Goal: Transaction & Acquisition: Purchase product/service

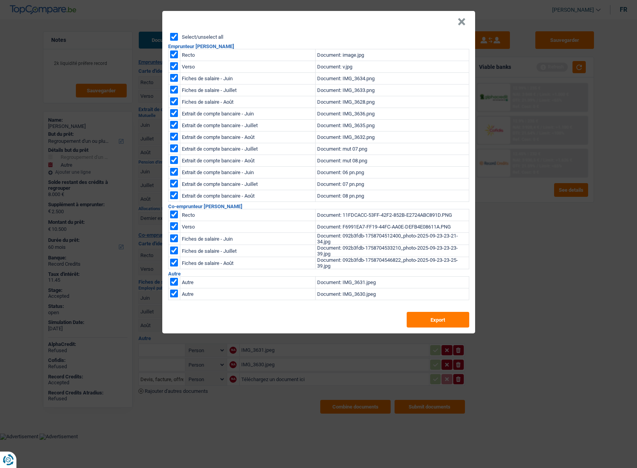
select select "refinancing"
select select "other"
select select "60"
click at [458, 22] on button "×" at bounding box center [461, 22] width 8 height 8
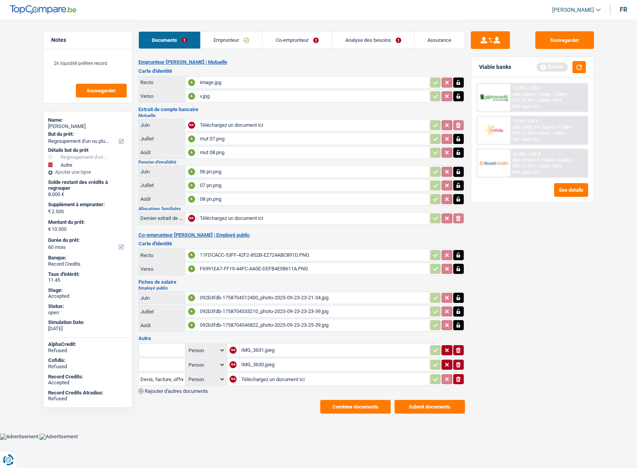
click at [67, 127] on div "Adama Diaw" at bounding box center [87, 126] width 79 height 6
copy div "Adama Diaw"
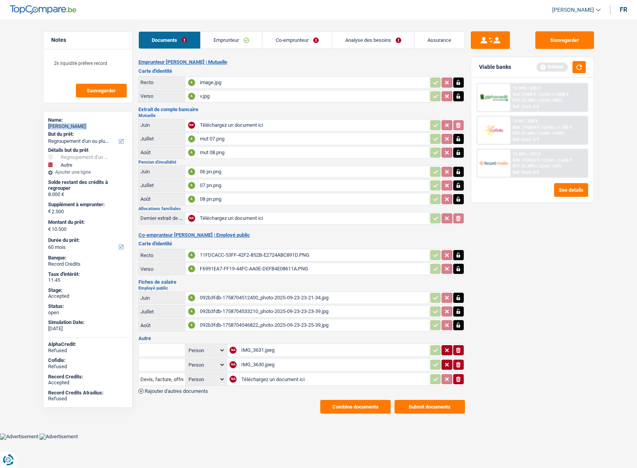
click at [434, 38] on link "Assurance" at bounding box center [439, 40] width 50 height 17
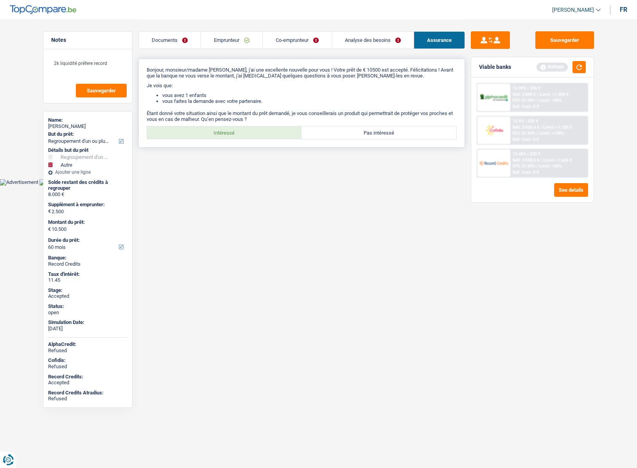
click at [228, 136] on label "Intéressé" at bounding box center [224, 132] width 155 height 13
click at [228, 136] on input "Intéressé" at bounding box center [224, 132] width 155 height 13
radio input "true"
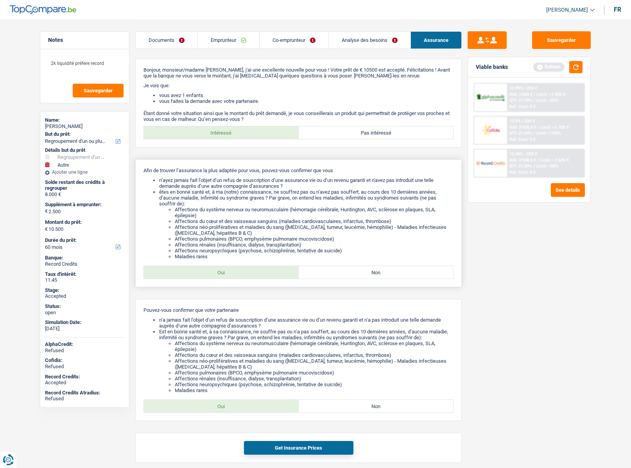
click at [216, 272] on label "Oui" at bounding box center [221, 272] width 155 height 13
click at [216, 272] on input "Oui" at bounding box center [221, 272] width 155 height 13
radio input "true"
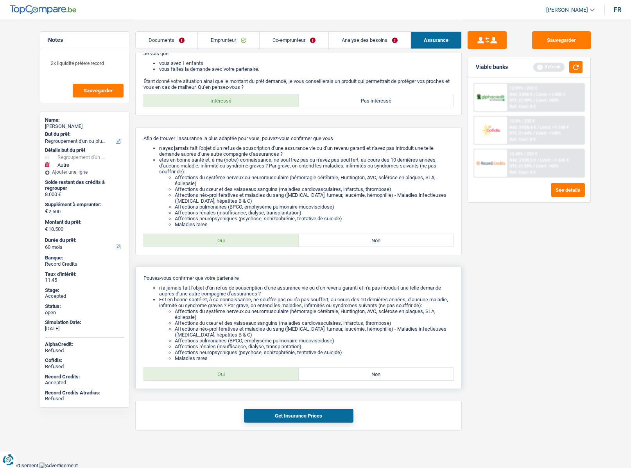
drag, startPoint x: 244, startPoint y: 371, endPoint x: 245, endPoint y: 380, distance: 8.6
click at [244, 373] on label "Oui" at bounding box center [221, 373] width 155 height 13
click at [244, 373] on input "Oui" at bounding box center [221, 373] width 155 height 13
radio input "true"
click at [269, 416] on button "Get Insurance Prices" at bounding box center [298, 416] width 109 height 14
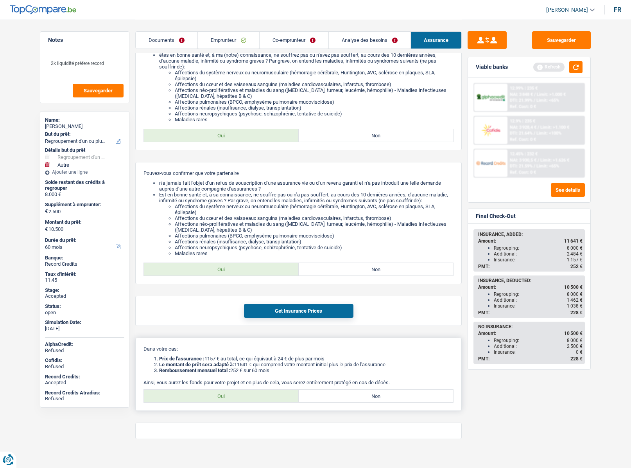
scroll to position [145, 0]
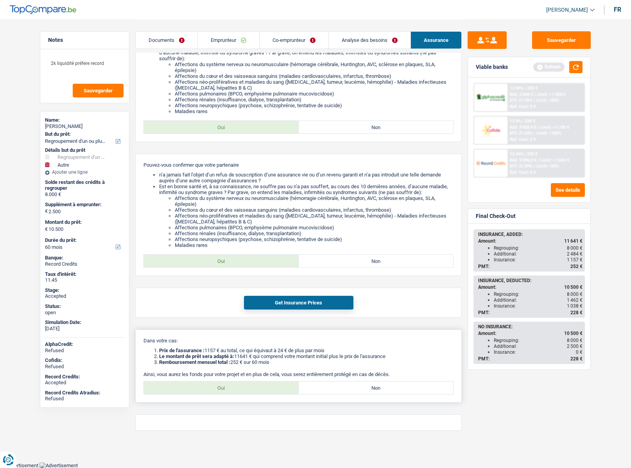
click at [230, 387] on label "Oui" at bounding box center [221, 387] width 155 height 13
click at [230, 387] on input "Oui" at bounding box center [221, 387] width 155 height 13
radio input "true"
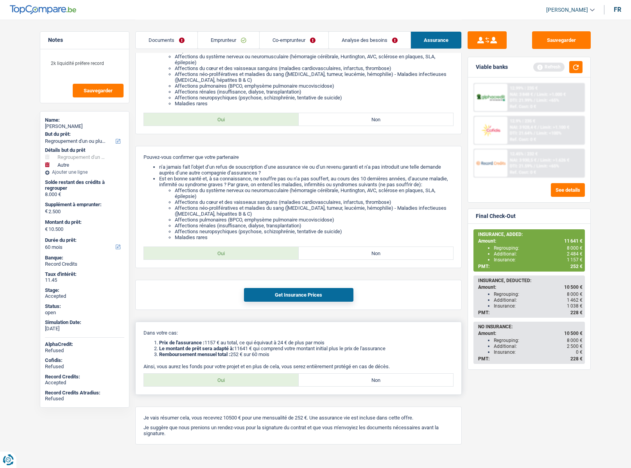
scroll to position [167, 0]
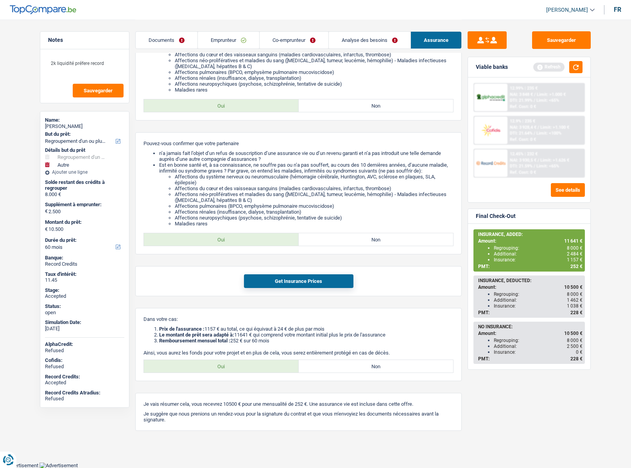
click at [354, 40] on link "Analyse des besoins" at bounding box center [370, 40] width 82 height 17
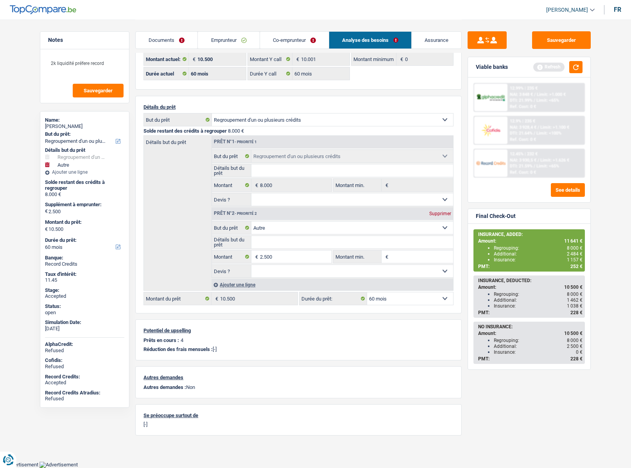
scroll to position [23, 0]
click at [284, 254] on input "2.500" at bounding box center [296, 257] width 72 height 13
type input "2.001"
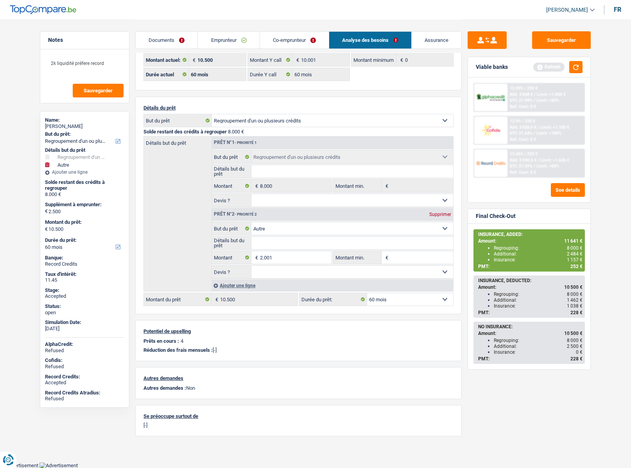
type input "10.001"
click at [399, 299] on select "12 mois 18 mois 24 mois 30 mois 36 mois 42 mois 48 mois 60 mois Sélectionner un…" at bounding box center [410, 299] width 86 height 13
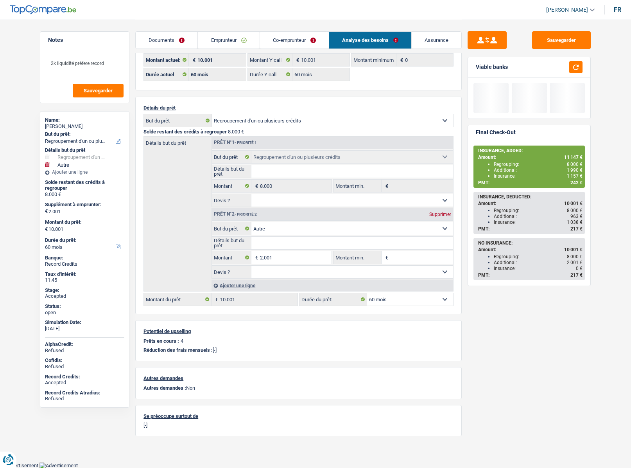
click at [367, 293] on select "12 mois 18 mois 24 mois 30 mois 36 mois 42 mois 48 mois 60 mois Sélectionner un…" at bounding box center [410, 299] width 86 height 13
click at [520, 351] on div "Sauvegarder Viable banks Final Check-Out INSURANCE, ADDED: Amount: 11 147 € Reg…" at bounding box center [529, 243] width 135 height 424
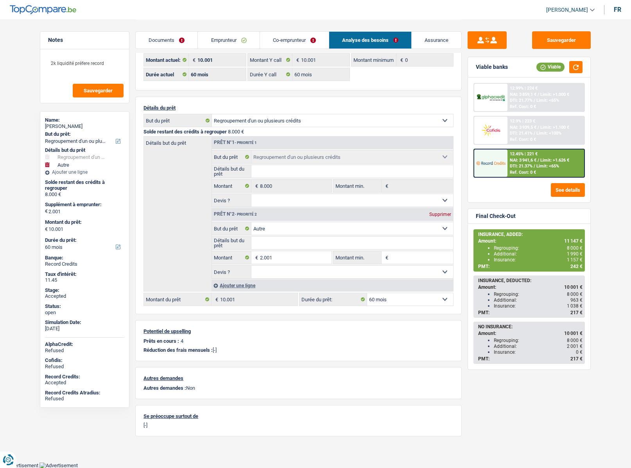
click at [499, 163] on img at bounding box center [490, 163] width 29 height 14
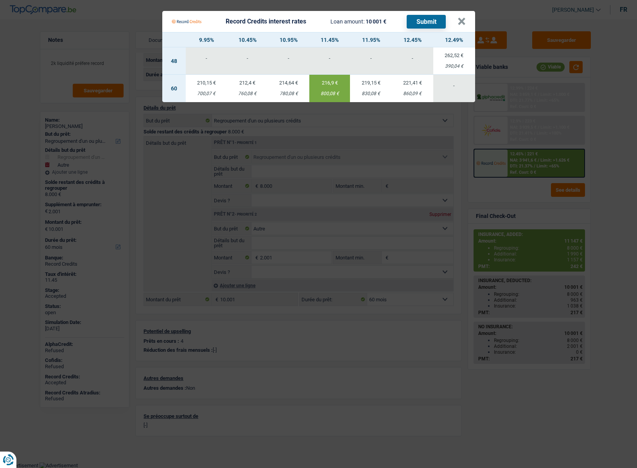
click at [329, 91] on div "800,08 €" at bounding box center [329, 93] width 41 height 5
click at [466, 22] on Credits___BV_modal_header_ "Record Credits interest rates Loan amount: 10 001 € Submit ×" at bounding box center [318, 21] width 313 height 21
click at [462, 18] on button "×" at bounding box center [461, 22] width 8 height 8
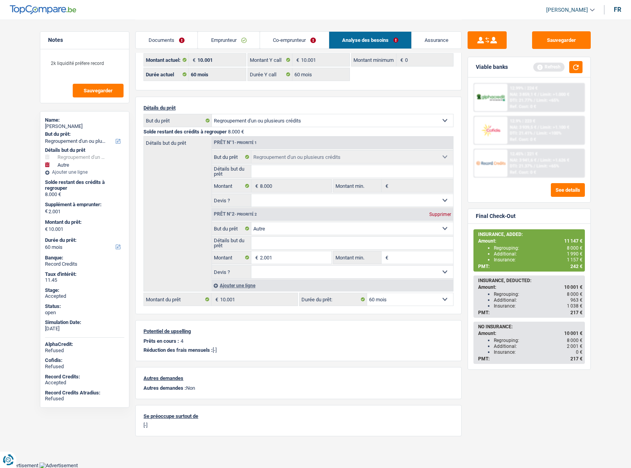
click at [425, 34] on link "Assurance" at bounding box center [437, 40] width 50 height 17
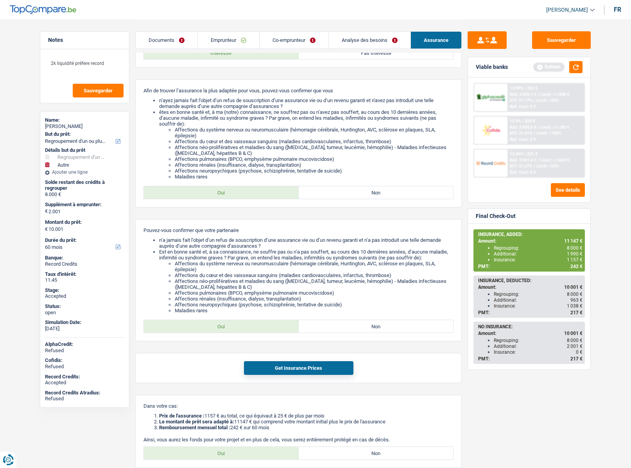
scroll to position [167, 0]
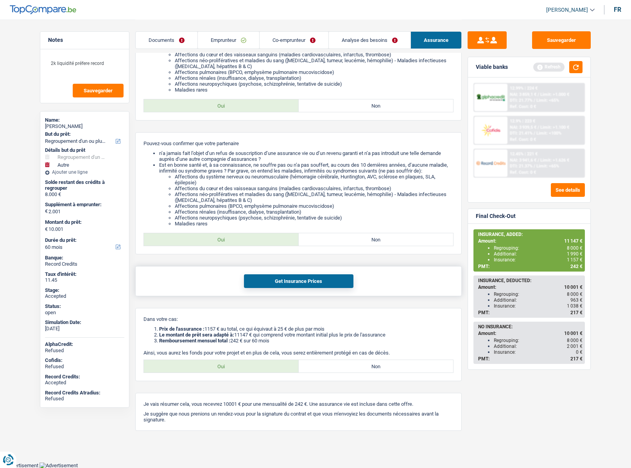
click at [300, 289] on div "Get Insurance Prices" at bounding box center [298, 281] width 326 height 30
click at [299, 282] on button "Get Insurance Prices" at bounding box center [298, 281] width 109 height 14
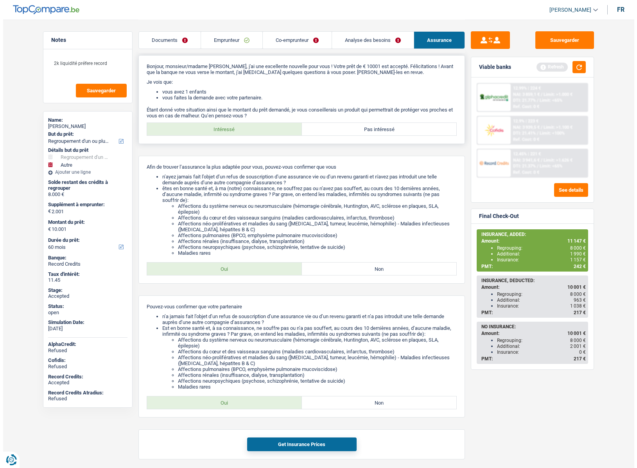
scroll to position [0, 0]
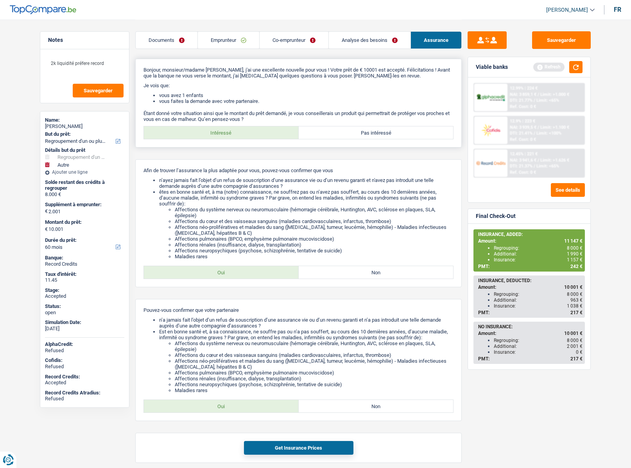
click at [373, 134] on label "Pas intéressé" at bounding box center [376, 132] width 155 height 13
click at [373, 134] on input "Pas intéressé" at bounding box center [376, 132] width 155 height 13
radio input "true"
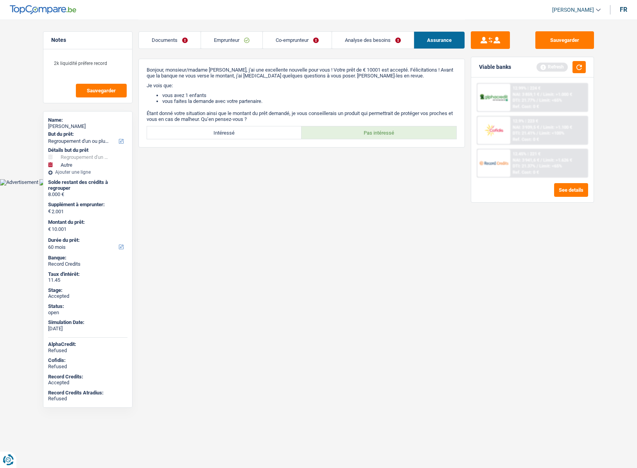
click at [511, 161] on div "12.45% | 221 € NAI: 3 941,6 € / Limit: >1.626 € DTI: 21.37% / Limit: <65% Ref. …" at bounding box center [548, 162] width 77 height 27
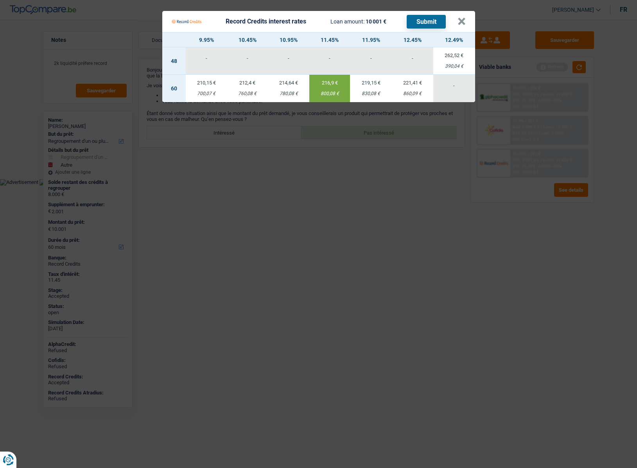
click at [323, 82] on div "216,9 €" at bounding box center [329, 82] width 41 height 5
click at [464, 25] on button "×" at bounding box center [461, 22] width 8 height 8
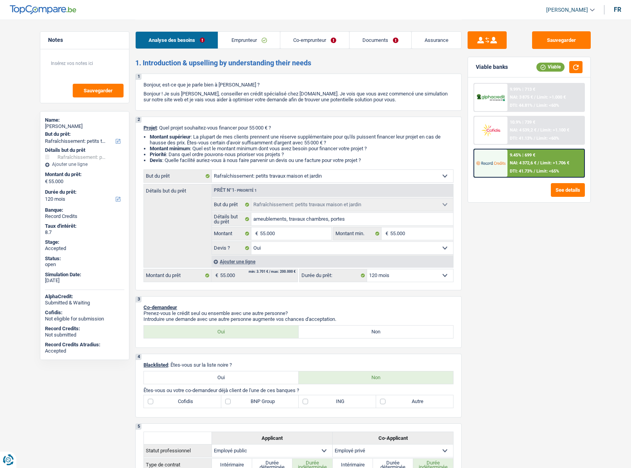
select select "houseOrGarden"
select select "120"
select select "houseOrGarden"
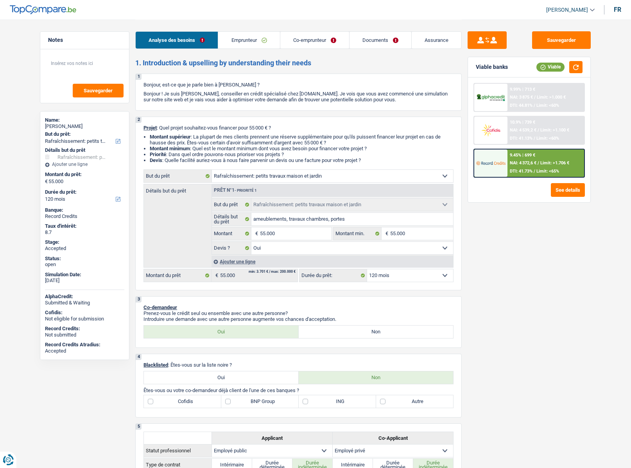
select select "yes"
select select "120"
select select "publicEmployee"
select select "privateEmployee"
select select "netSalary"
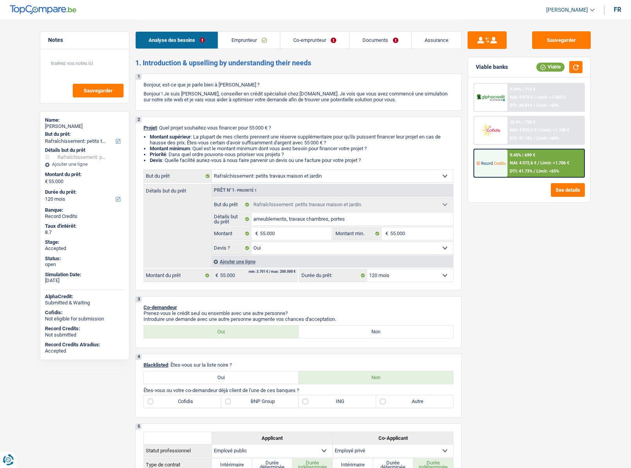
select select "mealVouchers"
select select "netSalary"
select select "mealVouchers"
select select "familyAllowances"
select select "alimony"
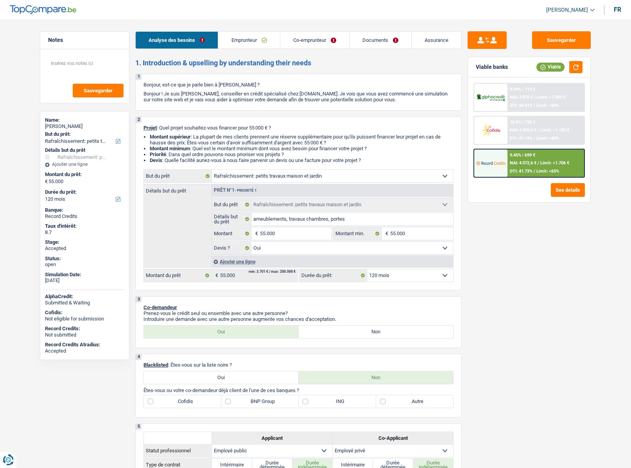
select select "ownerWithMortgage"
select select "mortgage"
select select "300"
select select "houseOrGarden"
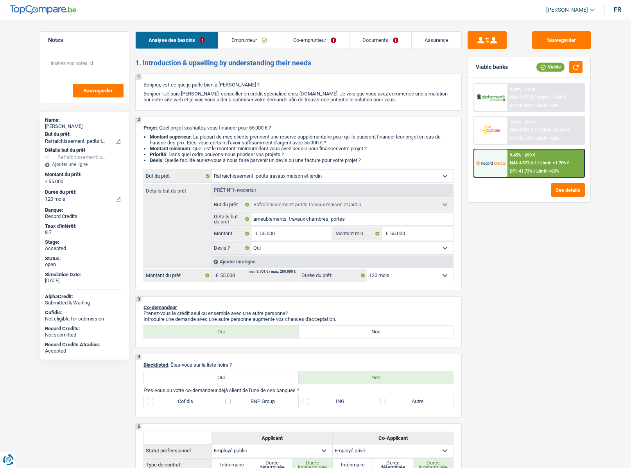
select select "yes"
select select "120"
click at [577, 12] on span "[PERSON_NAME]" at bounding box center [567, 10] width 42 height 7
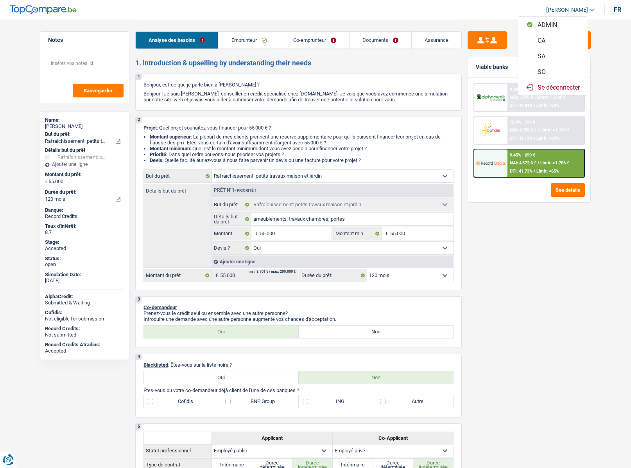
click at [552, 74] on button "SO" at bounding box center [553, 72] width 70 height 16
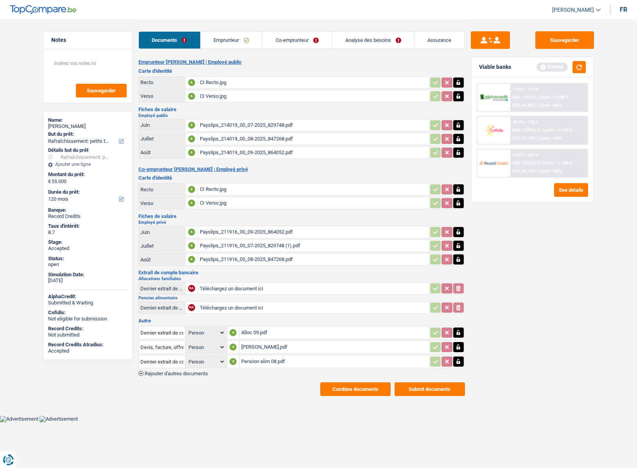
click at [360, 38] on link "Analyse des besoins" at bounding box center [373, 40] width 82 height 17
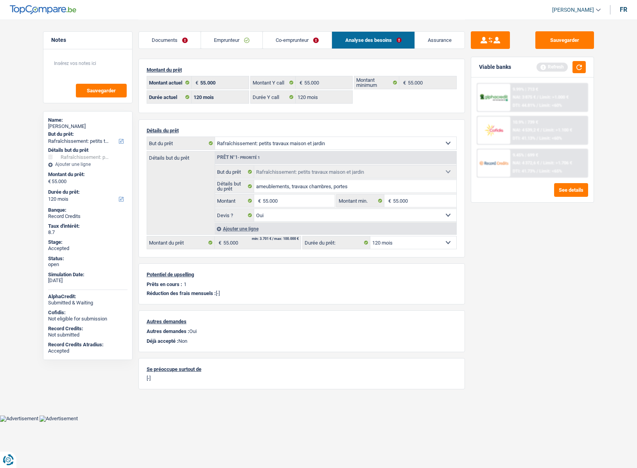
click at [166, 39] on link "Documents" at bounding box center [170, 40] width 62 height 17
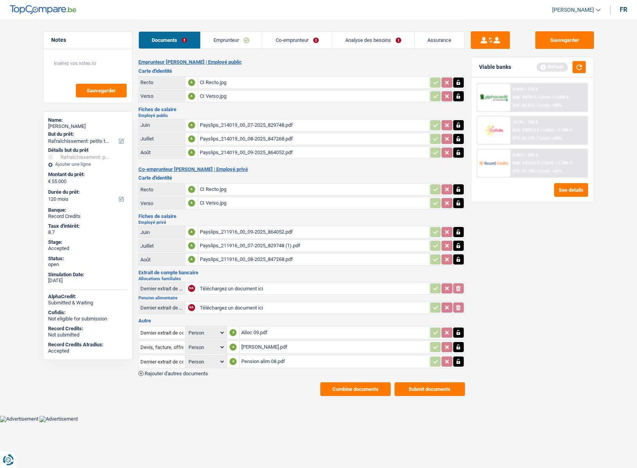
click at [348, 388] on button "Combine documents" at bounding box center [355, 389] width 70 height 14
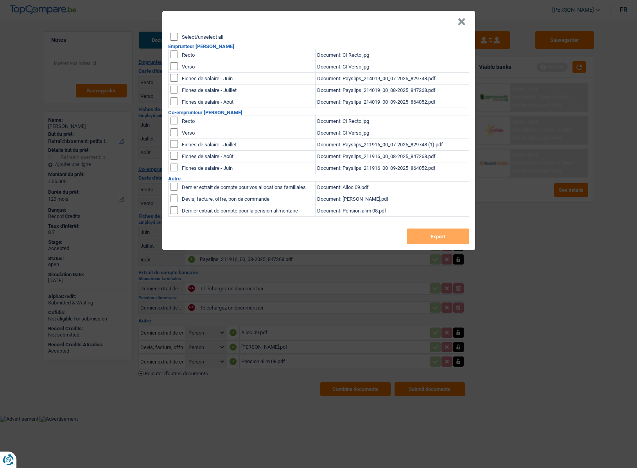
click at [189, 36] on label "Select/unselect all" at bounding box center [202, 36] width 41 height 5
click at [178, 36] on input "Select/unselect all" at bounding box center [174, 37] width 8 height 8
checkbox input "true"
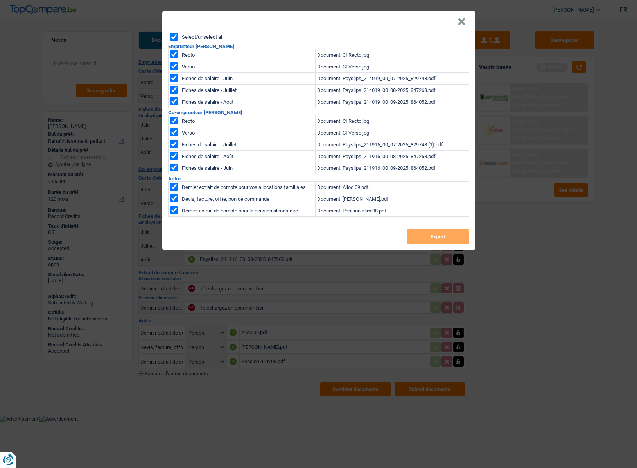
checkbox input "true"
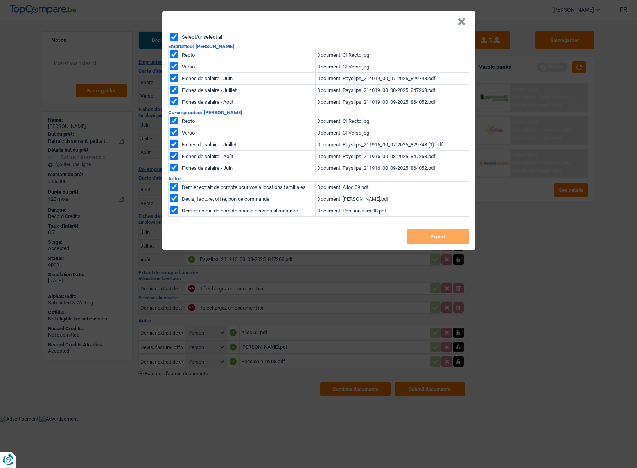
checkbox input "true"
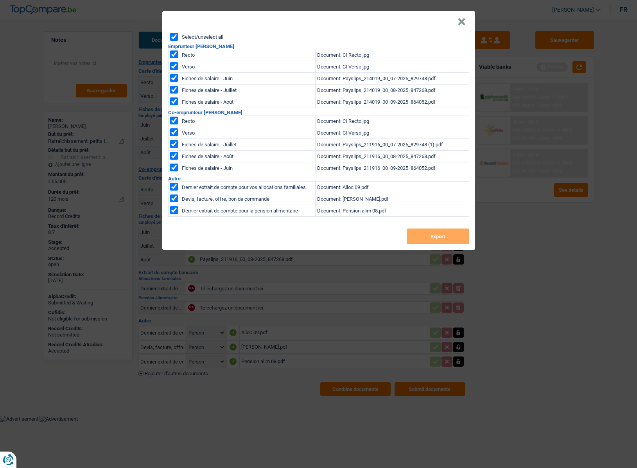
checkbox input "true"
click at [430, 234] on button "Export" at bounding box center [438, 236] width 63 height 16
click at [457, 22] on button "×" at bounding box center [461, 22] width 8 height 8
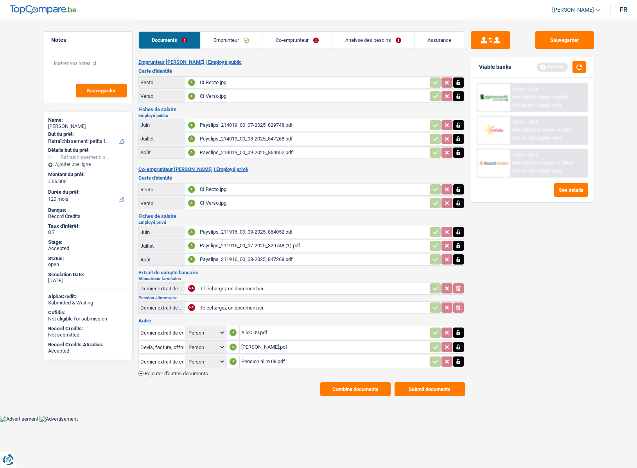
drag, startPoint x: 295, startPoint y: 39, endPoint x: 302, endPoint y: 38, distance: 7.6
click at [295, 39] on link "Co-emprunteur" at bounding box center [296, 40] width 69 height 17
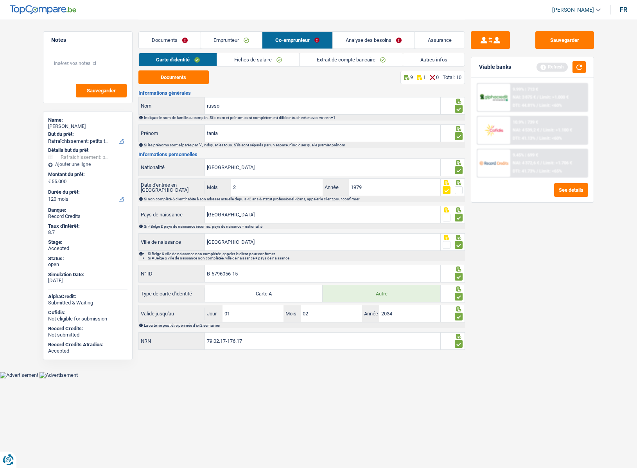
click at [377, 37] on link "Analyse des besoins" at bounding box center [374, 40] width 82 height 17
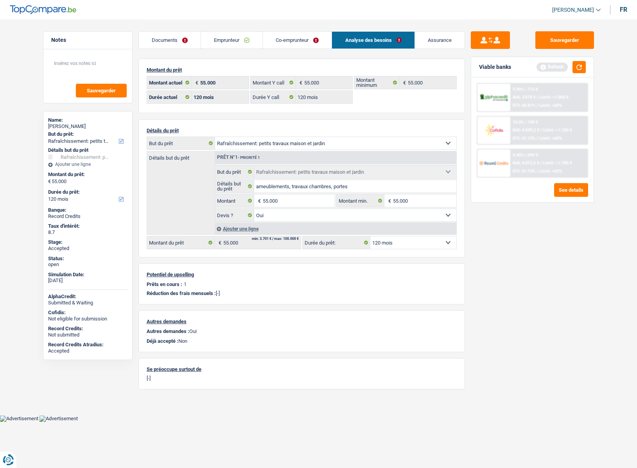
click at [161, 33] on link "Documents" at bounding box center [170, 40] width 62 height 17
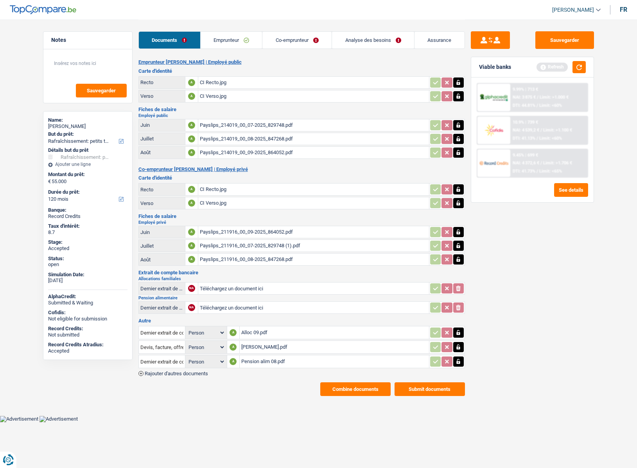
click at [248, 345] on div "Devis Lahaye.pdf" at bounding box center [334, 347] width 186 height 12
click at [434, 41] on link "Assurance" at bounding box center [439, 40] width 50 height 17
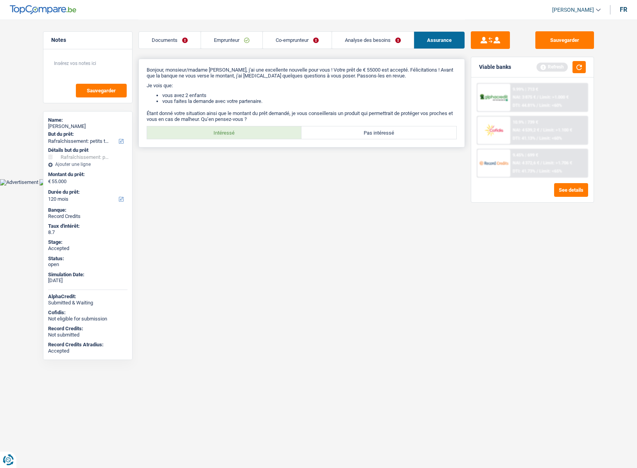
click at [208, 136] on label "Intéressé" at bounding box center [224, 132] width 155 height 13
click at [208, 136] on input "Intéressé" at bounding box center [224, 132] width 155 height 13
radio input "true"
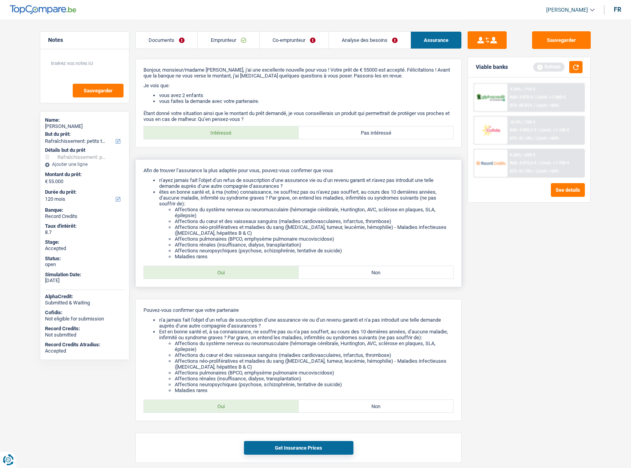
click at [236, 268] on label "Oui" at bounding box center [221, 272] width 155 height 13
click at [236, 268] on input "Oui" at bounding box center [221, 272] width 155 height 13
radio input "true"
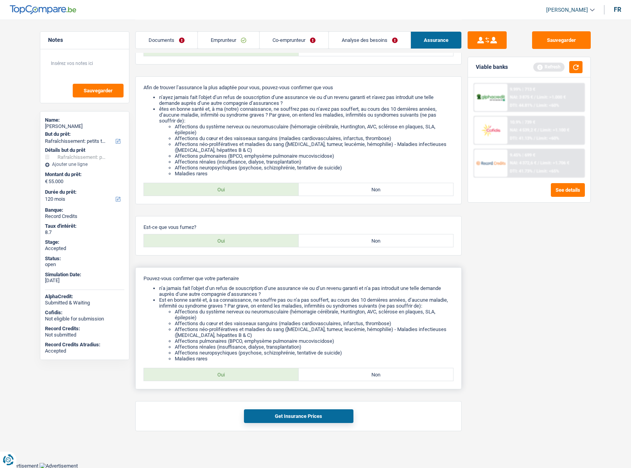
scroll to position [83, 0]
click at [208, 238] on label "Oui" at bounding box center [221, 240] width 155 height 13
click at [208, 238] on input "Oui" at bounding box center [221, 240] width 155 height 13
radio input "true"
click at [218, 369] on label "Oui" at bounding box center [221, 373] width 155 height 13
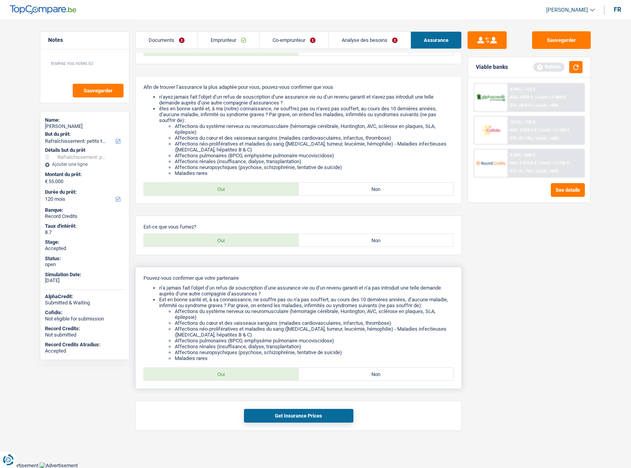
click at [218, 369] on input "Oui" at bounding box center [221, 373] width 155 height 13
radio input "true"
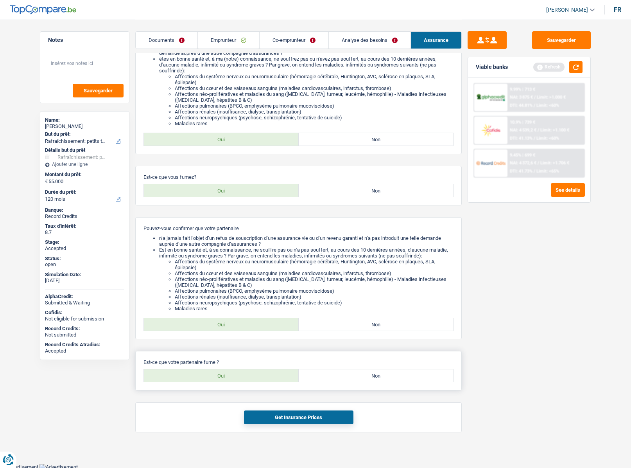
scroll to position [134, 0]
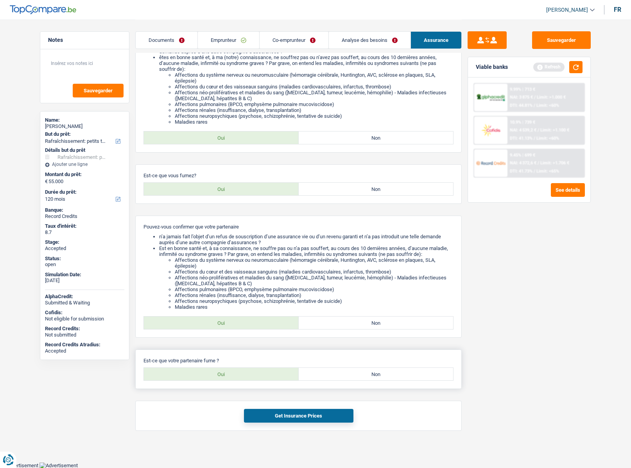
click at [212, 373] on label "Oui" at bounding box center [221, 373] width 155 height 13
click at [212, 373] on input "Oui" at bounding box center [221, 373] width 155 height 13
radio input "true"
click at [292, 419] on button "Get Insurance Prices" at bounding box center [298, 416] width 109 height 14
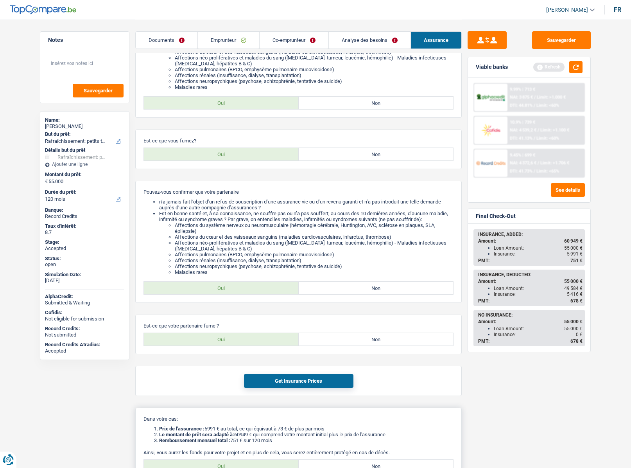
scroll to position [247, 0]
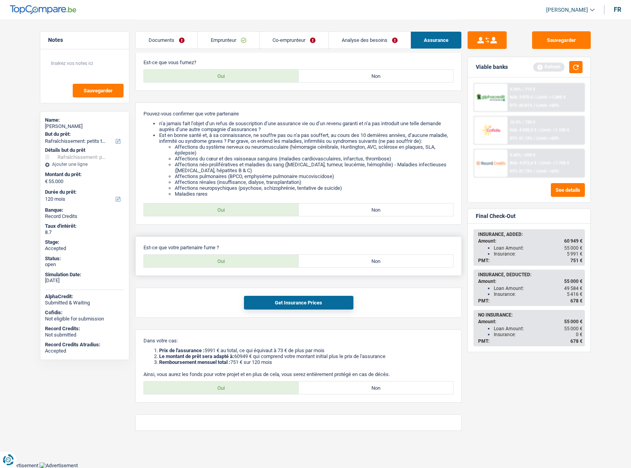
click at [367, 256] on label "Non" at bounding box center [376, 261] width 155 height 13
click at [367, 256] on input "Non" at bounding box center [376, 261] width 155 height 13
radio input "true"
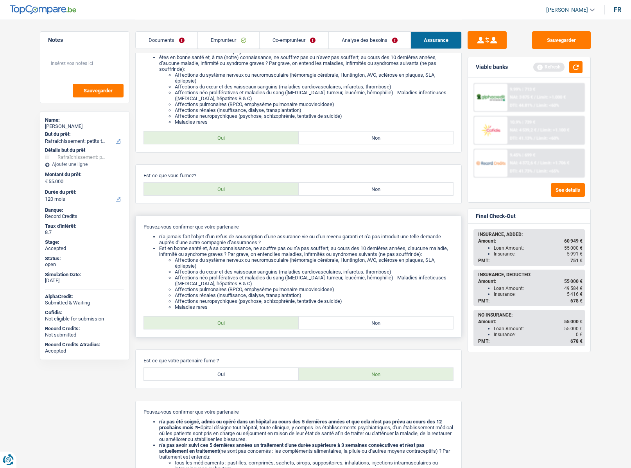
scroll to position [130, 0]
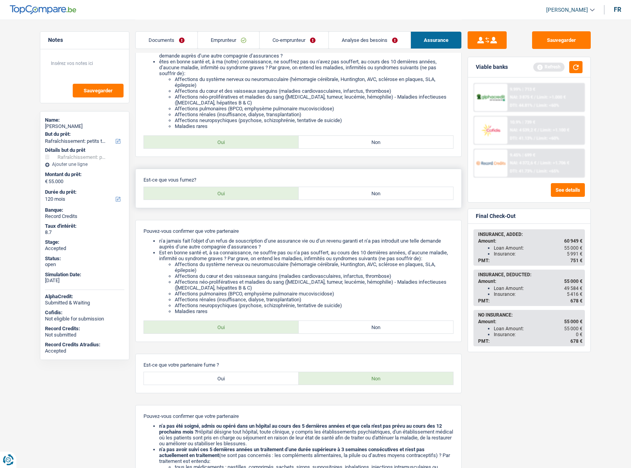
click at [364, 192] on label "Non" at bounding box center [376, 193] width 155 height 13
click at [364, 192] on input "Non" at bounding box center [376, 193] width 155 height 13
radio input "true"
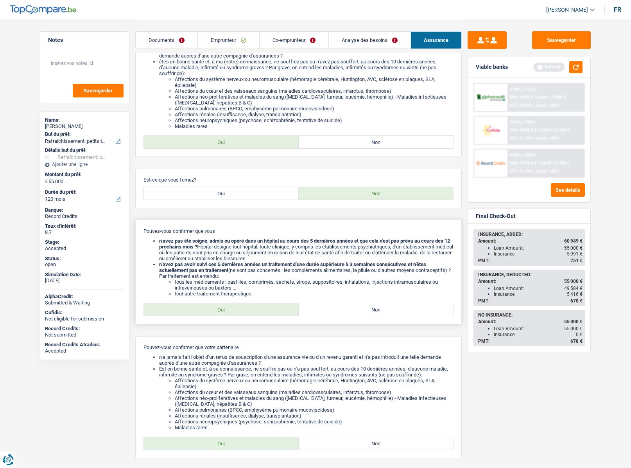
click at [220, 308] on label "Oui" at bounding box center [221, 309] width 155 height 13
click at [220, 308] on input "Oui" at bounding box center [221, 309] width 155 height 13
radio input "true"
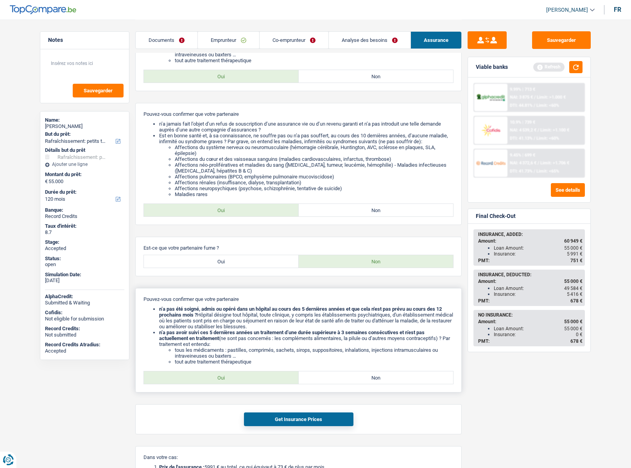
scroll to position [365, 0]
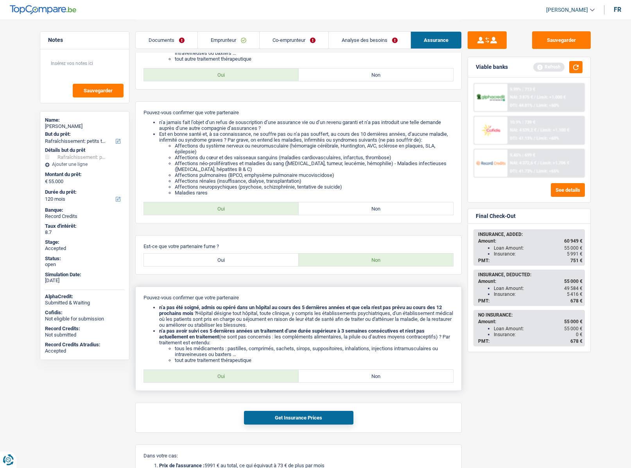
click at [223, 377] on label "Oui" at bounding box center [221, 375] width 155 height 13
click at [223, 377] on input "Oui" at bounding box center [221, 375] width 155 height 13
radio input "true"
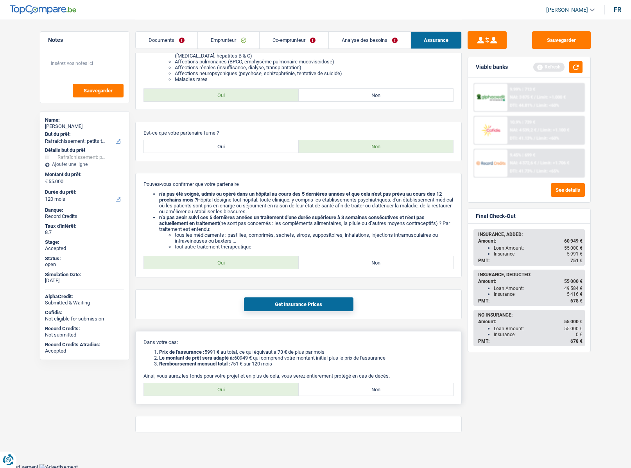
scroll to position [480, 0]
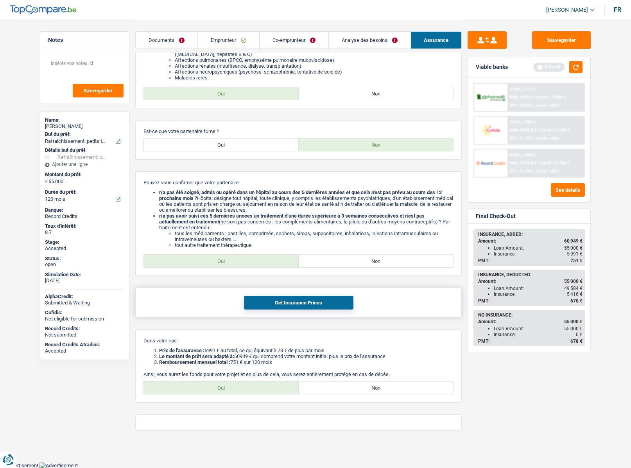
click at [285, 301] on button "Get Insurance Prices" at bounding box center [298, 303] width 109 height 14
click at [296, 307] on button "Get Insurance Prices" at bounding box center [298, 303] width 109 height 14
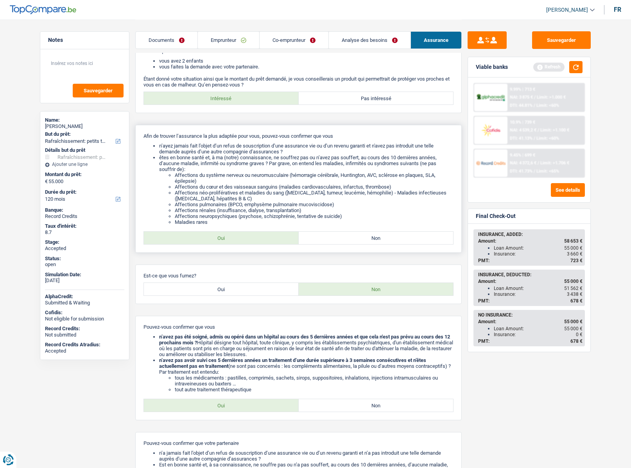
scroll to position [0, 0]
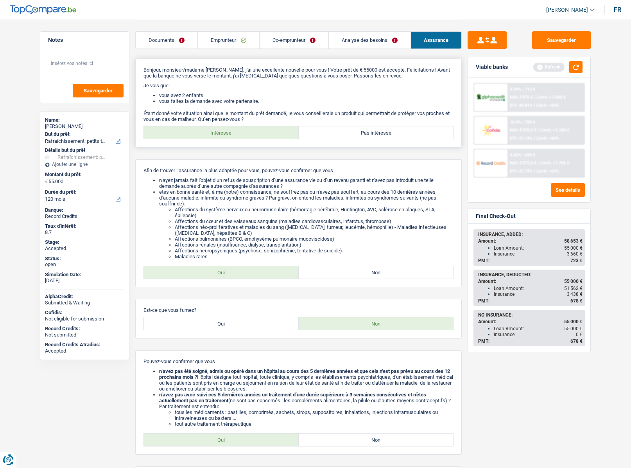
click at [355, 129] on label "Pas intéressé" at bounding box center [376, 132] width 155 height 13
click at [355, 129] on input "Pas intéressé" at bounding box center [376, 132] width 155 height 13
radio input "true"
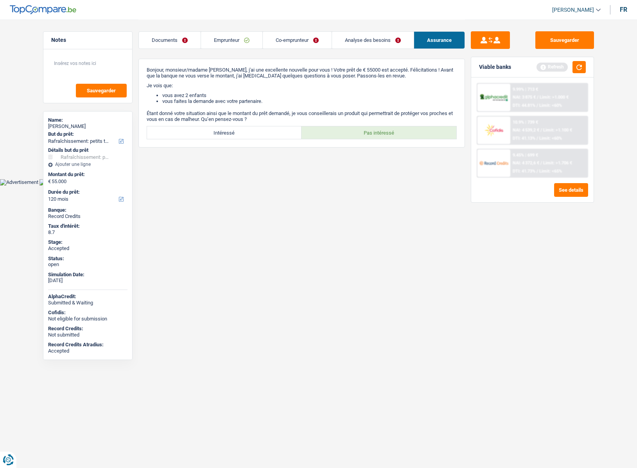
click at [498, 157] on img at bounding box center [493, 163] width 29 height 14
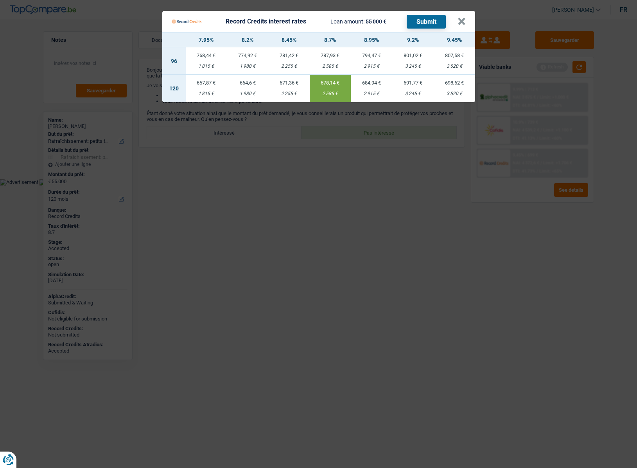
click at [247, 91] on div "1 980 €" at bounding box center [247, 93] width 41 height 5
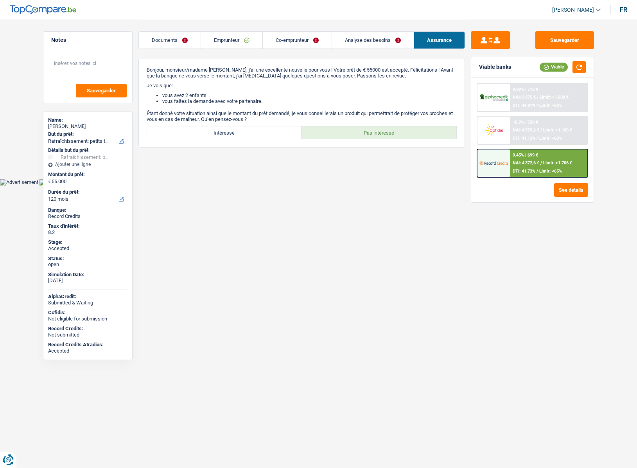
click at [511, 160] on div "9.45% | 699 € NAI: 4 372,6 € / Limit: >1.706 € DTI: 41.73% / Limit: <65%" at bounding box center [548, 162] width 77 height 27
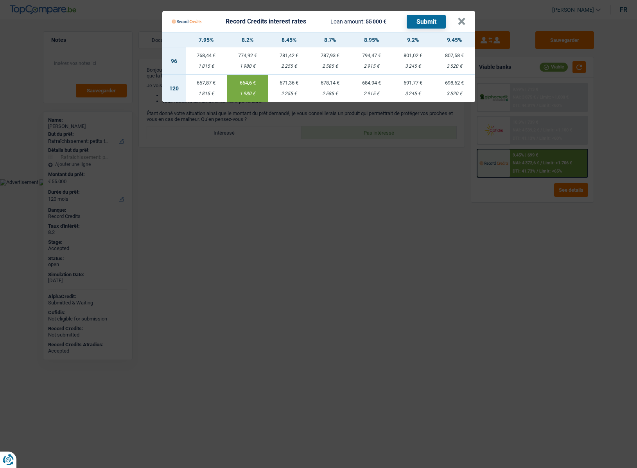
click at [199, 90] on td "657,87 € 1 815 €" at bounding box center [206, 88] width 41 height 27
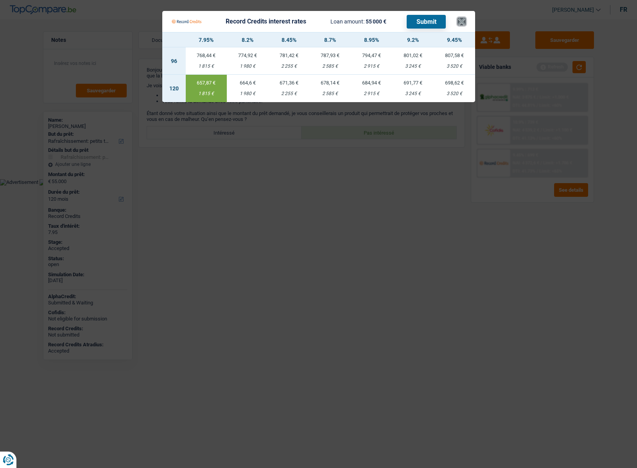
click at [461, 23] on button "×" at bounding box center [461, 22] width 8 height 8
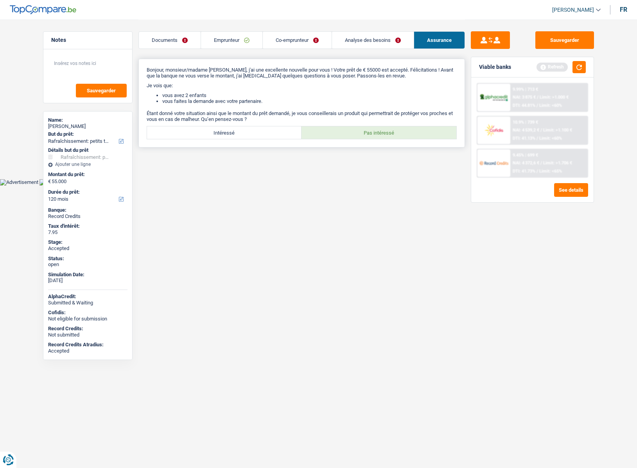
click at [223, 136] on label "Intéressé" at bounding box center [224, 132] width 155 height 13
click at [223, 136] on input "Intéressé" at bounding box center [224, 132] width 155 height 13
radio input "true"
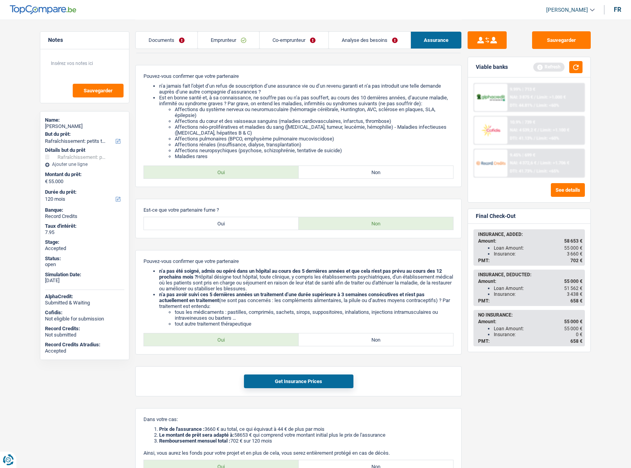
scroll to position [469, 0]
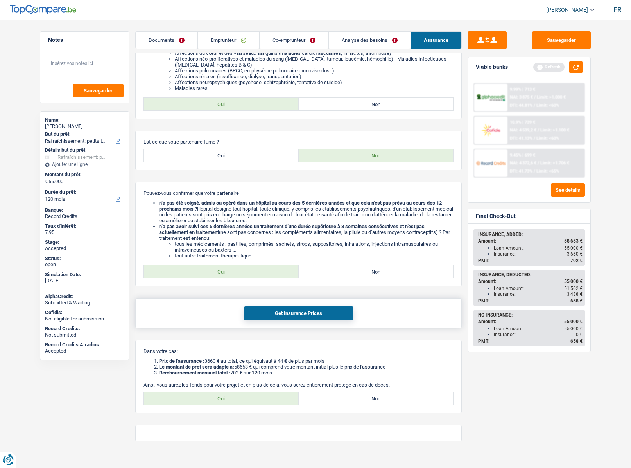
click at [272, 316] on button "Get Insurance Prices" at bounding box center [298, 313] width 109 height 14
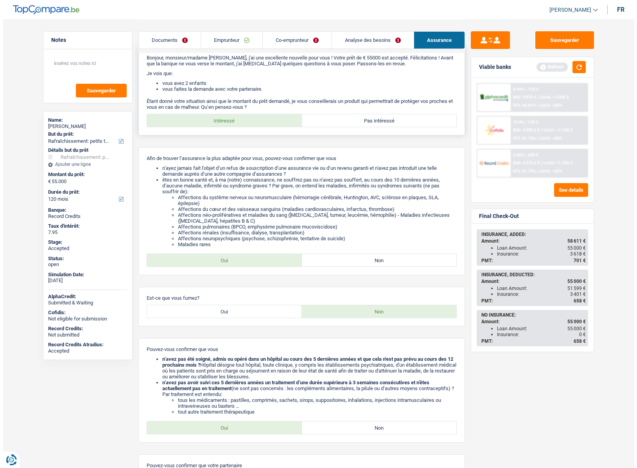
scroll to position [0, 0]
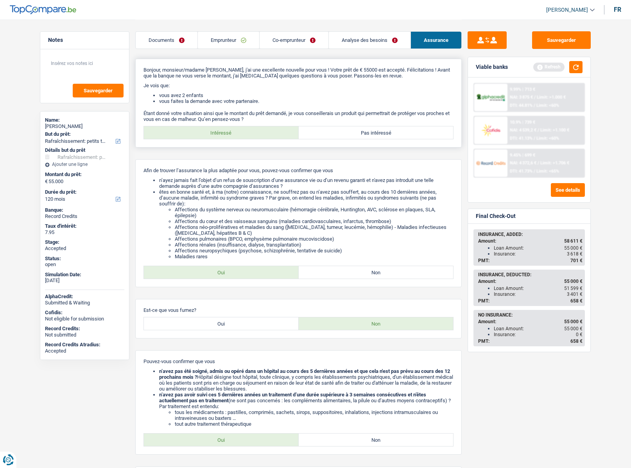
drag, startPoint x: 380, startPoint y: 135, endPoint x: 433, endPoint y: 149, distance: 55.1
click at [380, 135] on label "Pas intéressé" at bounding box center [376, 132] width 155 height 13
click at [380, 135] on input "Pas intéressé" at bounding box center [376, 132] width 155 height 13
radio input "true"
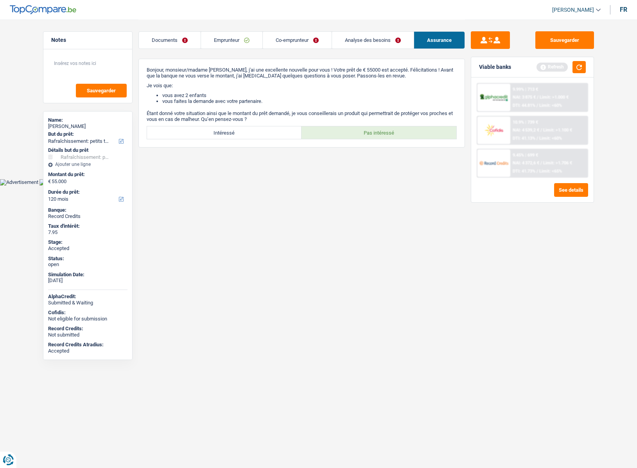
click at [505, 159] on img at bounding box center [493, 163] width 29 height 14
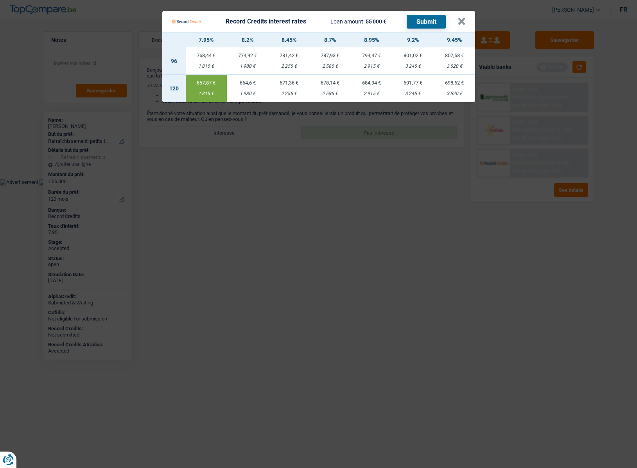
click at [238, 92] on div "1 980 €" at bounding box center [247, 93] width 41 height 5
click at [459, 21] on button "×" at bounding box center [461, 22] width 8 height 8
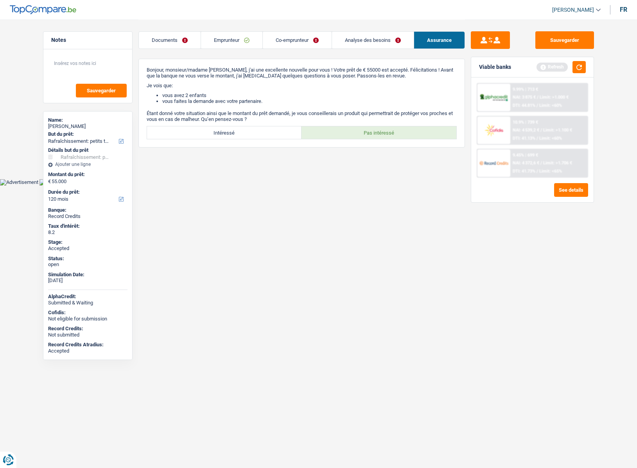
click at [498, 154] on div at bounding box center [493, 162] width 33 height 27
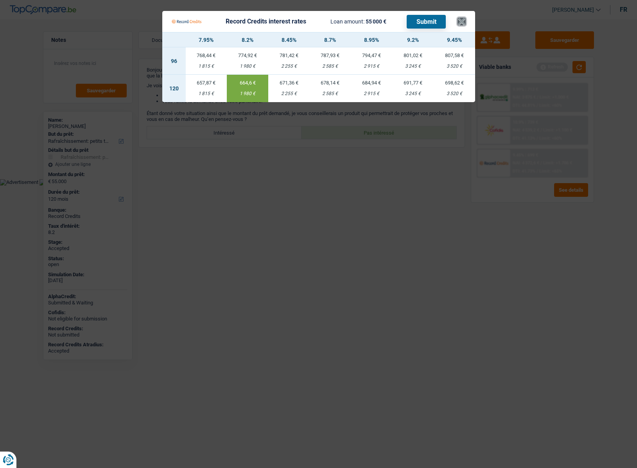
click at [464, 25] on button "×" at bounding box center [461, 22] width 8 height 8
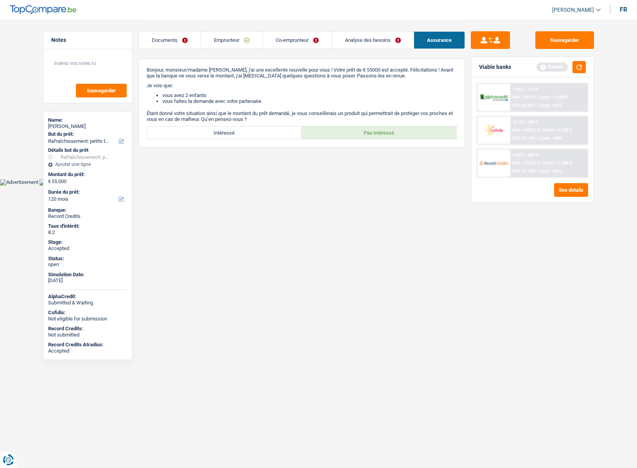
click at [176, 44] on link "Documents" at bounding box center [170, 40] width 62 height 17
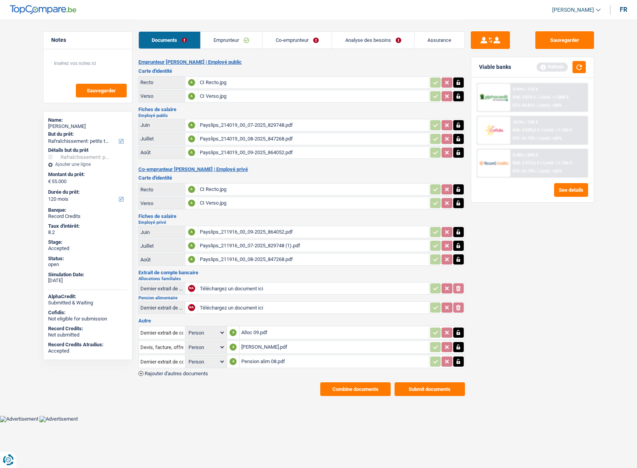
click at [246, 347] on div "Devis Lahaye.pdf" at bounding box center [334, 347] width 186 height 12
click at [362, 391] on button "Combine documents" at bounding box center [355, 389] width 70 height 14
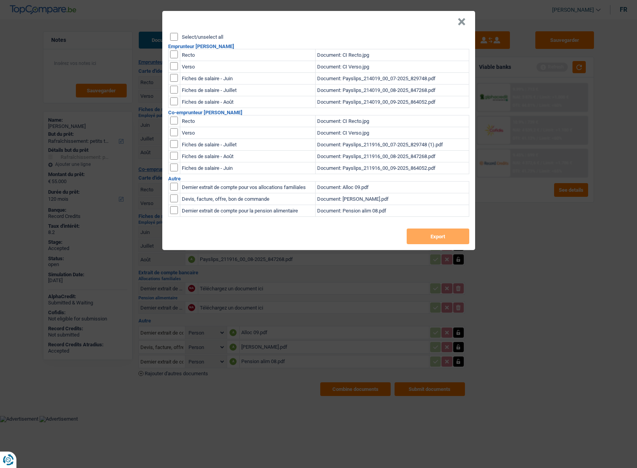
click at [203, 34] on label "Select/unselect all" at bounding box center [202, 36] width 41 height 5
click at [178, 34] on input "Select/unselect all" at bounding box center [174, 37] width 8 height 8
checkbox input "true"
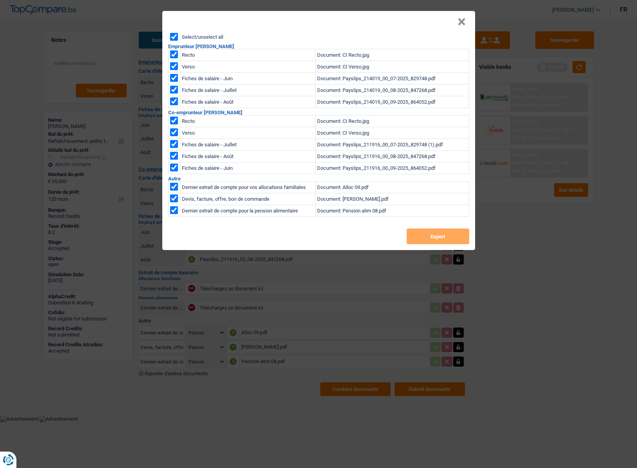
checkbox input "true"
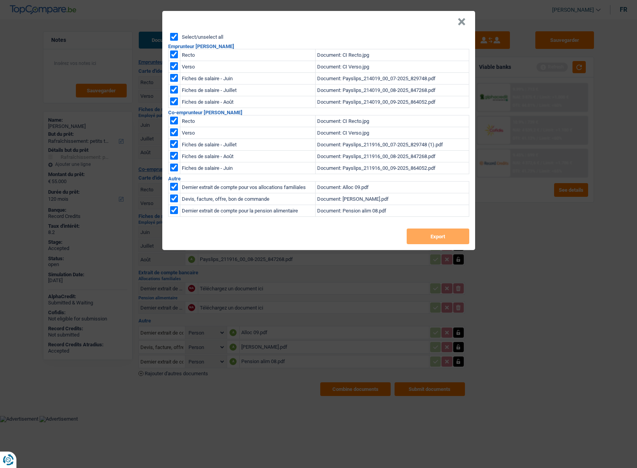
checkbox input "true"
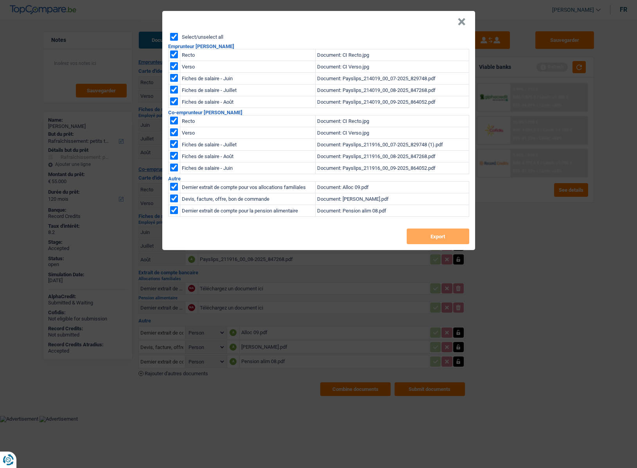
checkbox input "true"
click at [423, 235] on button "Export" at bounding box center [438, 236] width 63 height 16
click at [462, 25] on button "×" at bounding box center [461, 22] width 8 height 8
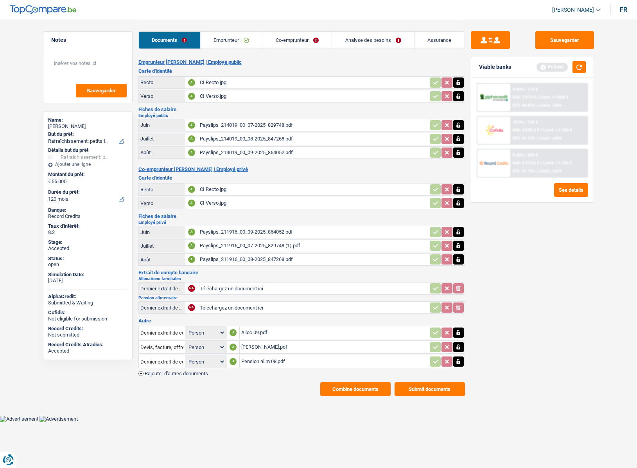
click at [436, 38] on link "Assurance" at bounding box center [439, 40] width 50 height 17
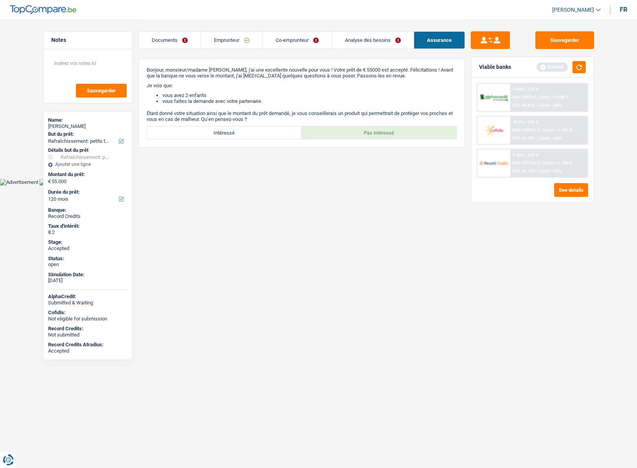
click at [219, 34] on link "Emprunteur" at bounding box center [231, 40] width 61 height 17
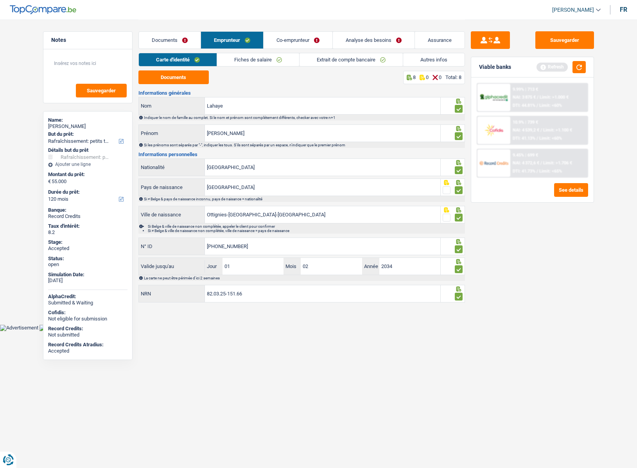
click at [414, 60] on link "Autres infos" at bounding box center [433, 59] width 61 height 13
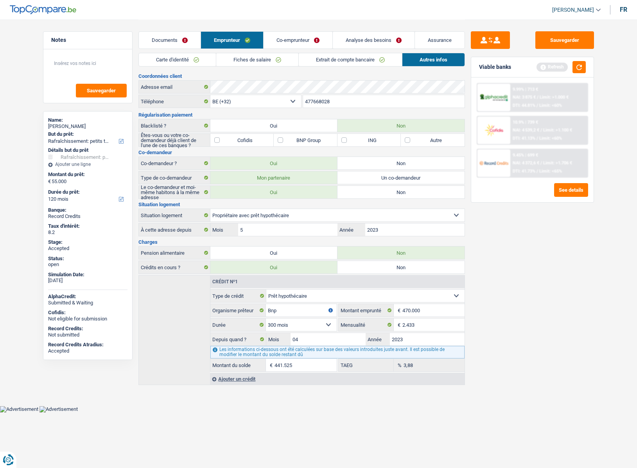
click at [66, 126] on div "Julien Lahaye" at bounding box center [87, 126] width 79 height 6
copy div "Julien Lahaye"
click at [323, 101] on input "477668028" at bounding box center [383, 101] width 161 height 13
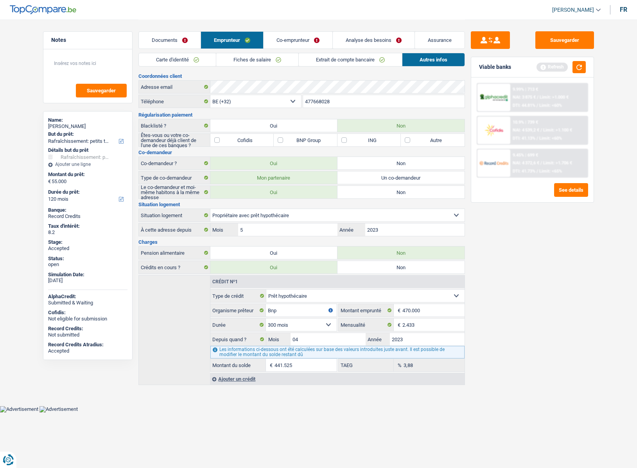
click at [323, 101] on input "477668028" at bounding box center [383, 101] width 161 height 13
click at [427, 43] on link "Assurance" at bounding box center [440, 40] width 50 height 17
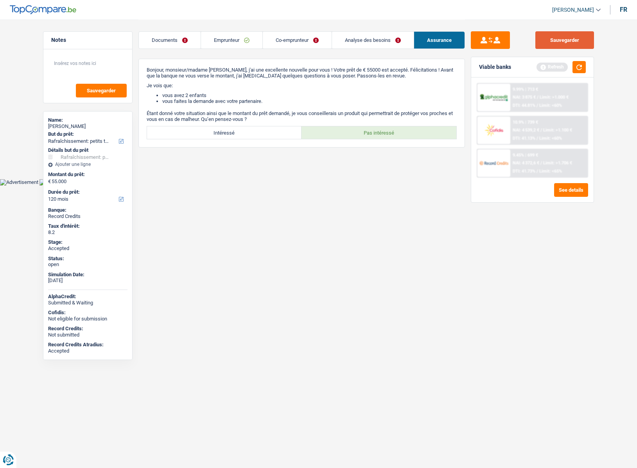
click at [571, 41] on button "Sauvegarder" at bounding box center [564, 40] width 59 height 18
click at [170, 37] on link "Documents" at bounding box center [170, 40] width 62 height 17
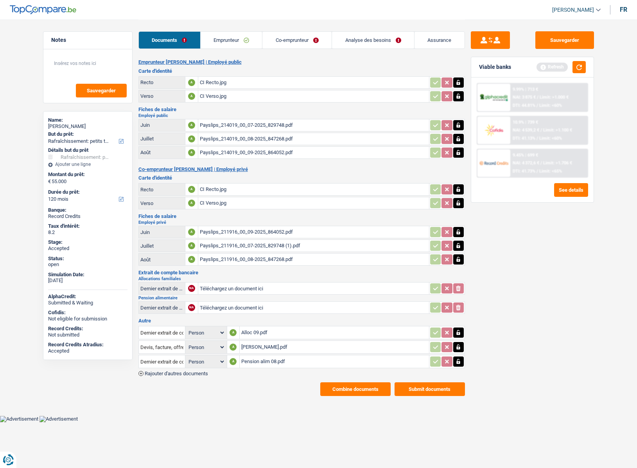
click at [346, 385] on button "Combine documents" at bounding box center [355, 389] width 70 height 14
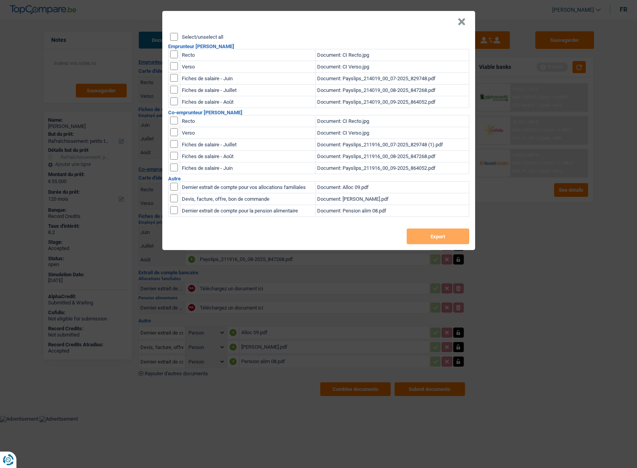
click at [210, 35] on label "Select/unselect all" at bounding box center [202, 36] width 41 height 5
click at [178, 35] on input "Select/unselect all" at bounding box center [174, 37] width 8 height 8
checkbox input "true"
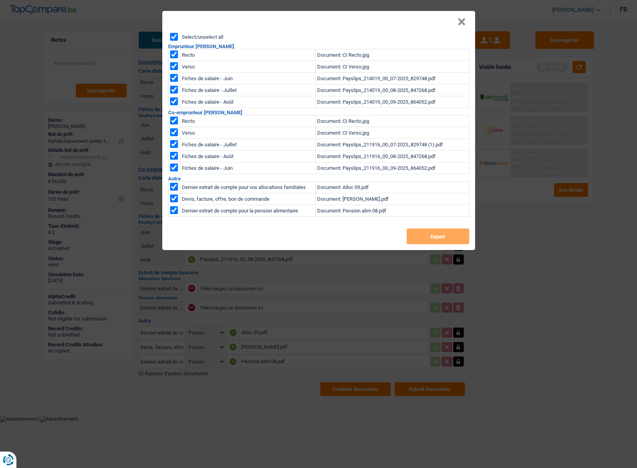
checkbox input "true"
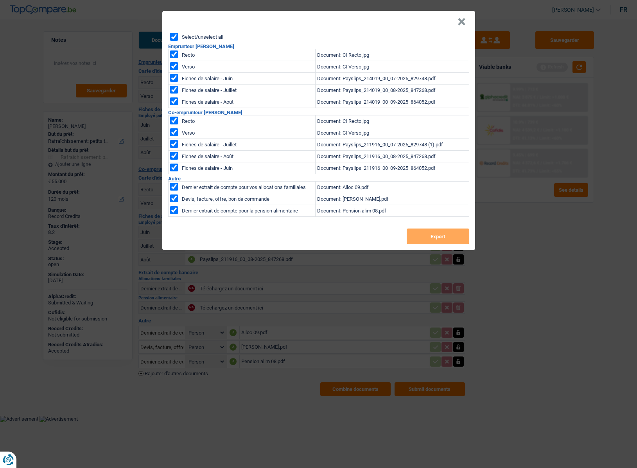
checkbox input "true"
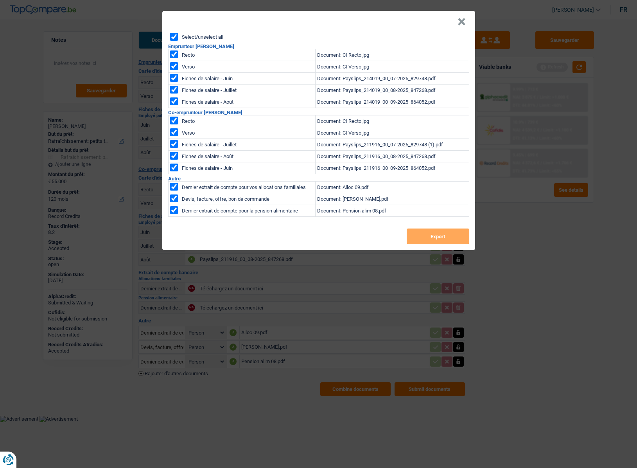
checkbox input "true"
click at [434, 238] on button "Export" at bounding box center [438, 236] width 63 height 16
click at [458, 24] on button "×" at bounding box center [461, 22] width 8 height 8
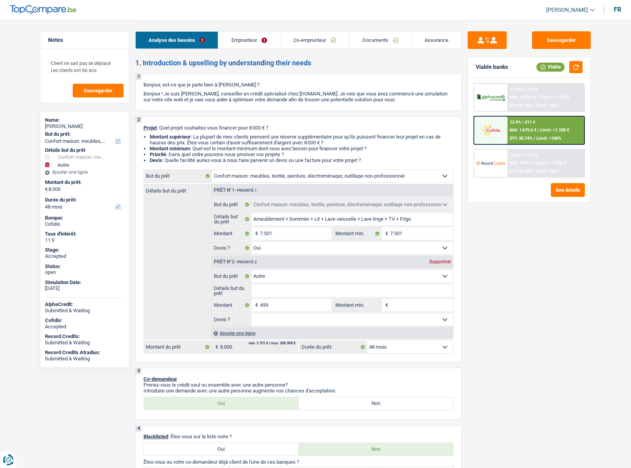
select select "household"
select select "other"
select select "48"
select select "household"
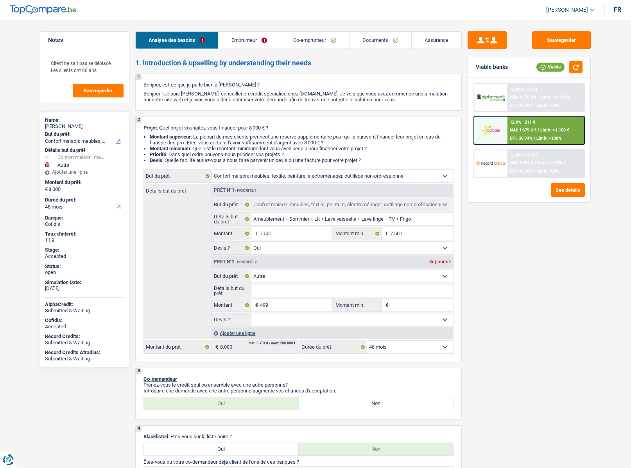
select select "household"
select select "yes"
select select "other"
select select "48"
select select "retired"
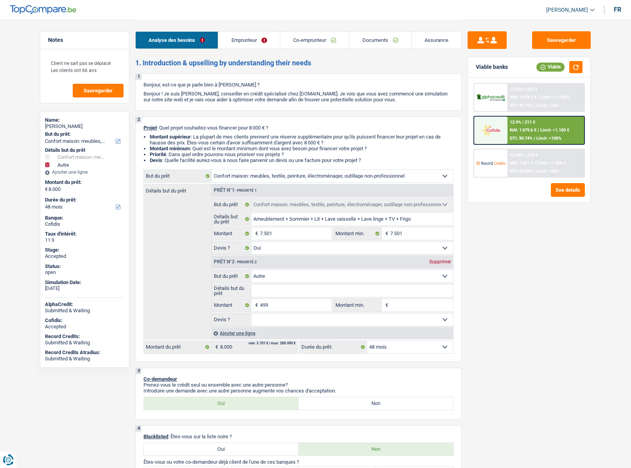
select select "retired"
select select "pension"
select select "rents"
select select "personalLoan"
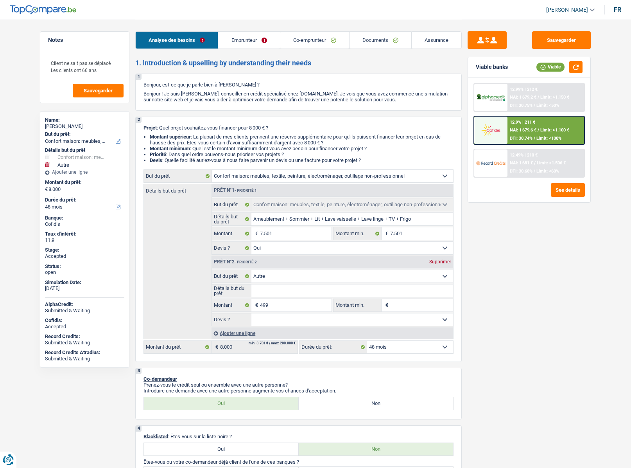
select select "homeFurnishingOrRelocation"
select select "30"
select select "household"
select select "yes"
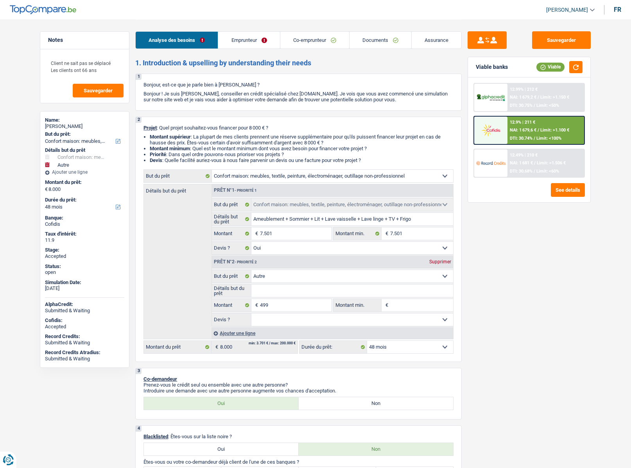
select select "other"
select select "48"
click at [564, 4] on link "[PERSON_NAME]" at bounding box center [567, 10] width 55 height 13
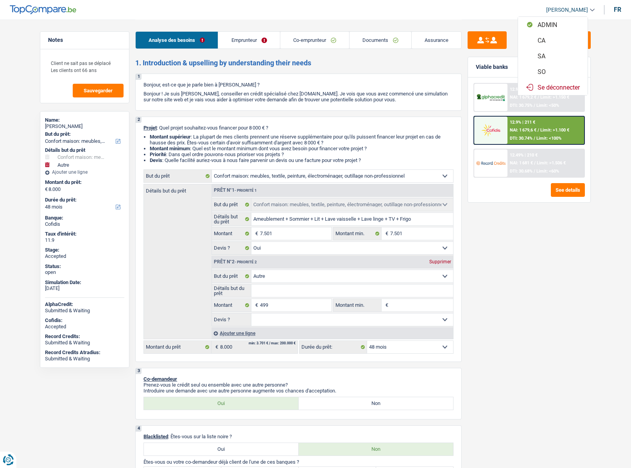
click at [545, 69] on button "SO" at bounding box center [553, 72] width 70 height 16
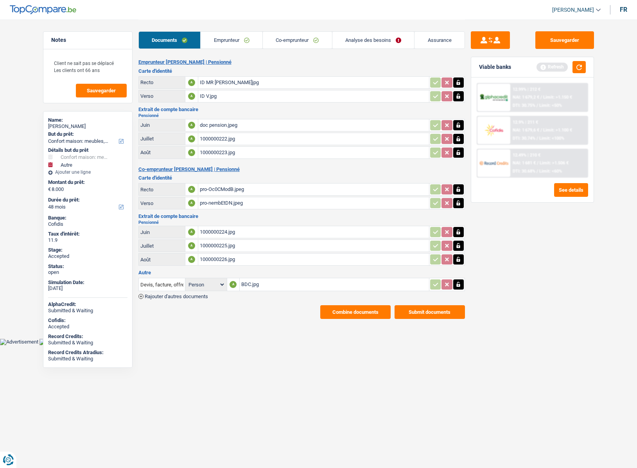
click at [428, 38] on link "Assurance" at bounding box center [439, 40] width 50 height 17
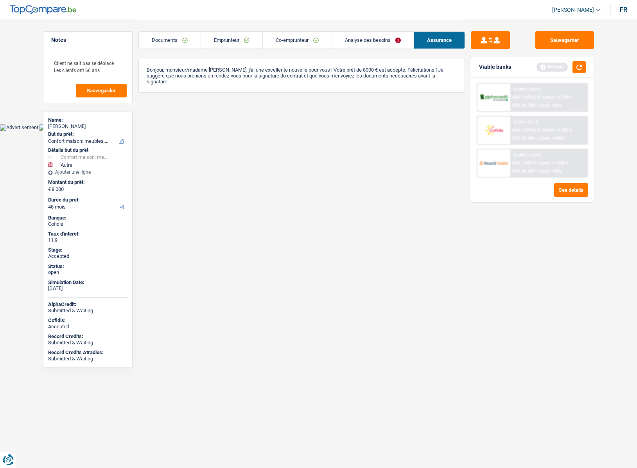
click at [225, 43] on link "Emprunteur" at bounding box center [231, 40] width 61 height 17
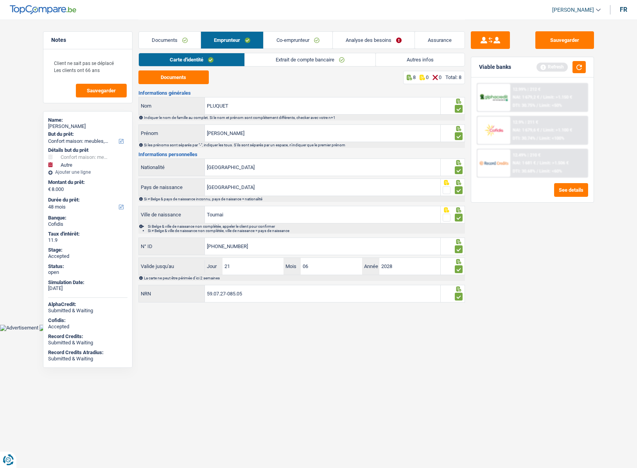
click at [177, 34] on link "Documents" at bounding box center [170, 40] width 62 height 17
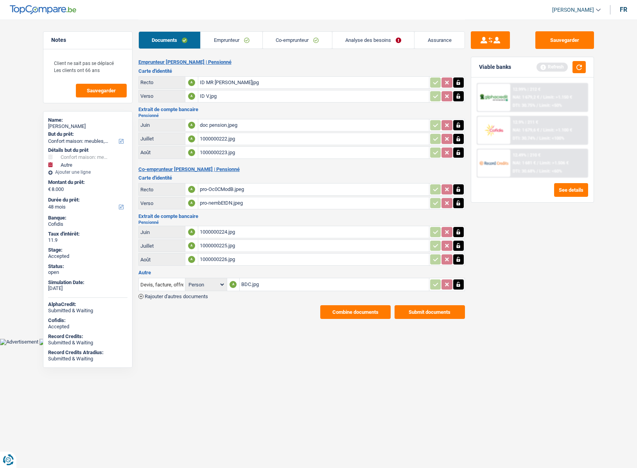
click at [341, 306] on button "Combine documents" at bounding box center [355, 312] width 70 height 14
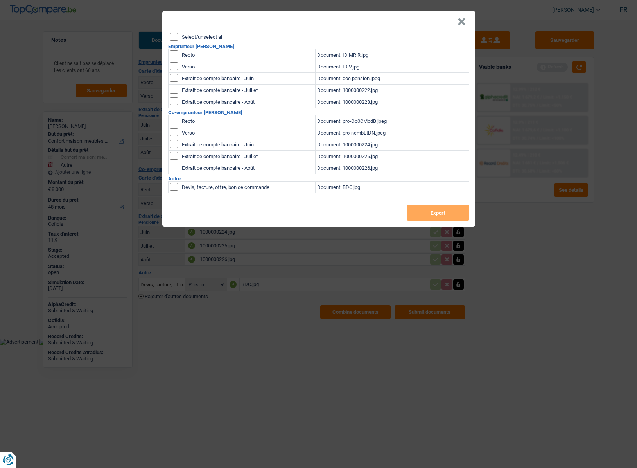
click at [181, 33] on div "Select/unselect all" at bounding box center [319, 37] width 299 height 8
click at [174, 35] on input "Select/unselect all" at bounding box center [174, 37] width 8 height 8
checkbox input "true"
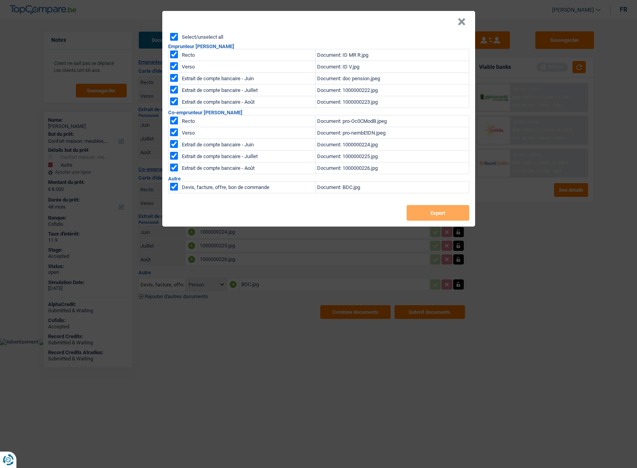
checkbox input "true"
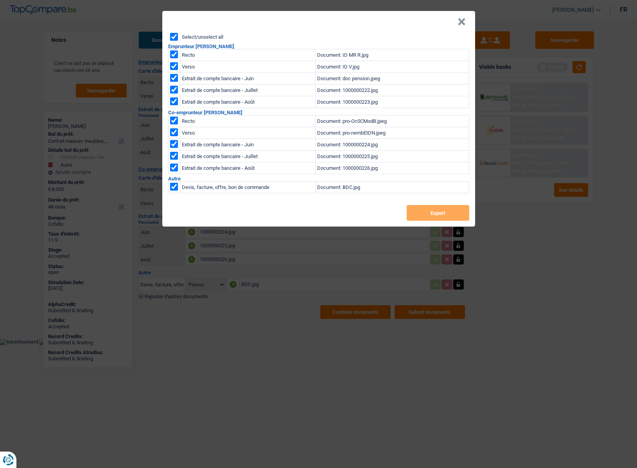
checkbox input "true"
click at [448, 211] on button "Export" at bounding box center [438, 213] width 63 height 16
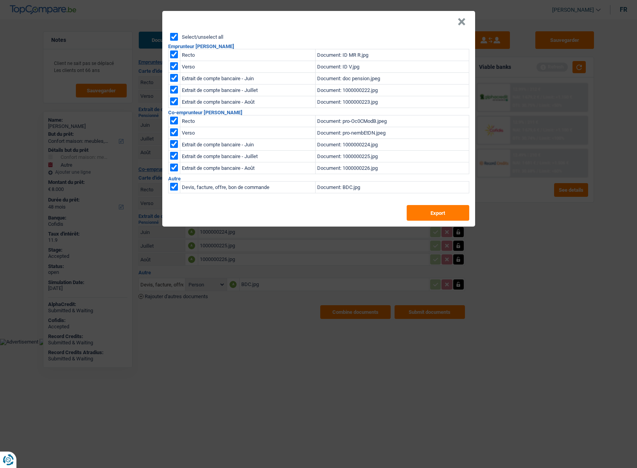
click at [348, 25] on header "×" at bounding box center [318, 22] width 313 height 22
click at [459, 22] on button "×" at bounding box center [461, 22] width 8 height 8
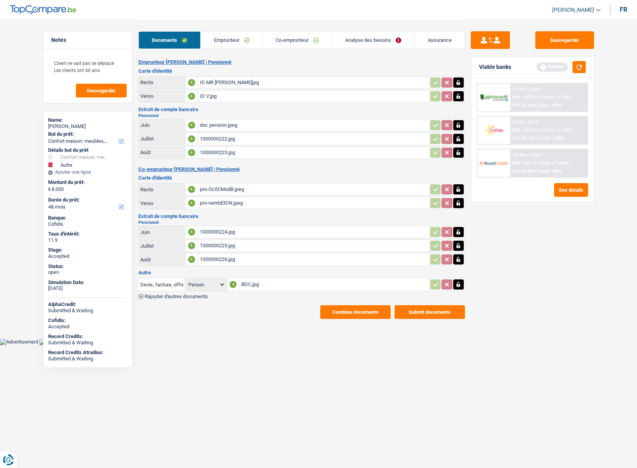
click at [229, 44] on link "Emprunteur" at bounding box center [232, 40] width 62 height 17
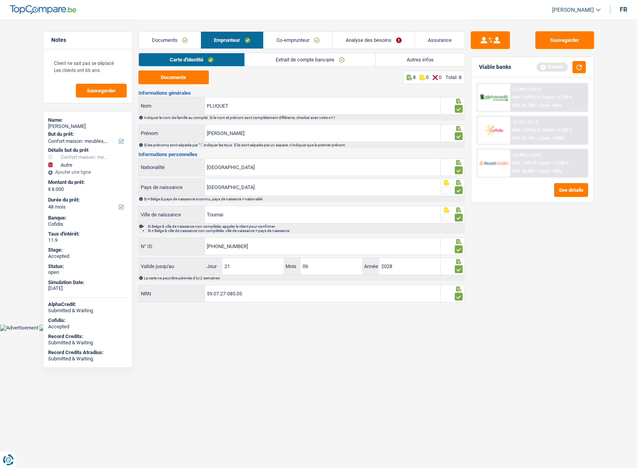
click at [279, 57] on link "Extrait de compte bancaire" at bounding box center [310, 59] width 131 height 13
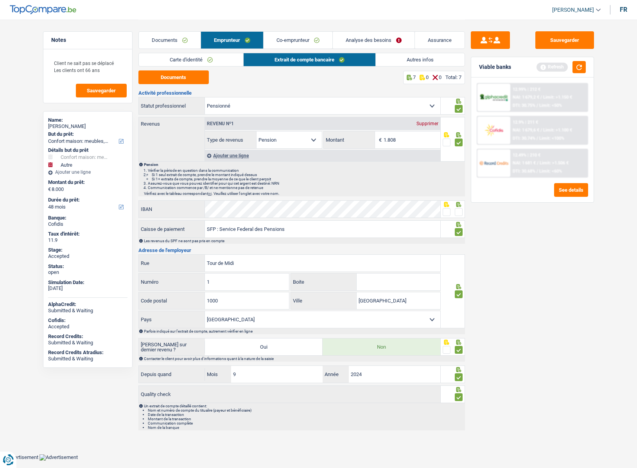
click at [398, 59] on link "Autres infos" at bounding box center [420, 59] width 89 height 13
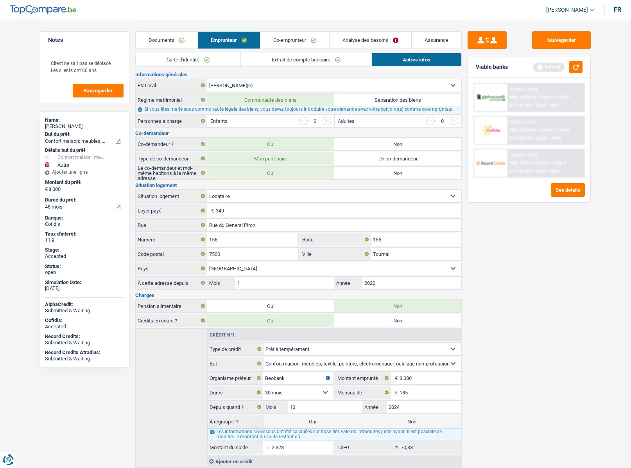
scroll to position [78, 0]
click at [275, 61] on link "Extrait de compte bancaire" at bounding box center [306, 59] width 131 height 13
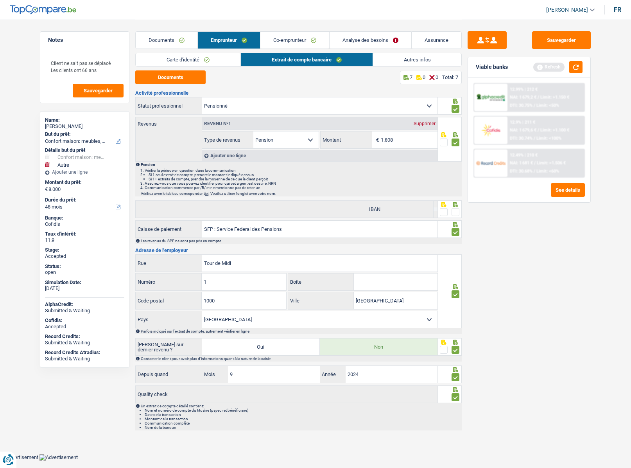
scroll to position [0, 0]
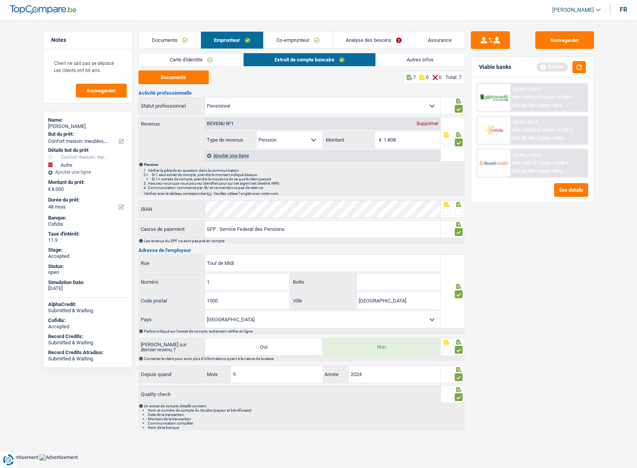
click at [292, 40] on link "Co-emprunteur" at bounding box center [297, 40] width 69 height 17
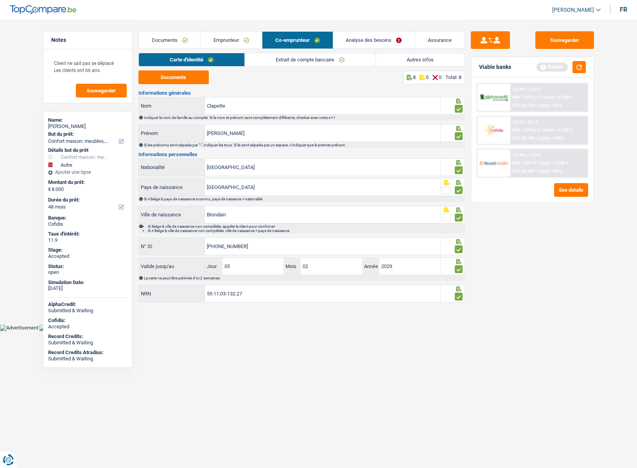
click at [292, 60] on link "Extrait de compte bancaire" at bounding box center [310, 59] width 131 height 13
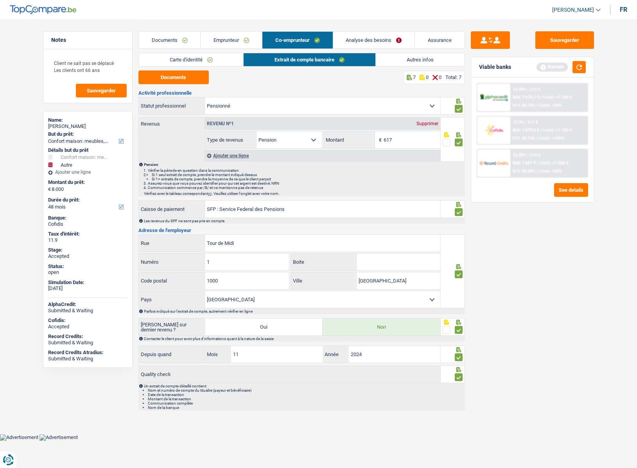
click at [366, 43] on link "Analyse des besoins" at bounding box center [374, 40] width 82 height 17
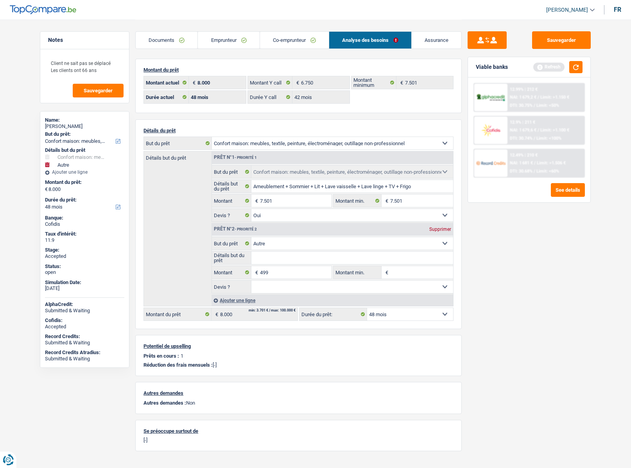
click at [235, 35] on link "Emprunteur" at bounding box center [228, 40] width 61 height 17
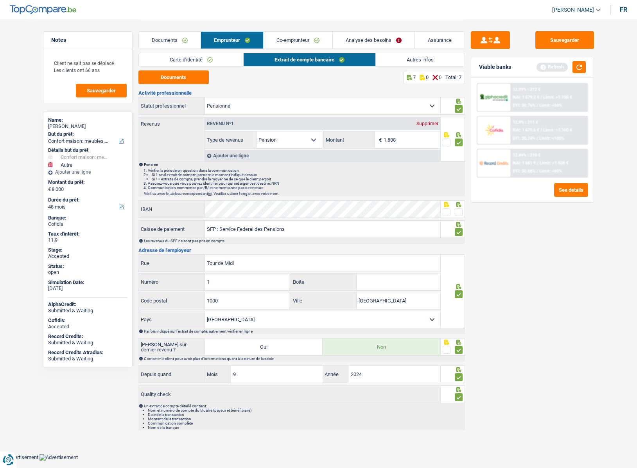
click at [190, 58] on link "Carte d'identité" at bounding box center [191, 59] width 105 height 13
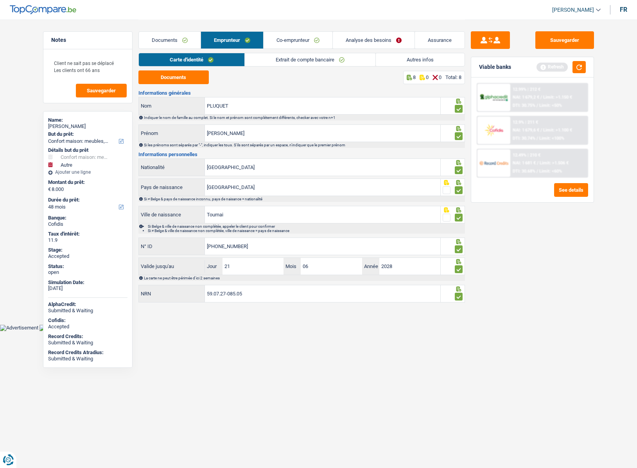
click at [283, 62] on link "Extrait de compte bancaire" at bounding box center [310, 59] width 131 height 13
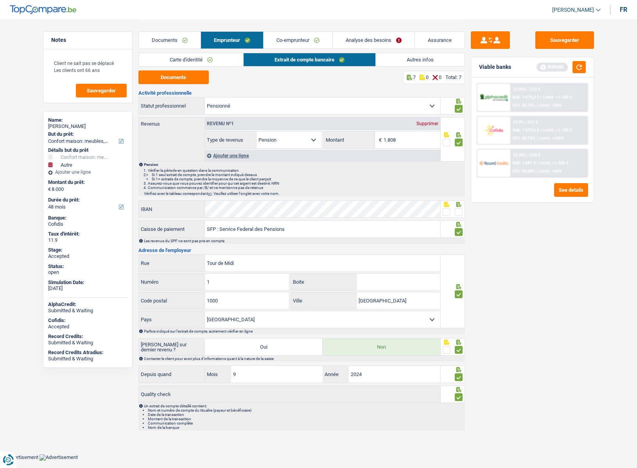
click at [403, 55] on link "Autres infos" at bounding box center [420, 59] width 89 height 13
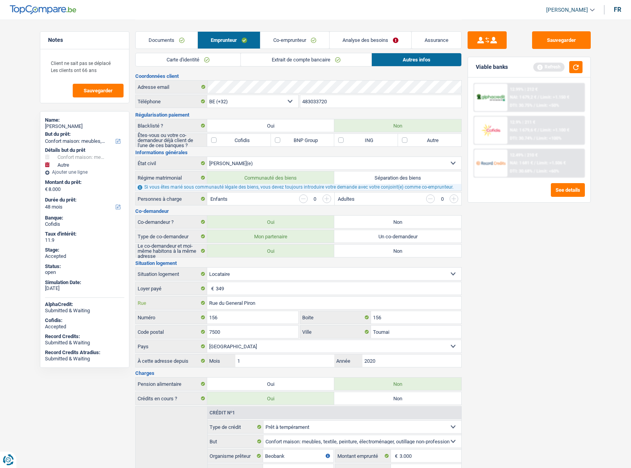
click at [260, 297] on input "Rue du General Piron" at bounding box center [334, 302] width 254 height 13
click at [260, 298] on input "Rue du General Piron" at bounding box center [334, 302] width 254 height 13
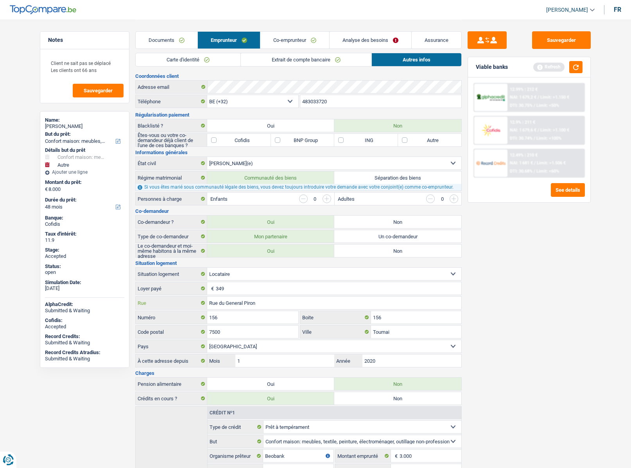
click at [260, 298] on input "Rue du General Piron" at bounding box center [334, 302] width 254 height 13
click at [262, 302] on input "Rue du General Piron" at bounding box center [334, 302] width 254 height 13
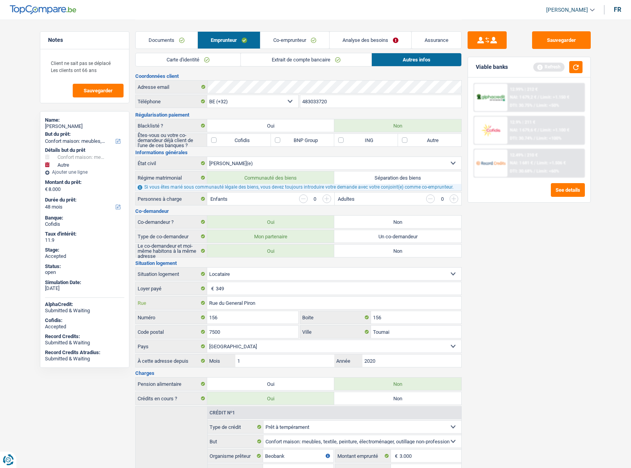
click at [262, 302] on input "Rue du General Piron" at bounding box center [334, 302] width 254 height 13
drag, startPoint x: 56, startPoint y: 61, endPoint x: 109, endPoint y: 69, distance: 53.4
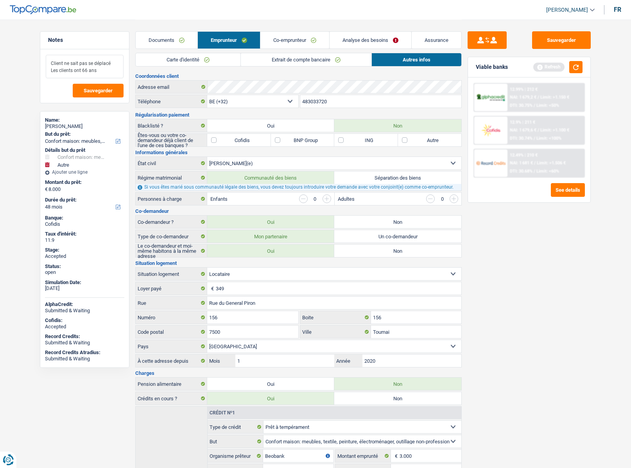
click at [109, 69] on textarea "Client ne sait pas se déplacé Les clients ont 66 ans" at bounding box center [85, 66] width 78 height 23
click at [107, 72] on textarea "Client ne sait pas se déplacé Les clients ont 66 ans" at bounding box center [85, 66] width 78 height 23
drag, startPoint x: 268, startPoint y: 305, endPoint x: 194, endPoint y: 289, distance: 76.1
click at [194, 289] on div "Situation logement Locataire Propriétaire avec prêt hypothécaire Propriétaire s…" at bounding box center [298, 313] width 326 height 107
click at [74, 125] on div "PHILIPPE PLUQUET" at bounding box center [84, 126] width 79 height 6
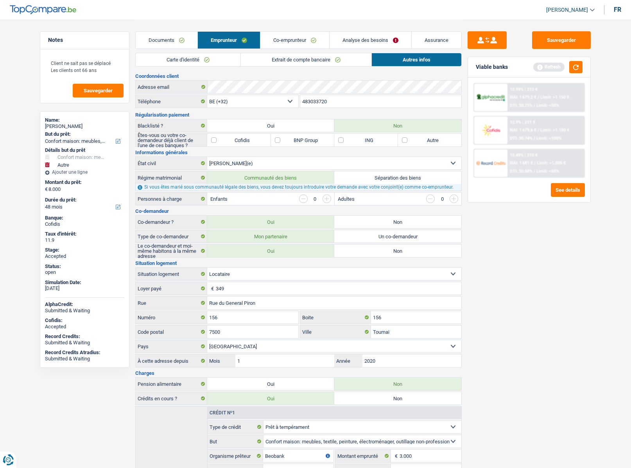
click at [74, 125] on div "PHILIPPE PLUQUET" at bounding box center [84, 126] width 79 height 6
copy div "PHILIPPE PLUQUET"
click at [317, 100] on input "483033720" at bounding box center [380, 101] width 161 height 13
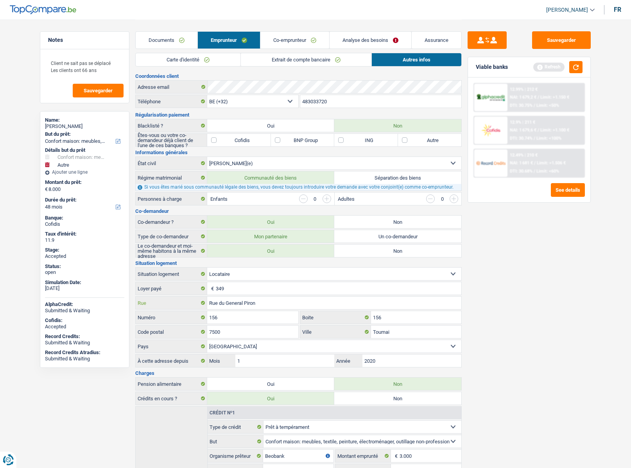
click at [231, 304] on input "Rue du General Piron" at bounding box center [334, 302] width 254 height 13
click at [232, 304] on input "Rue du General Piron" at bounding box center [334, 302] width 254 height 13
click at [233, 304] on input "Rue du General Piron" at bounding box center [334, 302] width 254 height 13
click at [233, 303] on input "Rue du General Piron" at bounding box center [334, 302] width 254 height 13
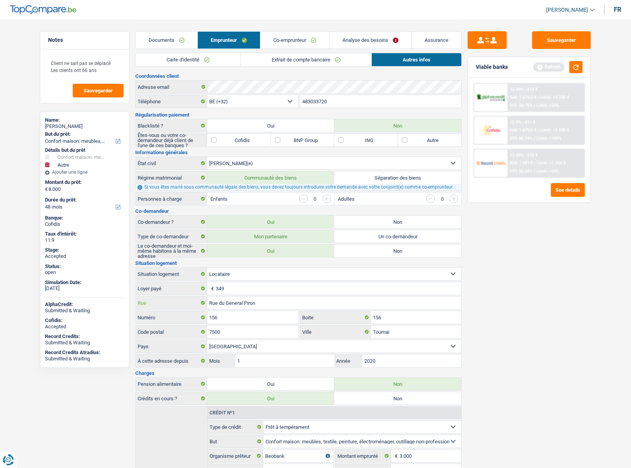
click at [233, 303] on input "Rue du General Piron" at bounding box center [334, 302] width 254 height 13
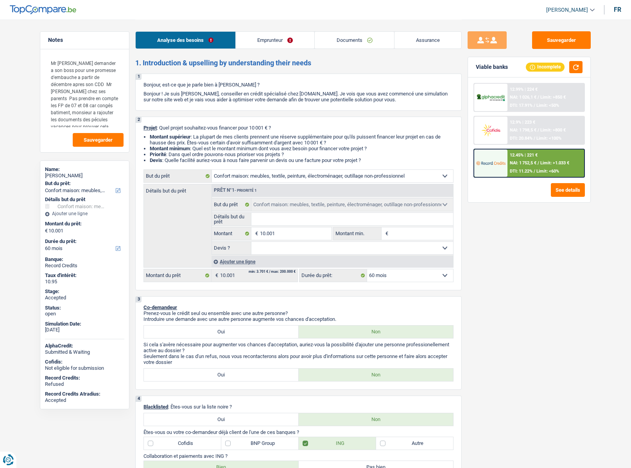
select select "household"
select select "60"
select select "household"
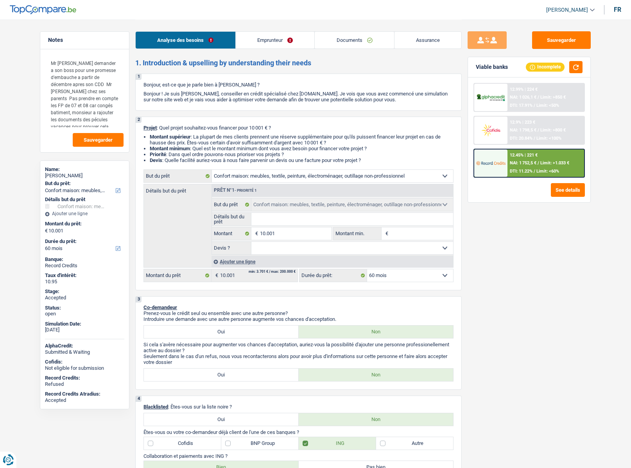
select select "60"
select select "worker"
select select "netSalary"
select select "mealVouchers"
select select "liveWithParents"
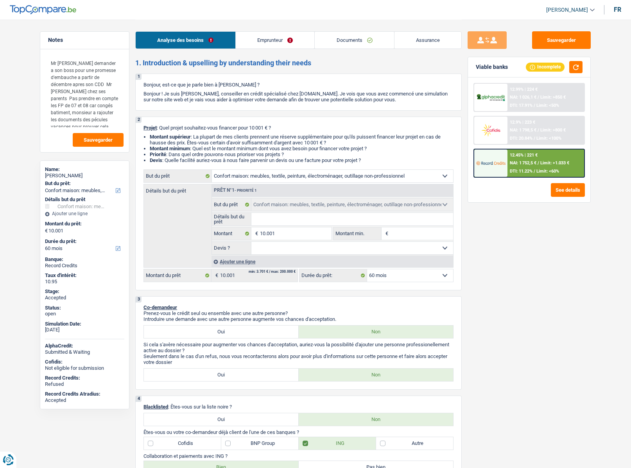
select select "household"
select select "60"
select select "liveWithParents"
select select "BE"
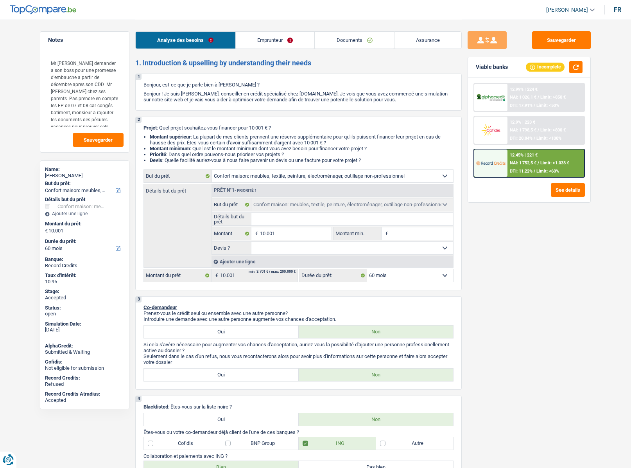
click at [287, 43] on link "Emprunteur" at bounding box center [275, 40] width 79 height 17
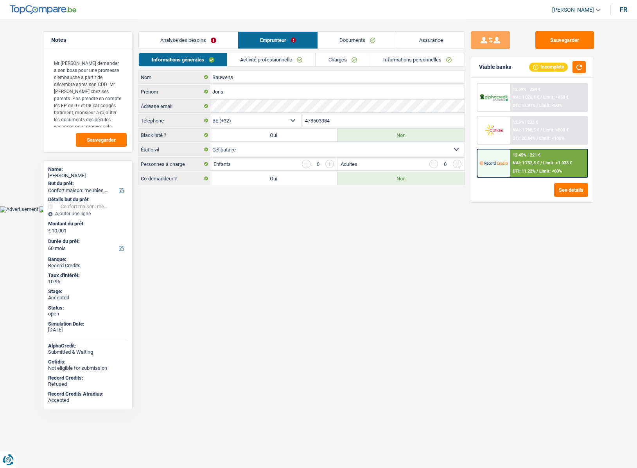
click at [340, 61] on link "Charges" at bounding box center [342, 59] width 54 height 13
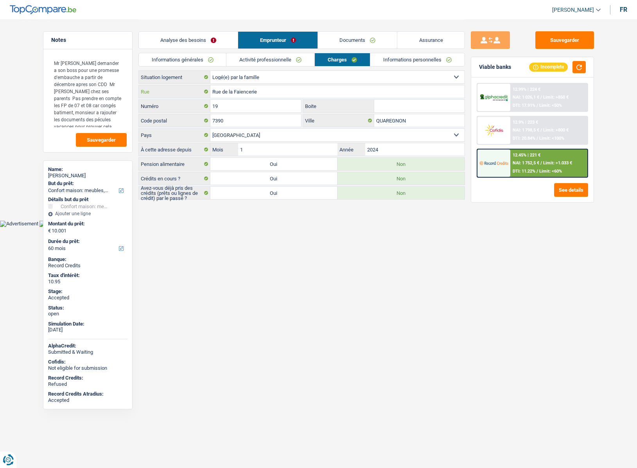
drag, startPoint x: 236, startPoint y: 91, endPoint x: 201, endPoint y: 87, distance: 34.7
click at [201, 87] on div "Rue de la Faiencerie Rue" at bounding box center [302, 91] width 326 height 13
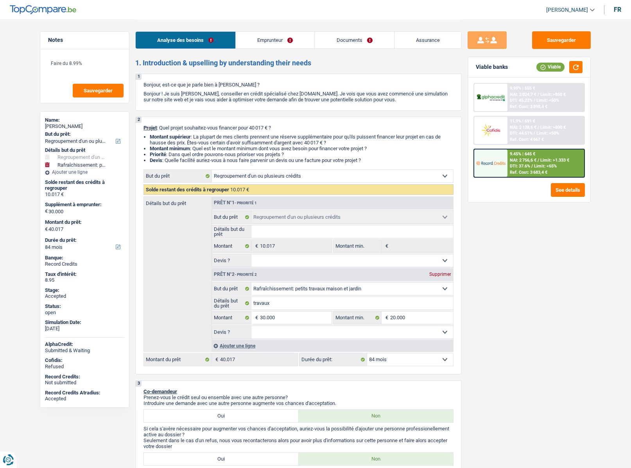
select select "refinancing"
select select "houseOrGarden"
select select "84"
select select "refinancing"
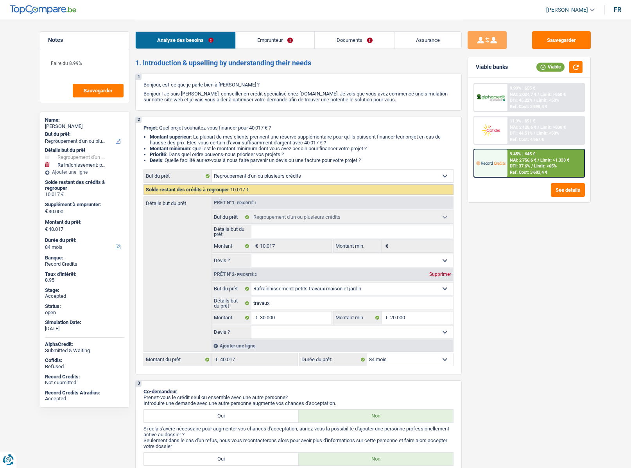
select select "refinancing"
select select "houseOrGarden"
select select "84"
select select "privateEmployee"
select select "netSalary"
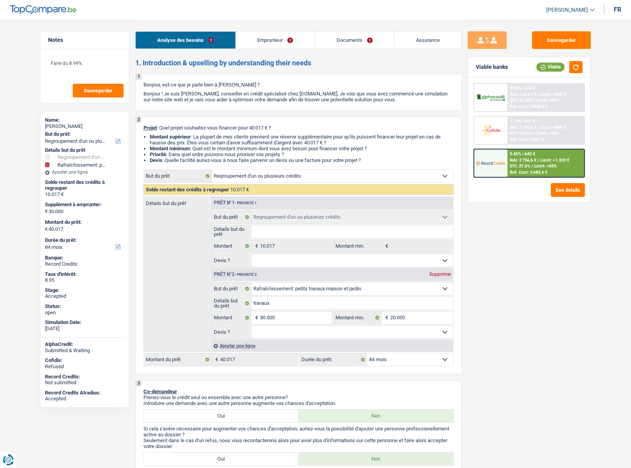
select select "mealVouchers"
select select "familyAllowances"
select select "rents"
select select "renovationLoan"
select select "42"
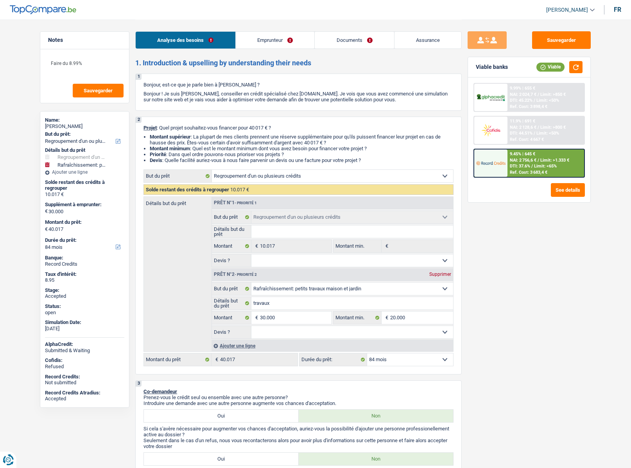
select select "refinancing"
select select "houseOrGarden"
select select "84"
select select "refinancing"
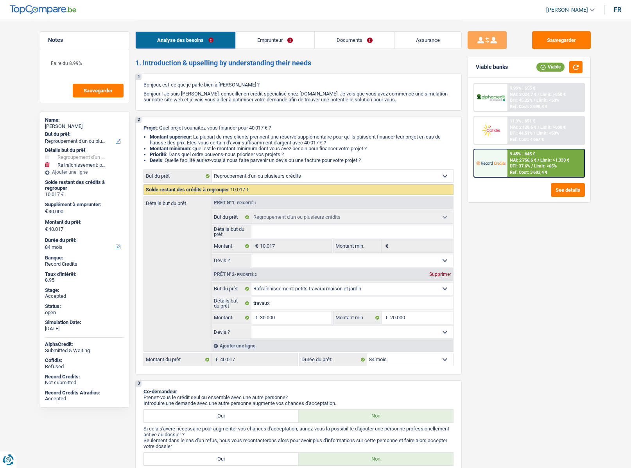
select select "refinancing"
select select "houseOrGarden"
select select "84"
select select "refinancing"
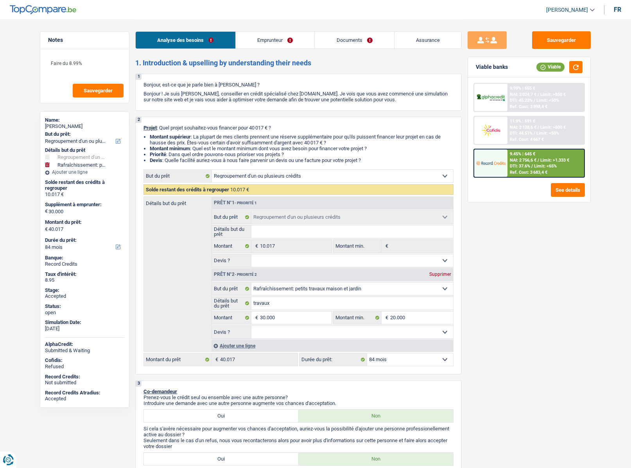
select select "houseOrGarden"
select select "84"
select select "privateEmployee"
select select "netSalary"
select select "mealVouchers"
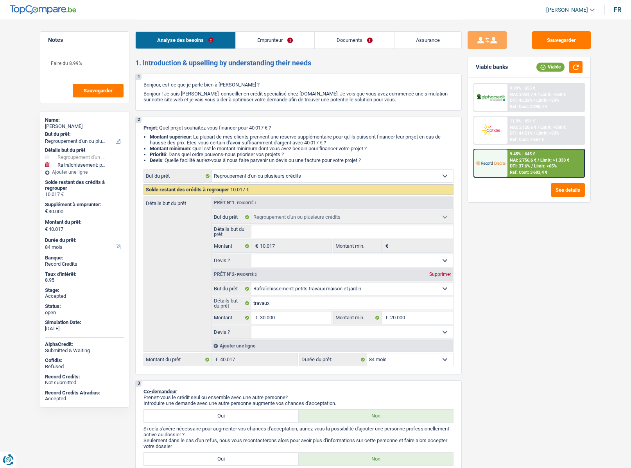
select select "familyAllowances"
select select "rents"
select select "renovationLoan"
select select "42"
select select "refinancing"
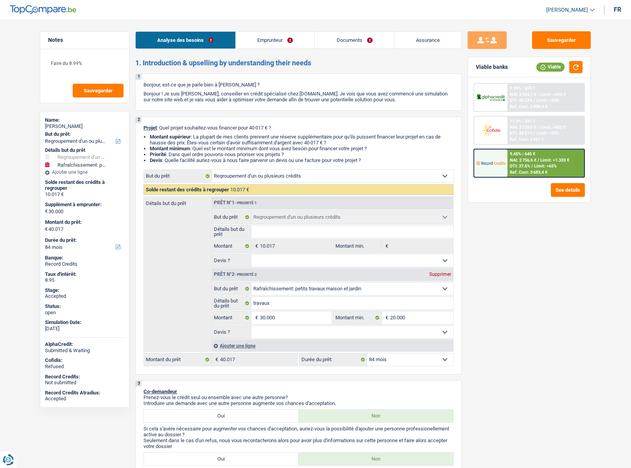
select select "refinancing"
select select "houseOrGarden"
select select "84"
click at [569, 10] on span "[PERSON_NAME]" at bounding box center [567, 10] width 42 height 7
click at [541, 70] on button "SO" at bounding box center [553, 72] width 70 height 16
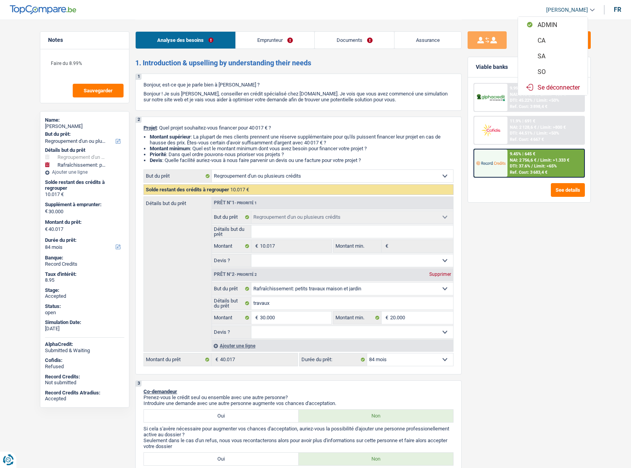
select select "84"
select select "120"
select select "refinancing"
select select "houseOrGarden"
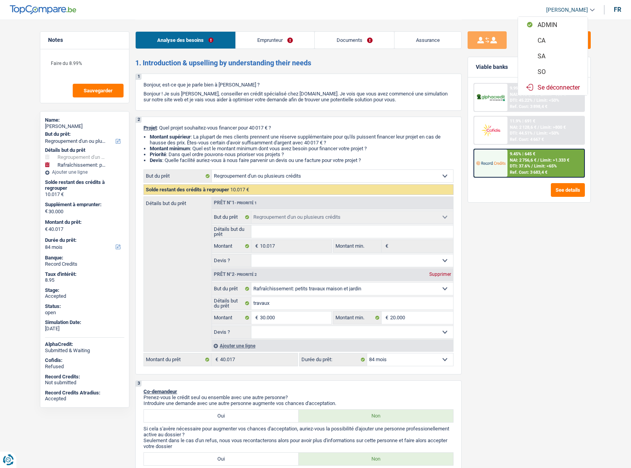
select select "84"
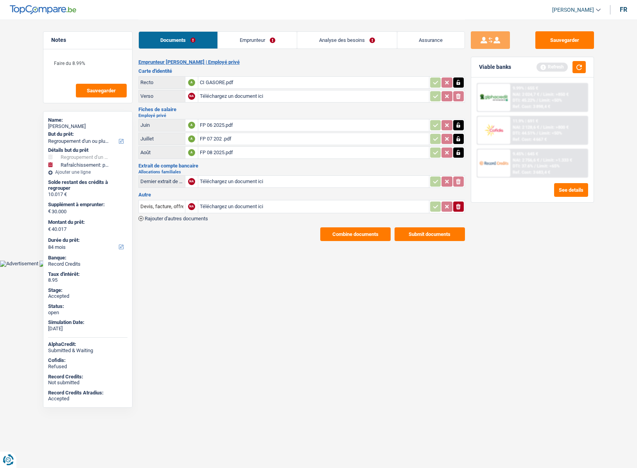
click at [349, 40] on link "Analyse des besoins" at bounding box center [346, 40] width 99 height 17
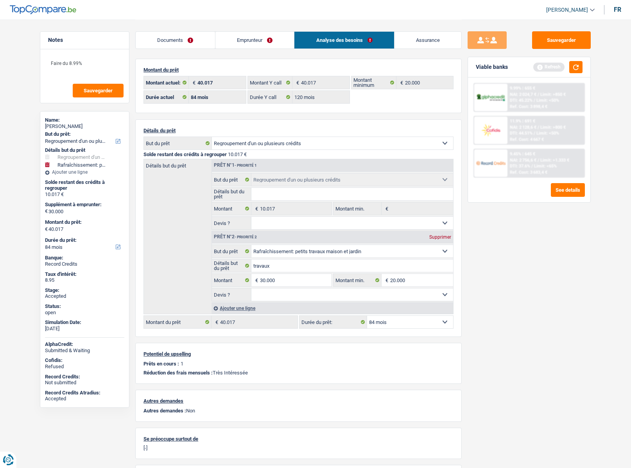
click at [495, 138] on div at bounding box center [490, 130] width 33 height 27
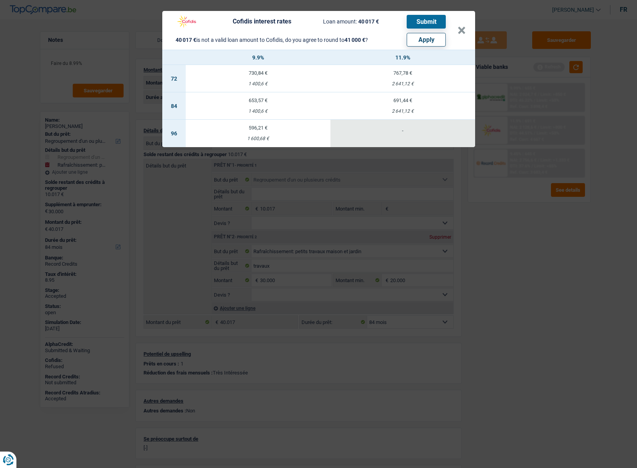
click at [433, 39] on button "Apply" at bounding box center [426, 40] width 39 height 14
type input "30.983"
type input "41.000"
select select "144"
type input "41.000"
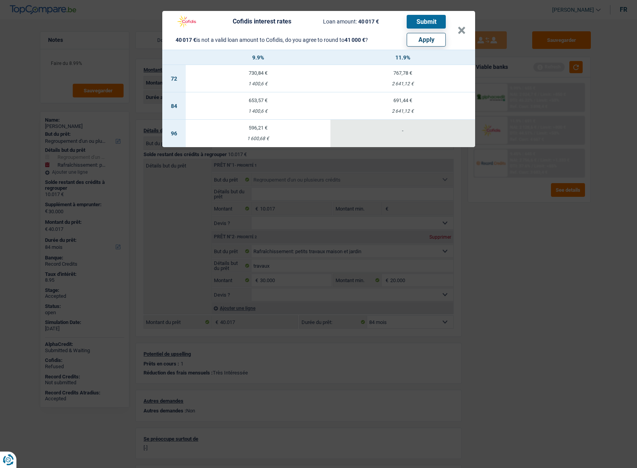
select select "144"
type input "41.000"
select select "144"
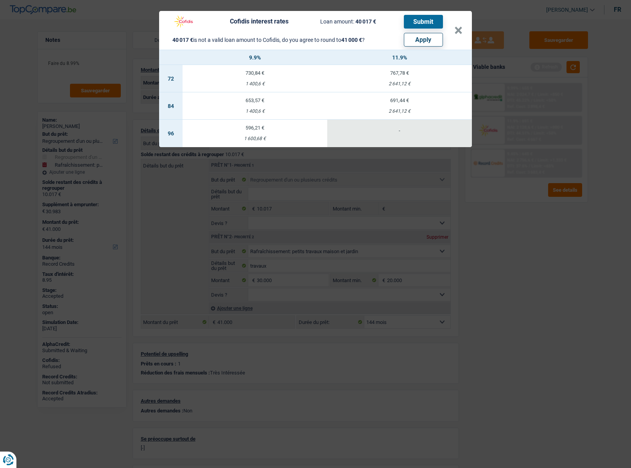
select select "other"
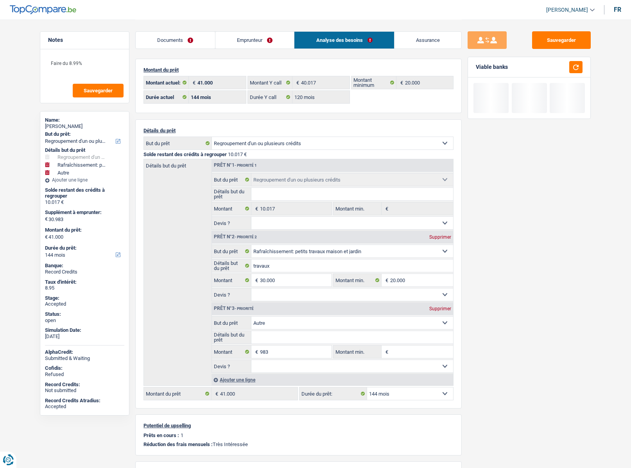
click at [396, 391] on select "12 mois 18 mois 24 mois 30 mois 36 mois 42 mois 48 mois 60 mois 72 mois 84 mois…" at bounding box center [410, 393] width 86 height 13
select select "120"
click at [367, 387] on select "12 mois 18 mois 24 mois 30 mois 36 mois 42 mois 48 mois 60 mois 72 mois 84 mois…" at bounding box center [410, 393] width 86 height 13
select select "120"
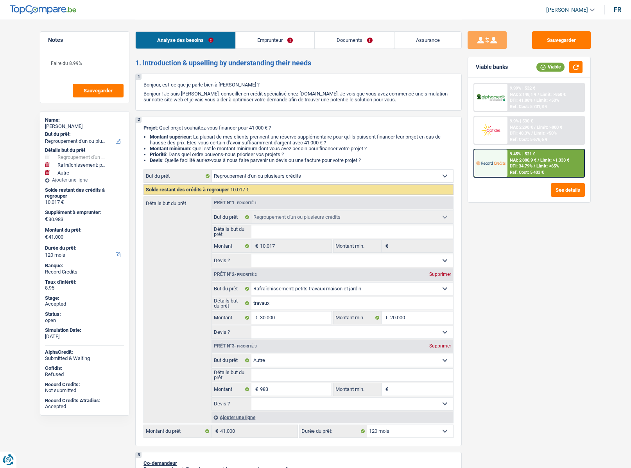
select select "refinancing"
select select "houseOrGarden"
select select "other"
select select "120"
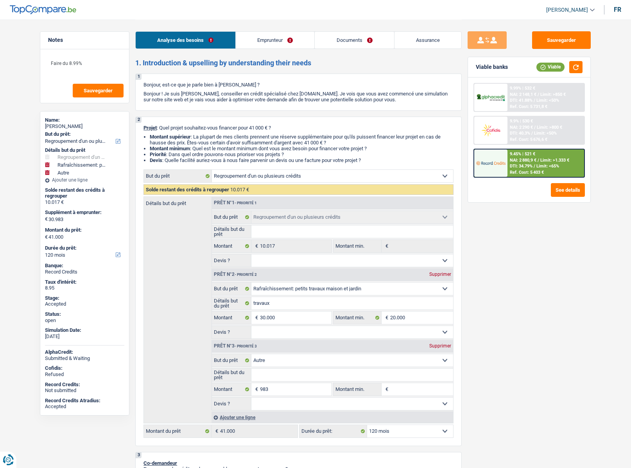
select select "refinancing"
select select "houseOrGarden"
select select "other"
select select "120"
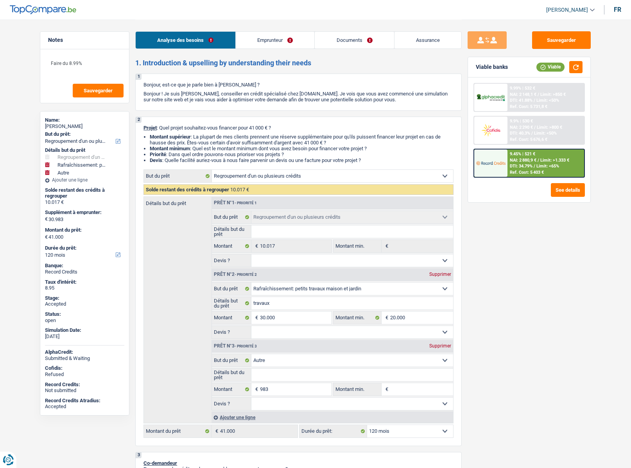
select select "privateEmployee"
select select "netSalary"
select select "mealVouchers"
select select "familyAllowances"
select select "rents"
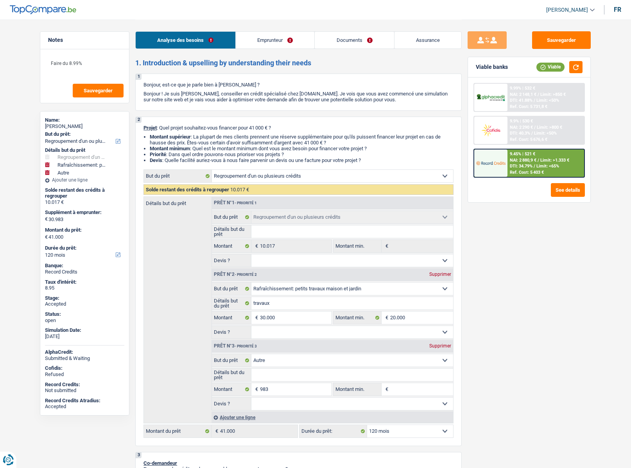
select select "renovationLoan"
select select "42"
select select "refinancing"
select select "houseOrGarden"
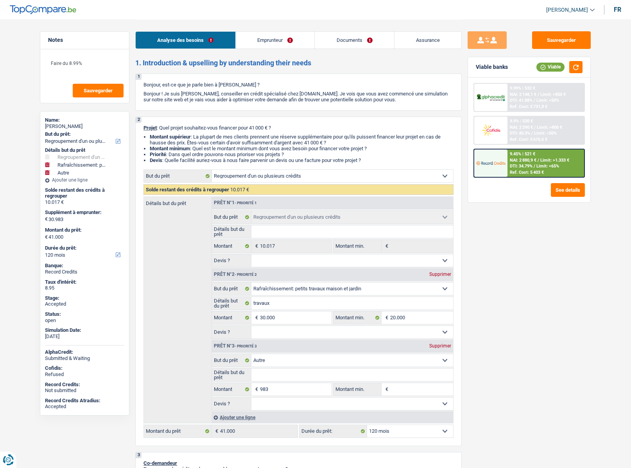
select select "other"
select select "120"
click at [486, 133] on img at bounding box center [490, 130] width 29 height 14
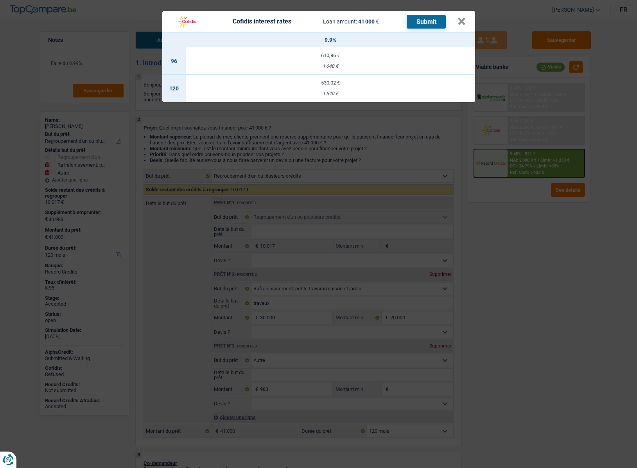
click at [332, 91] on div "1 640 €" at bounding box center [330, 93] width 289 height 5
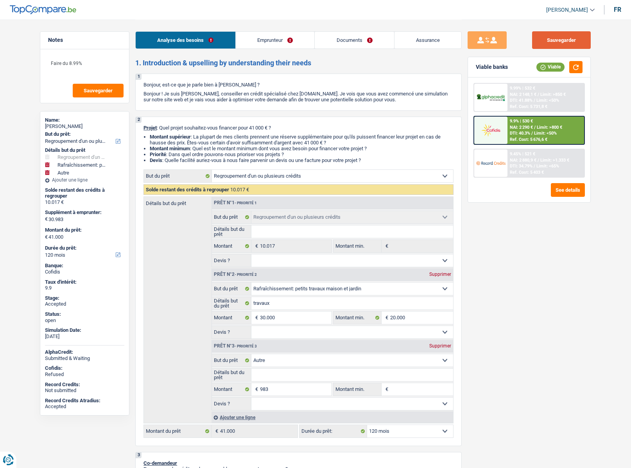
click at [543, 39] on button "Sauvegarder" at bounding box center [561, 40] width 59 height 18
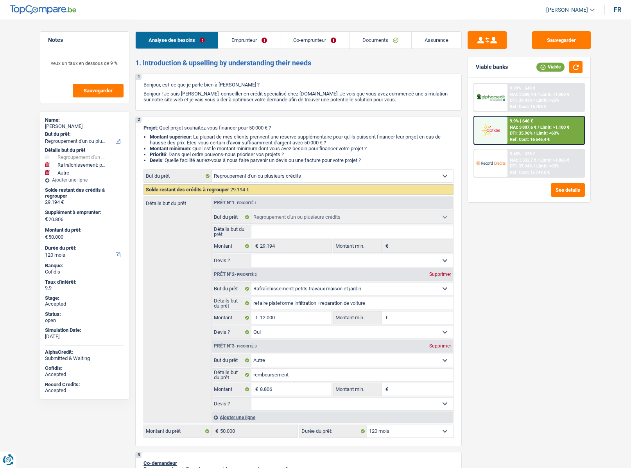
select select "refinancing"
select select "houseOrGarden"
select select "other"
select select "120"
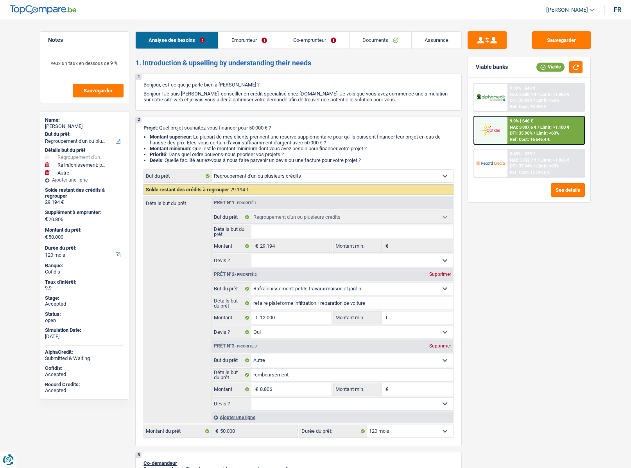
select select "refinancing"
select select "houseOrGarden"
select select "yes"
select select "other"
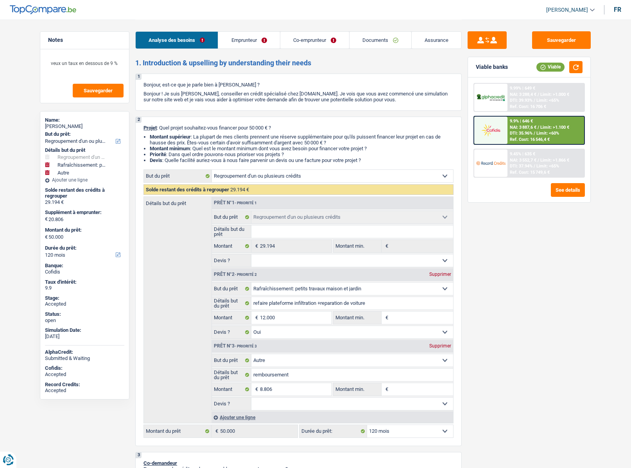
select select "120"
select select "privateEmployee"
select select "worker"
select select "familyAllowances"
select select "netSalary"
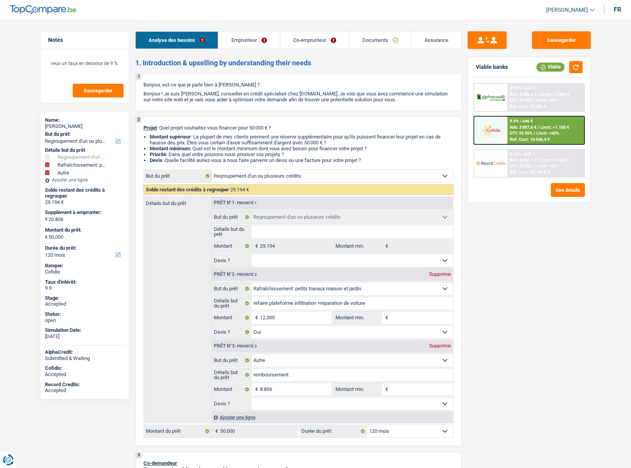
select select "mealVouchers"
select select "alimony"
select select "netSalary"
select select "mealVouchers"
select select "ownerWithMortgage"
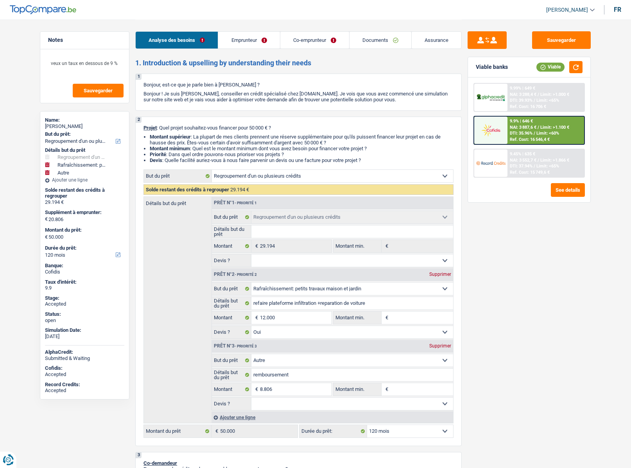
select select "mortgage"
select select "420"
select select "personalLoan"
select select "smallWorks"
select select "60"
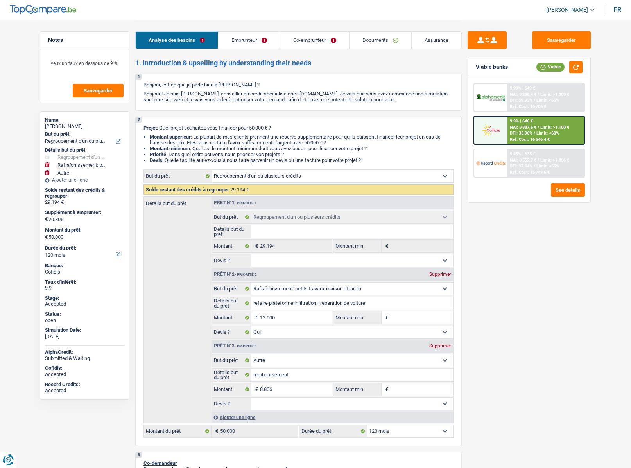
select select "personalLoan"
select select "familyEvent"
select select "24"
select select "personalLoan"
select select "familyEvent"
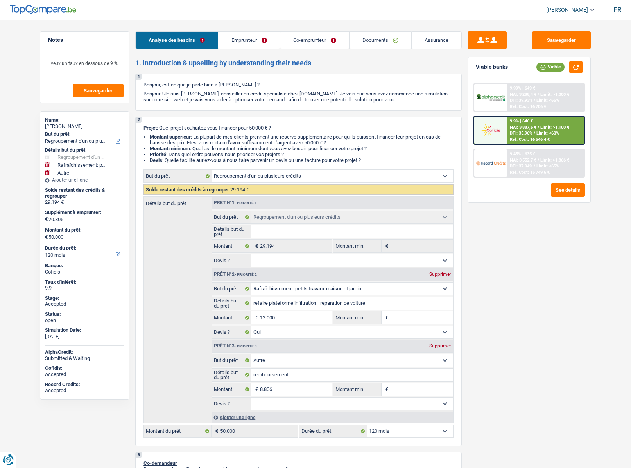
select select "120"
select select "cardOrCredit"
select select "personalLoan"
select select "other"
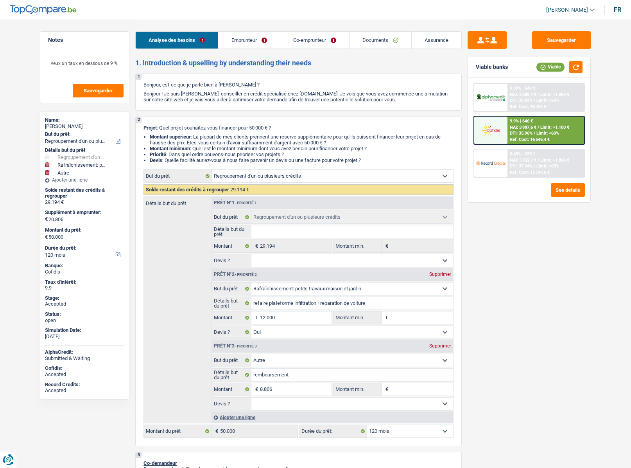
select select "24"
select select "refinancing"
select select "houseOrGarden"
select select "yes"
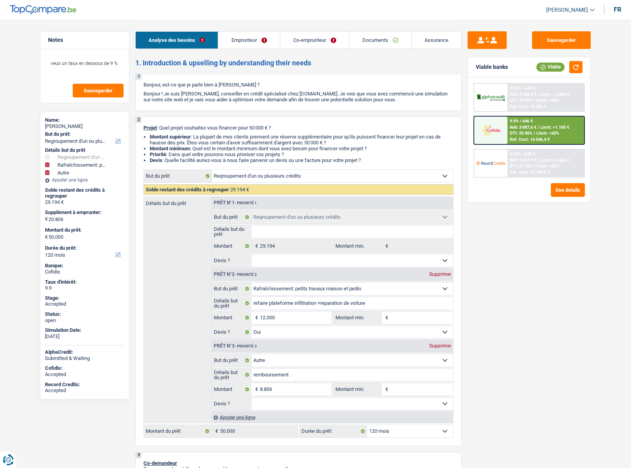
select select "other"
select select "120"
drag, startPoint x: 51, startPoint y: 63, endPoint x: 113, endPoint y: 62, distance: 62.2
click at [113, 62] on textarea "veux un taux en dessous de 9 %" at bounding box center [85, 66] width 78 height 23
click at [561, 12] on span "[PERSON_NAME]" at bounding box center [567, 10] width 42 height 7
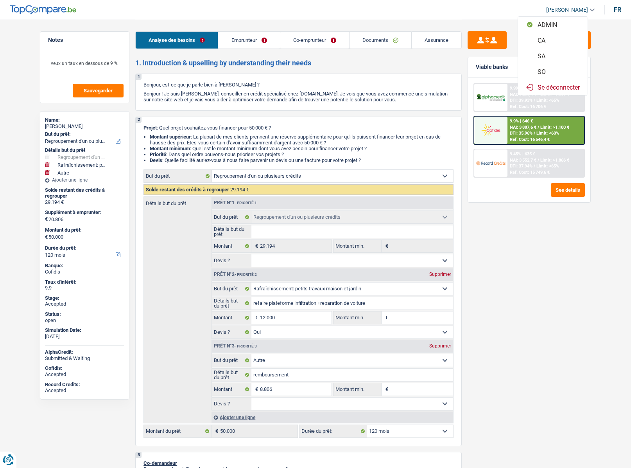
click at [551, 70] on button "SO" at bounding box center [553, 72] width 70 height 16
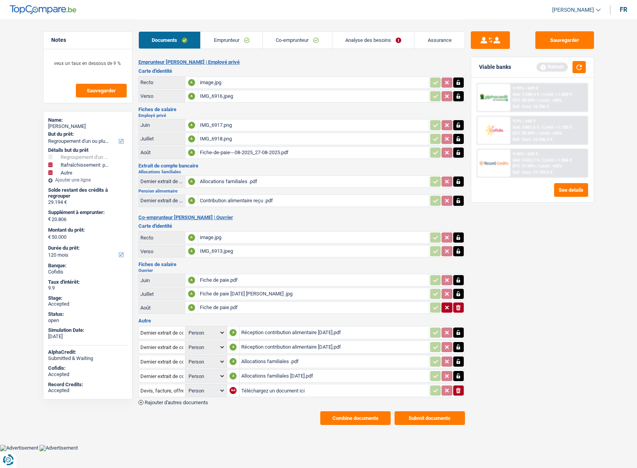
click at [367, 42] on link "Analyse des besoins" at bounding box center [373, 40] width 82 height 17
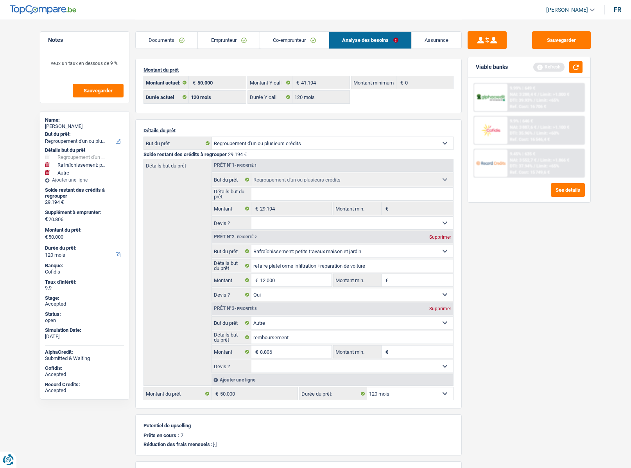
click at [445, 43] on link "Assurance" at bounding box center [437, 40] width 50 height 17
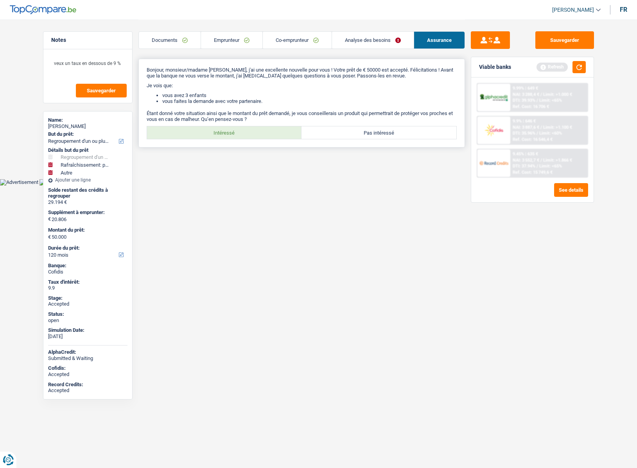
click at [223, 134] on label "Intéressé" at bounding box center [224, 132] width 155 height 13
click at [223, 134] on input "Intéressé" at bounding box center [224, 132] width 155 height 13
radio input "true"
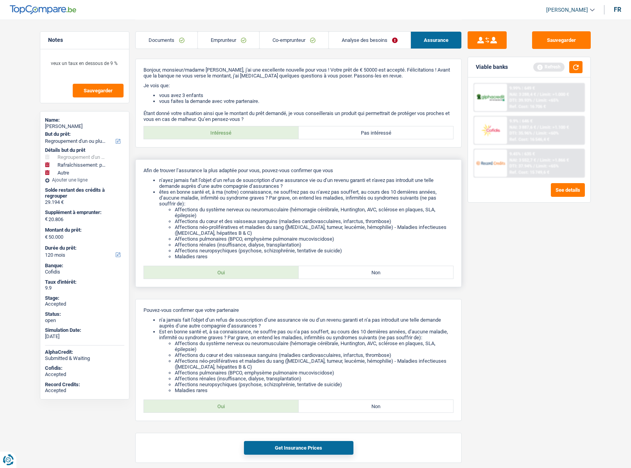
click at [230, 270] on label "Oui" at bounding box center [221, 272] width 155 height 13
click at [230, 270] on input "Oui" at bounding box center [221, 272] width 155 height 13
radio input "true"
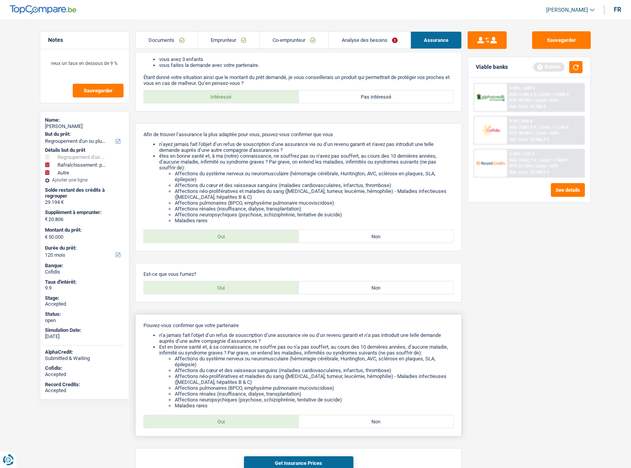
scroll to position [83, 0]
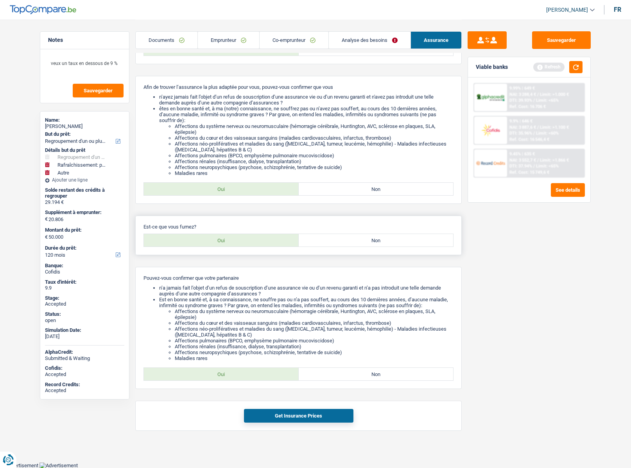
click at [218, 242] on label "Oui" at bounding box center [221, 240] width 155 height 13
click at [218, 242] on input "Oui" at bounding box center [221, 240] width 155 height 13
radio input "true"
click at [232, 373] on label "Oui" at bounding box center [221, 373] width 155 height 13
click at [232, 373] on input "Oui" at bounding box center [221, 373] width 155 height 13
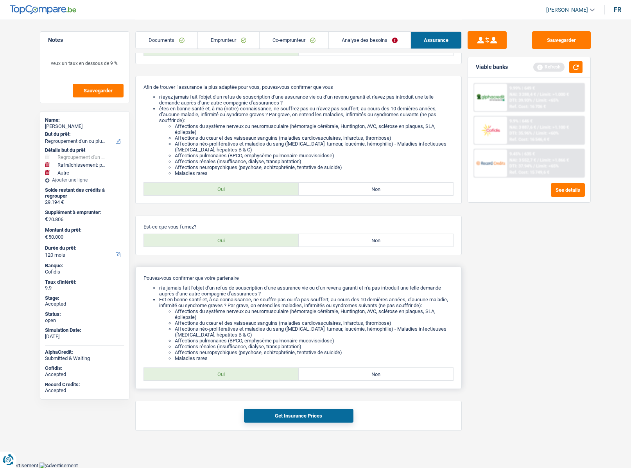
radio input "true"
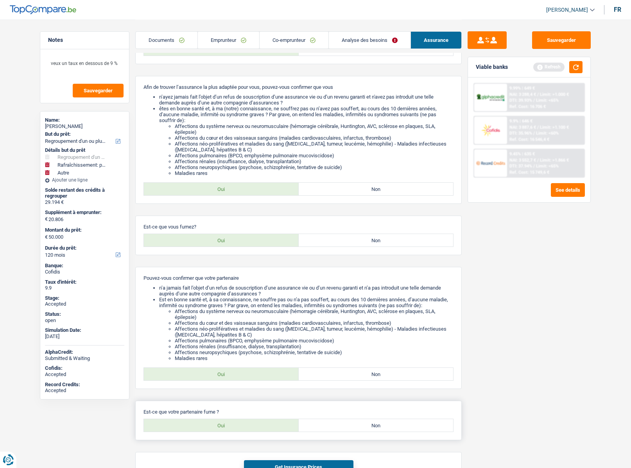
click at [242, 420] on label "Oui" at bounding box center [221, 425] width 155 height 13
click at [242, 420] on input "Oui" at bounding box center [221, 425] width 155 height 13
radio input "true"
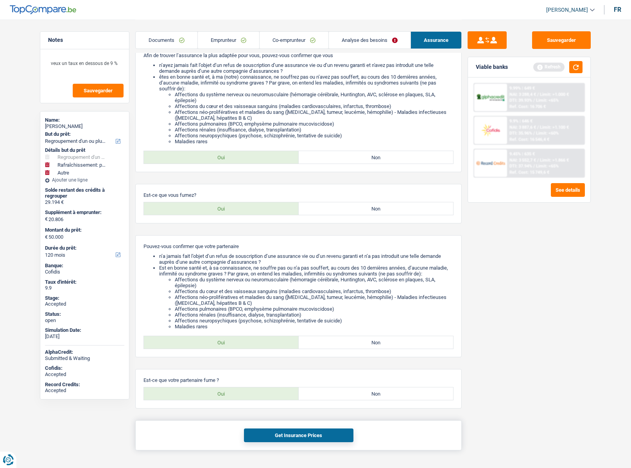
scroll to position [134, 0]
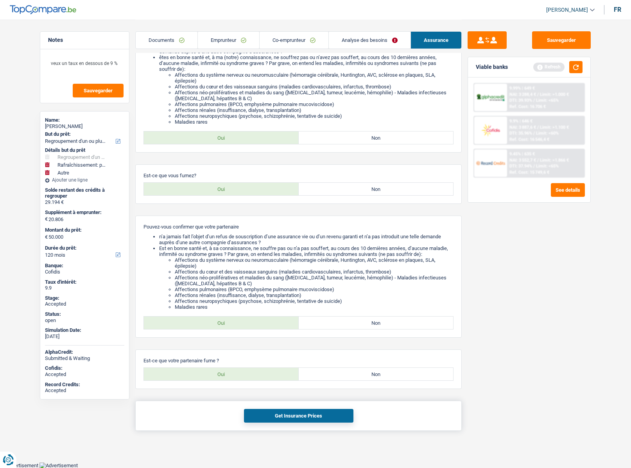
click at [281, 414] on button "Get Insurance Prices" at bounding box center [298, 416] width 109 height 14
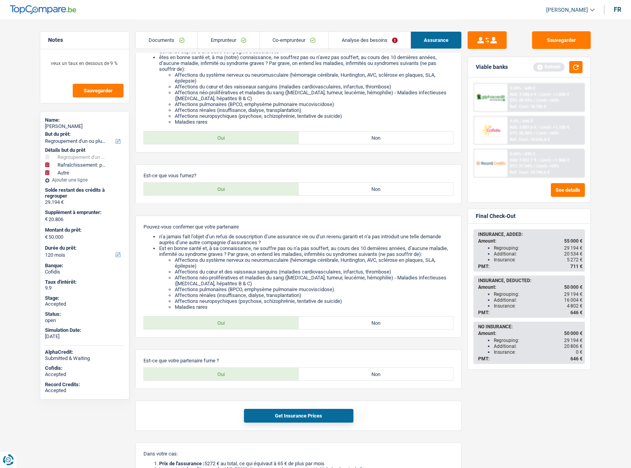
click at [498, 154] on div at bounding box center [490, 162] width 33 height 27
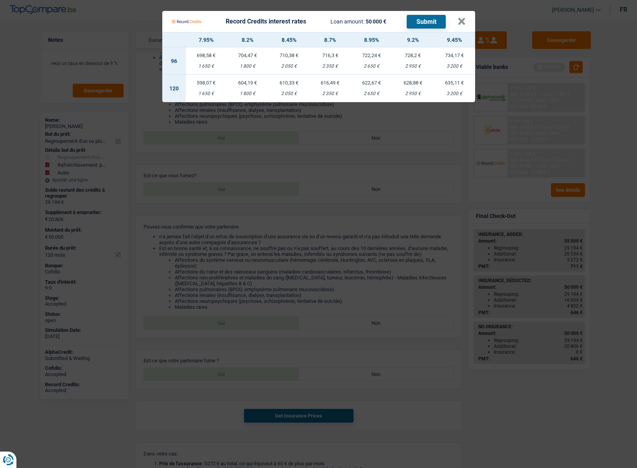
click at [285, 88] on td "610,33 € 2 050 €" at bounding box center [288, 88] width 41 height 27
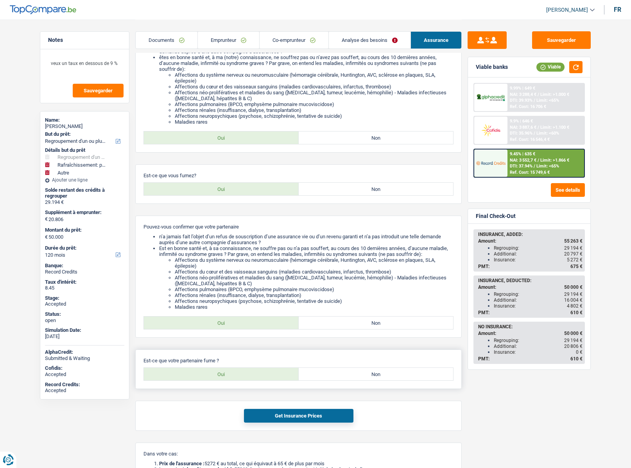
click at [364, 379] on label "Non" at bounding box center [376, 373] width 155 height 13
click at [364, 379] on input "Non" at bounding box center [376, 373] width 155 height 13
radio input "true"
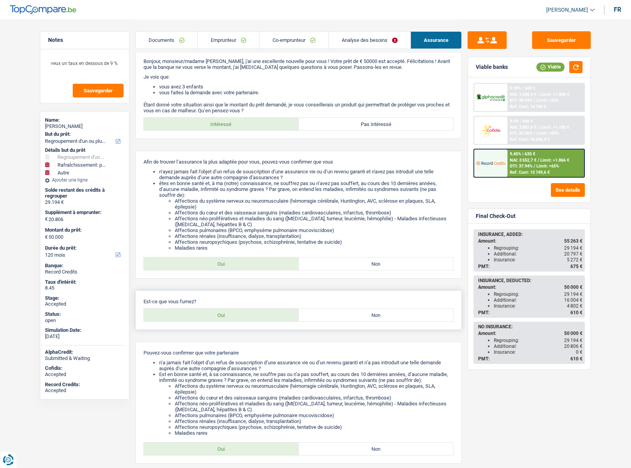
scroll to position [0, 0]
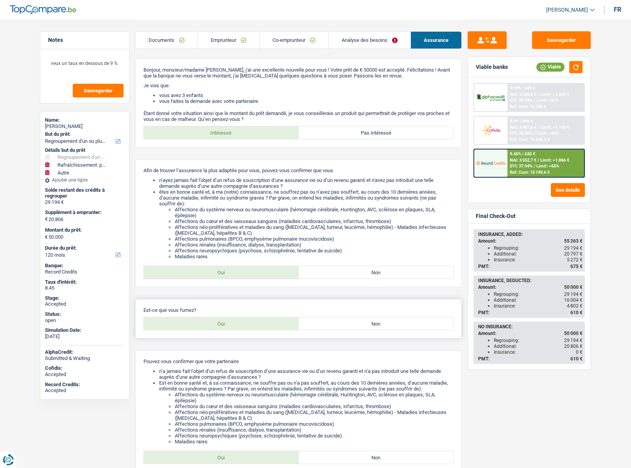
click at [355, 323] on label "Non" at bounding box center [376, 323] width 155 height 13
click at [355, 323] on input "Non" at bounding box center [376, 323] width 155 height 13
radio input "true"
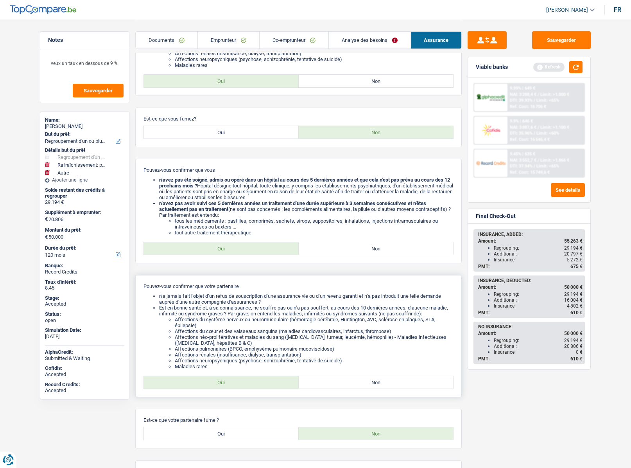
scroll to position [195, 0]
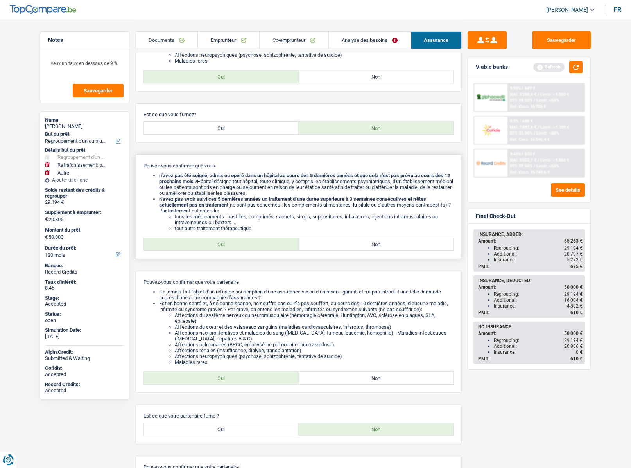
click at [212, 248] on label "Oui" at bounding box center [221, 244] width 155 height 13
click at [212, 248] on input "Oui" at bounding box center [221, 244] width 155 height 13
radio input "true"
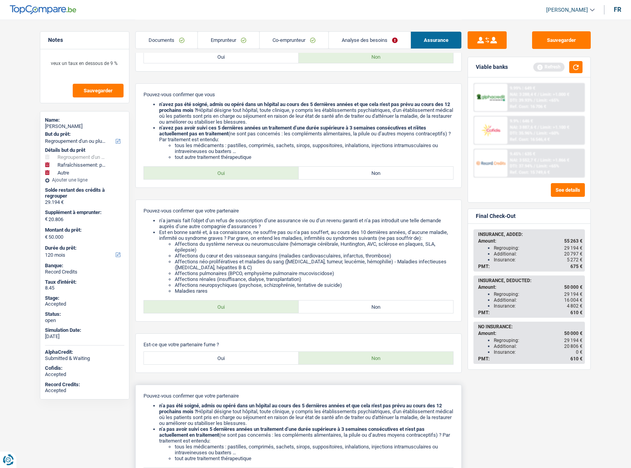
scroll to position [352, 0]
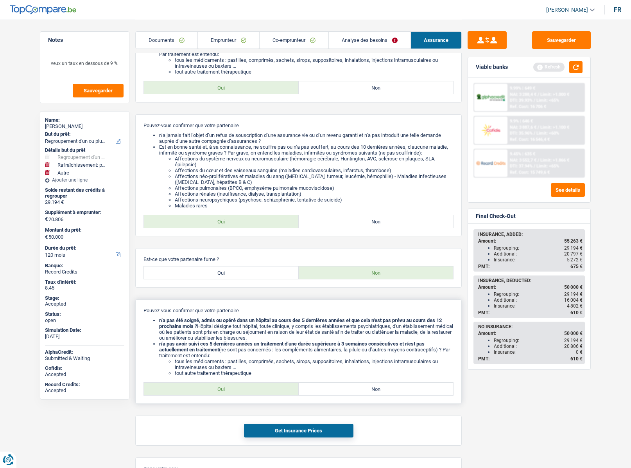
click at [234, 385] on label "Oui" at bounding box center [221, 388] width 155 height 13
click at [234, 385] on input "Oui" at bounding box center [221, 388] width 155 height 13
radio input "true"
click at [289, 430] on button "Get Insurance Prices" at bounding box center [298, 430] width 109 height 14
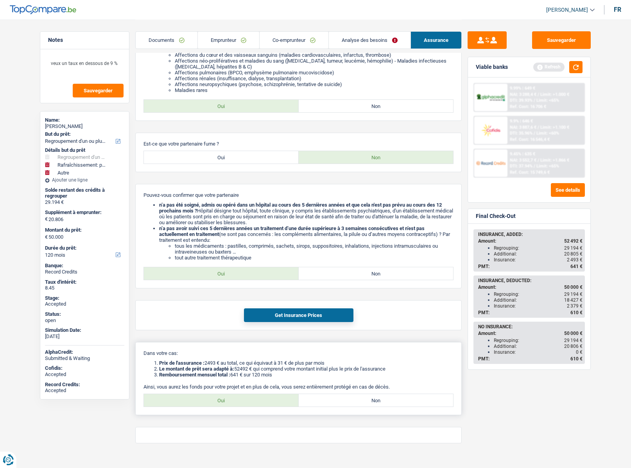
scroll to position [469, 0]
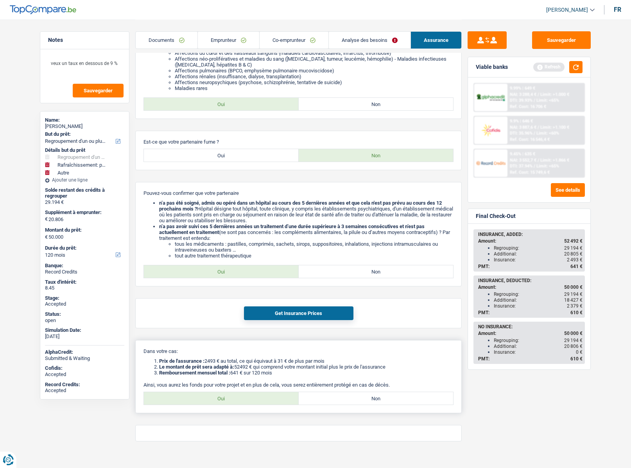
click at [247, 393] on label "Oui" at bounding box center [221, 398] width 155 height 13
click at [247, 393] on input "Oui" at bounding box center [221, 398] width 155 height 13
radio input "true"
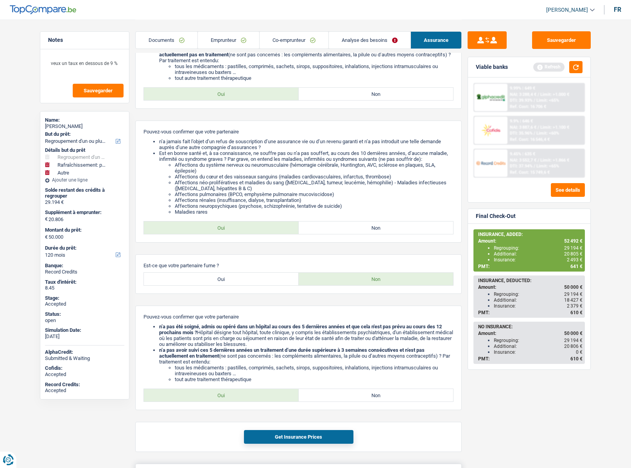
scroll to position [345, 0]
click at [154, 41] on link "Documents" at bounding box center [167, 40] width 62 height 17
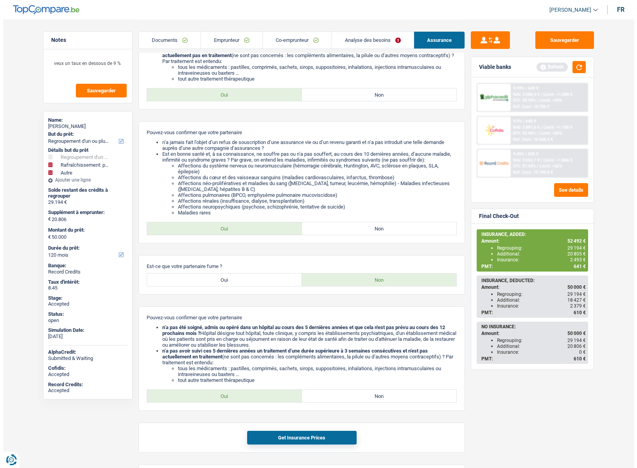
scroll to position [0, 0]
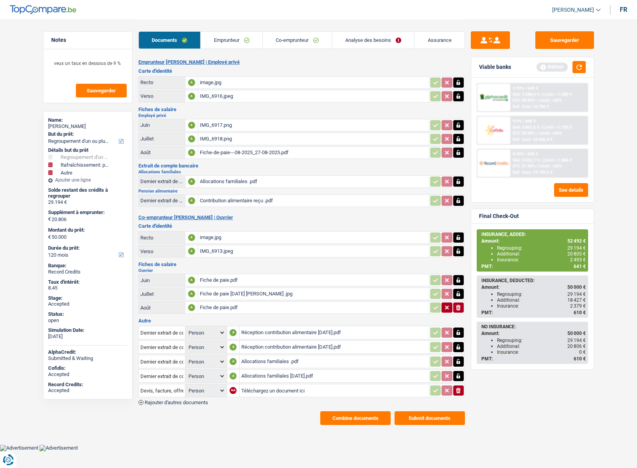
click at [350, 422] on button "Combine documents" at bounding box center [355, 418] width 70 height 14
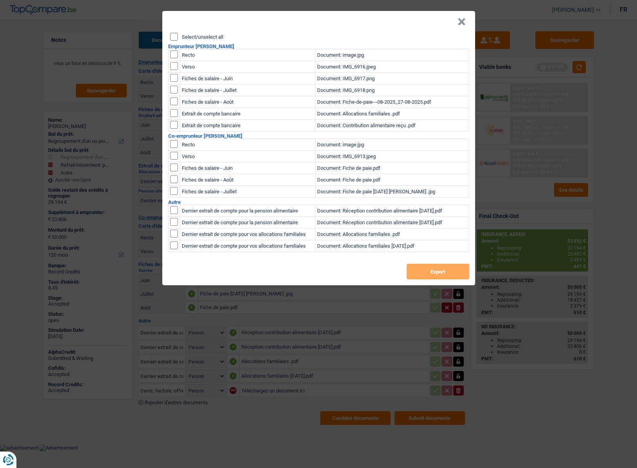
click at [174, 37] on input "Select/unselect all" at bounding box center [174, 37] width 8 height 8
checkbox input "true"
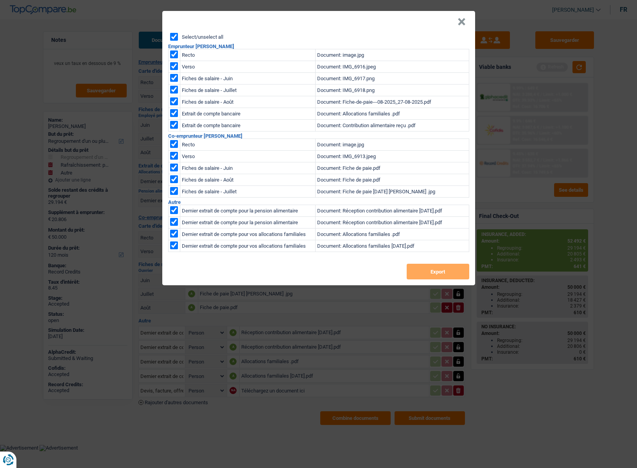
checkbox input "true"
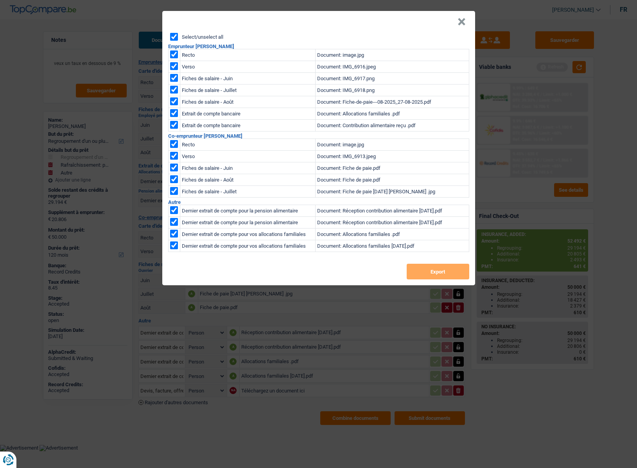
checkbox input "true"
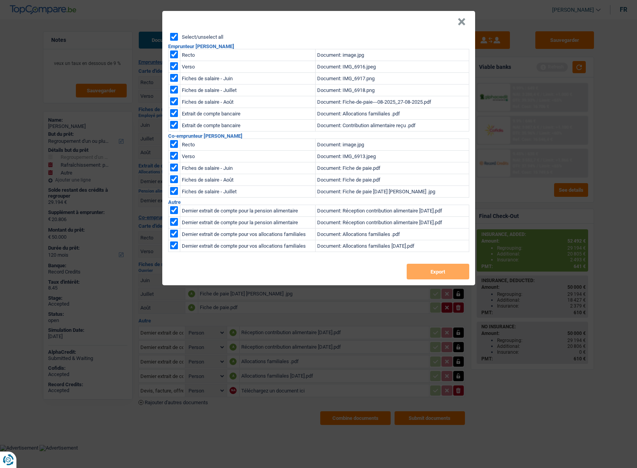
checkbox input "true"
click at [416, 272] on button "Export" at bounding box center [438, 271] width 63 height 16
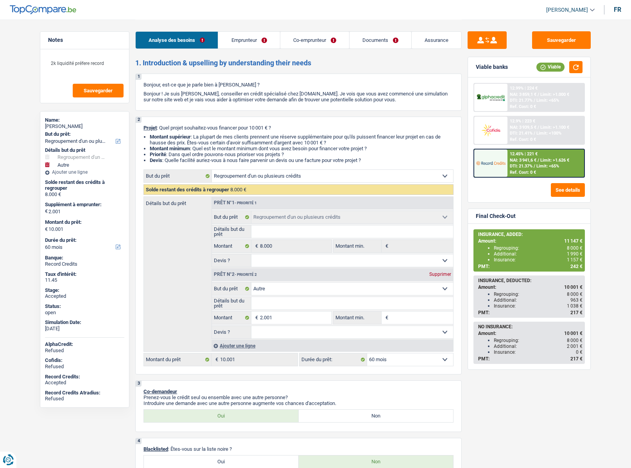
select select "refinancing"
select select "other"
select select "60"
select select "refinancing"
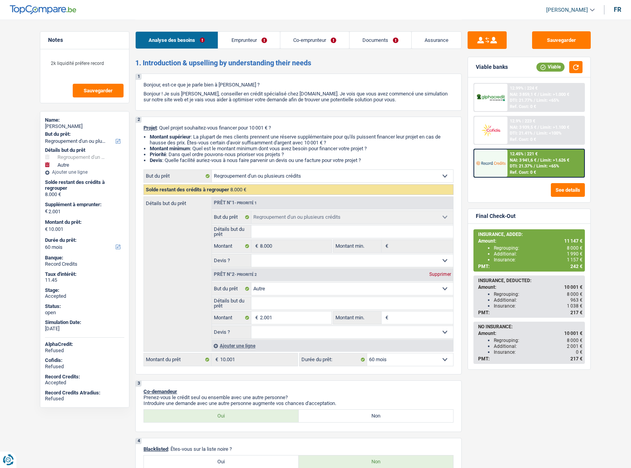
select select "refinancing"
select select "other"
select select "60"
select select "mutuality"
select select "publicEmployee"
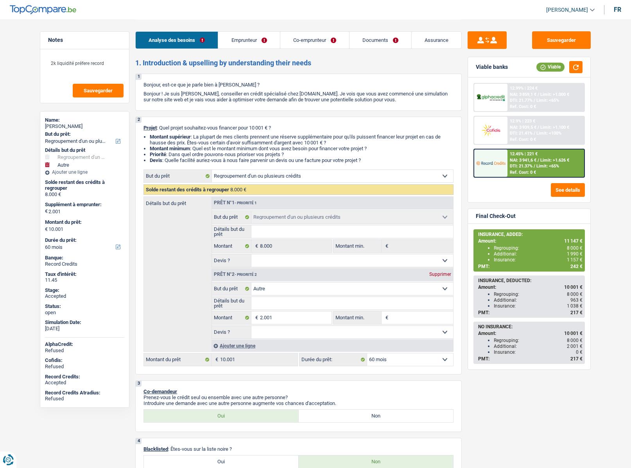
select select "disabilityPension"
select select "mutualityIndemnity"
select select "familyAllowances"
select select "netSalary"
select select "mealVouchers"
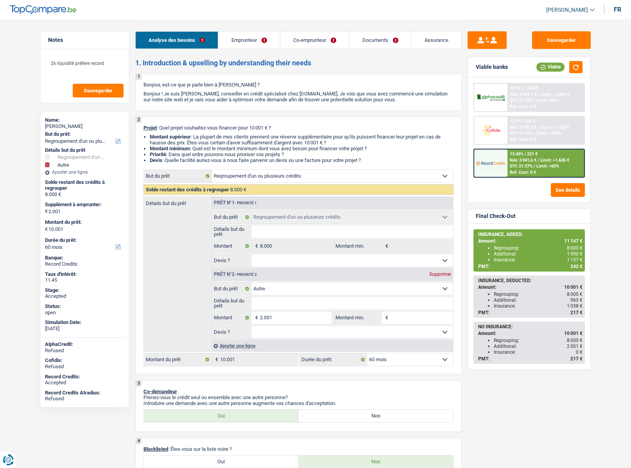
select select "ownerWithoutMortgage"
select select "personalLoan"
select select "homeFurnishingOrRelocation"
select select "84"
select select "cardOrCredit"
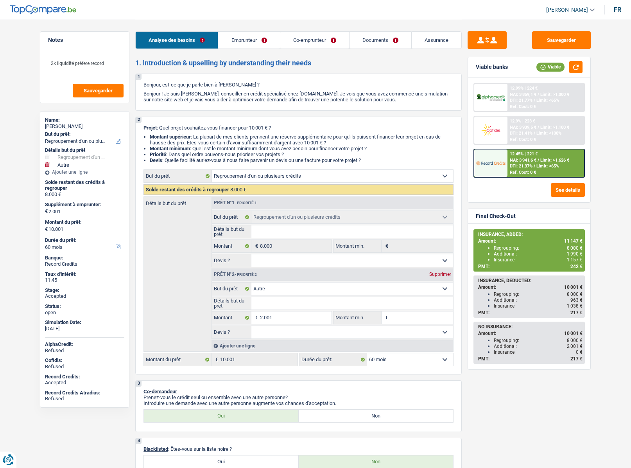
select select "cardOrCredit"
select select "refinancing"
select select "other"
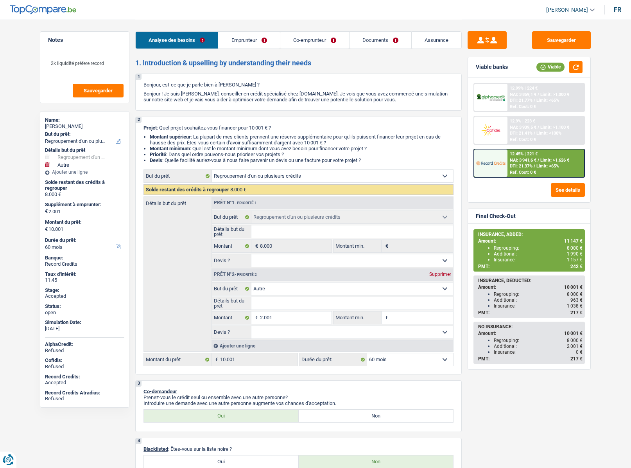
select select "60"
drag, startPoint x: 572, startPoint y: 9, endPoint x: 565, endPoint y: 31, distance: 23.4
click at [572, 9] on span "[PERSON_NAME]" at bounding box center [567, 10] width 42 height 7
click at [550, 72] on button "SO" at bounding box center [553, 72] width 70 height 16
select select "32"
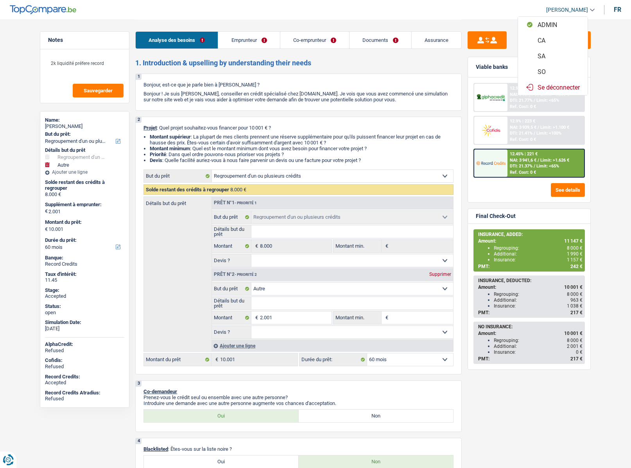
select select "married"
select select "ownerWithoutMortgage"
select select "BE"
select select "personalLoan"
select select "homeFurnishingOrRelocation"
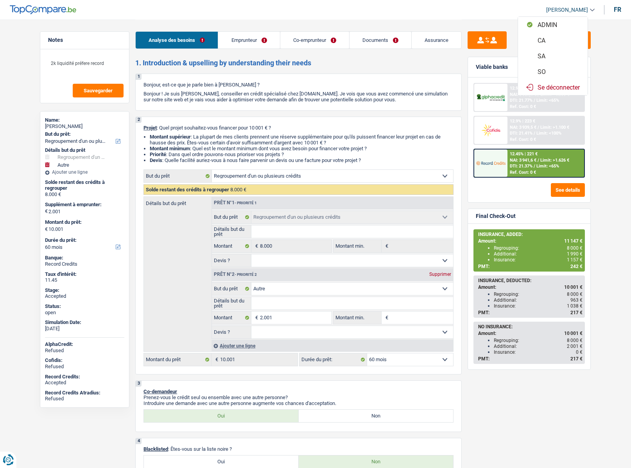
select select "84"
select select "cardOrCredit"
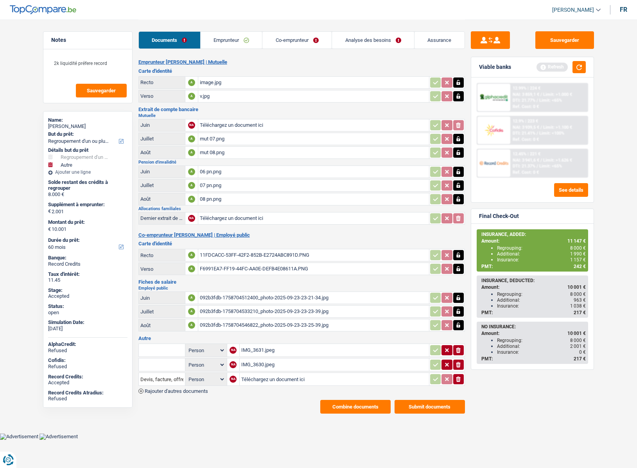
click at [249, 38] on link "Emprunteur" at bounding box center [232, 40] width 62 height 17
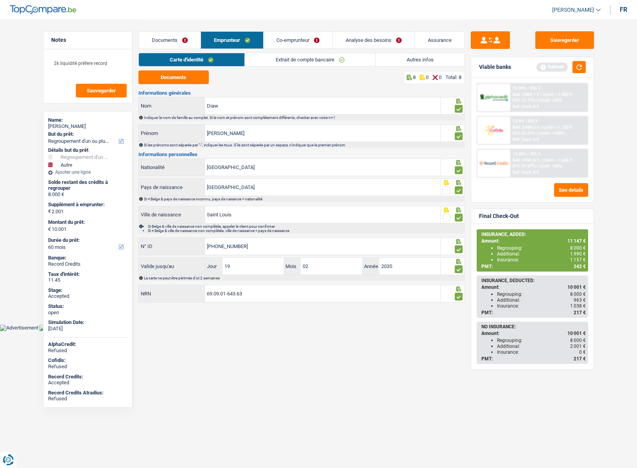
click at [423, 61] on link "Autres infos" at bounding box center [420, 59] width 89 height 13
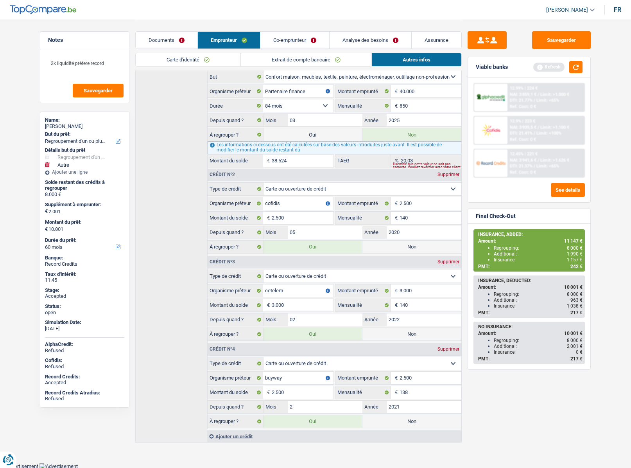
scroll to position [394, 0]
click at [161, 36] on link "Documents" at bounding box center [167, 40] width 62 height 17
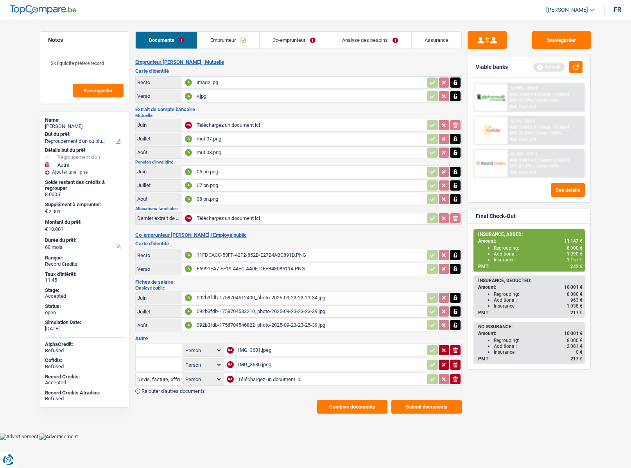
scroll to position [0, 0]
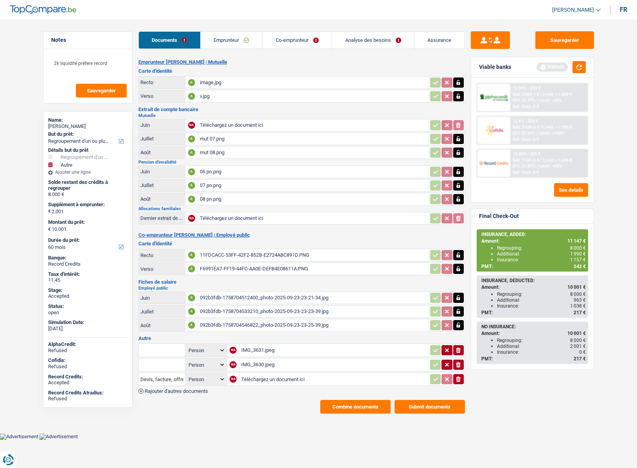
click at [253, 349] on div "IMG_3631.jpeg" at bounding box center [334, 350] width 186 height 12
click at [328, 405] on button "Combine documents" at bounding box center [355, 407] width 70 height 14
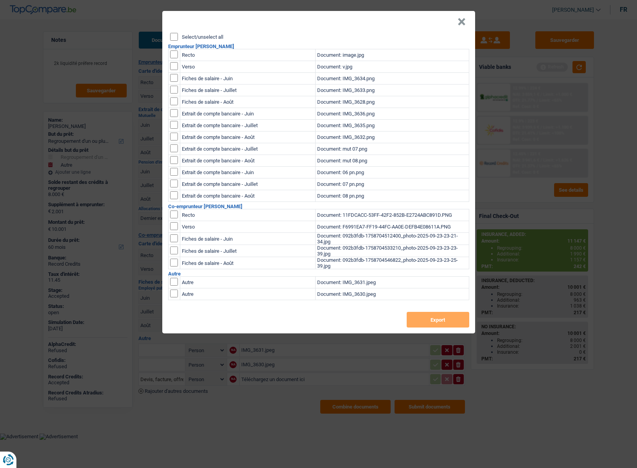
click at [185, 36] on label "Select/unselect all" at bounding box center [202, 36] width 41 height 5
click at [178, 36] on input "Select/unselect all" at bounding box center [174, 37] width 8 height 8
checkbox input "true"
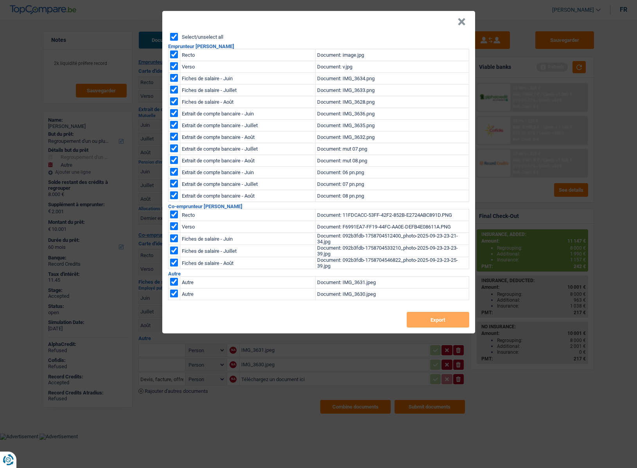
checkbox input "true"
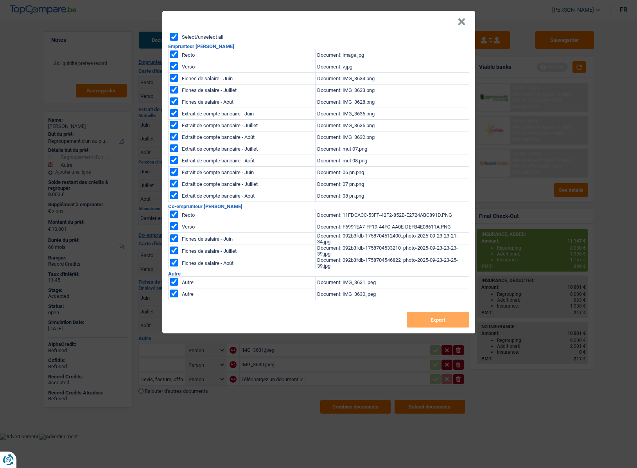
checkbox input "true"
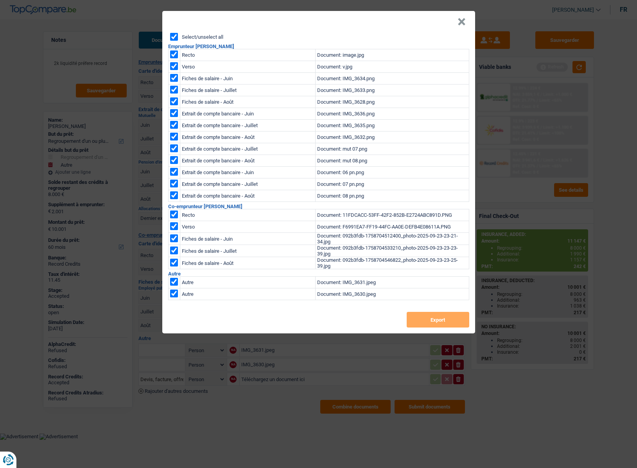
checkbox input "true"
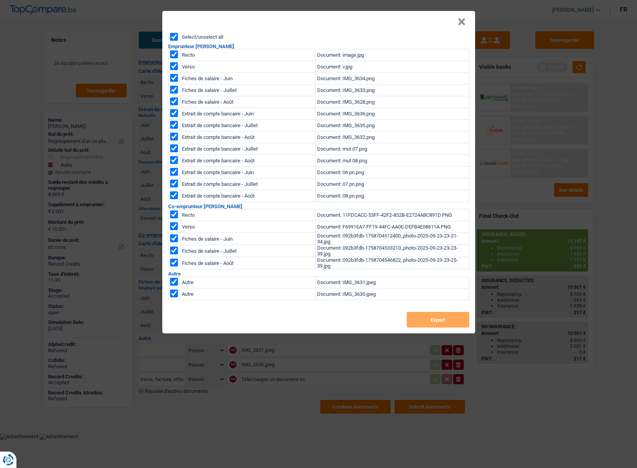
checkbox input "true"
click at [421, 321] on button "Export" at bounding box center [438, 320] width 63 height 16
click at [475, 23] on div "× Select/unselect all Emprunteur Adama Diaw Recto Document: image.jpg Verso Doc…" at bounding box center [318, 234] width 637 height 468
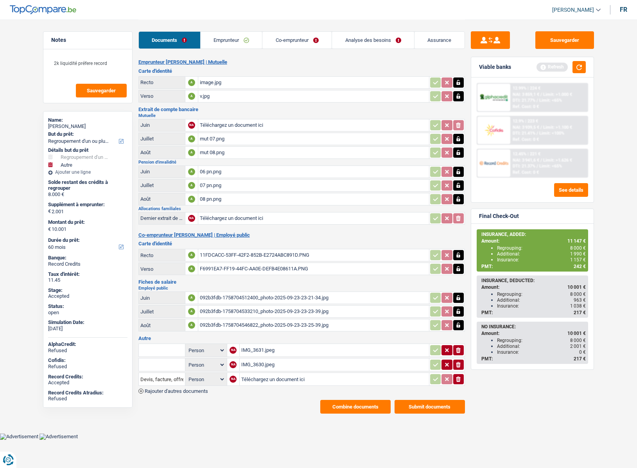
click at [222, 38] on link "Emprunteur" at bounding box center [232, 40] width 62 height 17
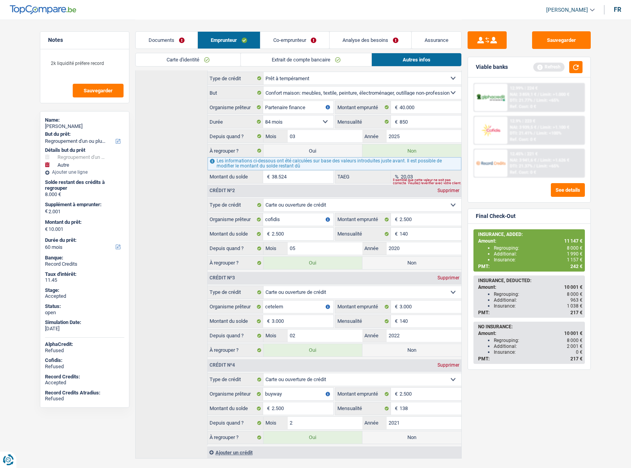
scroll to position [391, 0]
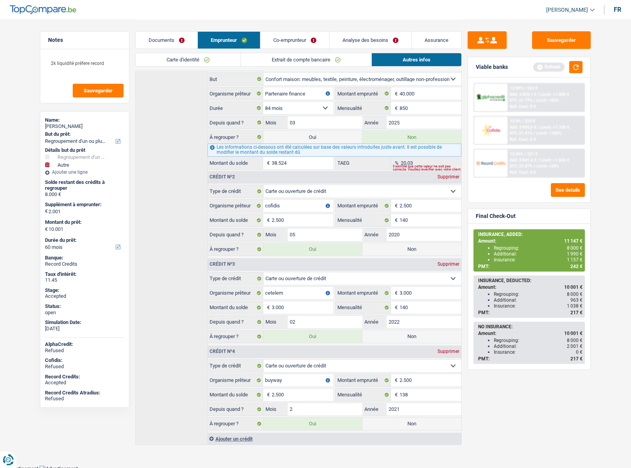
click at [435, 40] on link "Assurance" at bounding box center [437, 40] width 50 height 17
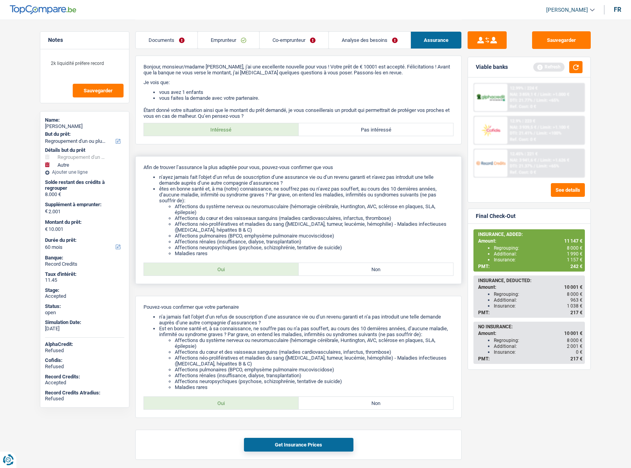
scroll to position [0, 0]
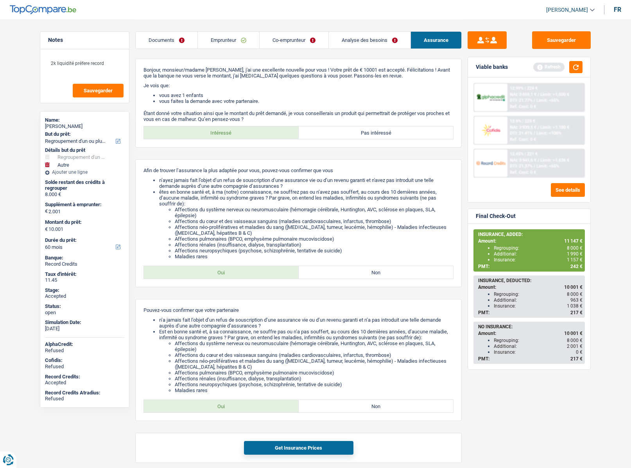
click at [335, 40] on link "Analyse des besoins" at bounding box center [370, 40] width 82 height 17
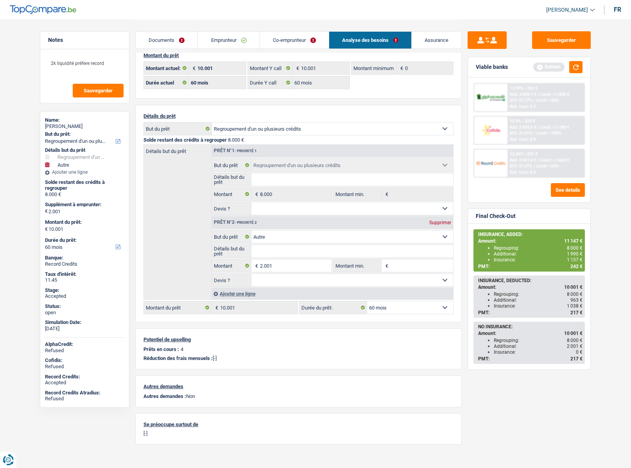
scroll to position [23, 0]
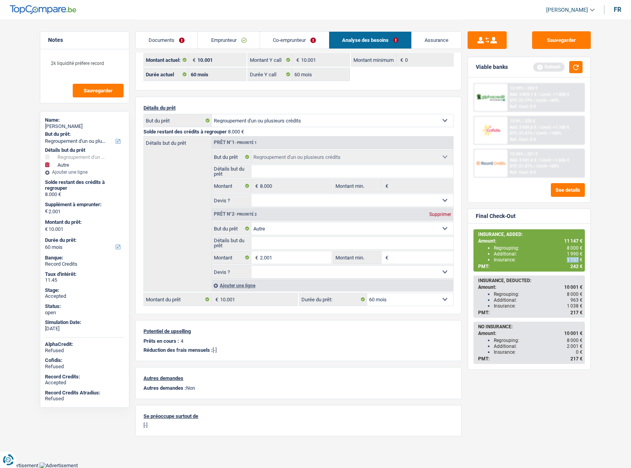
drag, startPoint x: 573, startPoint y: 258, endPoint x: 579, endPoint y: 258, distance: 5.5
click at [579, 258] on span "1 157 €" at bounding box center [575, 259] width 16 height 5
drag, startPoint x: 566, startPoint y: 248, endPoint x: 577, endPoint y: 249, distance: 11.0
click at [577, 249] on div "Regrouping: 8 000 €" at bounding box center [538, 247] width 89 height 5
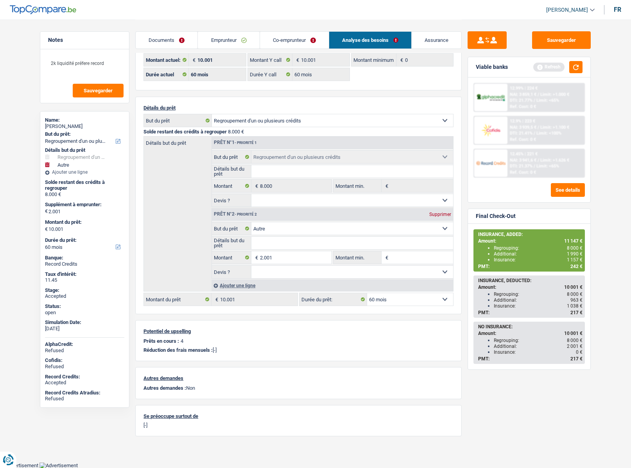
click at [568, 254] on span "1 990 €" at bounding box center [575, 253] width 16 height 5
click at [569, 257] on span "1 157 €" at bounding box center [575, 259] width 16 height 5
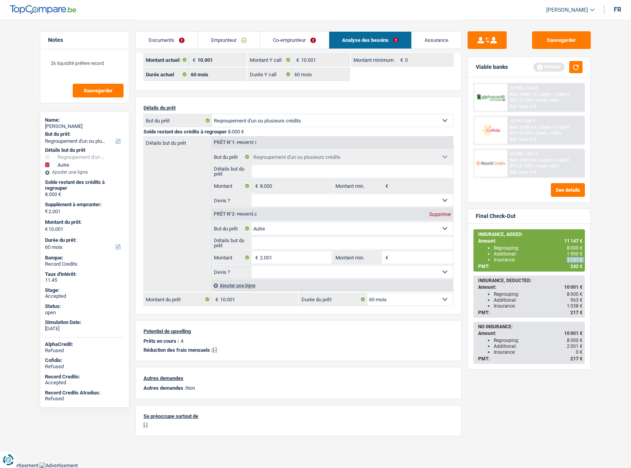
click at [569, 257] on span "1 157 €" at bounding box center [575, 259] width 16 height 5
click at [572, 267] on span "242 €" at bounding box center [576, 265] width 12 height 5
click at [574, 260] on span "1 157 €" at bounding box center [575, 259] width 16 height 5
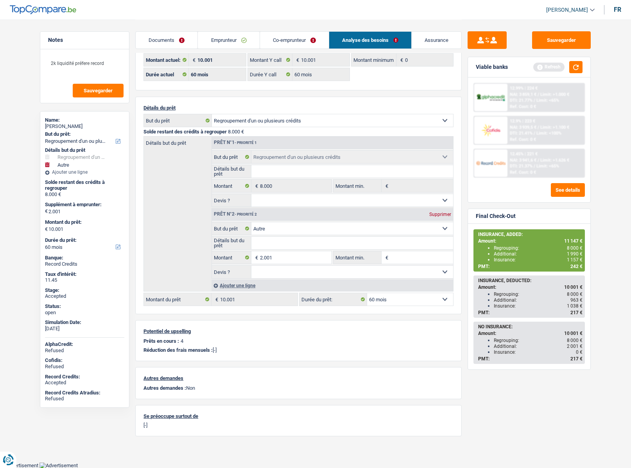
click at [420, 43] on link "Assurance" at bounding box center [437, 40] width 50 height 17
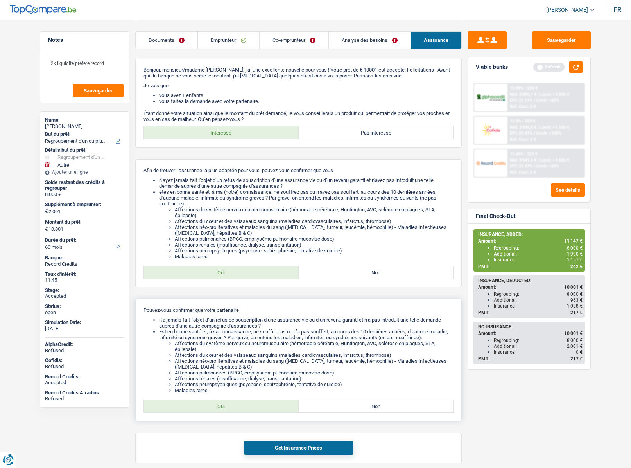
scroll to position [167, 0]
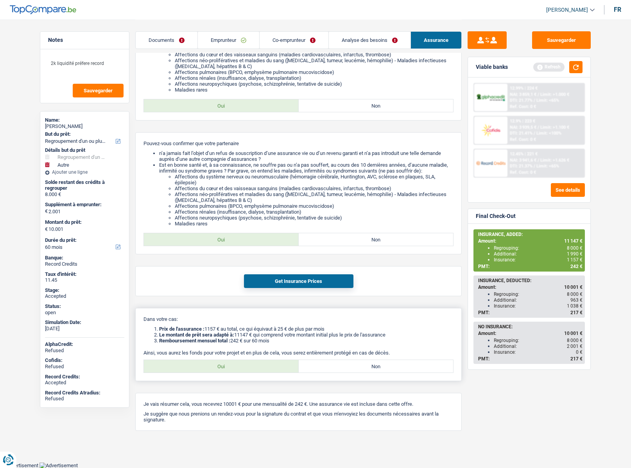
click at [285, 329] on li "Prix de l'assurance : 1157 € au total, ce qui équivaut à 25 € de plus par mois" at bounding box center [306, 329] width 294 height 6
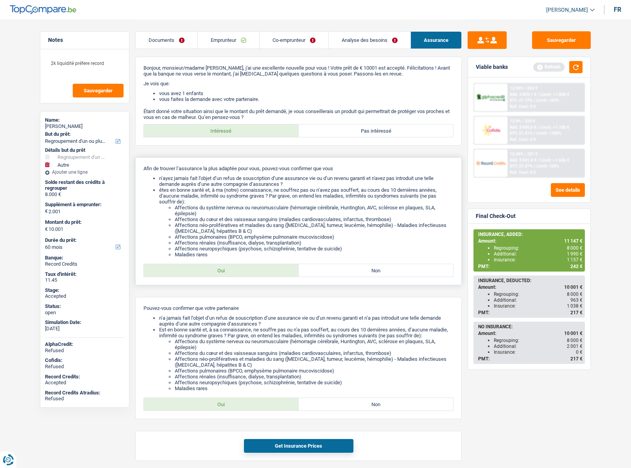
scroll to position [0, 0]
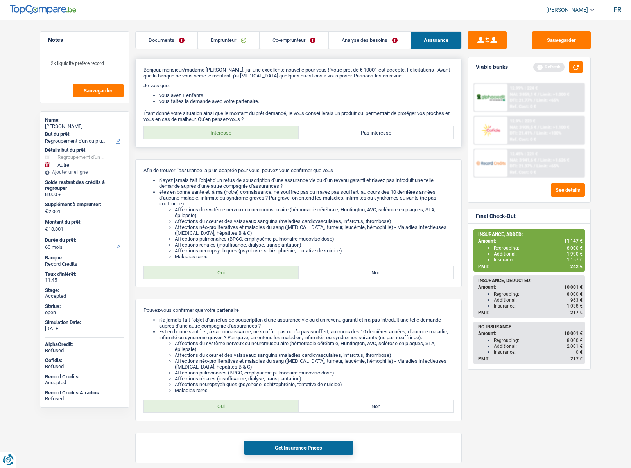
click at [361, 131] on label "Pas intéressé" at bounding box center [376, 132] width 155 height 13
click at [361, 131] on input "Pas intéressé" at bounding box center [376, 132] width 155 height 13
radio input "true"
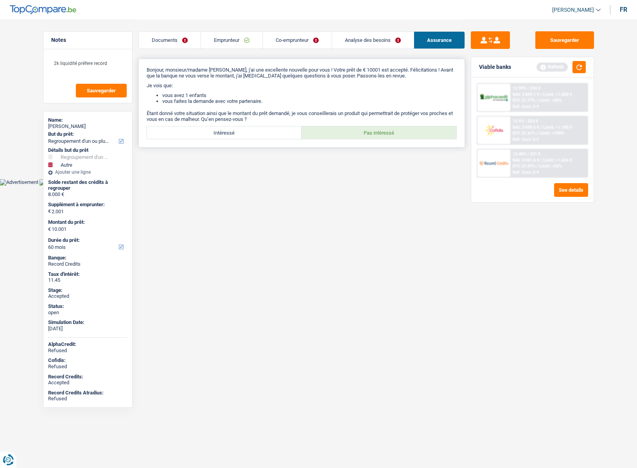
click at [255, 133] on label "Intéressé" at bounding box center [224, 132] width 155 height 13
click at [255, 133] on input "Intéressé" at bounding box center [224, 132] width 155 height 13
radio input "true"
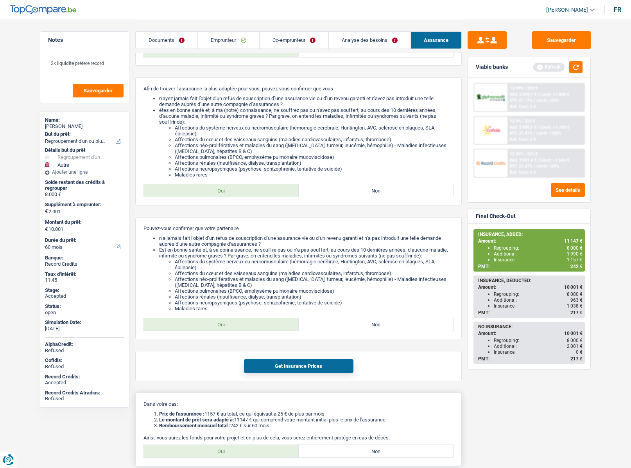
scroll to position [167, 0]
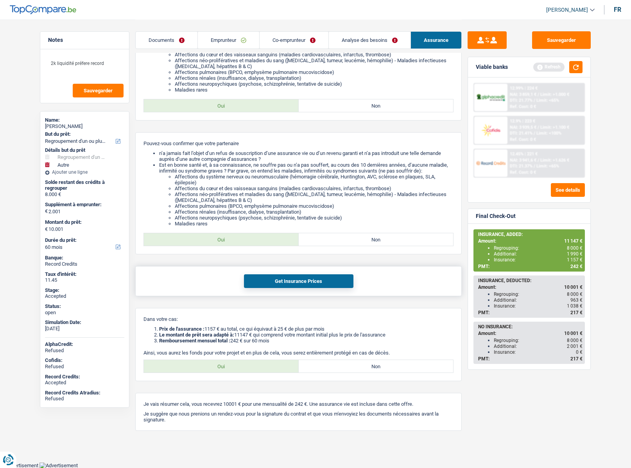
click at [267, 281] on button "Get Insurance Prices" at bounding box center [298, 281] width 109 height 14
click at [575, 267] on span "241 €" at bounding box center [576, 265] width 12 height 5
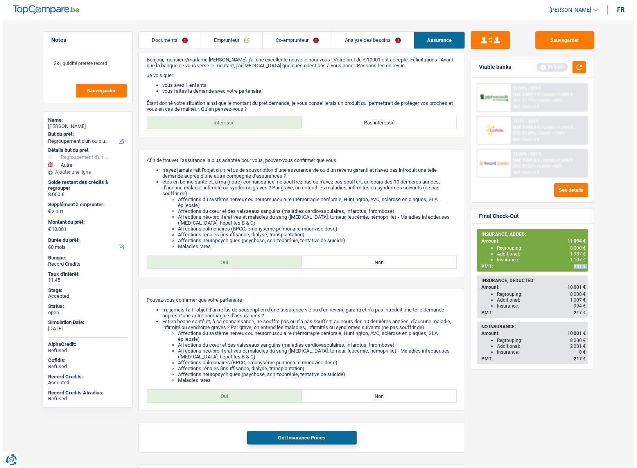
scroll to position [0, 0]
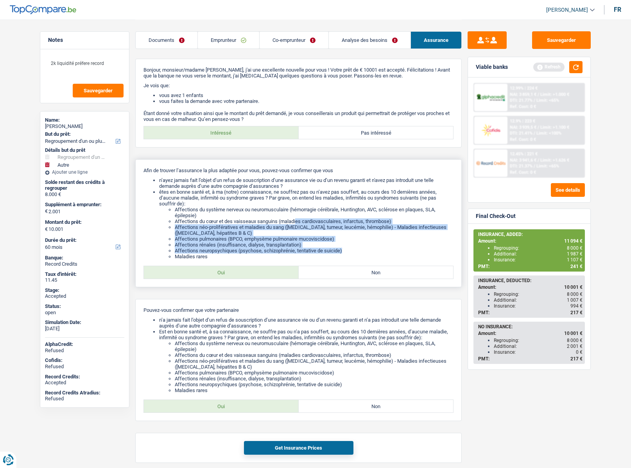
drag, startPoint x: 343, startPoint y: 253, endPoint x: 300, endPoint y: 210, distance: 60.5
click at [297, 220] on ul "Affections du système nerveux ou neuromusculaire (hémorragie cérébrale, Hunting…" at bounding box center [306, 232] width 294 height 53
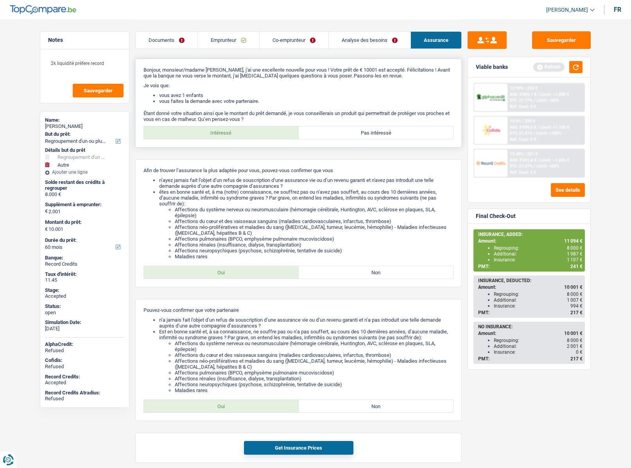
click at [361, 134] on label "Pas intéressé" at bounding box center [376, 132] width 155 height 13
click at [361, 134] on input "Pas intéressé" at bounding box center [376, 132] width 155 height 13
radio input "true"
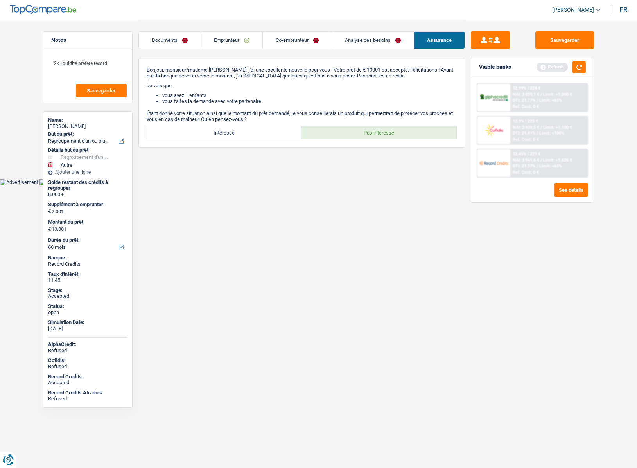
click at [507, 165] on img at bounding box center [493, 163] width 29 height 14
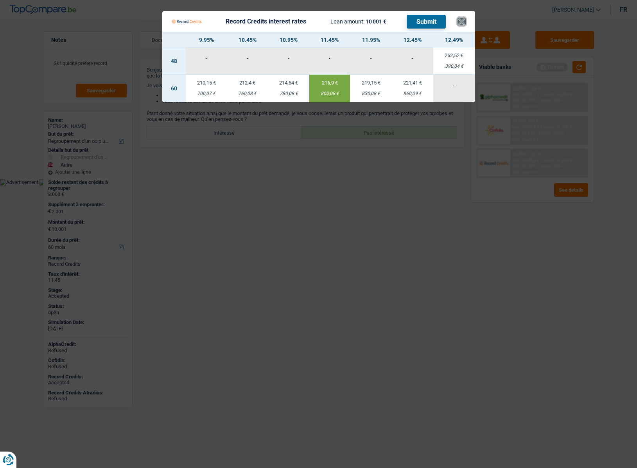
click at [460, 20] on button "×" at bounding box center [461, 22] width 8 height 8
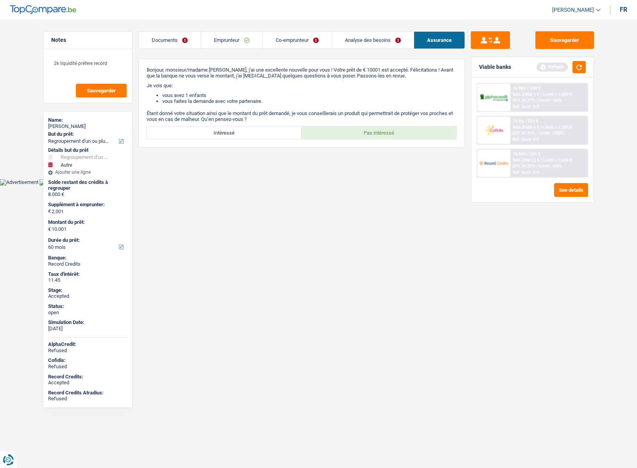
click at [242, 41] on link "Emprunteur" at bounding box center [231, 40] width 61 height 17
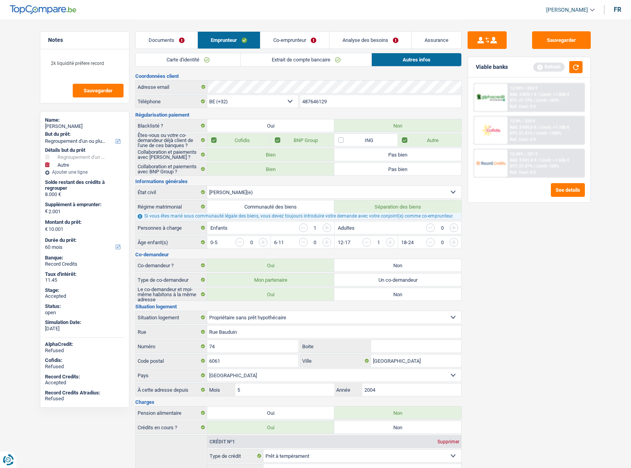
click at [62, 128] on div "Adama Diaw" at bounding box center [84, 126] width 79 height 6
copy div "Adama Diaw"
click at [328, 103] on input "487646129" at bounding box center [380, 101] width 161 height 13
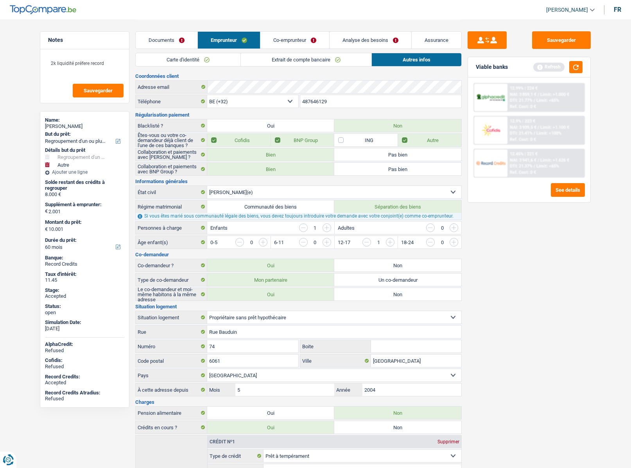
click at [328, 103] on input "487646129" at bounding box center [380, 101] width 161 height 13
click at [435, 41] on link "Assurance" at bounding box center [437, 40] width 50 height 17
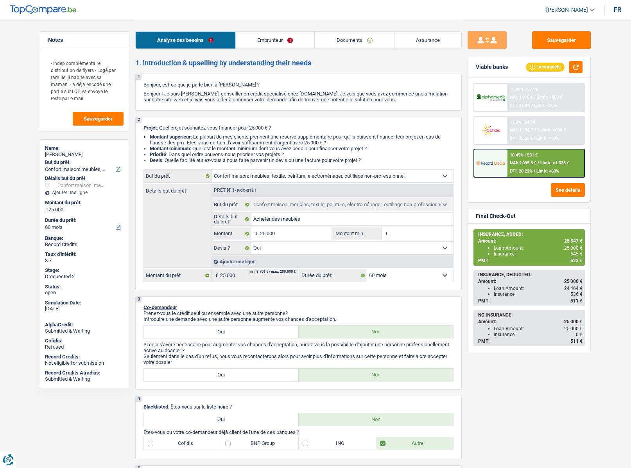
select select "household"
select select "60"
select select "household"
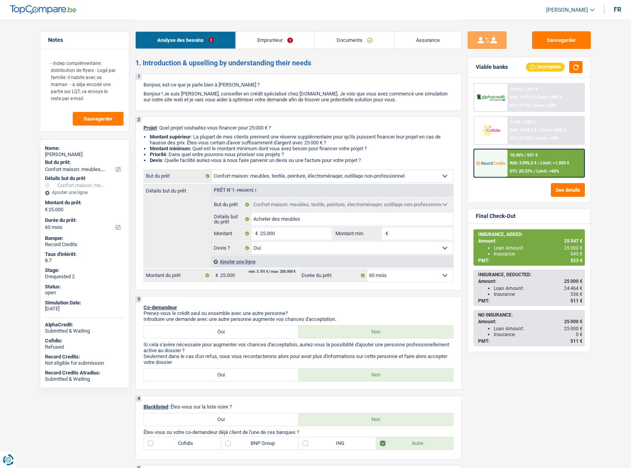
select select "yes"
select select "60"
select select "privateEmployee"
select select "netSalary"
select select "parttimeSelfemployed"
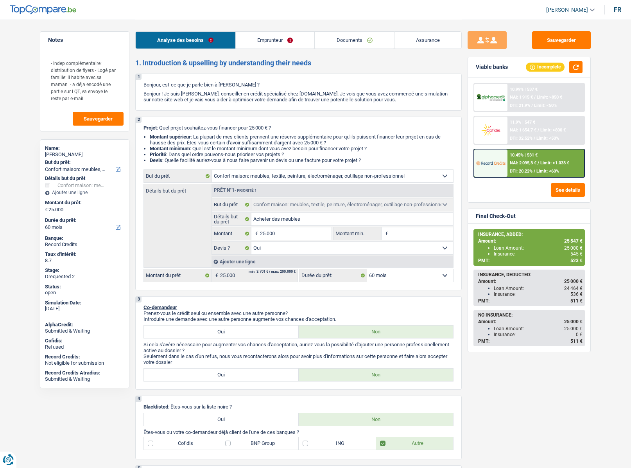
select select "mealVouchers"
select select "liveWithParents"
select select "household"
select select "yes"
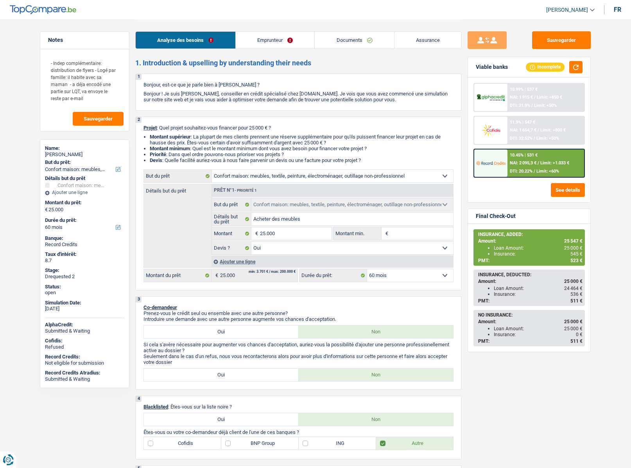
select select "60"
select select "32"
select select "single"
click at [279, 45] on link "Emprunteur" at bounding box center [275, 40] width 79 height 17
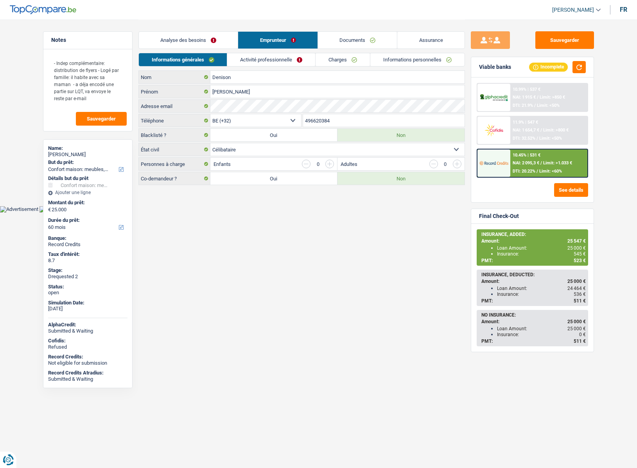
click at [262, 61] on link "Activité professionnelle" at bounding box center [271, 59] width 88 height 13
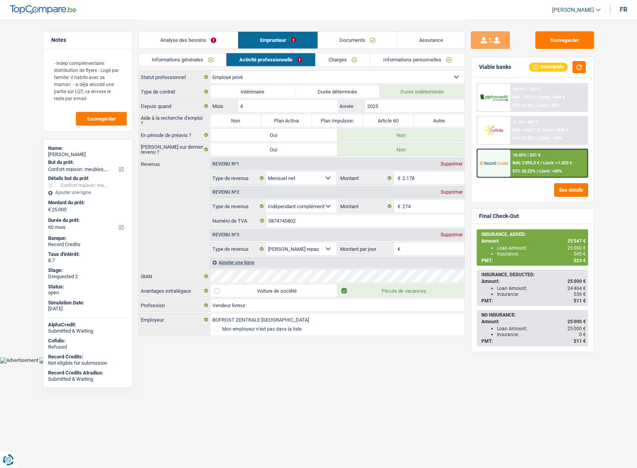
click at [405, 61] on link "Informations personnelles" at bounding box center [417, 59] width 94 height 13
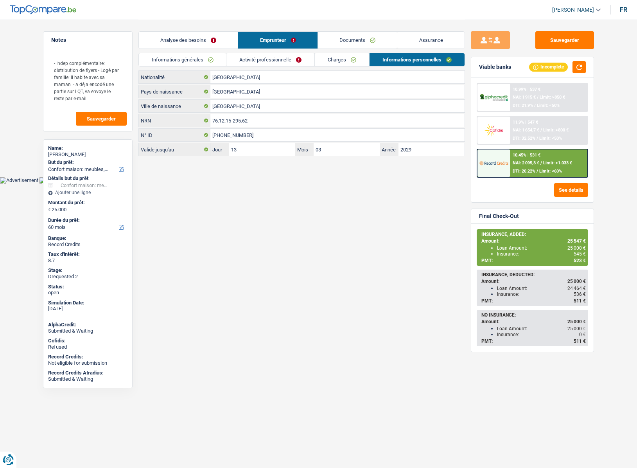
click at [255, 62] on link "Activité professionnelle" at bounding box center [270, 59] width 88 height 13
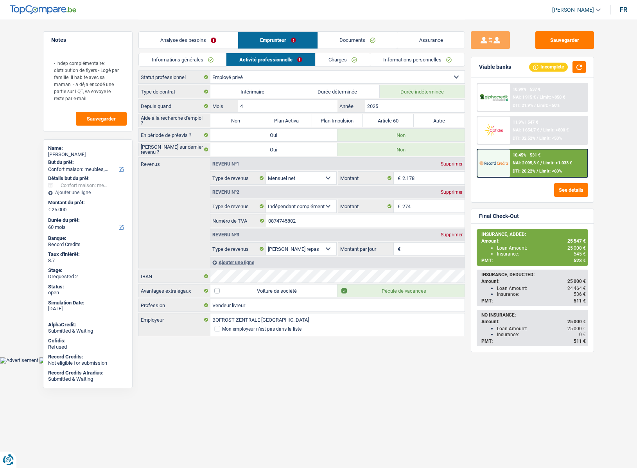
click at [176, 57] on link "Informations générales" at bounding box center [183, 59] width 88 height 13
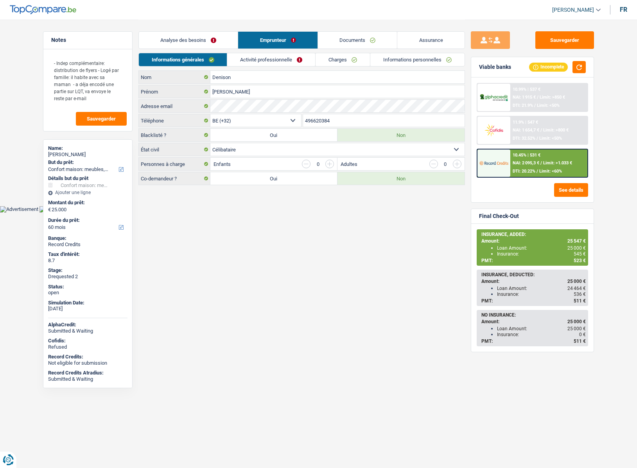
click at [253, 63] on link "Activité professionnelle" at bounding box center [271, 59] width 88 height 13
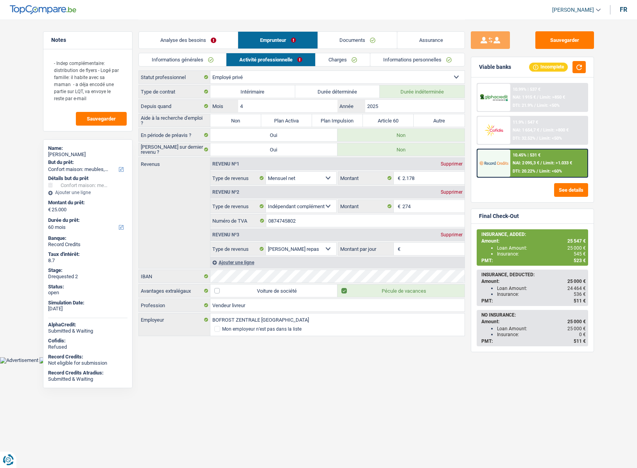
click at [340, 60] on link "Charges" at bounding box center [342, 59] width 54 height 13
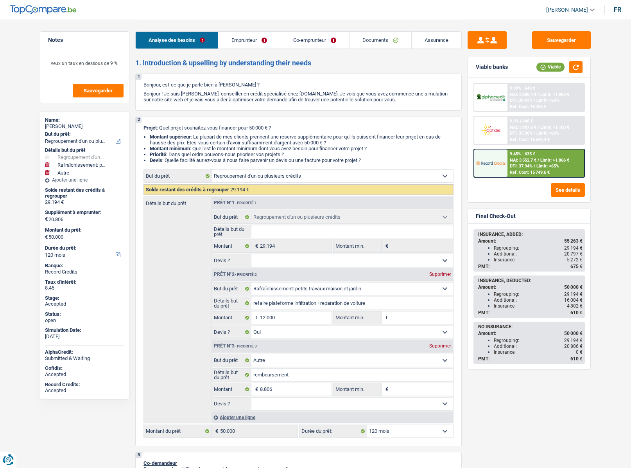
select select "refinancing"
select select "houseOrGarden"
select select "other"
select select "120"
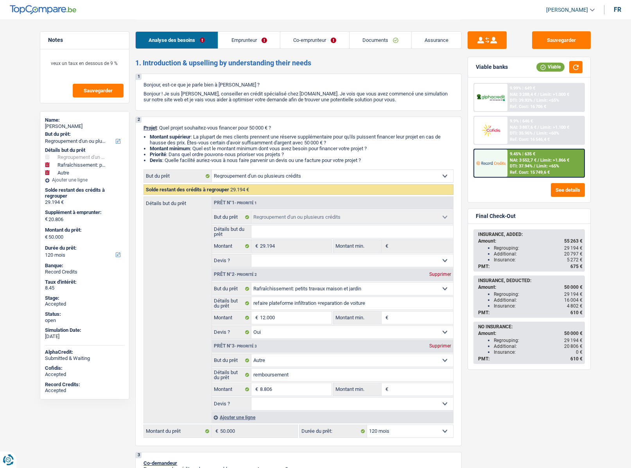
select select "refinancing"
select select "houseOrGarden"
select select "yes"
select select "other"
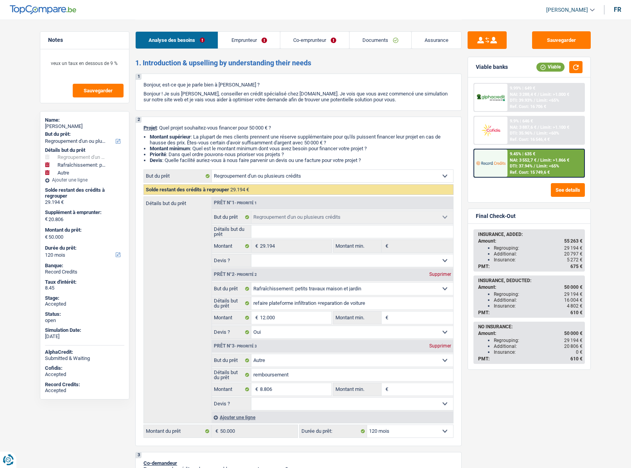
select select "120"
select select "privateEmployee"
select select "worker"
select select "familyAllowances"
select select "netSalary"
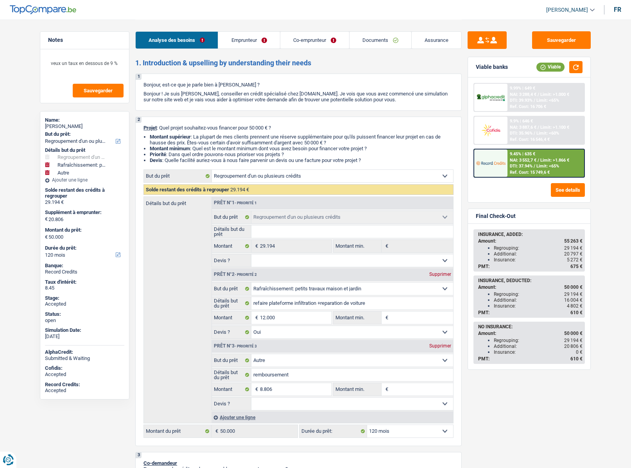
select select "mealVouchers"
select select "alimony"
select select "netSalary"
select select "mealVouchers"
select select "ownerWithMortgage"
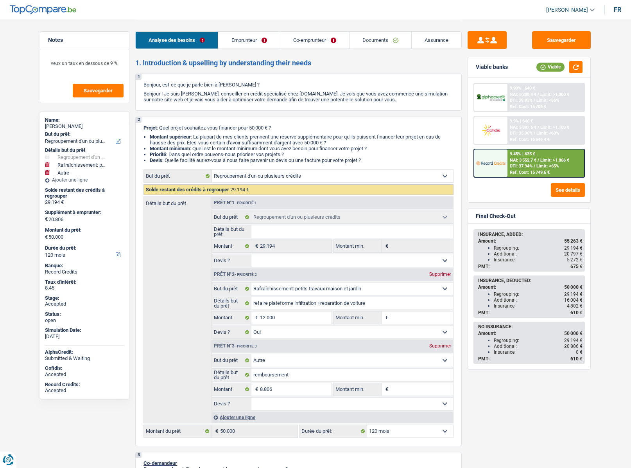
select select "mortgage"
select select "420"
select select "personalLoan"
select select "smallWorks"
select select "60"
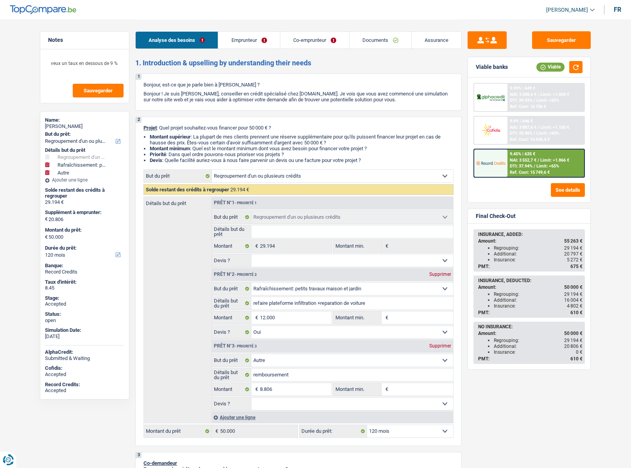
select select "personalLoan"
select select "familyEvent"
select select "24"
select select "personalLoan"
select select "familyEvent"
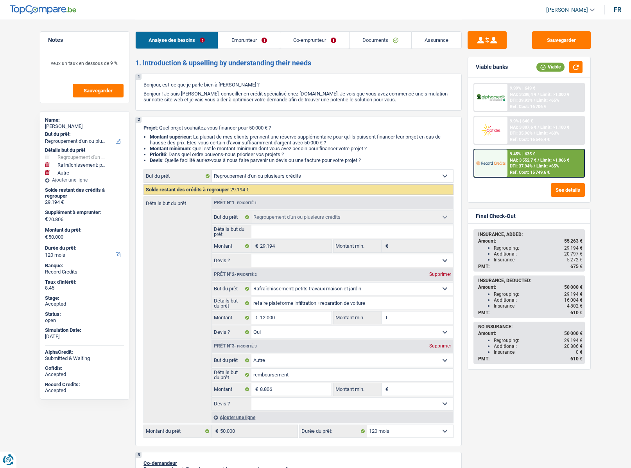
select select "120"
select select "cardOrCredit"
select select "personalLoan"
select select "other"
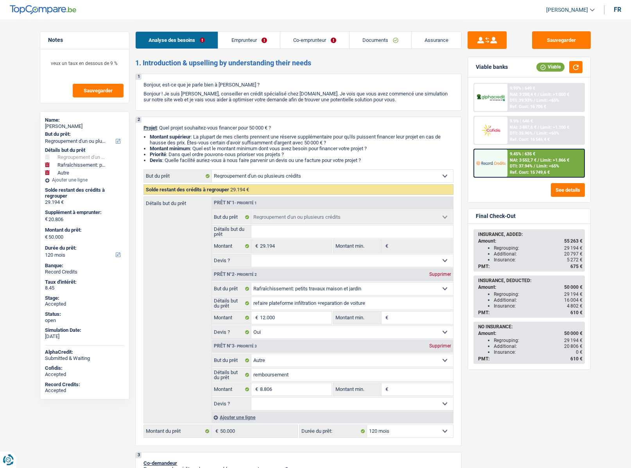
select select "24"
select select "refinancing"
select select "houseOrGarden"
select select "yes"
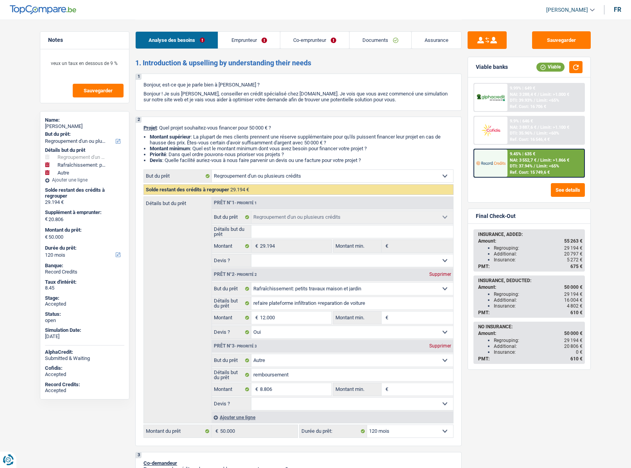
select select "other"
select select "120"
click at [576, 10] on span "[PERSON_NAME]" at bounding box center [567, 10] width 42 height 7
click at [553, 71] on button "SO" at bounding box center [553, 72] width 70 height 16
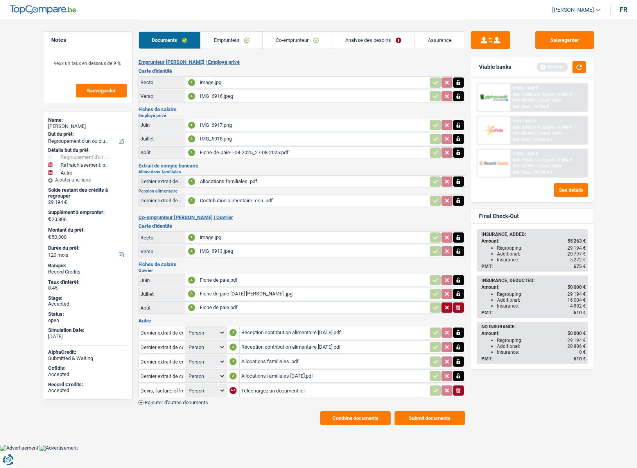
click at [344, 414] on button "Combine documents" at bounding box center [355, 418] width 70 height 14
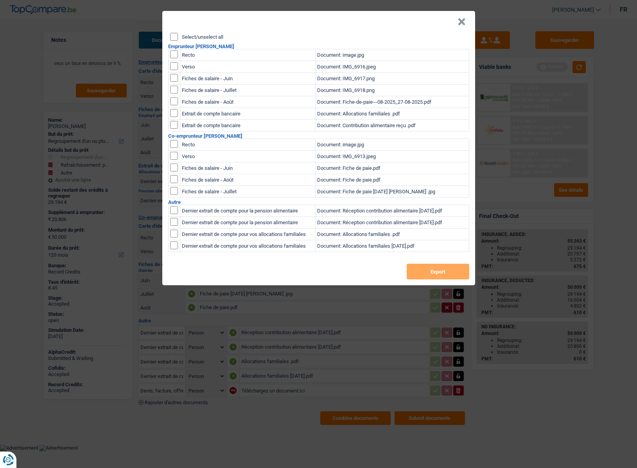
click at [196, 33] on div "Select/unselect all" at bounding box center [319, 37] width 299 height 8
click at [195, 33] on div "Select/unselect all" at bounding box center [319, 37] width 299 height 8
click at [194, 36] on label "Select/unselect all" at bounding box center [202, 36] width 41 height 5
click at [178, 36] on input "Select/unselect all" at bounding box center [174, 37] width 8 height 8
checkbox input "true"
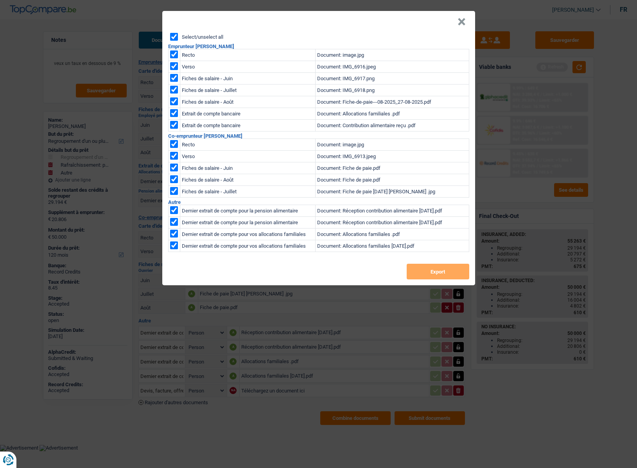
checkbox input "true"
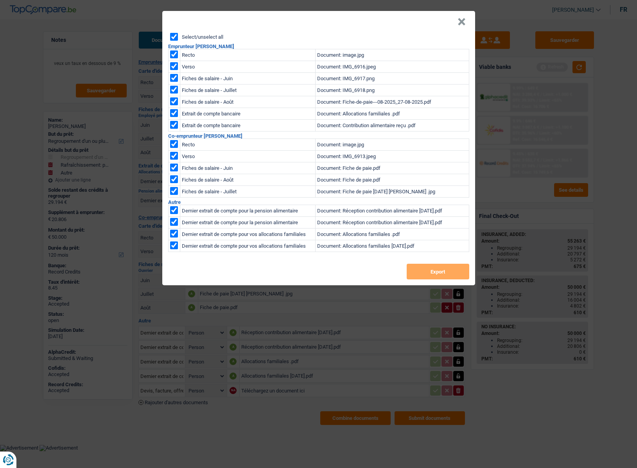
checkbox input "true"
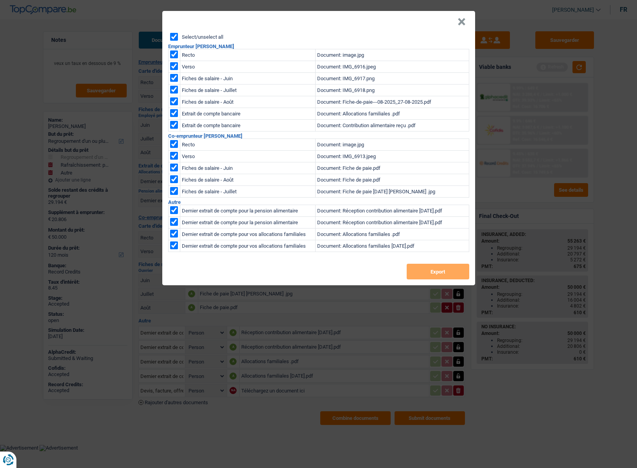
checkbox input "true"
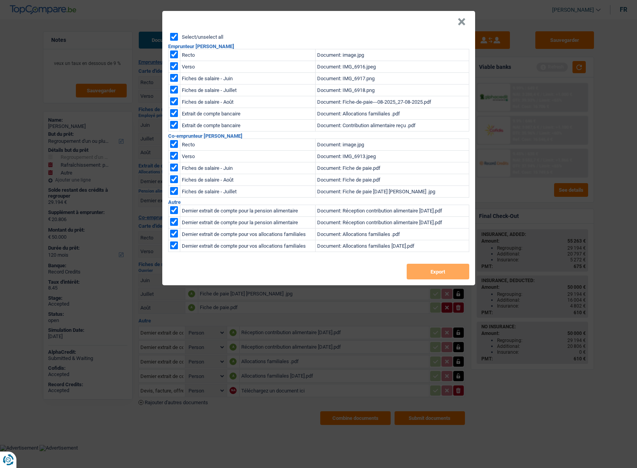
checkbox input "true"
click at [423, 274] on button "Export" at bounding box center [438, 271] width 63 height 16
click at [458, 23] on button "×" at bounding box center [461, 22] width 8 height 8
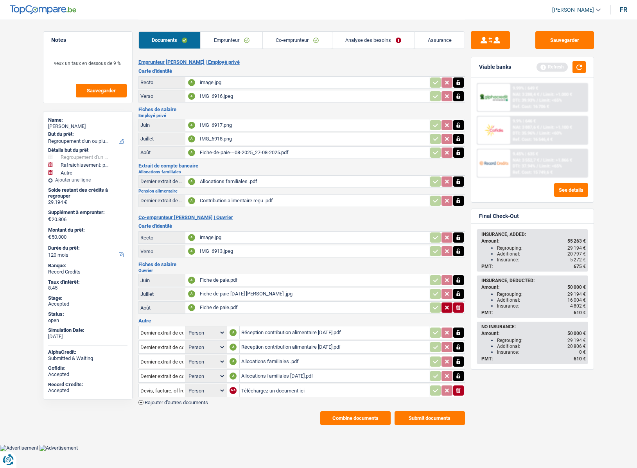
click at [504, 168] on img at bounding box center [493, 163] width 29 height 14
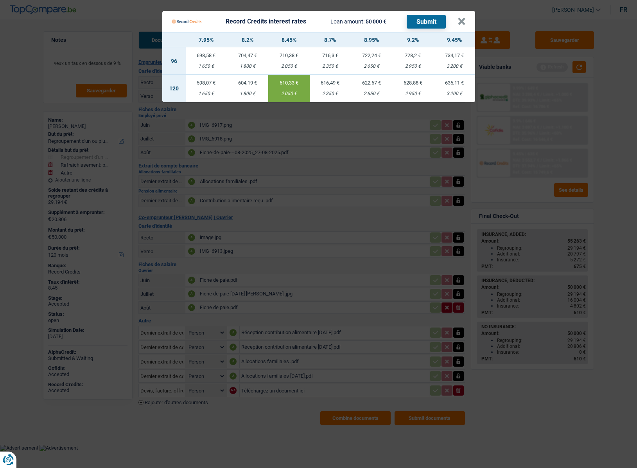
click at [247, 87] on td "604,19 € 1 800 €" at bounding box center [247, 88] width 41 height 27
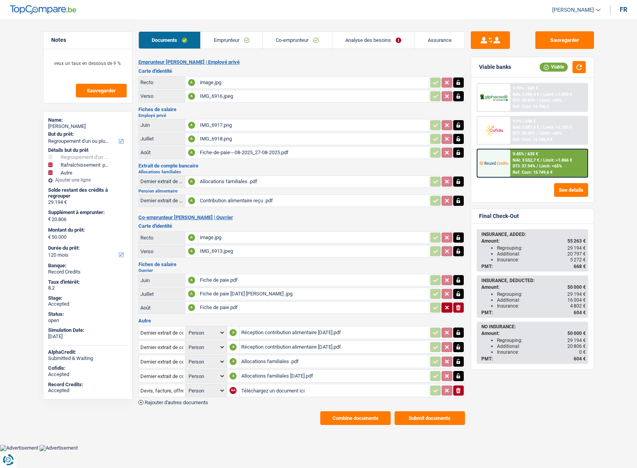
click at [496, 160] on img at bounding box center [493, 163] width 29 height 14
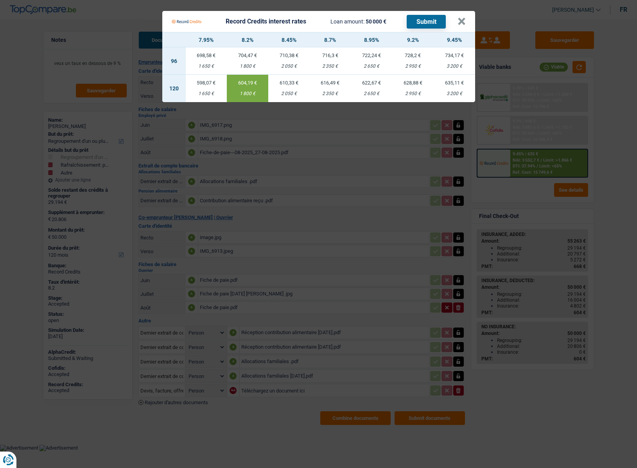
click at [289, 93] on div "2 050 €" at bounding box center [288, 93] width 41 height 5
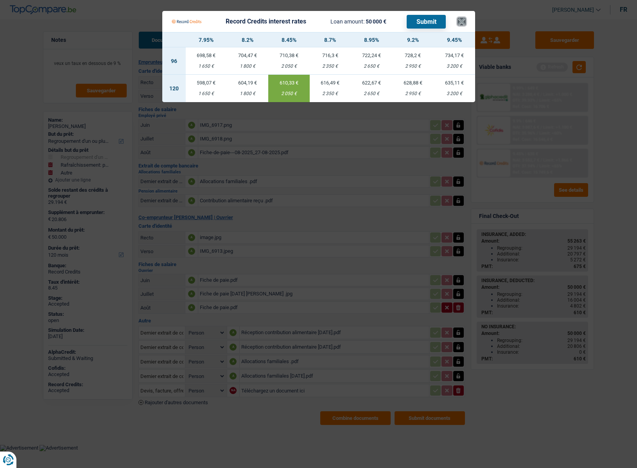
click at [459, 22] on button "×" at bounding box center [461, 22] width 8 height 8
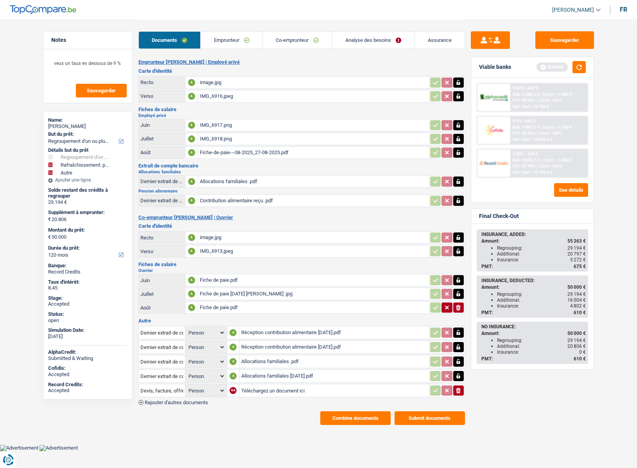
click at [440, 38] on link "Assurance" at bounding box center [439, 40] width 50 height 17
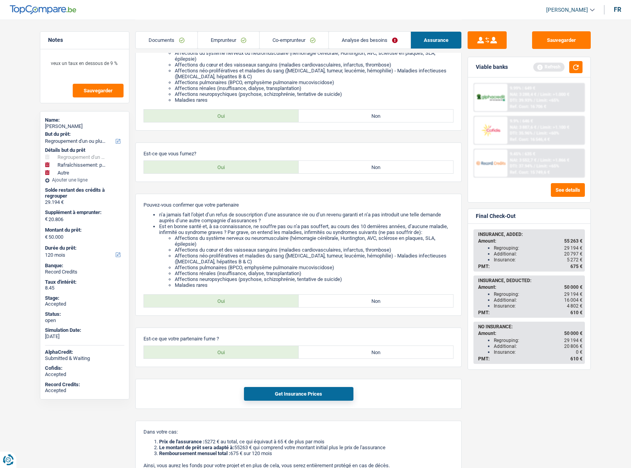
scroll to position [247, 0]
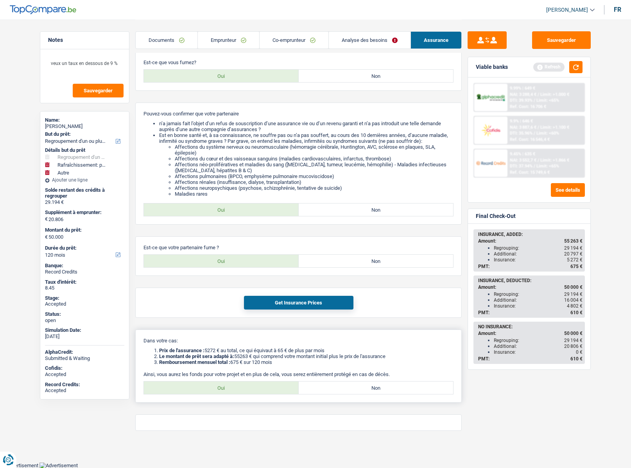
click at [212, 385] on label "Oui" at bounding box center [221, 387] width 155 height 13
click at [212, 385] on input "Oui" at bounding box center [221, 387] width 155 height 13
radio input "true"
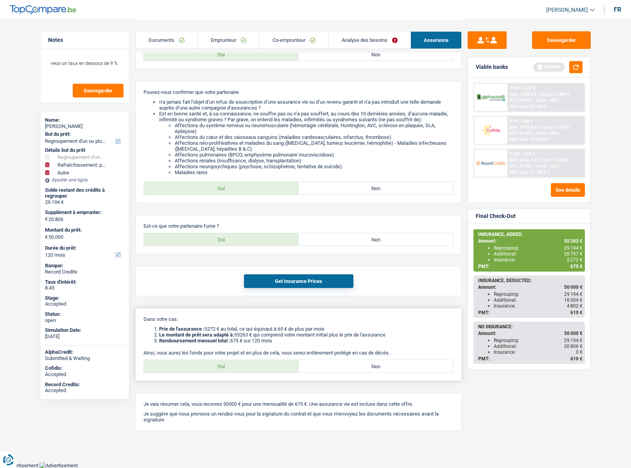
click at [281, 331] on li "Prix de l'assurance : 5272 € au total, ce qui équivaut à 65 € de plus par mois" at bounding box center [306, 329] width 294 height 6
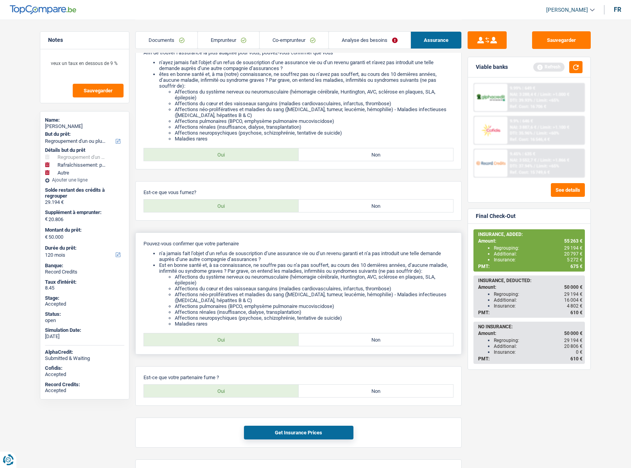
scroll to position [113, 0]
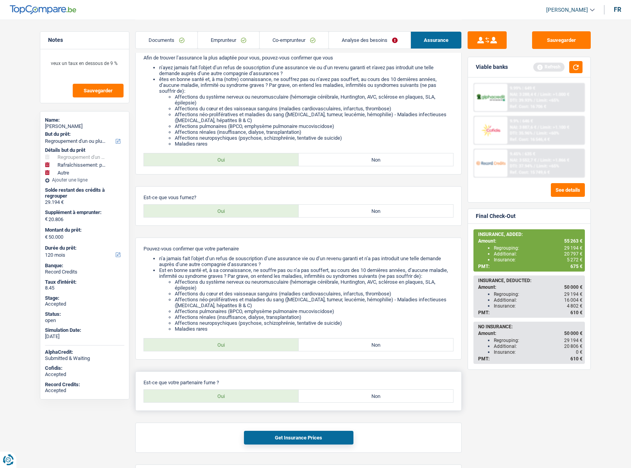
click at [384, 396] on label "Non" at bounding box center [376, 395] width 155 height 13
click at [384, 396] on input "Non" at bounding box center [376, 395] width 155 height 13
radio input "true"
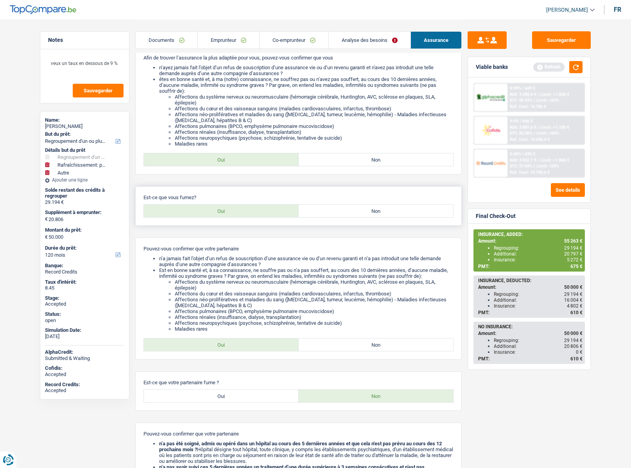
click at [370, 213] on label "Non" at bounding box center [376, 210] width 155 height 13
click at [370, 213] on input "Non" at bounding box center [376, 210] width 155 height 13
radio input "true"
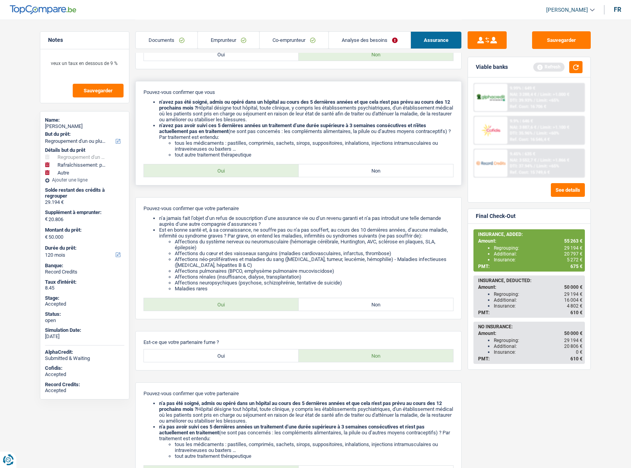
click at [213, 170] on label "Oui" at bounding box center [221, 170] width 155 height 13
click at [213, 170] on input "Oui" at bounding box center [221, 170] width 155 height 13
radio input "true"
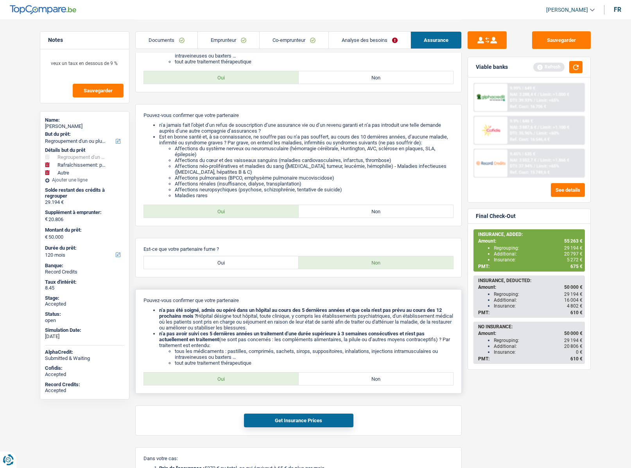
scroll to position [386, 0]
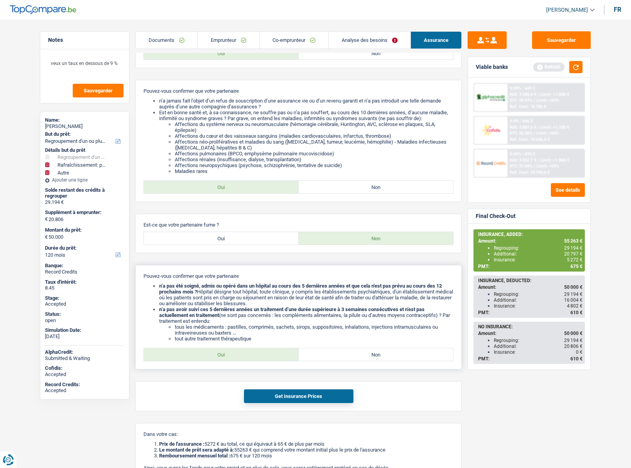
click at [241, 357] on label "Oui" at bounding box center [221, 354] width 155 height 13
click at [241, 357] on input "Oui" at bounding box center [221, 354] width 155 height 13
radio input "true"
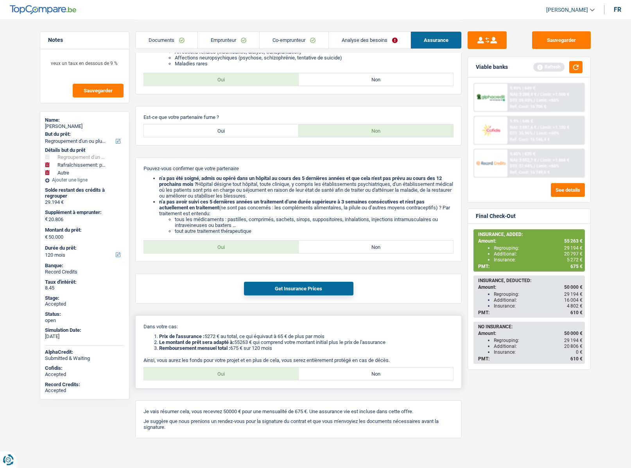
scroll to position [501, 0]
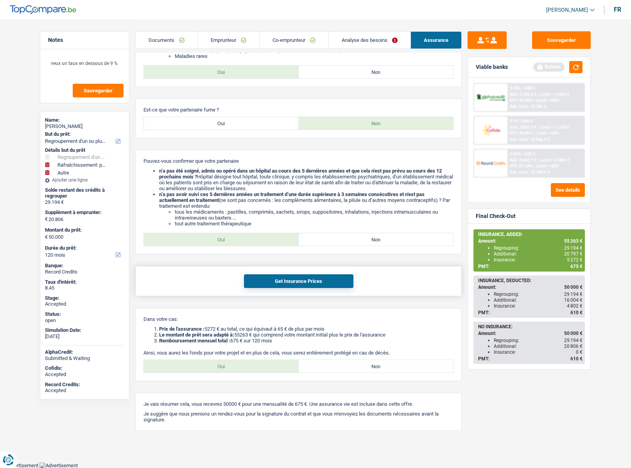
click at [283, 283] on button "Get Insurance Prices" at bounding box center [298, 281] width 109 height 14
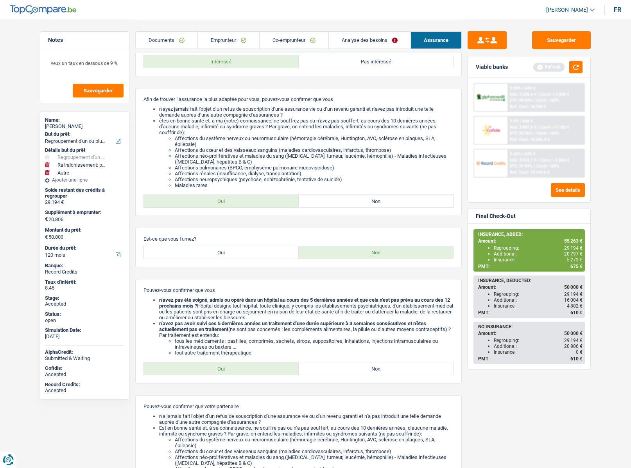
scroll to position [0, 0]
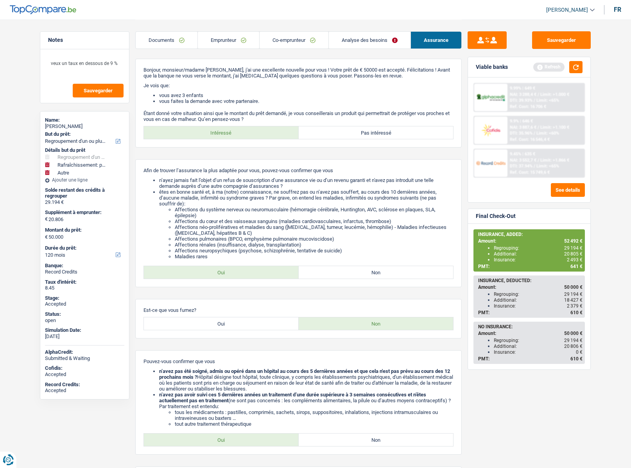
click at [356, 38] on link "Analyse des besoins" at bounding box center [370, 40] width 82 height 17
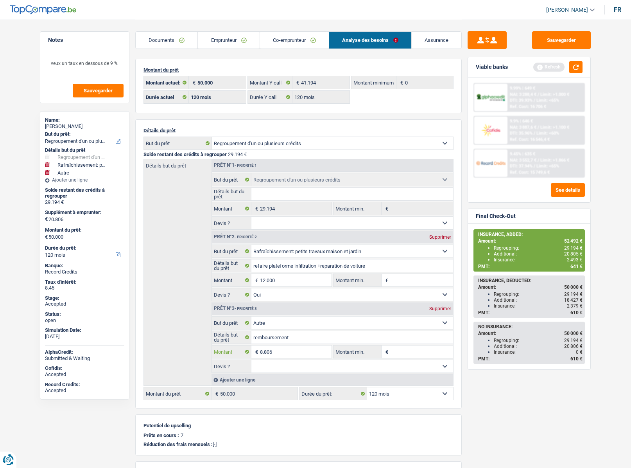
click at [283, 351] on input "8.806" at bounding box center [296, 351] width 72 height 13
drag, startPoint x: 283, startPoint y: 351, endPoint x: 280, endPoint y: 354, distance: 4.2
click at [283, 351] on input "8.806" at bounding box center [296, 351] width 72 height 13
type input "6.806"
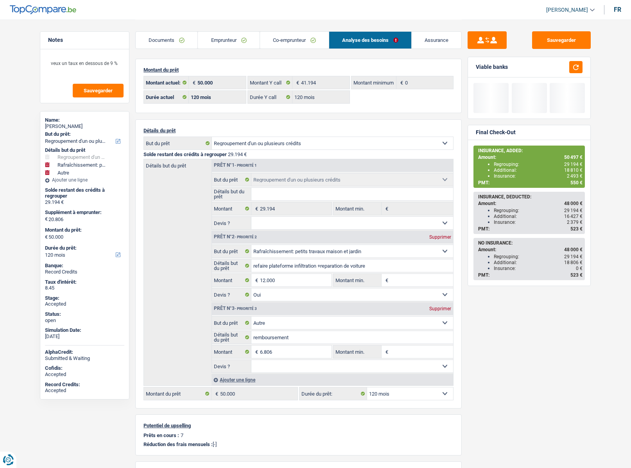
type input "18.806"
type input "48.000"
select select "144"
type input "48.000"
select select "144"
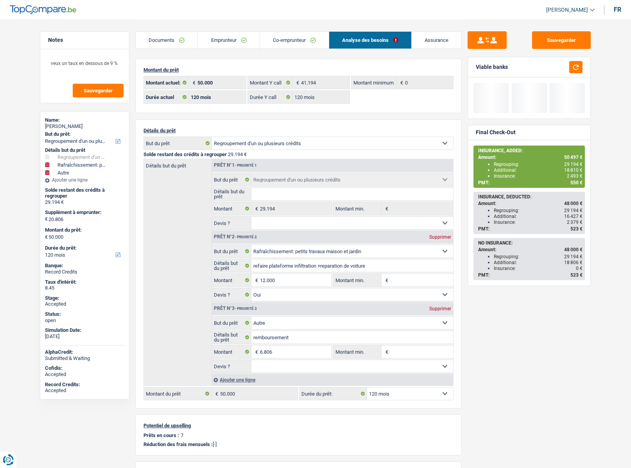
type input "48.000"
click at [506, 396] on div "Sauvegarder Viable banks Final Check-Out INSURANCE, ADDED: Amount: 50 497 € Reg…" at bounding box center [529, 243] width 135 height 424
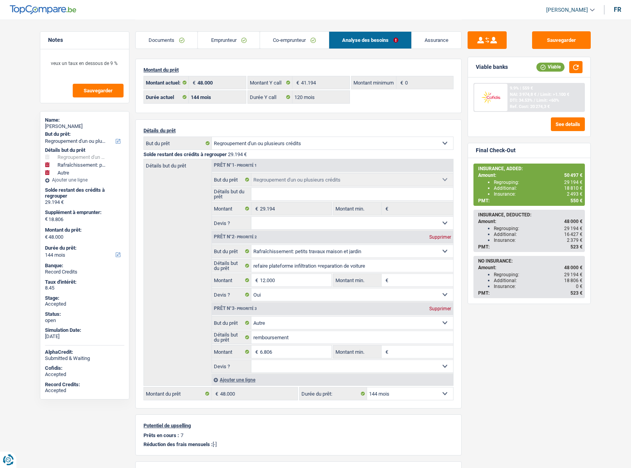
click at [436, 37] on link "Assurance" at bounding box center [437, 40] width 50 height 17
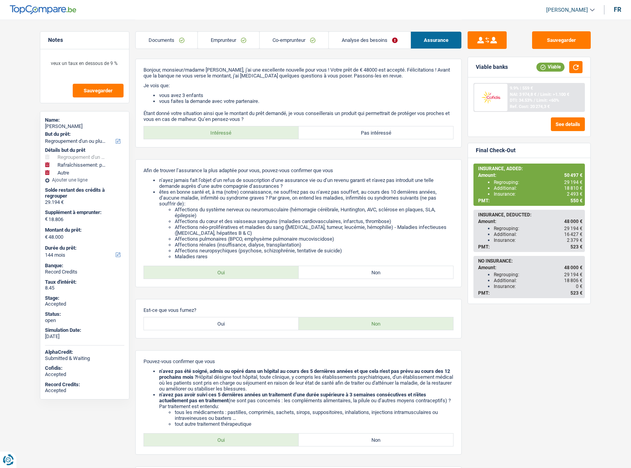
click at [346, 39] on link "Analyse des besoins" at bounding box center [370, 40] width 82 height 17
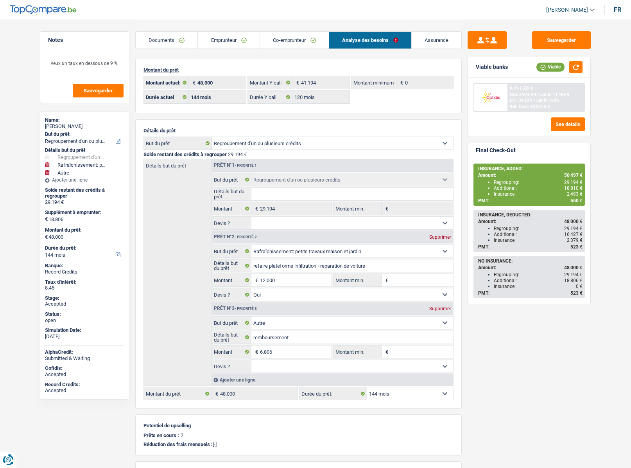
click at [383, 390] on select "12 mois 18 mois 24 mois 30 mois 36 mois 42 mois 48 mois 60 mois 72 mois 84 mois…" at bounding box center [410, 393] width 86 height 13
select select "120"
click at [367, 387] on select "12 mois 18 mois 24 mois 30 mois 36 mois 42 mois 48 mois 60 mois 72 mois 84 mois…" at bounding box center [410, 393] width 86 height 13
select select "120"
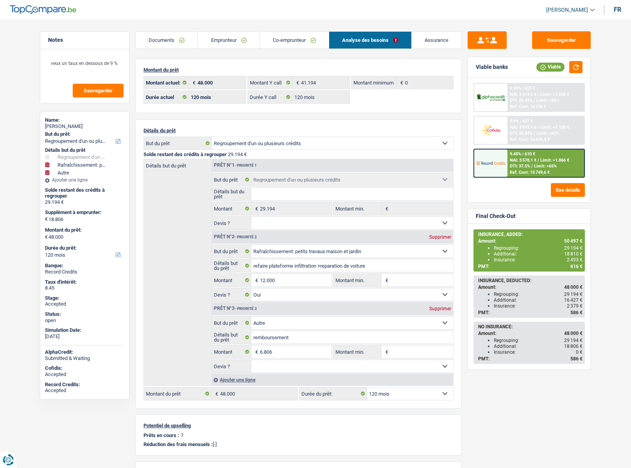
click at [507, 166] on div "9.45% | 610 € NAI: 3 578,1 € / Limit: >1.866 € DTI: 37.5% / Limit: <65% Ref. Co…" at bounding box center [545, 162] width 77 height 27
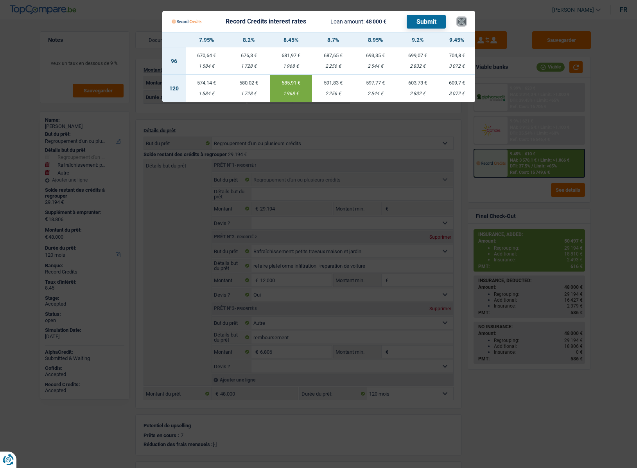
click at [461, 23] on button "×" at bounding box center [461, 22] width 8 height 8
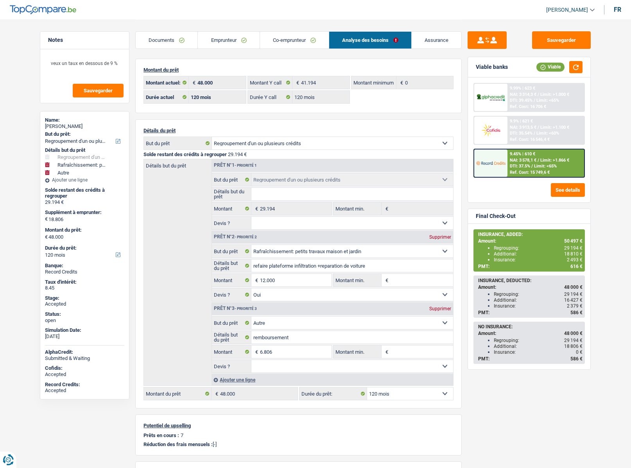
click at [516, 167] on span "DTI: 37.5%" at bounding box center [520, 165] width 20 height 5
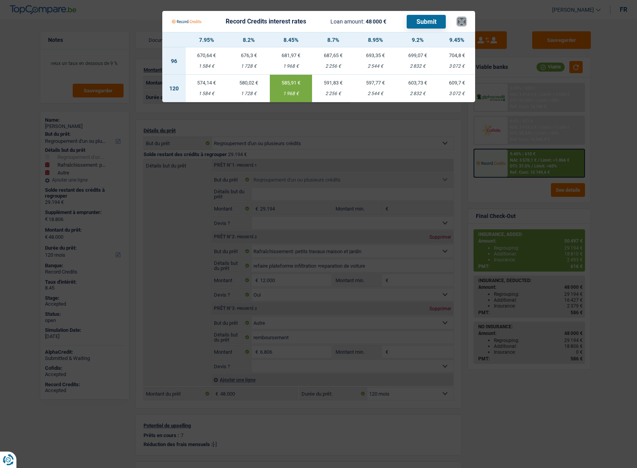
click at [462, 23] on button "×" at bounding box center [461, 22] width 8 height 8
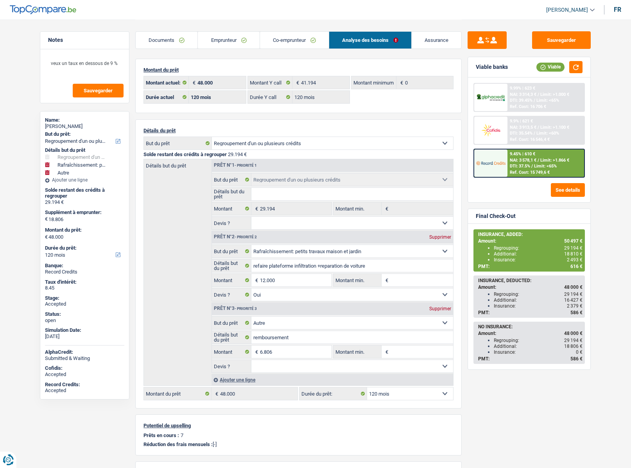
click at [431, 33] on link "Assurance" at bounding box center [437, 40] width 50 height 17
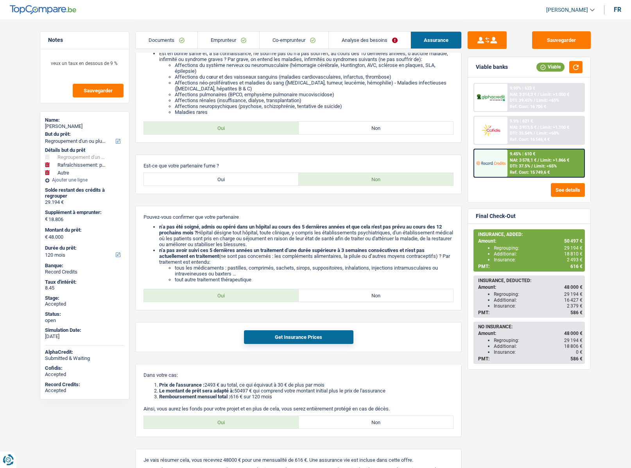
scroll to position [501, 0]
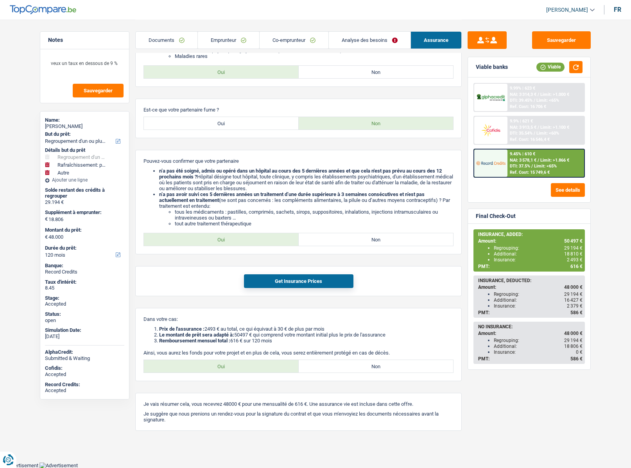
click at [490, 162] on img at bounding box center [490, 163] width 29 height 14
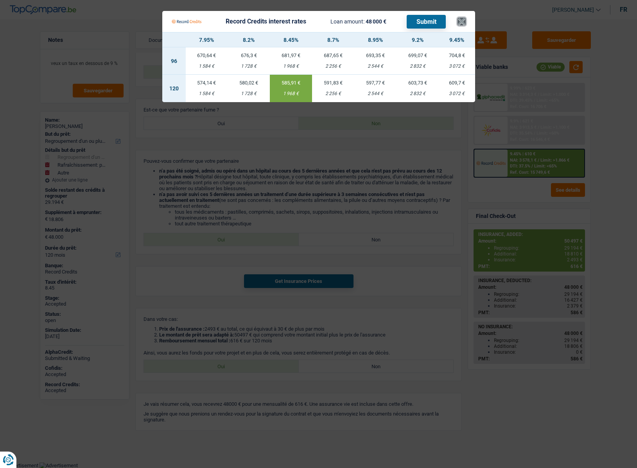
click at [464, 25] on button "×" at bounding box center [461, 22] width 8 height 8
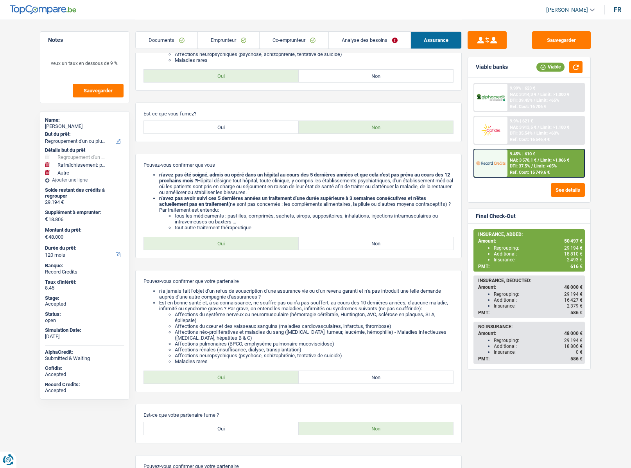
scroll to position [188, 0]
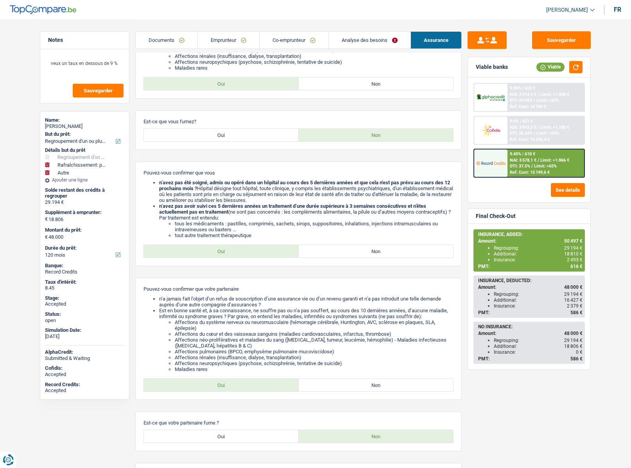
click at [488, 161] on img at bounding box center [490, 163] width 29 height 14
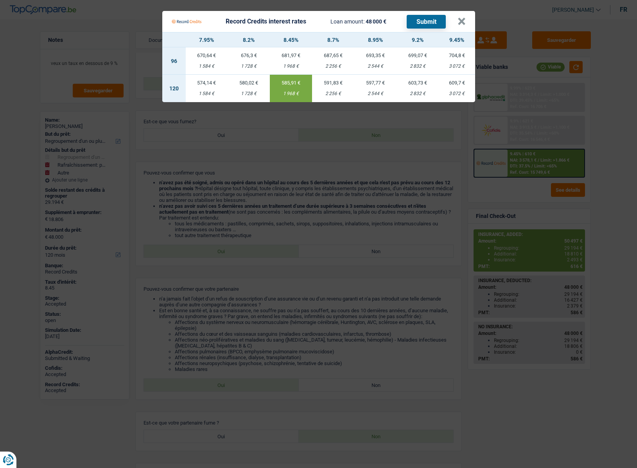
click at [246, 92] on div "1 728 €" at bounding box center [249, 93] width 42 height 5
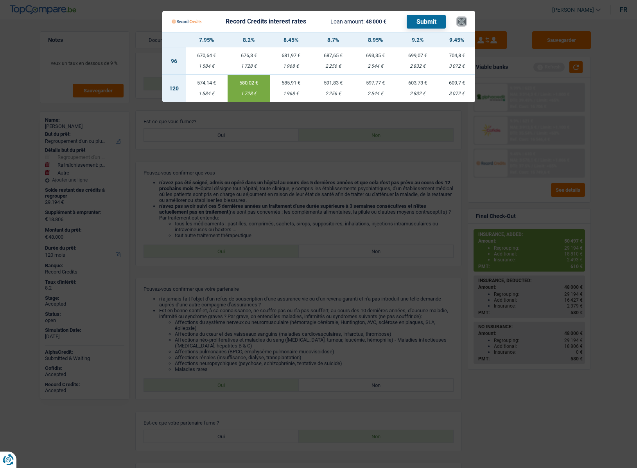
click at [462, 22] on button "×" at bounding box center [461, 22] width 8 height 8
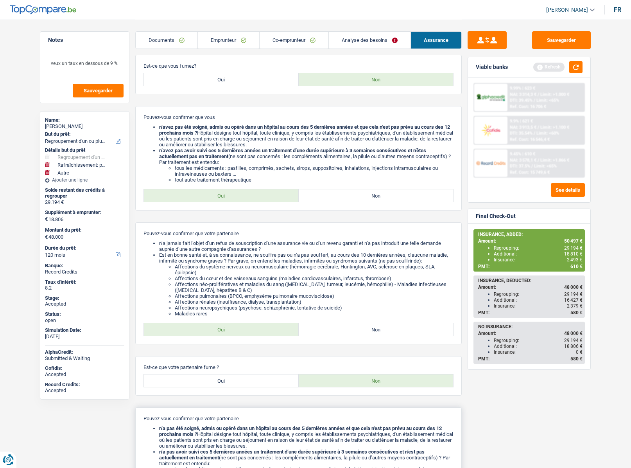
scroll to position [345, 0]
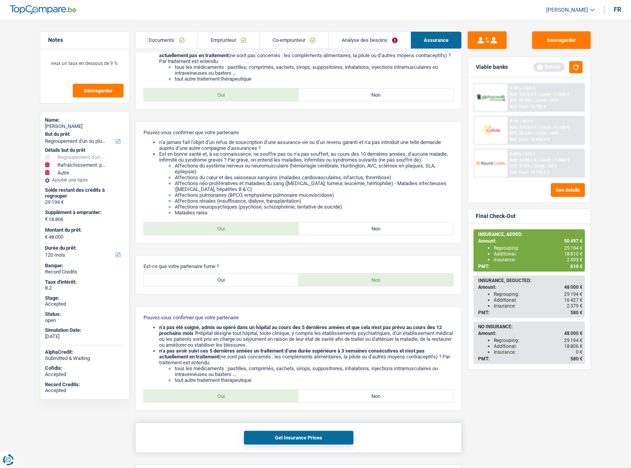
click at [260, 435] on button "Get Insurance Prices" at bounding box center [298, 437] width 109 height 14
click at [291, 434] on button "Get Insurance Prices" at bounding box center [298, 437] width 109 height 14
click at [220, 36] on link "Emprunteur" at bounding box center [228, 40] width 61 height 17
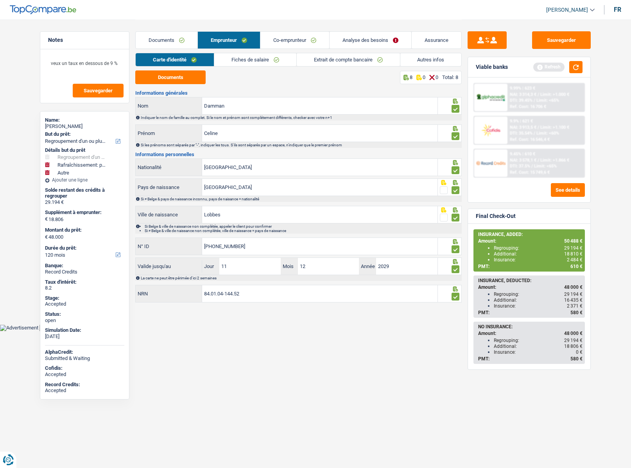
scroll to position [0, 0]
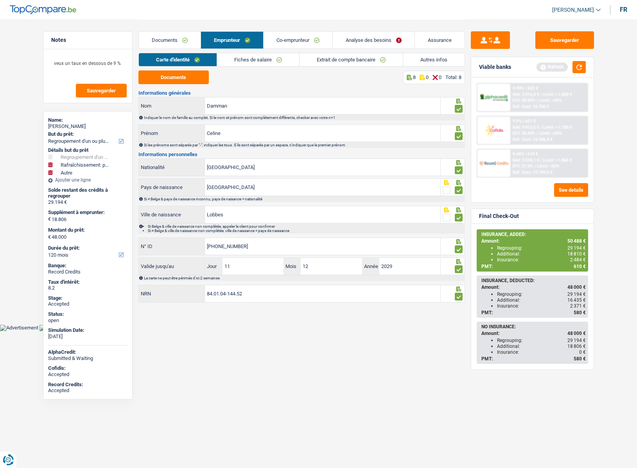
click at [434, 59] on link "Autres infos" at bounding box center [433, 59] width 61 height 13
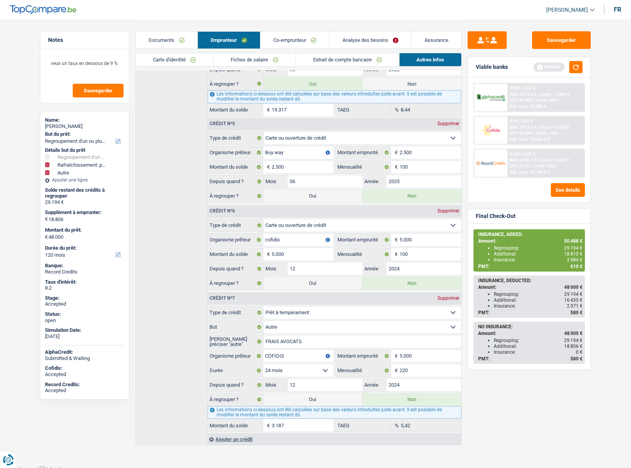
scroll to position [667, 0]
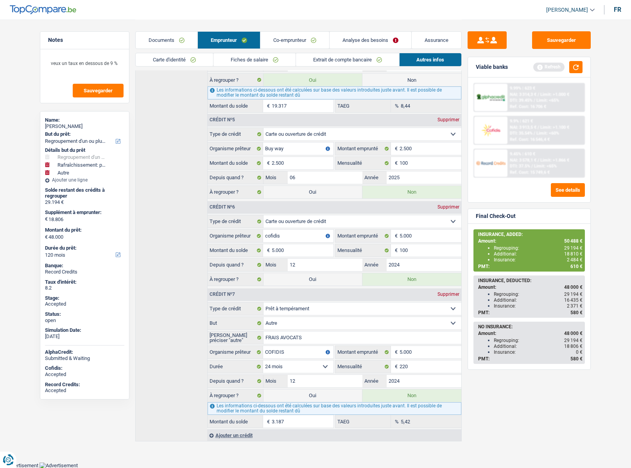
click at [425, 41] on link "Assurance" at bounding box center [437, 40] width 50 height 17
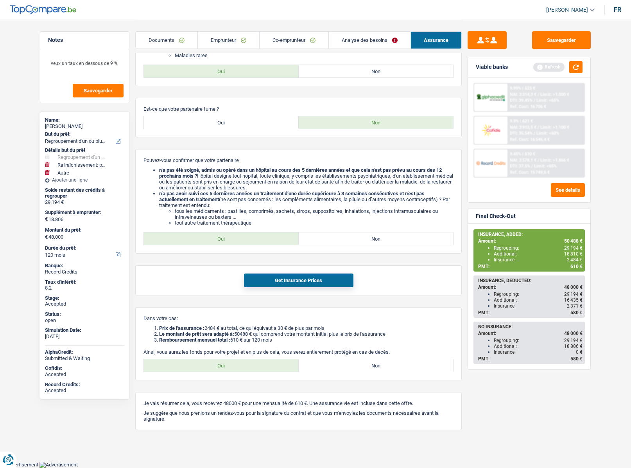
scroll to position [501, 0]
click at [350, 45] on link "Analyse des besoins" at bounding box center [370, 40] width 82 height 17
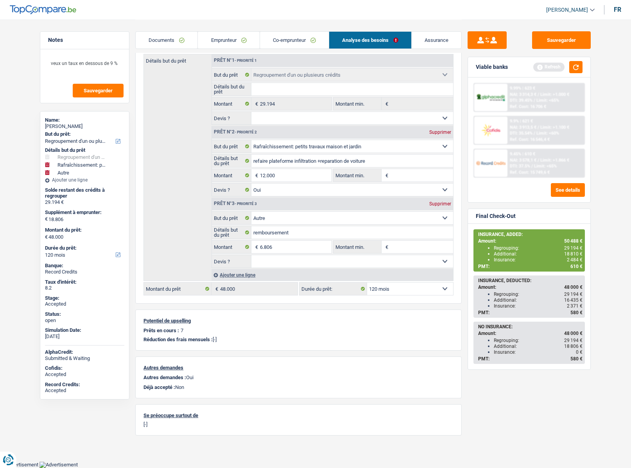
scroll to position [104, 0]
click at [273, 249] on input "6.806" at bounding box center [296, 247] width 72 height 13
type input "5.406"
type input "17.406"
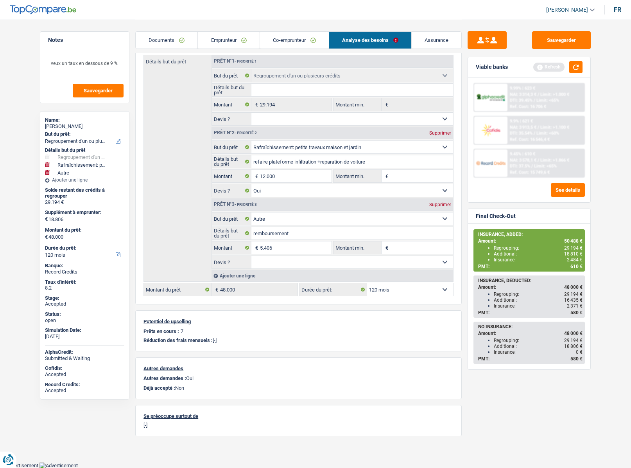
type input "46.600"
select select "144"
type input "46.600"
select select "144"
type input "46.600"
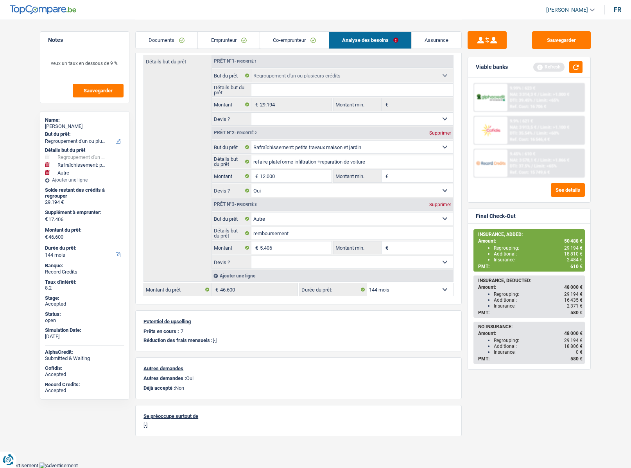
click at [380, 287] on select "12 mois 18 mois 24 mois 30 mois 36 mois 42 mois 48 mois 60 mois 72 mois 84 mois…" at bounding box center [410, 289] width 86 height 13
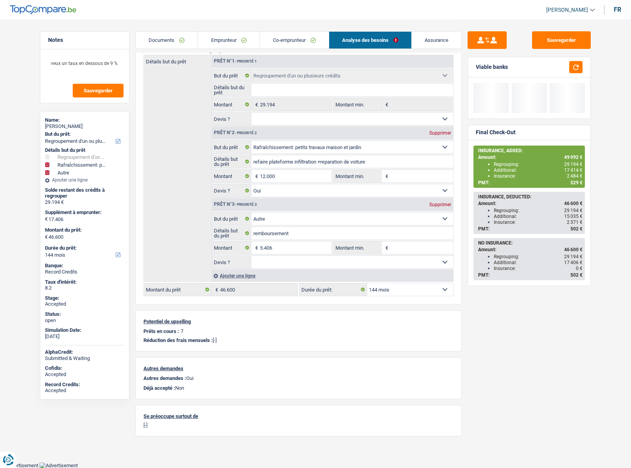
select select "120"
click at [367, 283] on select "12 mois 18 mois 24 mois 30 mois 36 mois 42 mois 48 mois 60 mois 72 mois 84 mois…" at bounding box center [410, 289] width 86 height 13
select select "120"
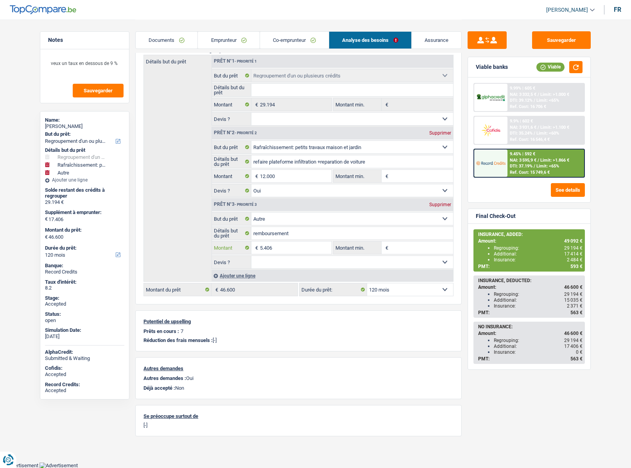
click at [262, 247] on input "5.406" at bounding box center [296, 247] width 72 height 13
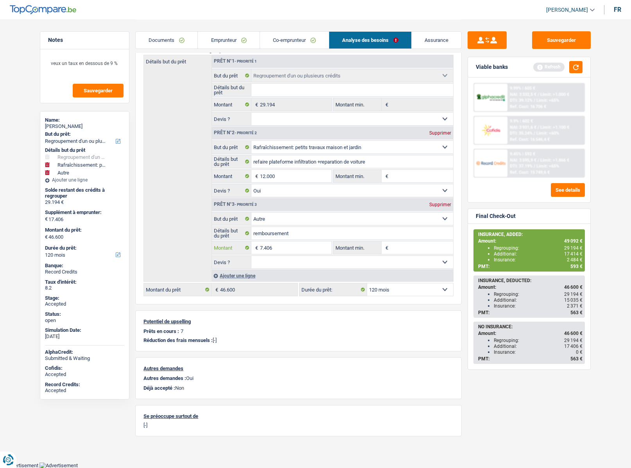
type input "7.406"
type input "19.406"
type input "48.600"
select select "144"
type input "48.600"
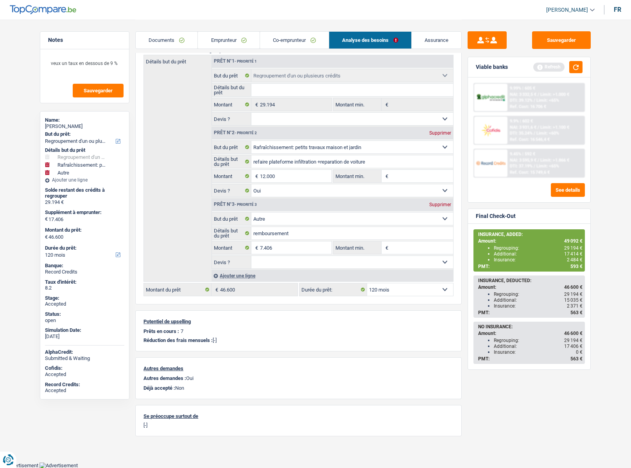
select select "144"
type input "48.600"
click at [383, 289] on select "12 mois 18 mois 24 mois 30 mois 36 mois 42 mois 48 mois 60 mois 72 mois 84 mois…" at bounding box center [410, 289] width 86 height 13
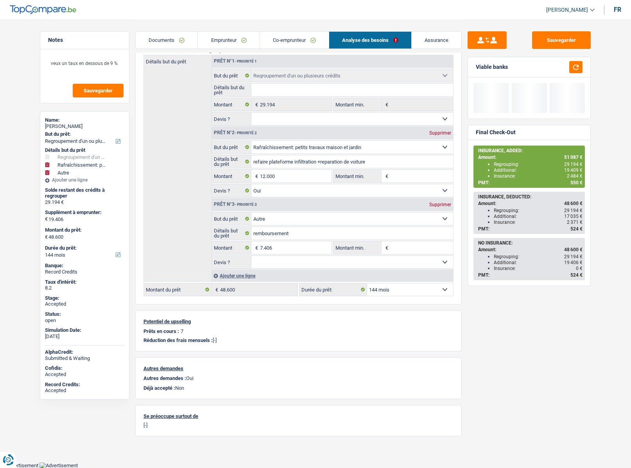
select select "120"
click at [367, 283] on select "12 mois 18 mois 24 mois 30 mois 36 mois 42 mois 48 mois 60 mois 72 mois 84 mois…" at bounding box center [410, 289] width 86 height 13
select select "120"
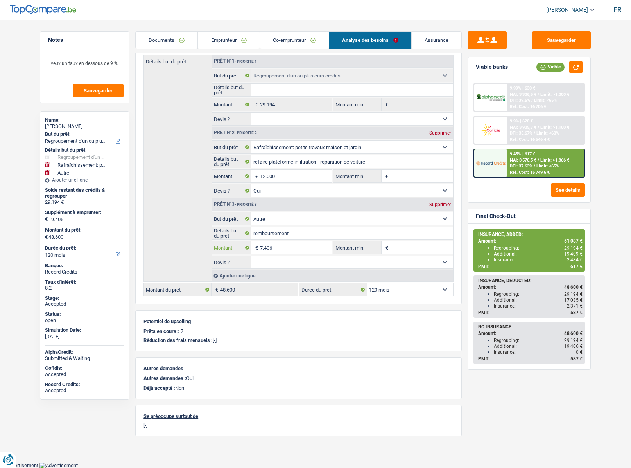
click at [262, 248] on input "7.406" at bounding box center [296, 247] width 72 height 13
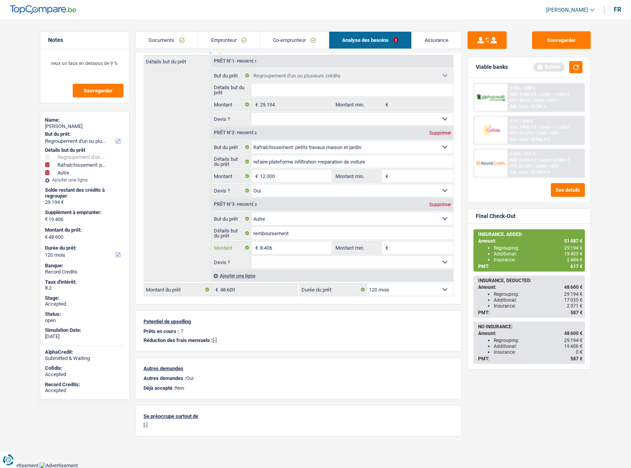
type input "8.406"
type input "20.406"
type input "49.600"
select select "144"
type input "49.600"
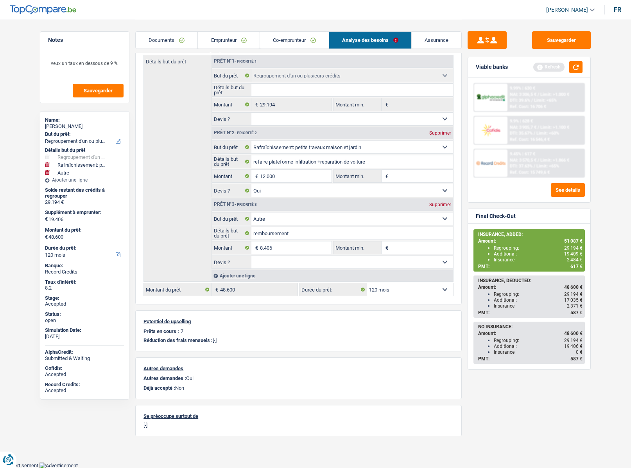
select select "144"
type input "49.600"
click at [394, 294] on select "12 mois 18 mois 24 mois 30 mois 36 mois 42 mois 48 mois 60 mois 72 mois 84 mois…" at bounding box center [410, 289] width 86 height 13
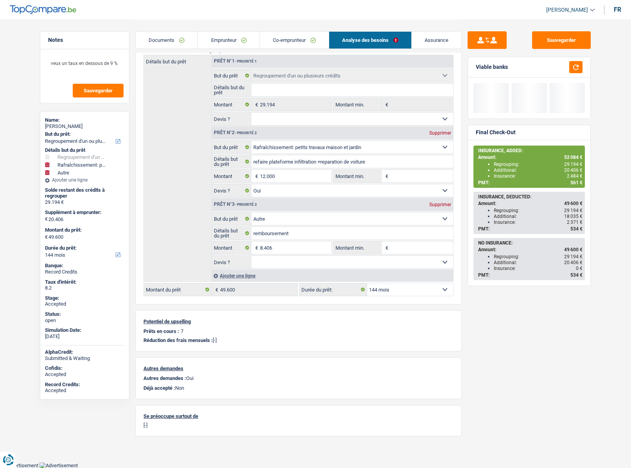
select select "120"
click at [367, 283] on select "12 mois 18 mois 24 mois 30 mois 36 mois 42 mois 48 mois 60 mois 72 mois 84 mois…" at bounding box center [410, 289] width 86 height 13
select select "120"
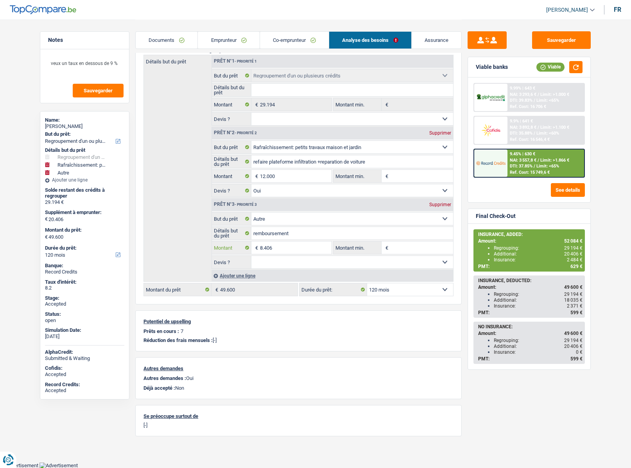
click at [266, 250] on input "8.406" at bounding box center [296, 247] width 72 height 13
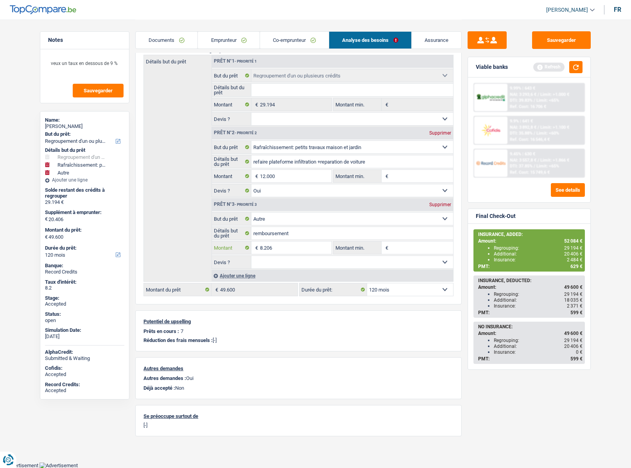
type input "8.206"
type input "20.206"
type input "49.400"
select select "144"
type input "49.400"
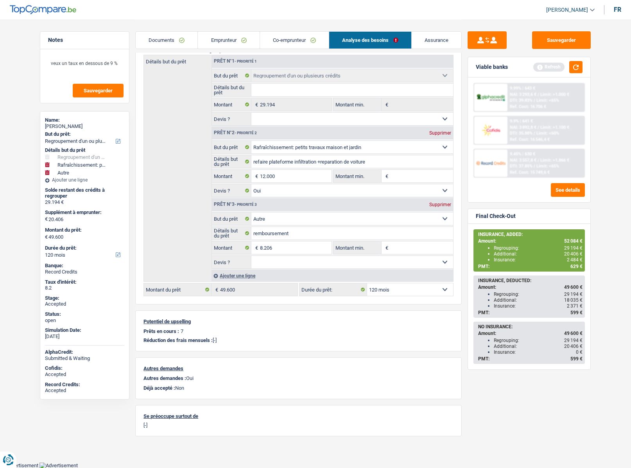
select select "144"
type input "49.400"
click at [392, 289] on select "12 mois 18 mois 24 mois 30 mois 36 mois 42 mois 48 mois 60 mois 72 mois 84 mois…" at bounding box center [410, 289] width 86 height 13
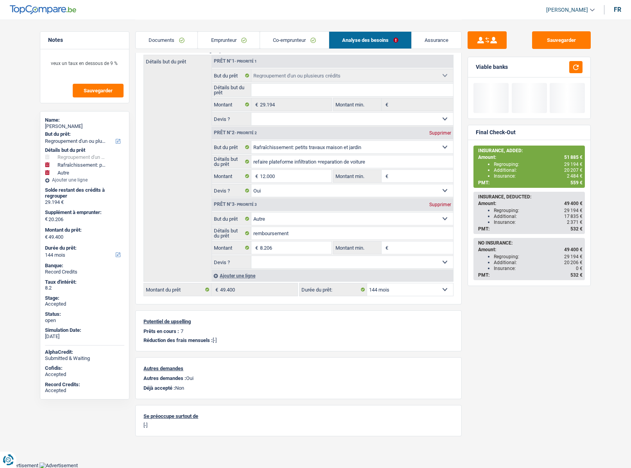
select select "120"
click at [367, 283] on select "12 mois 18 mois 24 mois 30 mois 36 mois 42 mois 48 mois 60 mois 72 mois 84 mois…" at bounding box center [410, 289] width 86 height 13
select select "120"
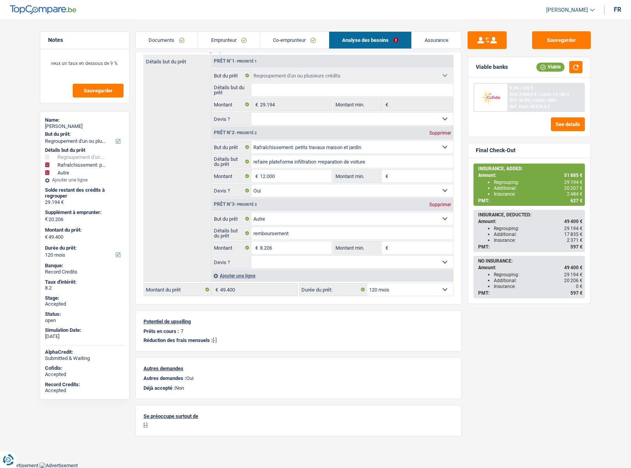
click at [400, 293] on select "12 mois 18 mois 24 mois 30 mois 36 mois 42 mois 48 mois 60 mois 72 mois 84 mois…" at bounding box center [410, 289] width 86 height 13
click at [367, 283] on select "12 mois 18 mois 24 mois 30 mois 36 mois 42 mois 48 mois 60 mois 72 mois 84 mois…" at bounding box center [410, 289] width 86 height 13
click at [582, 65] on button "button" at bounding box center [575, 67] width 13 height 12
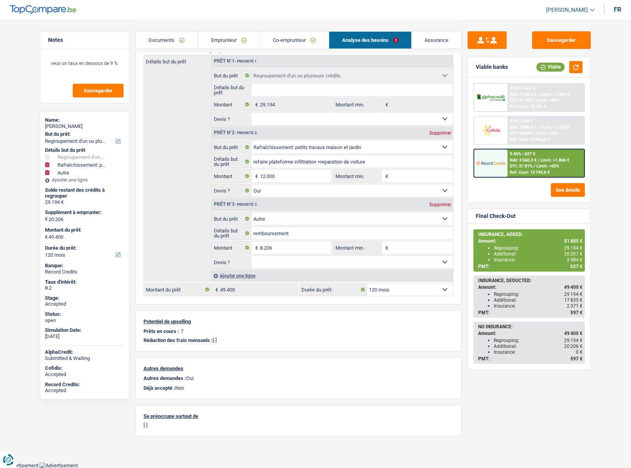
click at [492, 168] on img at bounding box center [490, 163] width 29 height 14
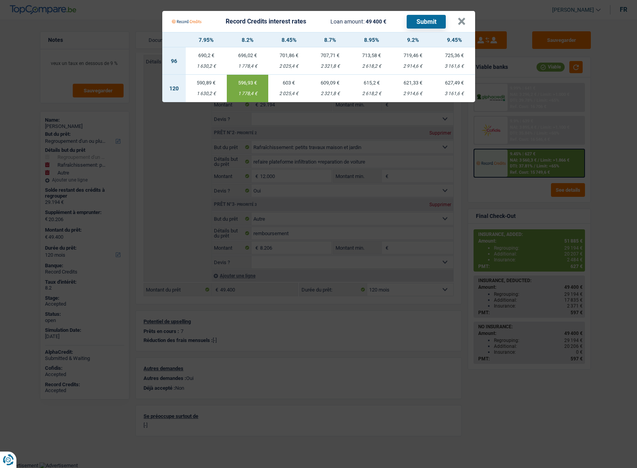
click at [247, 93] on div "1 778,4 €" at bounding box center [247, 93] width 41 height 5
click at [462, 22] on button "×" at bounding box center [461, 22] width 8 height 8
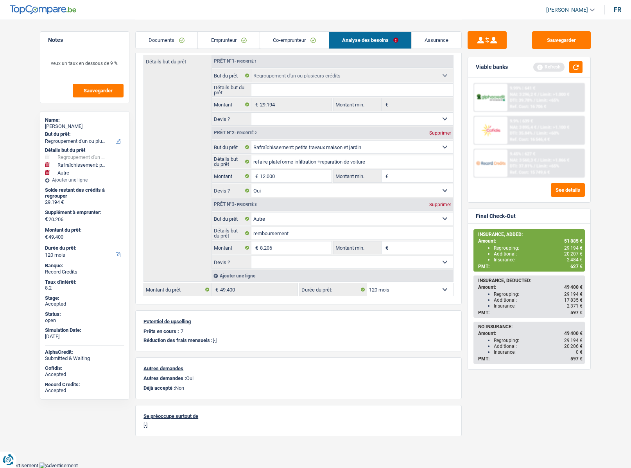
click at [440, 41] on link "Assurance" at bounding box center [437, 40] width 50 height 17
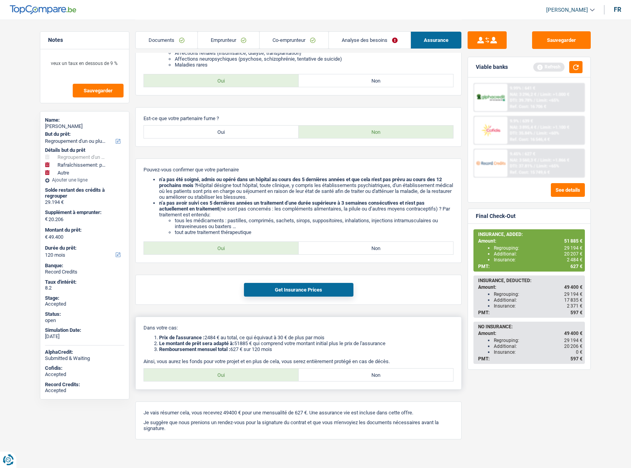
scroll to position [501, 0]
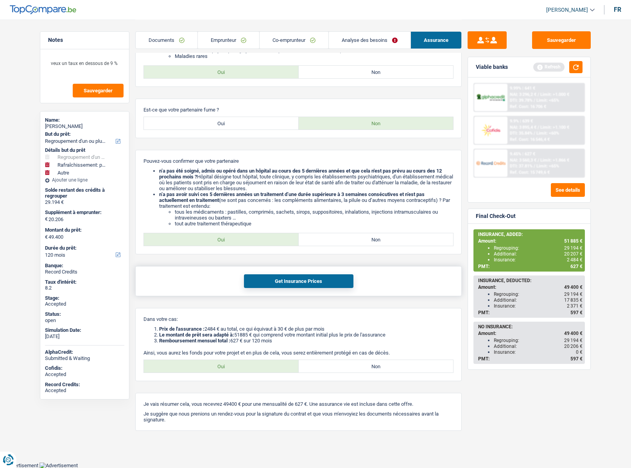
click at [277, 287] on button "Get Insurance Prices" at bounding box center [298, 281] width 109 height 14
click at [337, 244] on label "Non" at bounding box center [376, 239] width 155 height 13
click at [337, 244] on input "Non" at bounding box center [376, 239] width 155 height 13
radio input "true"
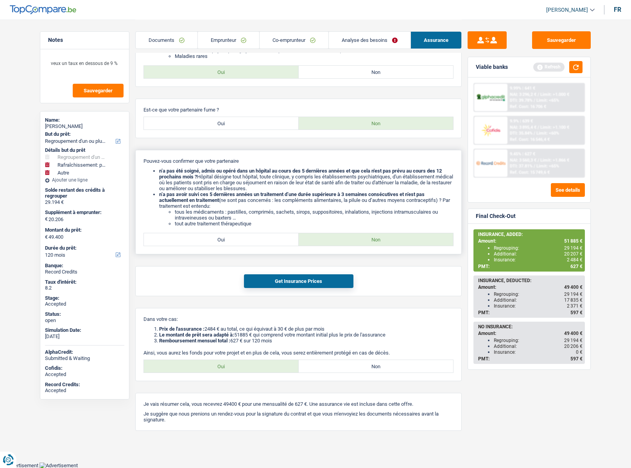
click at [225, 245] on label "Oui" at bounding box center [221, 239] width 155 height 13
click at [225, 245] on input "Oui" at bounding box center [221, 239] width 155 height 13
radio input "true"
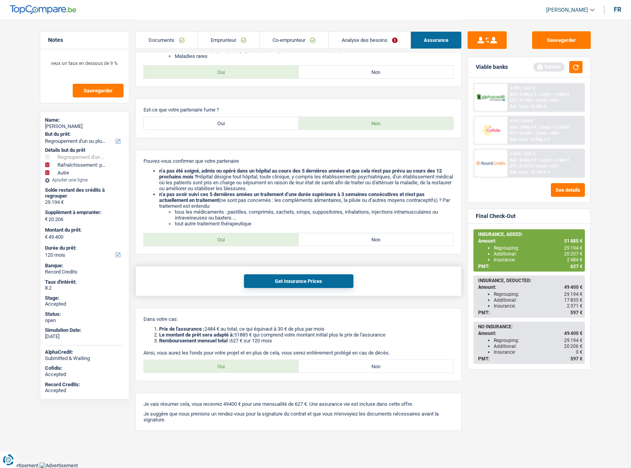
click at [277, 285] on button "Get Insurance Prices" at bounding box center [298, 281] width 109 height 14
click at [547, 38] on button "Sauvegarder" at bounding box center [561, 40] width 59 height 18
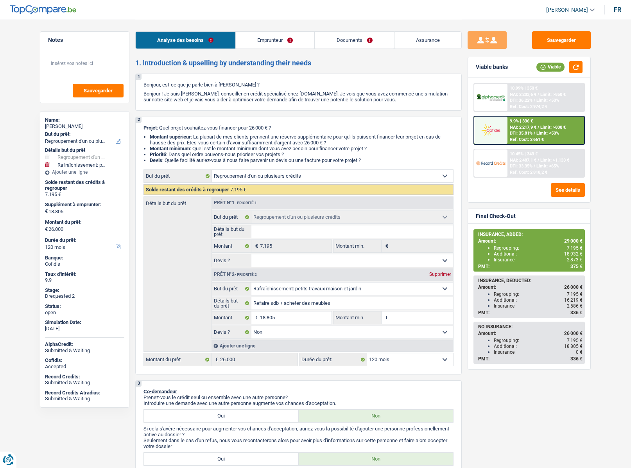
select select "refinancing"
select select "houseOrGarden"
select select "120"
select select "refinancing"
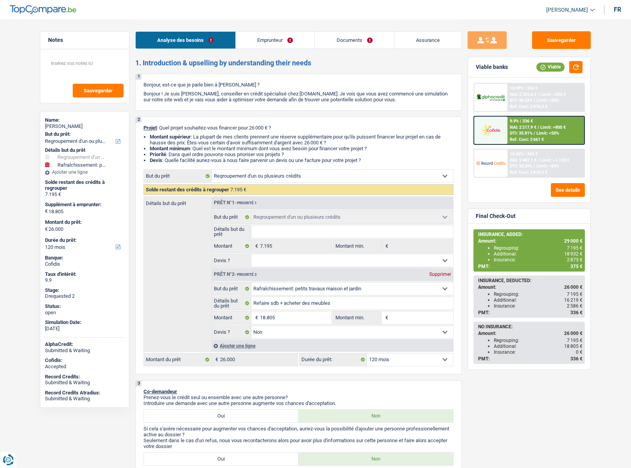
select select "refinancing"
select select "houseOrGarden"
select select "false"
select select "120"
select select "publicEmployee"
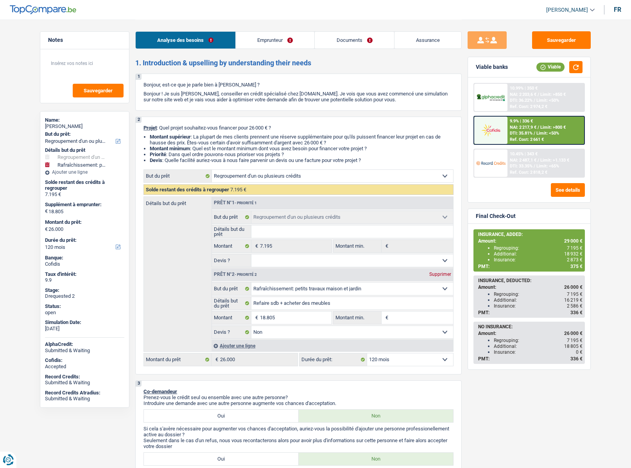
select select "netSalary"
select select "familyAllowances"
select select "mealVouchers"
select select "rents"
select select "personalSale"
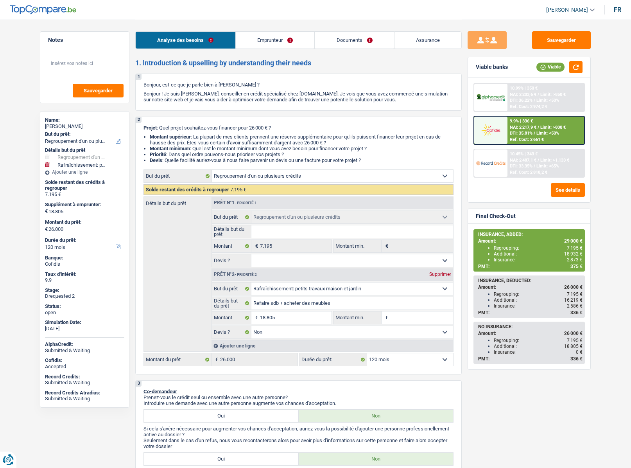
select select "48"
select select "cardOrCredit"
select select "refinancing"
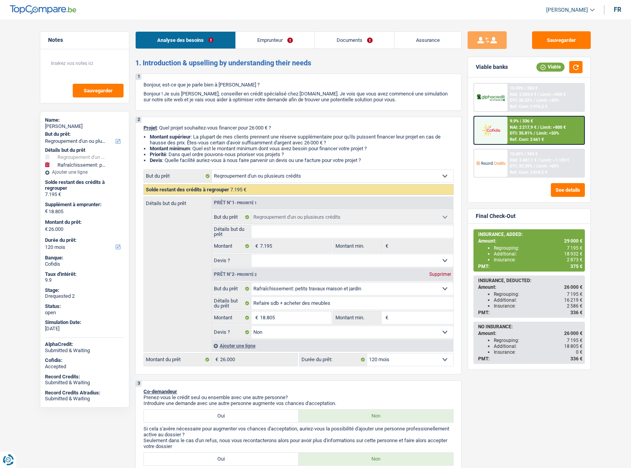
select select "houseOrGarden"
select select "false"
select select "120"
select select "rents"
select select "BE"
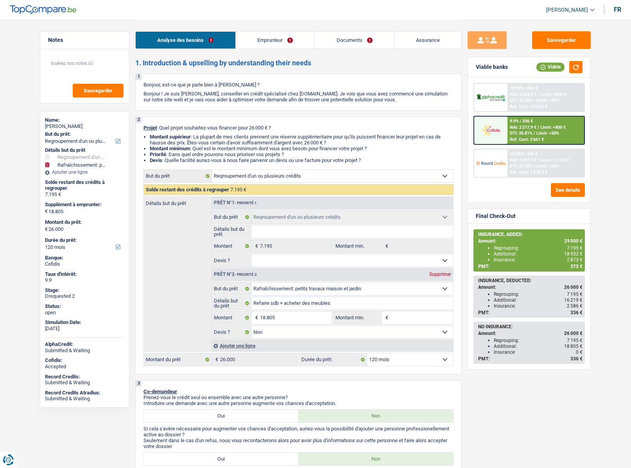
select select "personalSale"
select select "48"
select select "cardOrCredit"
click at [354, 46] on link "Documents" at bounding box center [354, 40] width 79 height 17
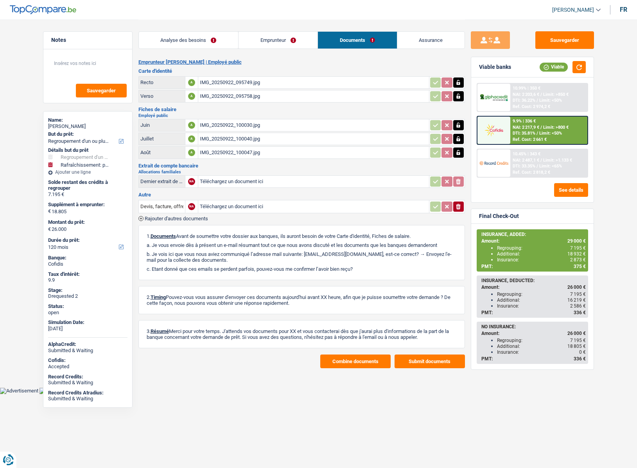
click at [291, 46] on link "Emprunteur" at bounding box center [277, 40] width 79 height 17
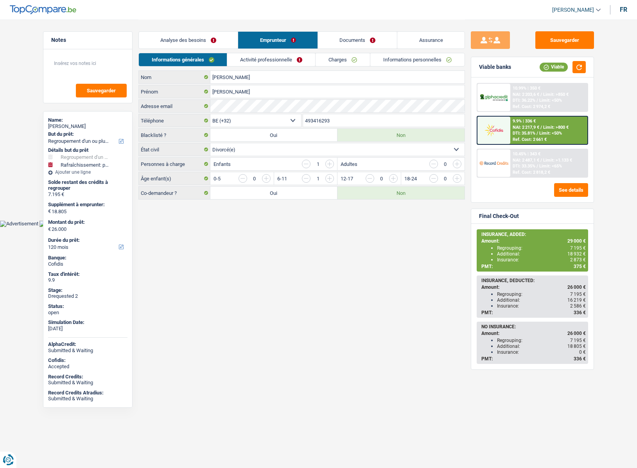
click at [402, 58] on link "Informations personnelles" at bounding box center [417, 59] width 94 height 13
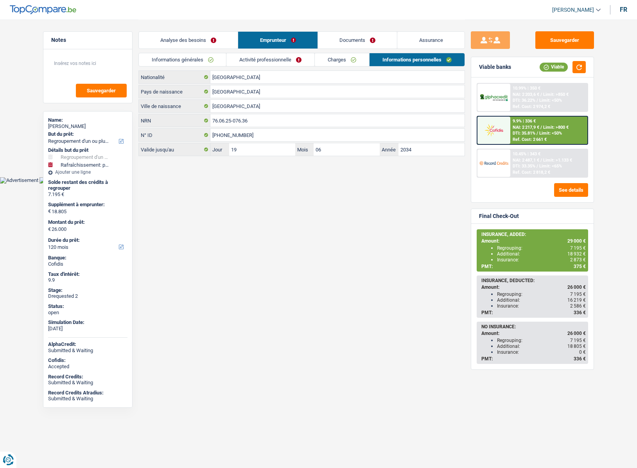
click at [280, 59] on link "Activité professionnelle" at bounding box center [270, 59] width 88 height 13
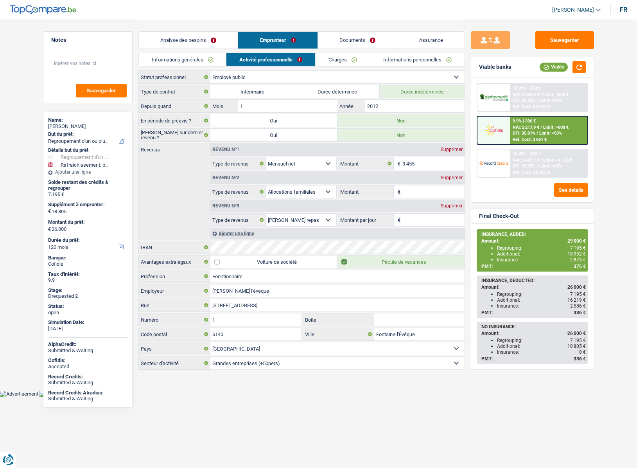
click at [321, 59] on link "Charges" at bounding box center [342, 59] width 54 height 13
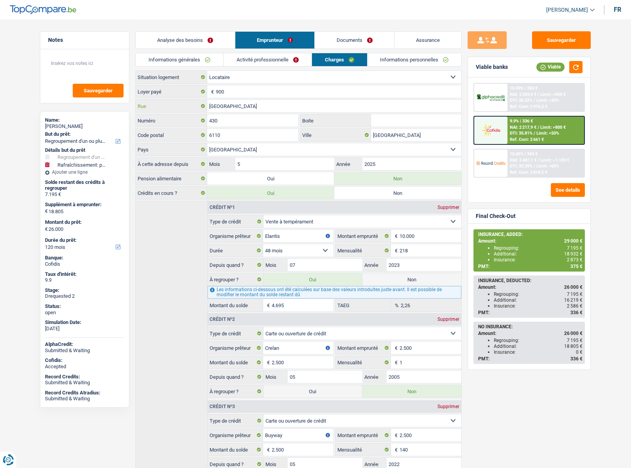
click at [237, 107] on input "[GEOGRAPHIC_DATA]" at bounding box center [334, 106] width 254 height 13
click at [227, 120] on input "430" at bounding box center [252, 120] width 91 height 13
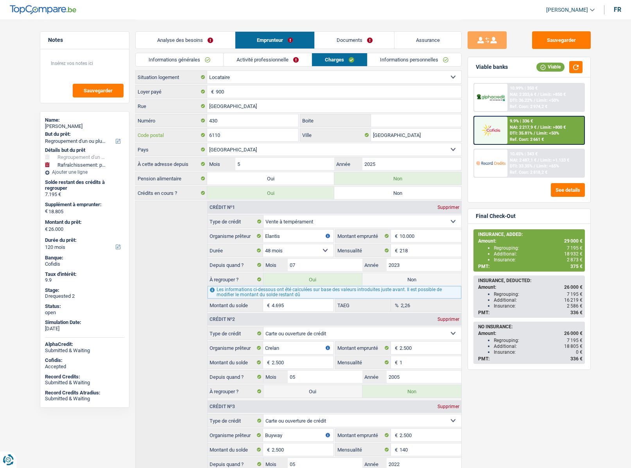
click at [230, 135] on input "6110" at bounding box center [252, 135] width 91 height 13
click at [405, 135] on input "[GEOGRAPHIC_DATA]" at bounding box center [416, 135] width 90 height 13
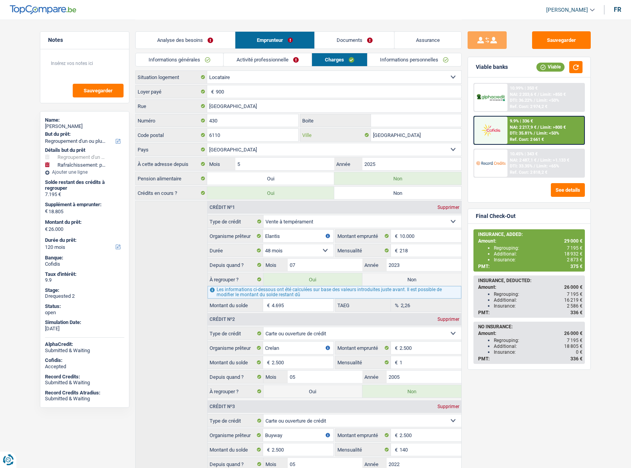
click at [405, 135] on input "[GEOGRAPHIC_DATA]" at bounding box center [416, 135] width 90 height 13
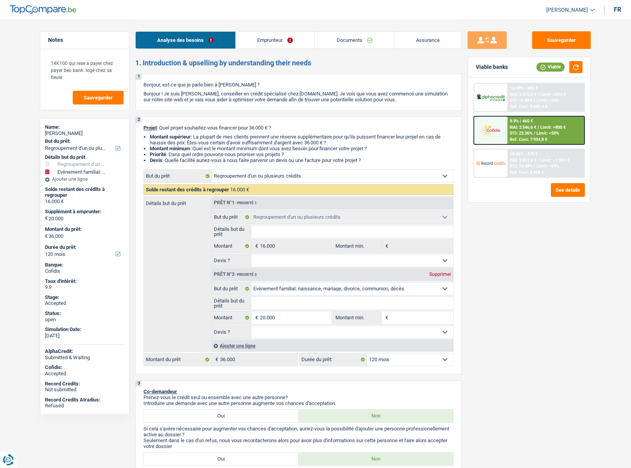
select select "refinancing"
select select "familyEvent"
select select "120"
select select "refinancing"
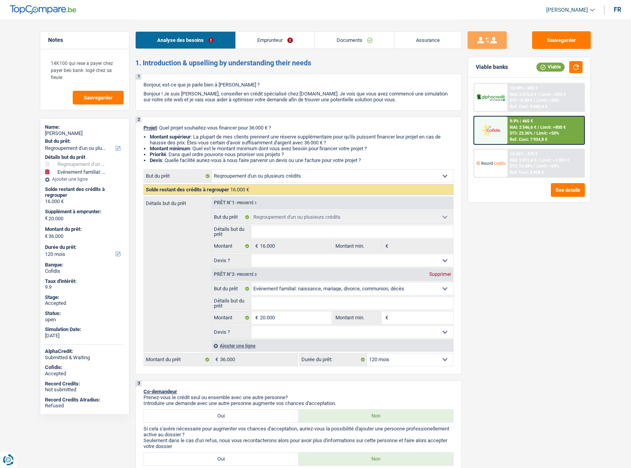
select select "refinancing"
select select "familyEvent"
select select "120"
select select "worker"
select select "netSalary"
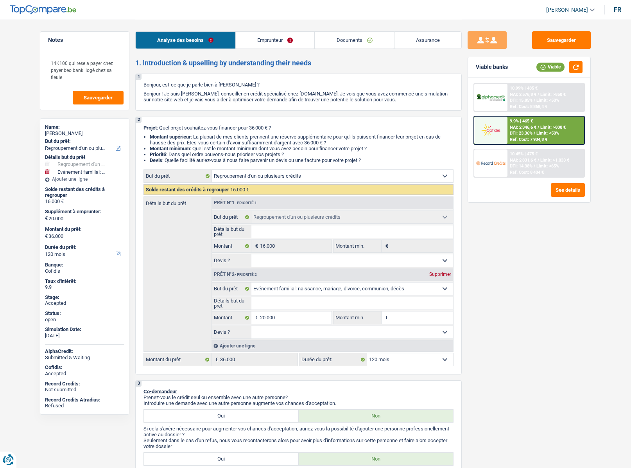
select select "liveWithParents"
select select "personalLoan"
select select "other"
select select "120"
select select "cardOrCredit"
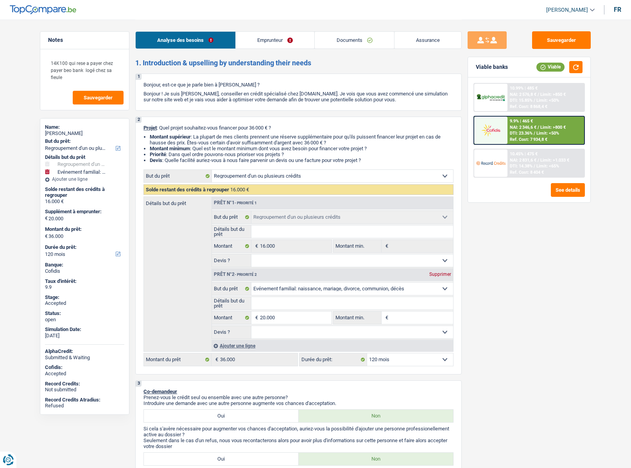
select select "refinancing"
select select "familyEvent"
select select "120"
click at [356, 38] on link "Documents" at bounding box center [354, 40] width 79 height 17
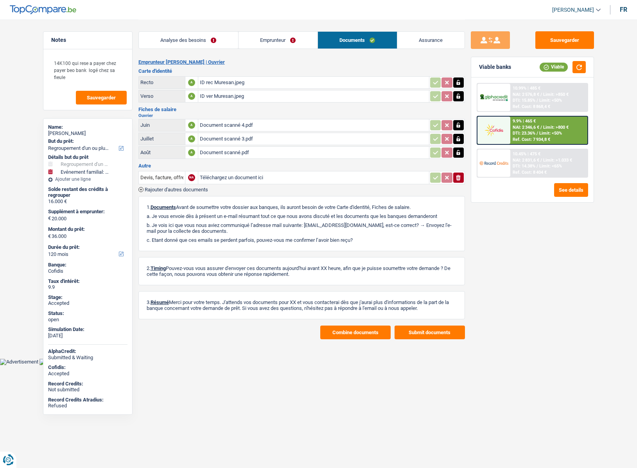
click at [411, 39] on link "Assurance" at bounding box center [430, 40] width 67 height 17
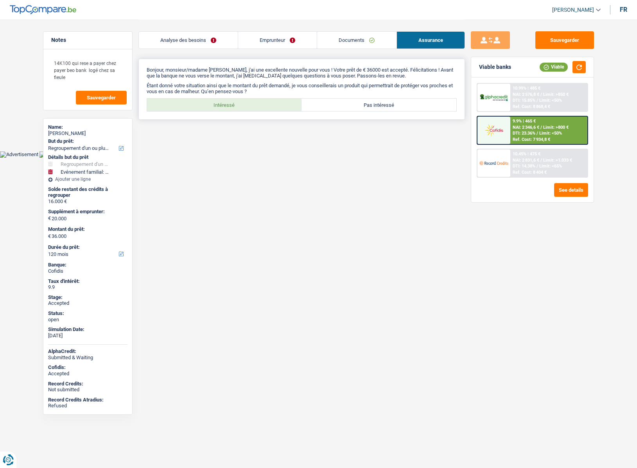
click at [258, 100] on label "Intéressé" at bounding box center [224, 105] width 155 height 13
click at [258, 100] on input "Intéressé" at bounding box center [224, 105] width 155 height 13
radio input "true"
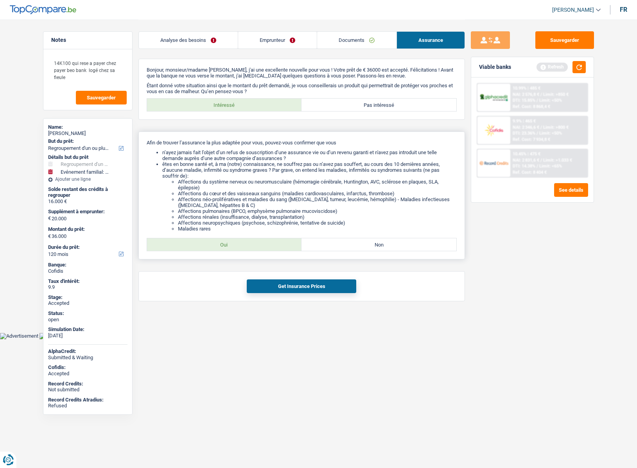
click at [233, 245] on label "Oui" at bounding box center [224, 244] width 155 height 13
click at [233, 245] on input "Oui" at bounding box center [224, 244] width 155 height 13
radio input "true"
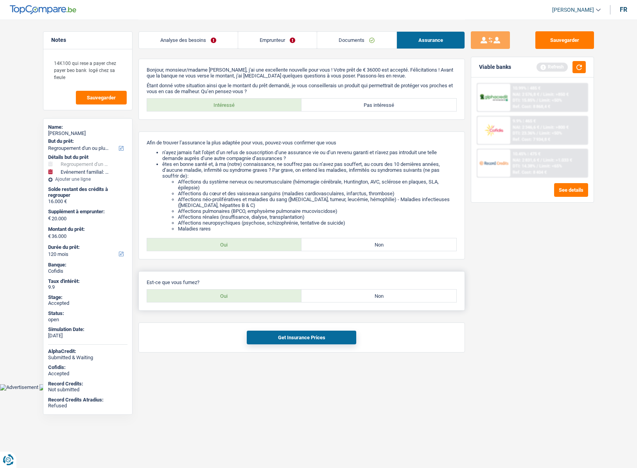
click at [229, 299] on label "Oui" at bounding box center [224, 295] width 155 height 13
click at [229, 299] on input "Oui" at bounding box center [224, 295] width 155 height 13
radio input "true"
click at [280, 333] on button "Get Insurance Prices" at bounding box center [301, 337] width 109 height 14
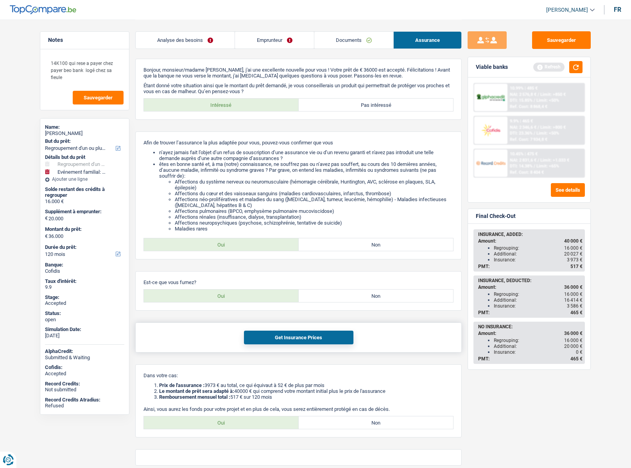
scroll to position [35, 0]
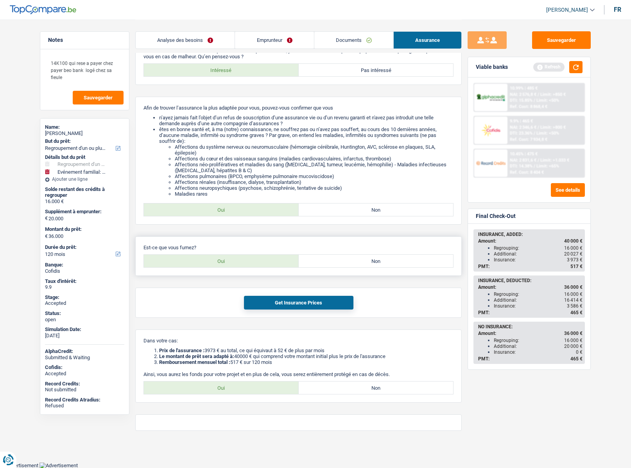
click at [337, 263] on label "Non" at bounding box center [376, 261] width 155 height 13
click at [337, 263] on input "Non" at bounding box center [376, 261] width 155 height 13
radio input "true"
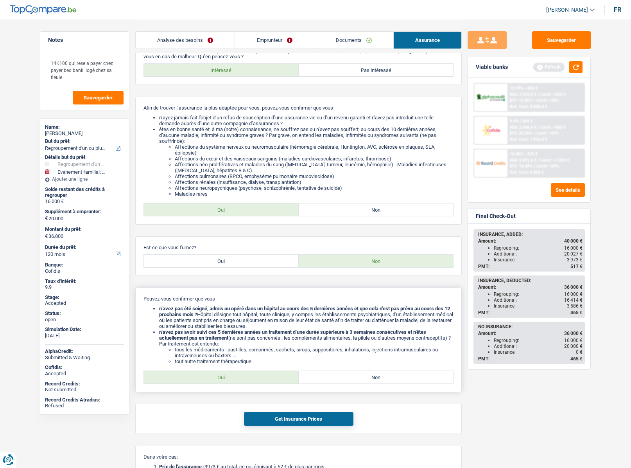
click at [242, 376] on label "Oui" at bounding box center [221, 377] width 155 height 13
click at [242, 376] on input "Oui" at bounding box center [221, 377] width 155 height 13
radio input "true"
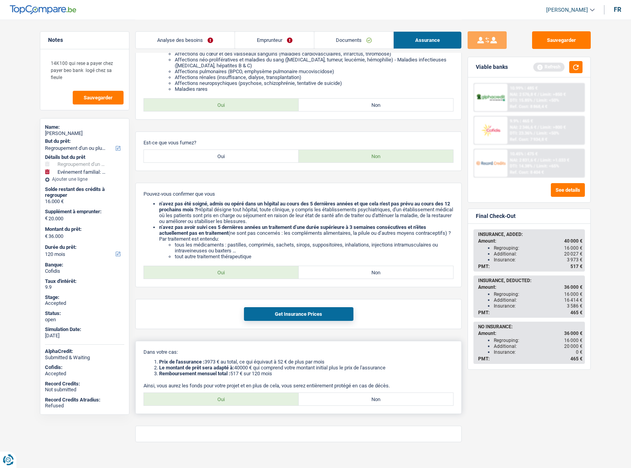
scroll to position [151, 0]
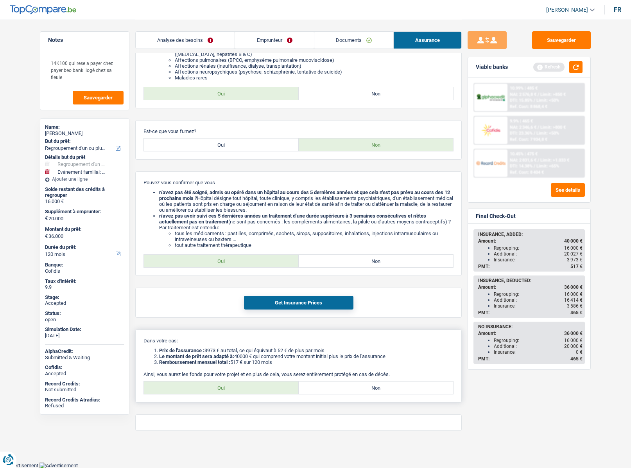
click at [227, 384] on label "Oui" at bounding box center [221, 387] width 155 height 13
click at [227, 384] on input "Oui" at bounding box center [221, 387] width 155 height 13
radio input "true"
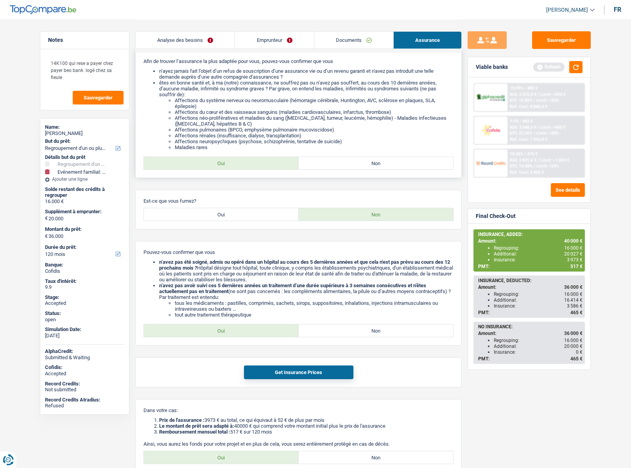
scroll to position [0, 0]
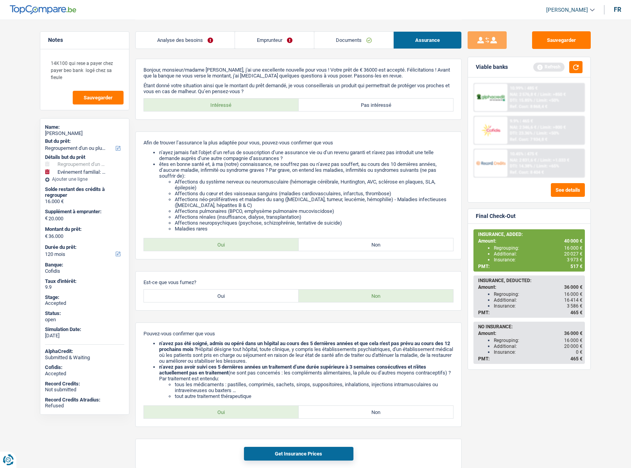
click at [271, 38] on link "Emprunteur" at bounding box center [274, 40] width 79 height 17
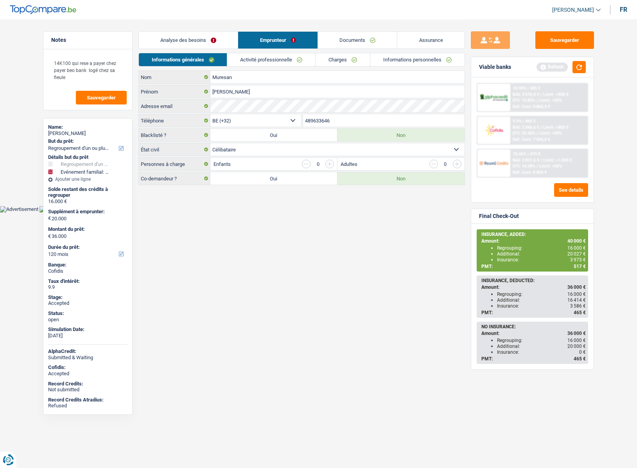
click at [194, 38] on link "Analyse des besoins" at bounding box center [188, 40] width 99 height 17
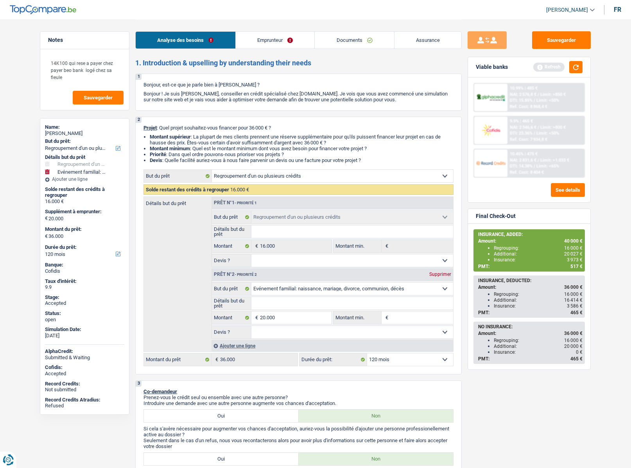
click at [579, 8] on span "[PERSON_NAME]" at bounding box center [567, 10] width 42 height 7
click at [549, 69] on button "SO" at bounding box center [553, 72] width 70 height 16
select select "120"
select select "refinancing"
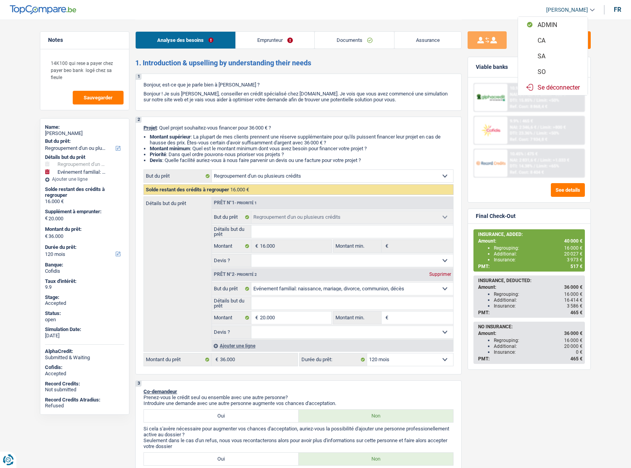
select select "refinancing"
select select "familyEvent"
select select "120"
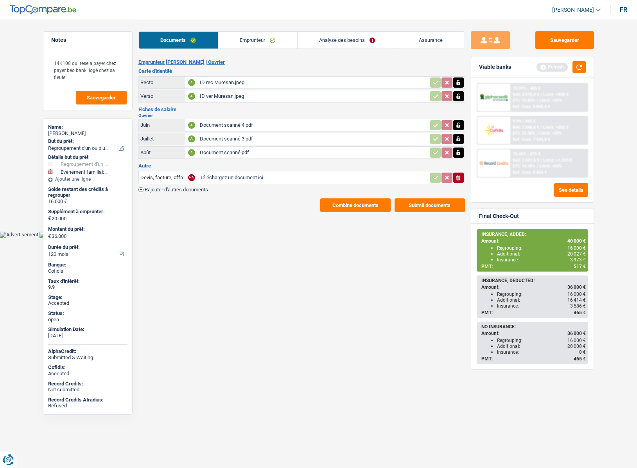
click at [335, 35] on link "Analyse des besoins" at bounding box center [347, 40] width 99 height 17
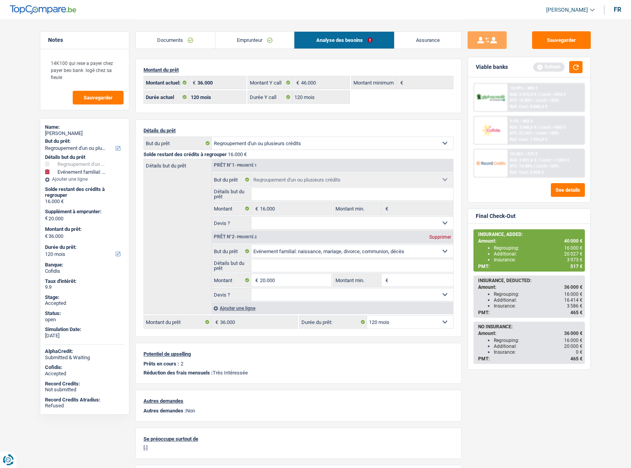
click at [256, 51] on div "Documents Emprunteur Analyse des besoins Assurance" at bounding box center [298, 36] width 326 height 33
click at [253, 45] on link "Emprunteur" at bounding box center [254, 40] width 79 height 17
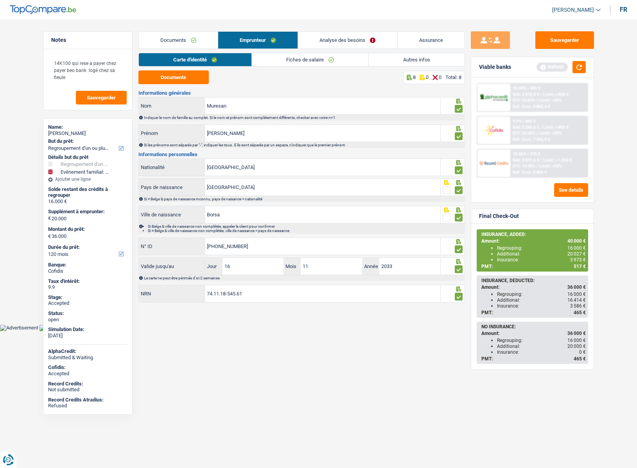
click at [394, 68] on div "Carte d'identité Fiches de salaire Autres infos" at bounding box center [301, 62] width 326 height 18
click at [391, 63] on link "Autres infos" at bounding box center [417, 59] width 96 height 13
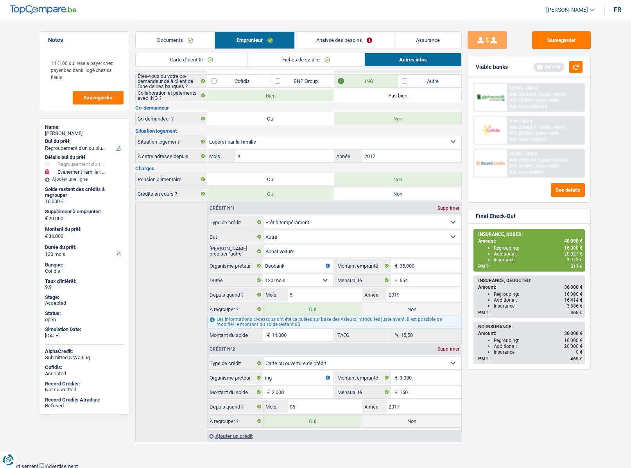
scroll to position [60, 0]
drag, startPoint x: 495, startPoint y: 253, endPoint x: 583, endPoint y: 254, distance: 88.7
click at [583, 254] on div "INSURANCE, ADDED: Amount: 40 000 € Regrouping: 16 000 € Additional: 20 027 € In…" at bounding box center [529, 250] width 110 height 41
click at [182, 43] on link "Documents" at bounding box center [175, 40] width 79 height 17
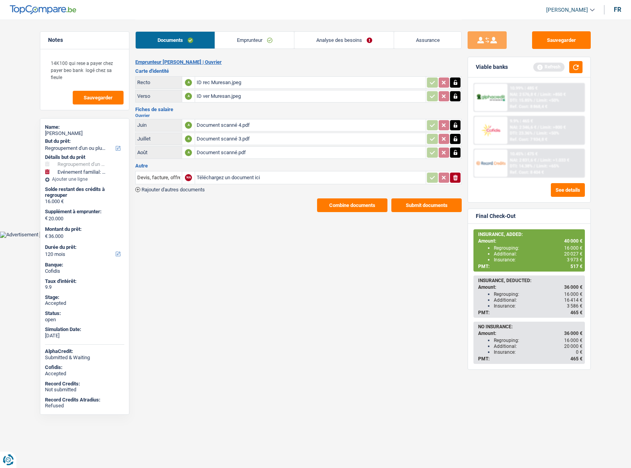
scroll to position [0, 0]
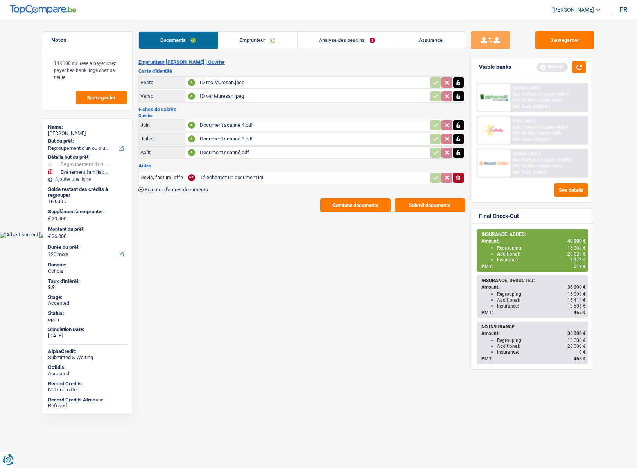
click at [347, 209] on button "Combine documents" at bounding box center [355, 205] width 70 height 14
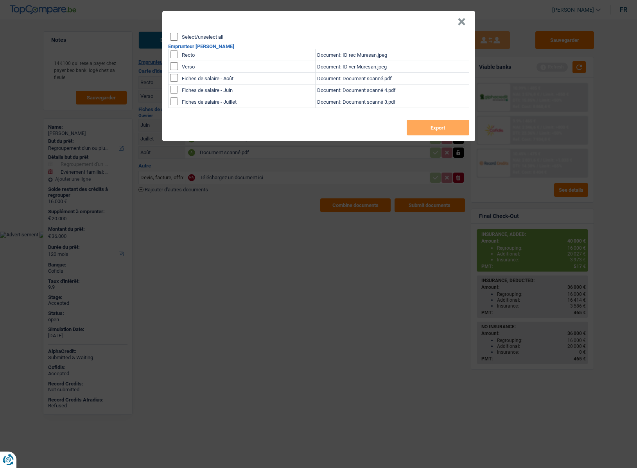
click at [203, 33] on div "Select/unselect all" at bounding box center [319, 37] width 299 height 8
click at [174, 41] on div "Select/unselect all Emprunteur Ioan Muresan Recto Document: ID rec Muresan.jpeg…" at bounding box center [318, 87] width 313 height 108
click at [173, 39] on input "Select/unselect all" at bounding box center [174, 37] width 8 height 8
checkbox input "true"
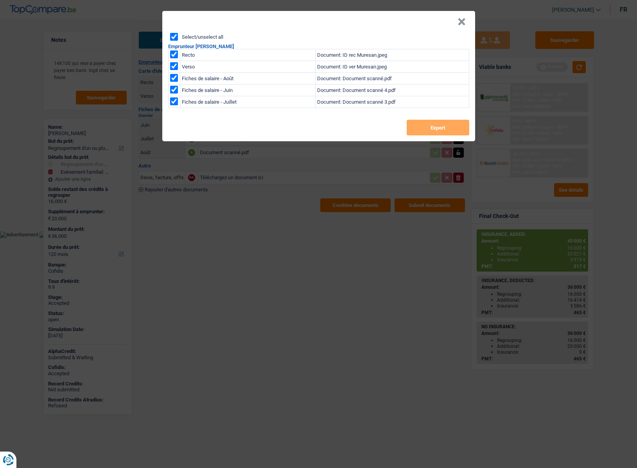
checkbox input "true"
click at [425, 130] on button "Export" at bounding box center [438, 128] width 63 height 16
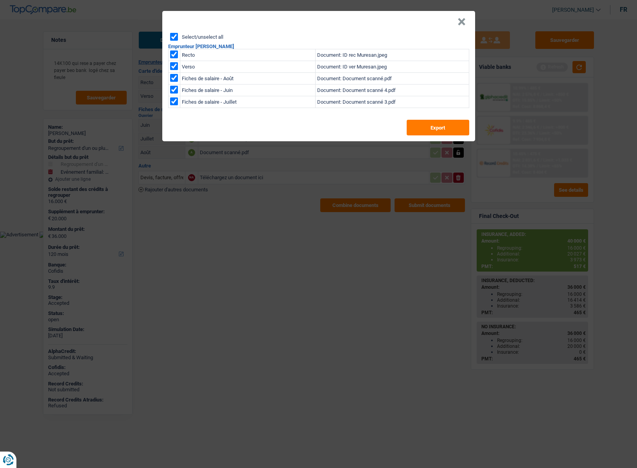
click at [460, 21] on button "×" at bounding box center [461, 22] width 8 height 8
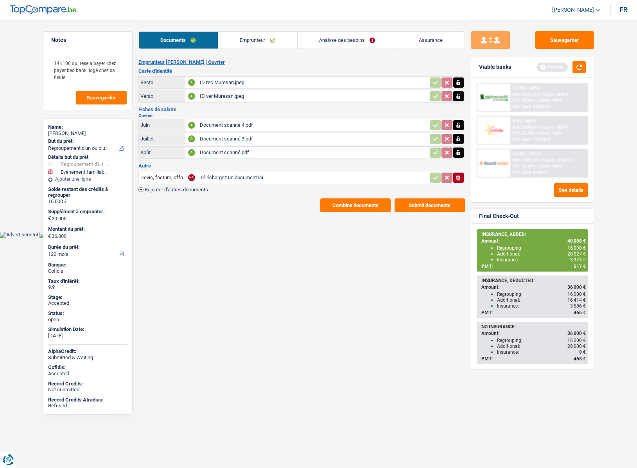
click at [258, 39] on link "Emprunteur" at bounding box center [257, 40] width 79 height 17
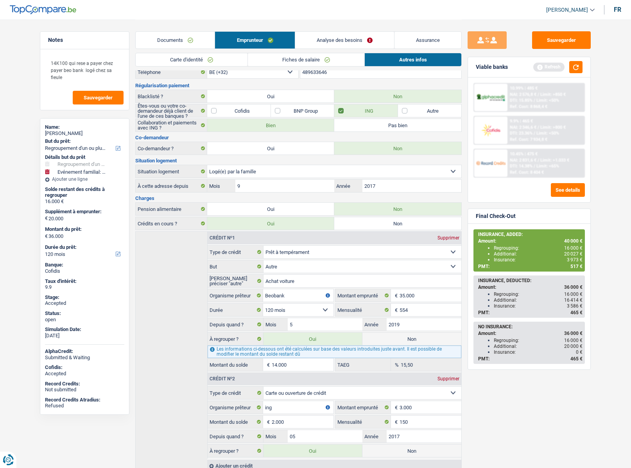
scroll to position [60, 0]
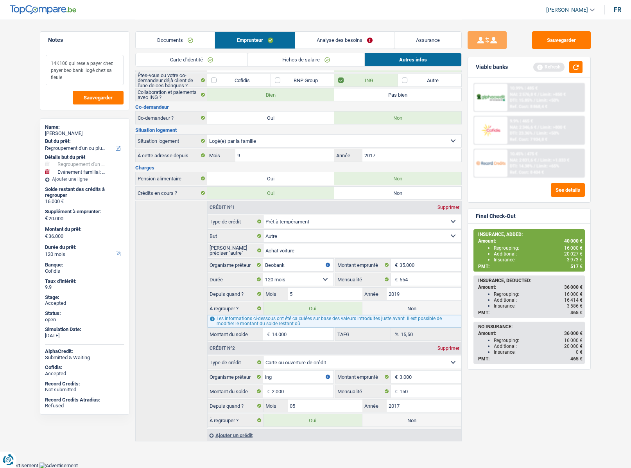
drag, startPoint x: 49, startPoint y: 63, endPoint x: 83, endPoint y: 76, distance: 36.0
click at [83, 76] on textarea "14K100 qui rese a payer chez payer beo bank logé chez sa fieule" at bounding box center [85, 70] width 78 height 30
click at [78, 73] on textarea "14K100 qui rese a payer chez payer beo bank logé chez sa fieule" at bounding box center [85, 70] width 78 height 30
click at [413, 41] on link "Assurance" at bounding box center [427, 40] width 67 height 17
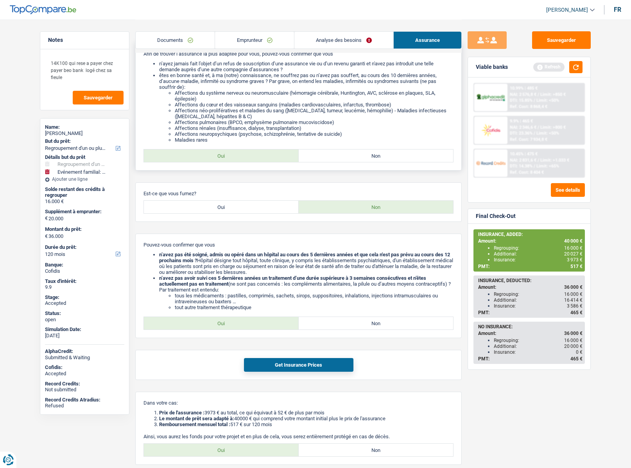
scroll to position [172, 0]
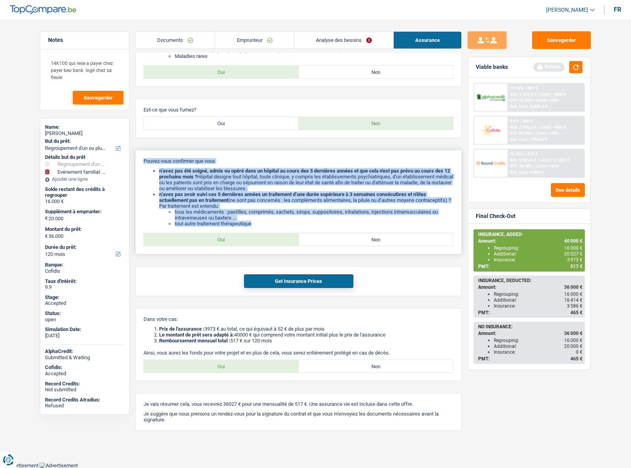
drag, startPoint x: 144, startPoint y: 159, endPoint x: 259, endPoint y: 223, distance: 131.4
click at [259, 223] on div "Pouvez-vous confirmer que vous n’avez pas été soigné, admis ou opéré dans un hô…" at bounding box center [298, 202] width 326 height 104
click at [259, 223] on li "tout autre traitement thérapeutique" at bounding box center [314, 223] width 279 height 6
drag, startPoint x: 144, startPoint y: 161, endPoint x: 266, endPoint y: 223, distance: 136.9
click at [266, 223] on div "Pouvez-vous confirmer que vous n’avez pas été soigné, admis ou opéré dans un hô…" at bounding box center [298, 202] width 326 height 104
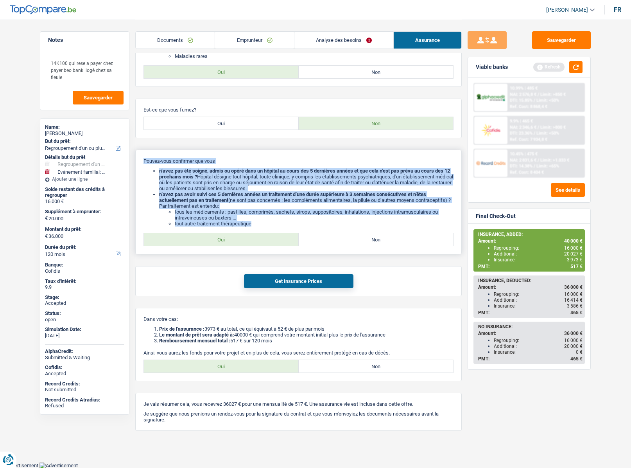
click at [266, 223] on li "tout autre traitement thérapeutique" at bounding box center [314, 223] width 279 height 6
drag, startPoint x: 144, startPoint y: 161, endPoint x: 266, endPoint y: 209, distance: 130.8
click at [266, 212] on div "Pouvez-vous confirmer que vous n’avez pas été soigné, admis ou opéré dans un hô…" at bounding box center [298, 202] width 326 height 104
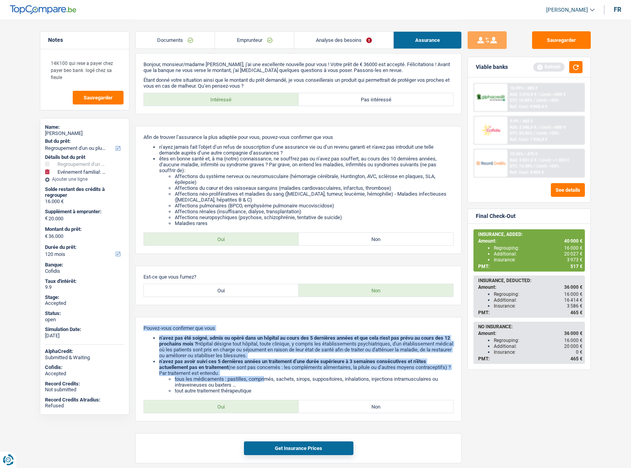
scroll to position [0, 0]
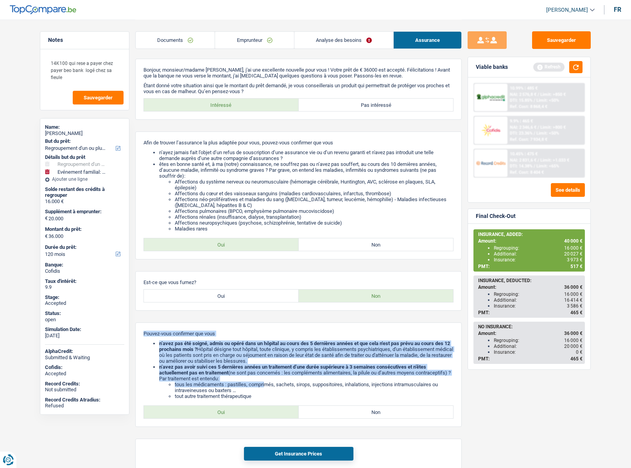
click at [248, 36] on link "Emprunteur" at bounding box center [254, 40] width 79 height 17
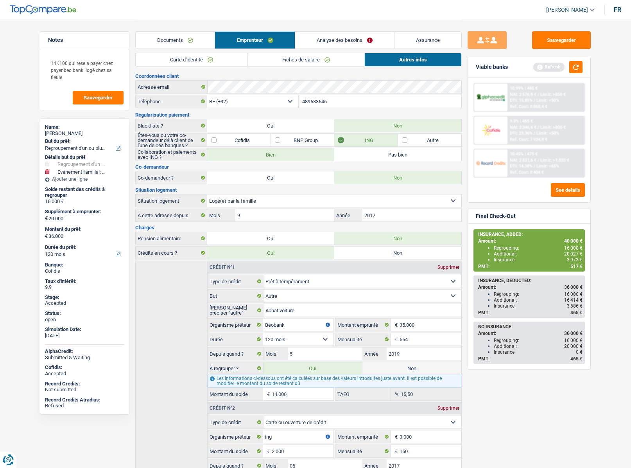
click at [330, 38] on link "Analyse des besoins" at bounding box center [344, 40] width 99 height 17
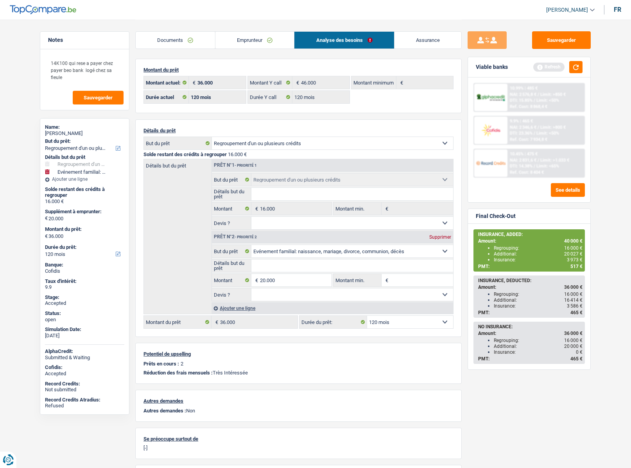
click at [237, 39] on link "Emprunteur" at bounding box center [254, 40] width 79 height 17
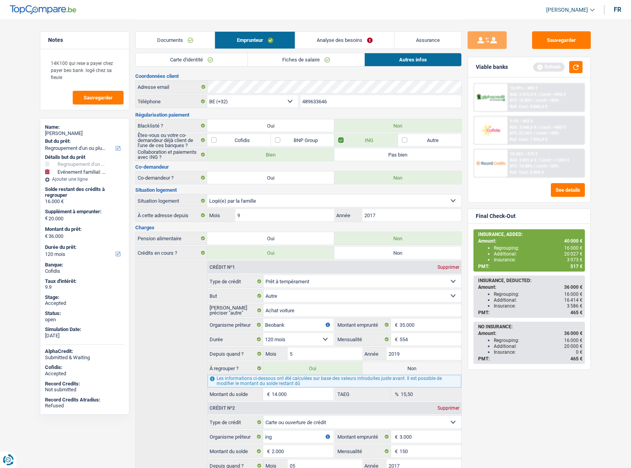
click at [422, 37] on link "Assurance" at bounding box center [427, 40] width 67 height 17
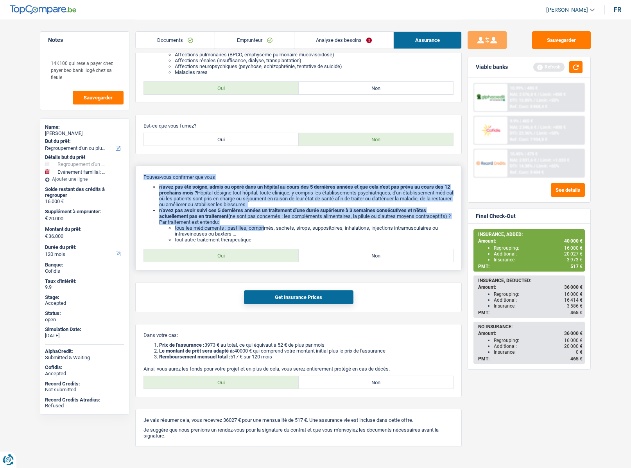
scroll to position [172, 0]
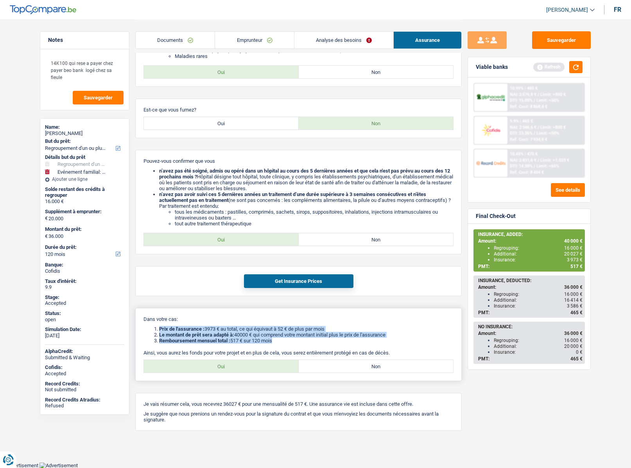
drag, startPoint x: 284, startPoint y: 339, endPoint x: 153, endPoint y: 327, distance: 131.5
click at [153, 327] on ol "Prix de l'assurance : 3973 € au total, ce qui équivaut à 52 € de plus par mois …" at bounding box center [298, 335] width 310 height 18
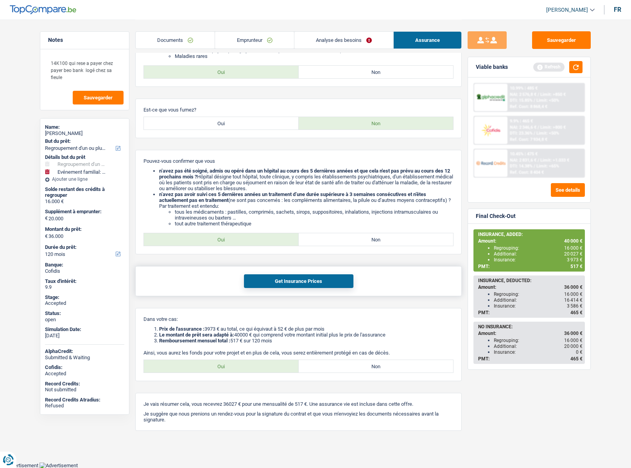
click at [191, 286] on div "Get Insurance Prices" at bounding box center [298, 281] width 326 height 30
click at [464, 254] on div "Sauvegarder Viable banks Refresh 10.99% | 485 € NAI: 2 576,8 € / Limit: >850 € …" at bounding box center [529, 243] width 135 height 424
click at [466, 231] on div "Sauvegarder Viable banks Refresh 10.99% | 485 € NAI: 2 576,8 € / Limit: >850 € …" at bounding box center [529, 243] width 135 height 424
click at [208, 124] on label "Oui" at bounding box center [221, 123] width 155 height 13
click at [208, 124] on input "Oui" at bounding box center [221, 123] width 155 height 13
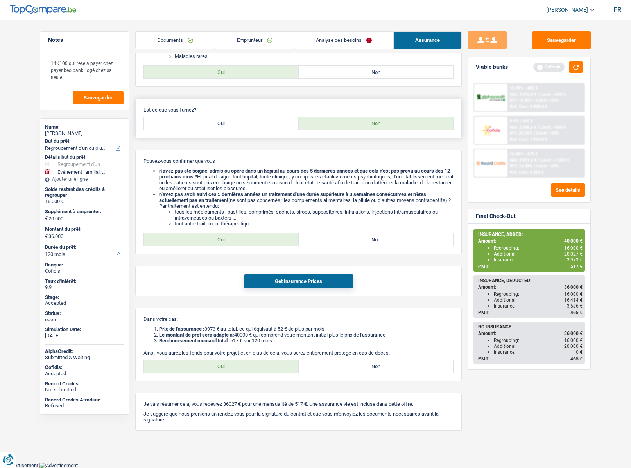
radio input "true"
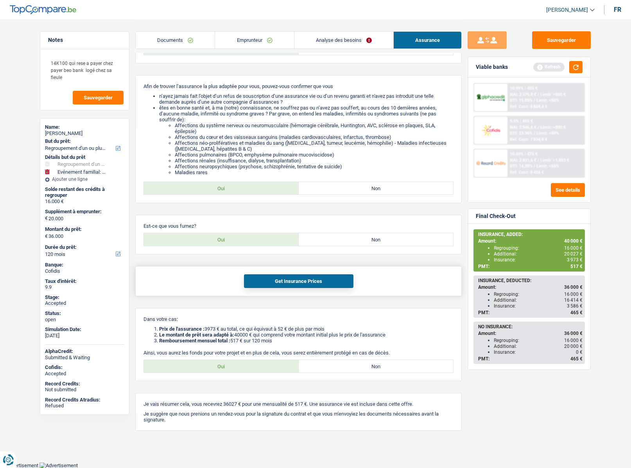
click at [263, 277] on button "Get Insurance Prices" at bounding box center [298, 281] width 109 height 14
click at [285, 280] on button "Get Insurance Prices" at bounding box center [298, 281] width 109 height 14
drag, startPoint x: 348, startPoint y: 366, endPoint x: 311, endPoint y: 367, distance: 37.6
click at [348, 366] on label "Non" at bounding box center [376, 366] width 155 height 13
click at [348, 366] on input "Non" at bounding box center [376, 366] width 155 height 13
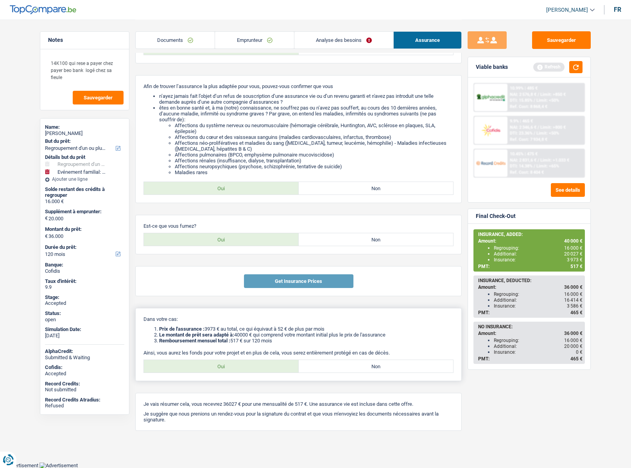
radio input "true"
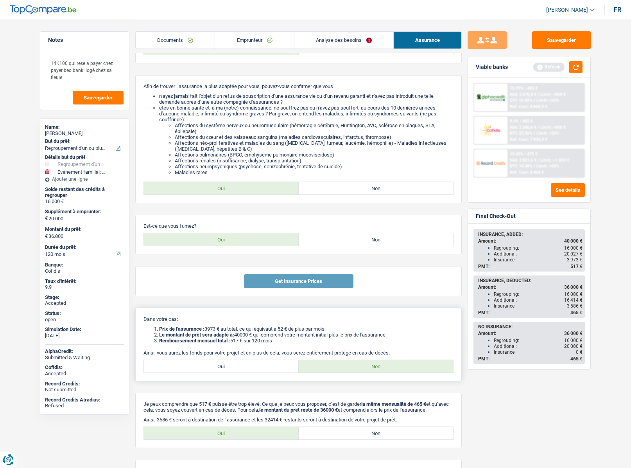
click at [212, 363] on label "Oui" at bounding box center [221, 366] width 155 height 13
click at [212, 363] on input "Oui" at bounding box center [221, 366] width 155 height 13
radio input "true"
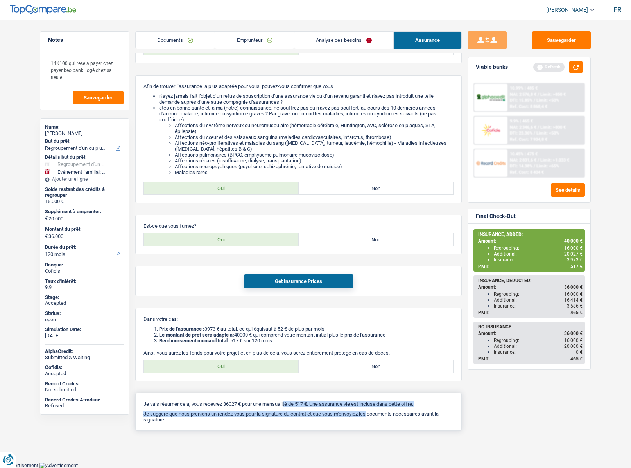
drag, startPoint x: 255, startPoint y: 406, endPoint x: 342, endPoint y: 410, distance: 88.1
click at [342, 410] on div "Je vais résumer cela, vous recevrez 36027 € pour une mensualité de 517 €. Une a…" at bounding box center [298, 412] width 326 height 38
click at [246, 39] on link "Emprunteur" at bounding box center [254, 40] width 79 height 17
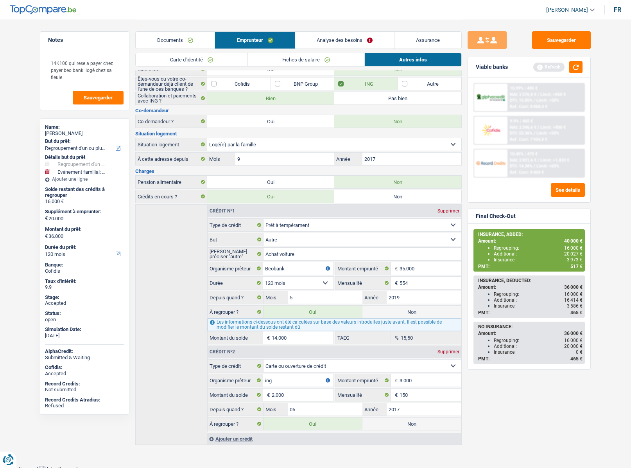
click at [176, 58] on link "Carte d'identité" at bounding box center [192, 59] width 112 height 13
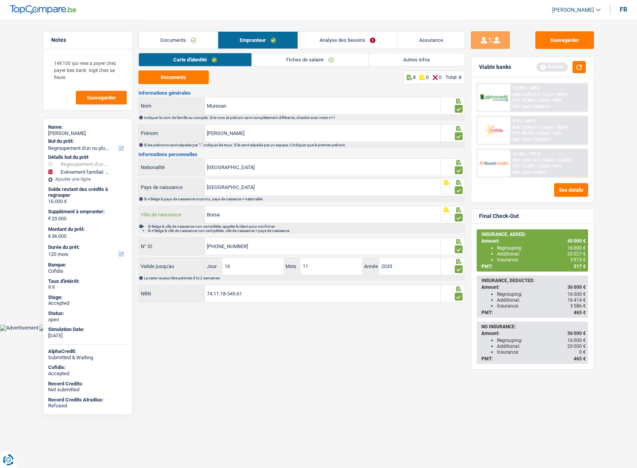
click at [215, 215] on input "Borsa" at bounding box center [322, 214] width 235 height 17
click at [233, 215] on input "Borsa" at bounding box center [322, 214] width 235 height 17
click at [217, 214] on input "Borsa" at bounding box center [322, 214] width 235 height 17
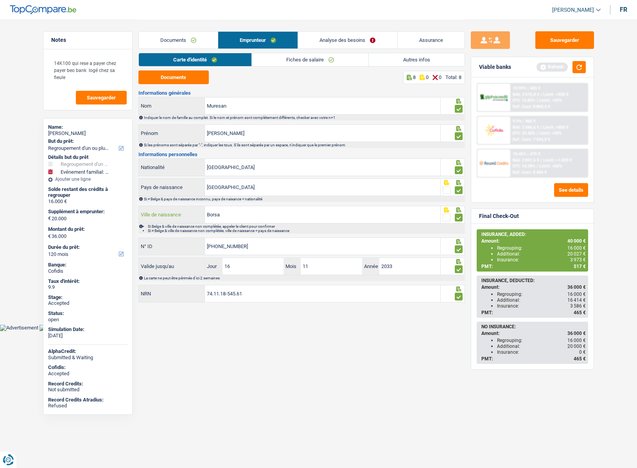
click at [217, 214] on input "Borsa" at bounding box center [322, 214] width 235 height 17
drag, startPoint x: 68, startPoint y: 80, endPoint x: 41, endPoint y: 64, distance: 31.4
click at [41, 64] on div "Notes 14K100 qui rese a payer chez payer beo bank logé chez sa fieule Sauvegard…" at bounding box center [87, 243] width 101 height 424
click at [55, 66] on textarea "14K100 qui rese a payer chez payer beo bank logé chez sa fieule" at bounding box center [88, 70] width 78 height 30
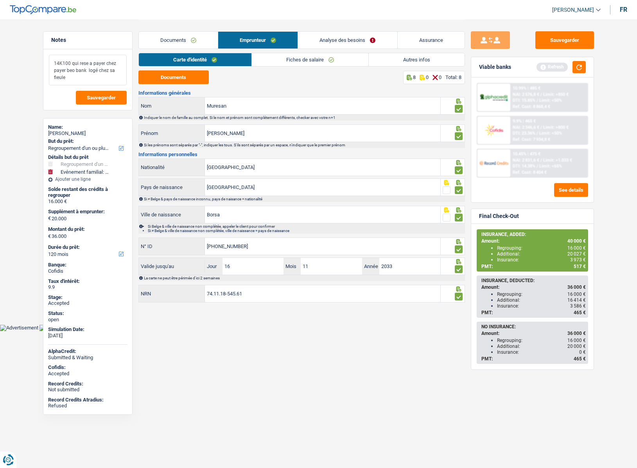
click at [53, 65] on textarea "14K100 qui rese a payer chez payer beo bank logé chez sa fieule" at bounding box center [88, 70] width 78 height 30
click at [65, 132] on div "Ioan Muresan" at bounding box center [87, 133] width 79 height 6
copy div "Ioan Muresan"
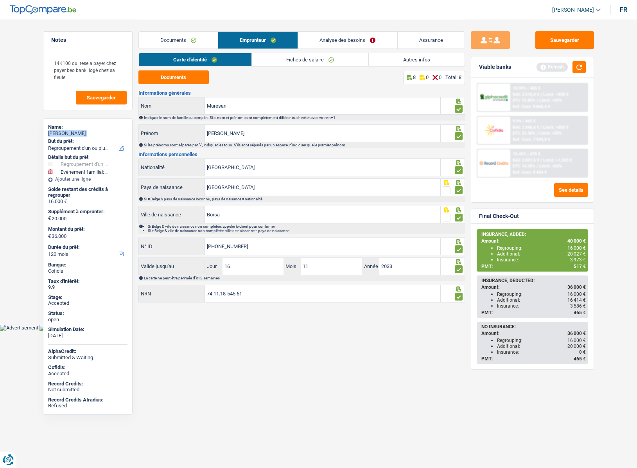
click at [412, 56] on link "Autres infos" at bounding box center [417, 59] width 96 height 13
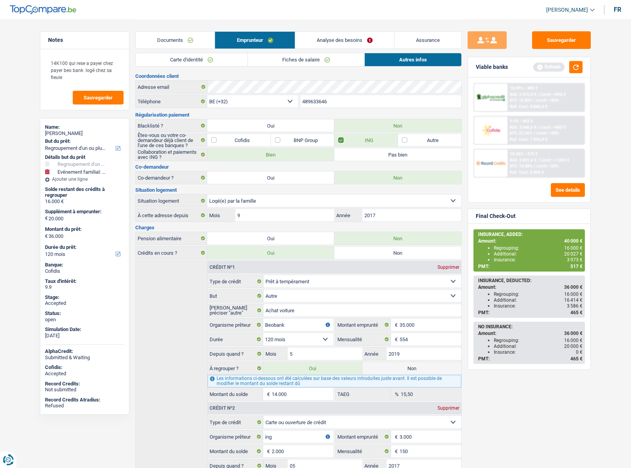
click at [313, 101] on input "489633646" at bounding box center [380, 101] width 161 height 13
click at [419, 42] on link "Assurance" at bounding box center [427, 40] width 67 height 17
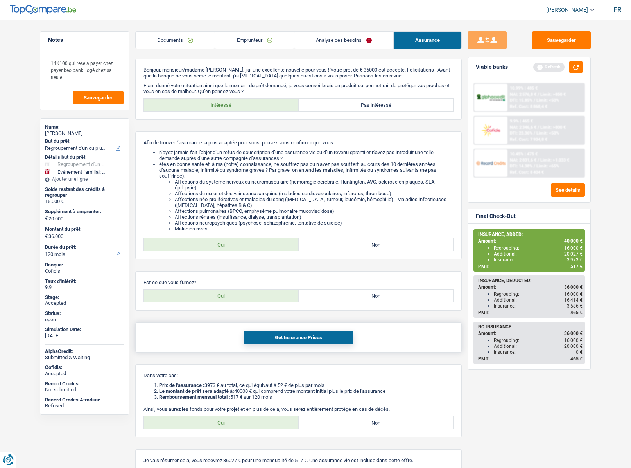
click at [294, 336] on button "Get Insurance Prices" at bounding box center [298, 337] width 109 height 14
click at [256, 36] on link "Emprunteur" at bounding box center [254, 40] width 79 height 17
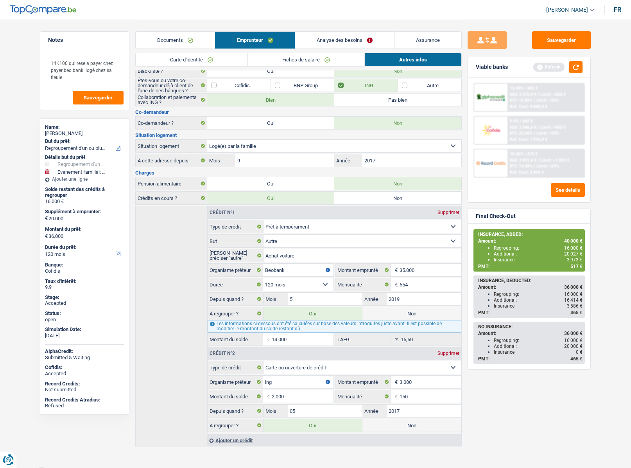
scroll to position [60, 0]
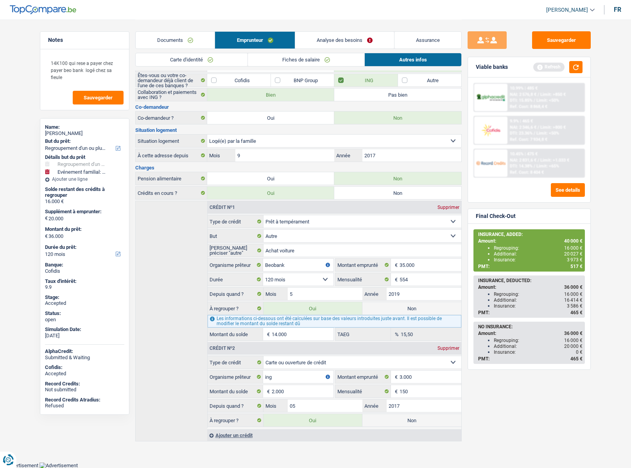
click at [176, 39] on link "Documents" at bounding box center [175, 40] width 79 height 17
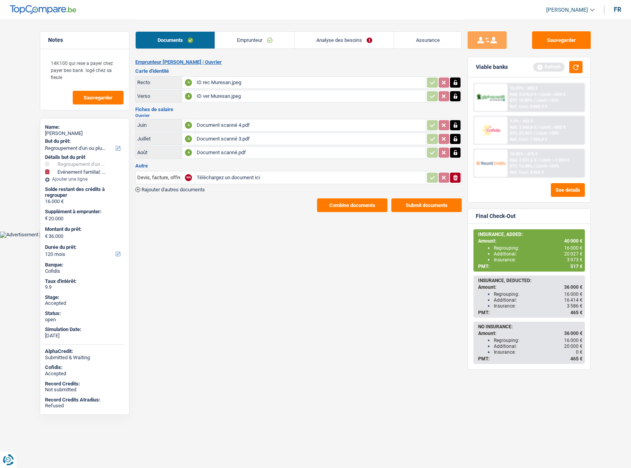
scroll to position [0, 0]
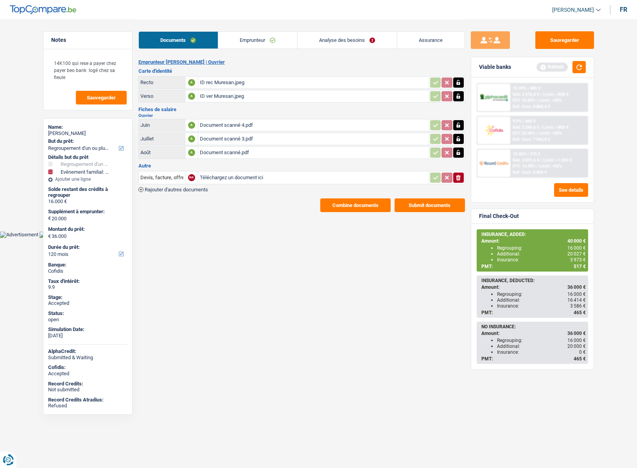
click at [332, 206] on button "Combine documents" at bounding box center [355, 205] width 70 height 14
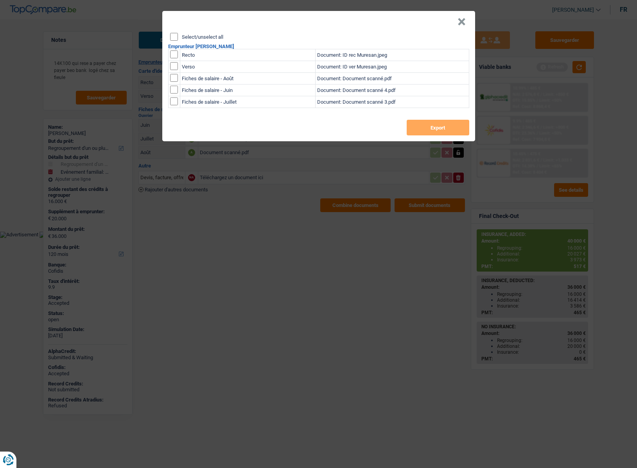
click at [183, 38] on label "Select/unselect all" at bounding box center [202, 36] width 41 height 5
click at [178, 38] on input "Select/unselect all" at bounding box center [174, 37] width 8 height 8
checkbox input "true"
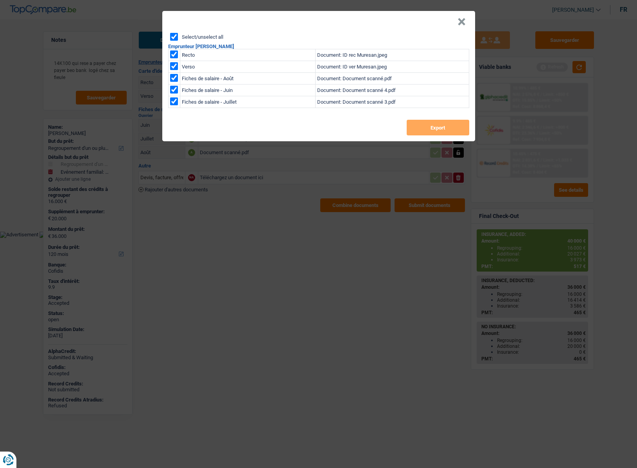
checkbox input "true"
click at [416, 121] on button "Export" at bounding box center [438, 128] width 63 height 16
drag, startPoint x: 459, startPoint y: 21, endPoint x: 441, endPoint y: 21, distance: 18.0
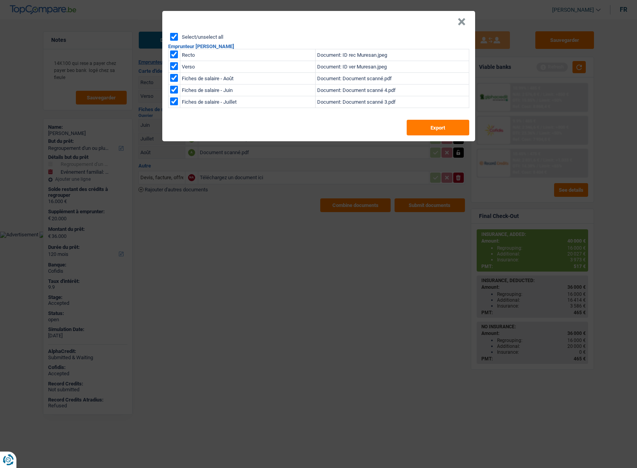
click at [459, 21] on button "×" at bounding box center [461, 22] width 8 height 8
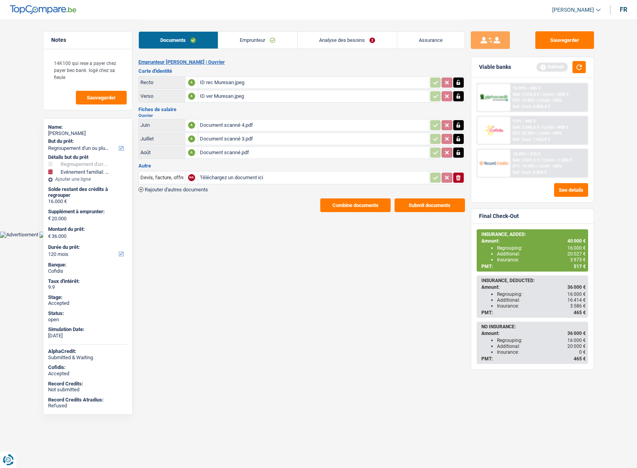
click at [428, 39] on link "Assurance" at bounding box center [430, 40] width 67 height 17
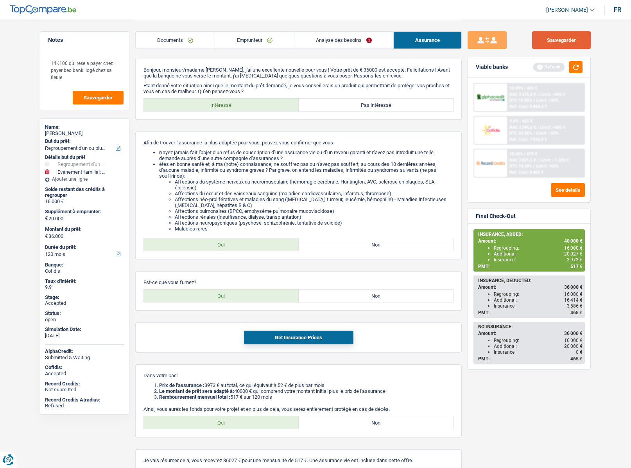
click at [560, 41] on button "Sauvegarder" at bounding box center [561, 40] width 59 height 18
click at [61, 134] on div "Ioan Muresan" at bounding box center [84, 133] width 79 height 6
click at [61, 133] on div "Ioan Muresan" at bounding box center [84, 133] width 79 height 6
copy div "Muresan"
click at [360, 42] on link "Analyse des besoins" at bounding box center [343, 40] width 99 height 17
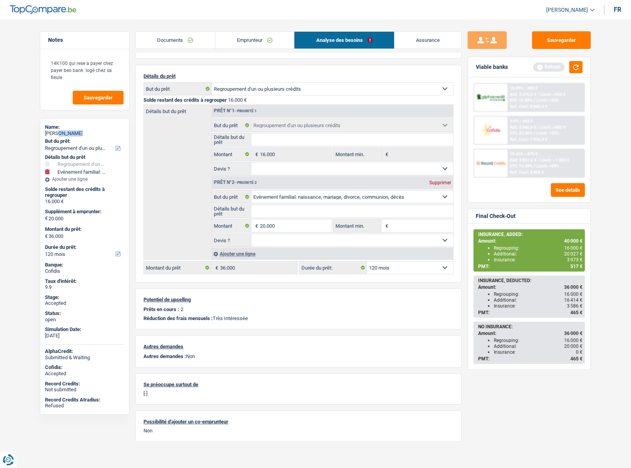
scroll to position [60, 0]
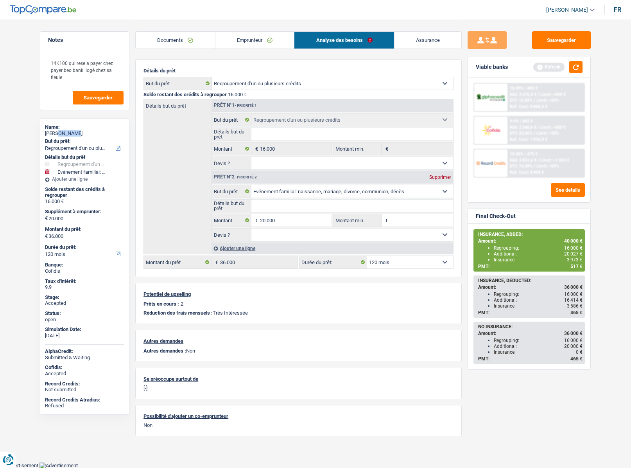
click at [384, 263] on select "12 mois 18 mois 24 mois 30 mois 36 mois 42 mois 48 mois 60 mois 72 mois 84 mois…" at bounding box center [410, 262] width 86 height 13
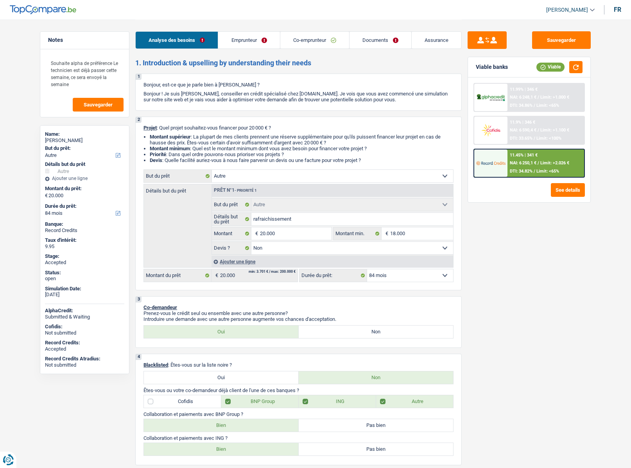
select select "other"
select select "84"
select select "other"
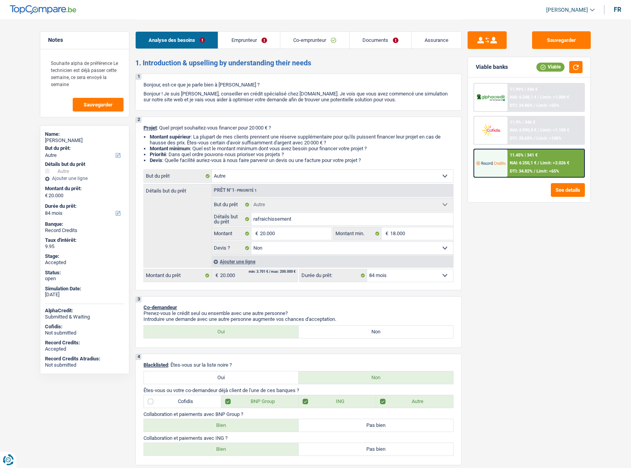
select select "false"
select select "84"
select select "publicEmployee"
select select "mutuality"
select select "familyAllowances"
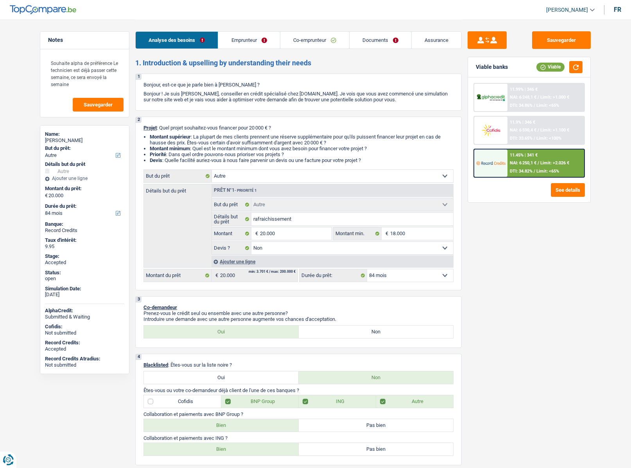
select select "netSalary"
select select "other"
select select "mealVouchers"
select select "mutualityIndemnity"
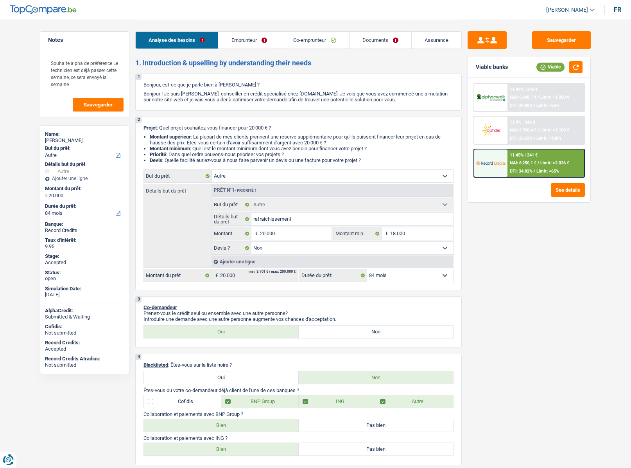
select select "ownerWithMortgage"
select select "mortgage"
select select "360"
select select "carLoan"
select select "60"
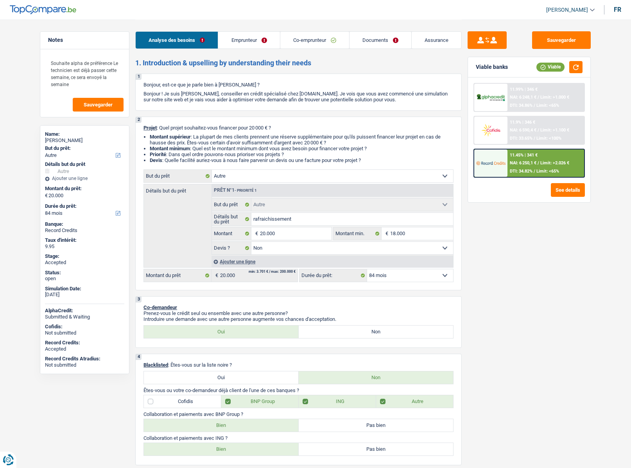
select select "renovationLoan"
select select "48"
select select "carLoan"
select select "48"
select select "other"
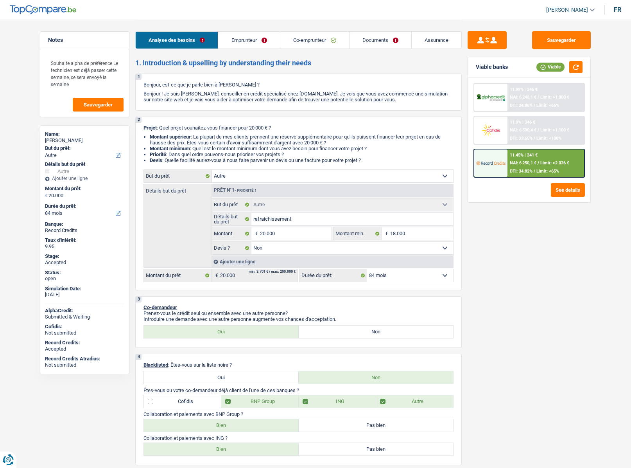
select select "other"
select select "false"
select select "84"
click at [567, 12] on span "[PERSON_NAME]" at bounding box center [567, 10] width 42 height 7
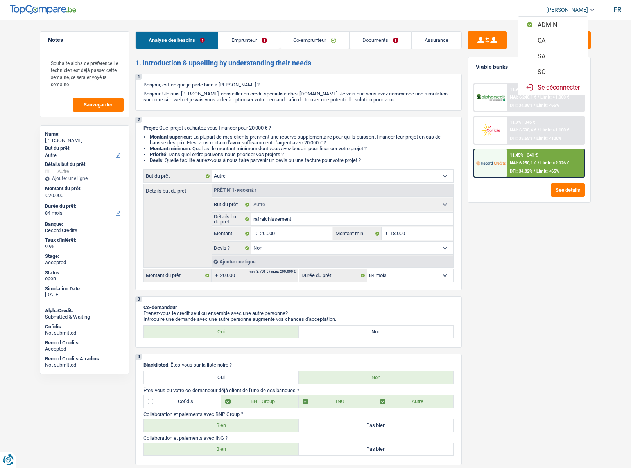
click at [543, 70] on button "SO" at bounding box center [553, 72] width 70 height 16
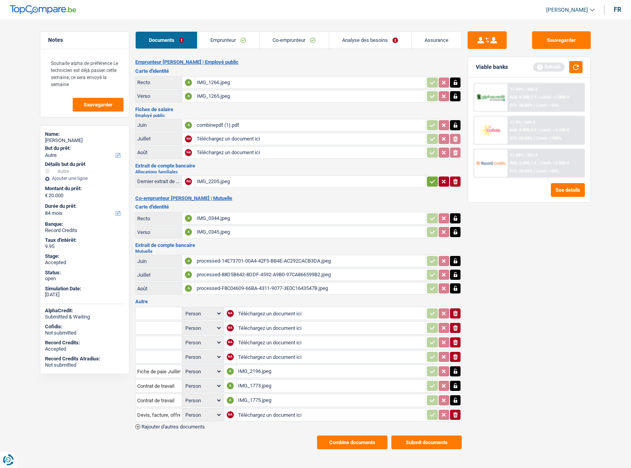
click at [348, 445] on button "Combine documents" at bounding box center [352, 442] width 70 height 14
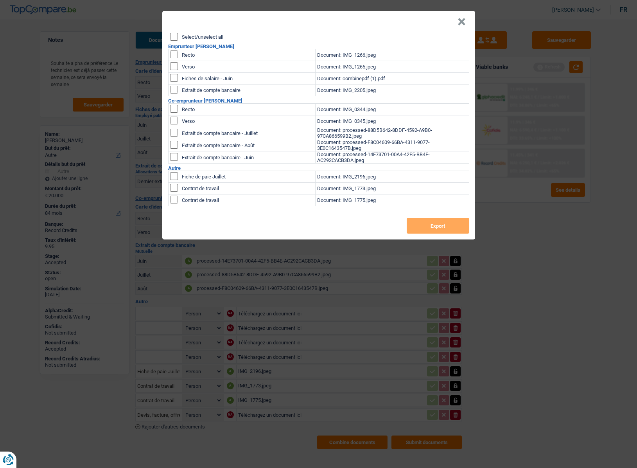
drag, startPoint x: 183, startPoint y: 41, endPoint x: 195, endPoint y: 48, distance: 14.5
click at [183, 41] on div "Select/unselect all Emprunteur [PERSON_NAME] Recto Document: IMG_1266.jpeg Vers…" at bounding box center [318, 136] width 313 height 206
click at [183, 38] on label "Select/unselect all" at bounding box center [202, 36] width 41 height 5
click at [178, 38] on input "Select/unselect all" at bounding box center [174, 37] width 8 height 8
checkbox input "true"
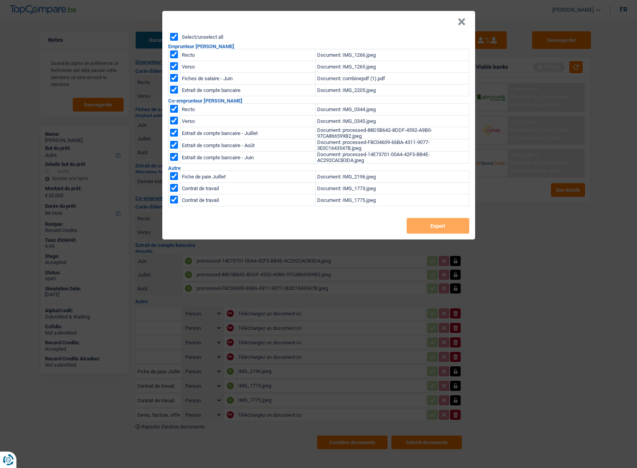
checkbox input "true"
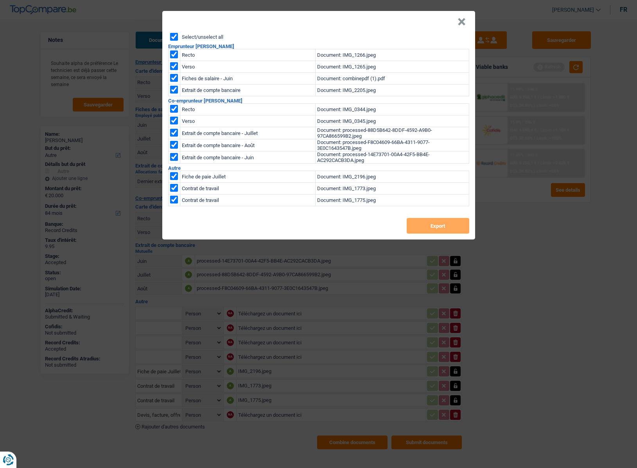
checkbox input "true"
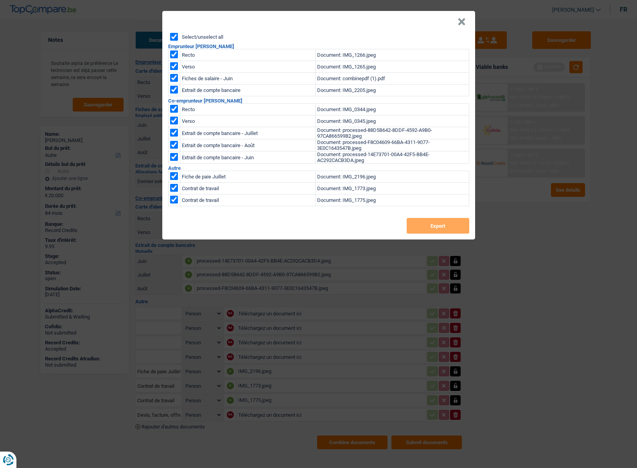
checkbox input "true"
click at [423, 222] on button "Export" at bounding box center [438, 226] width 63 height 16
click at [460, 22] on button "×" at bounding box center [461, 22] width 8 height 8
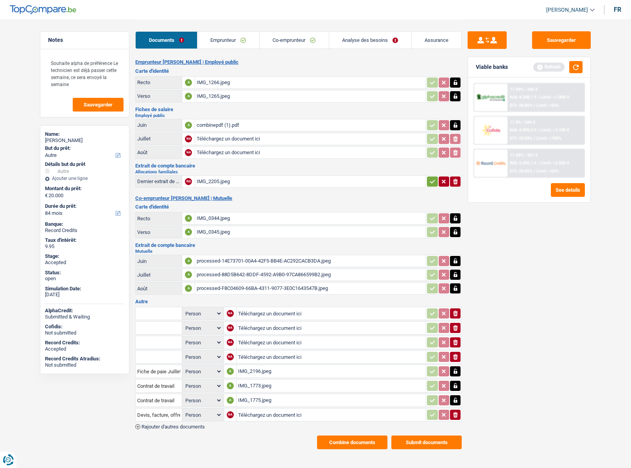
click at [428, 36] on link "Assurance" at bounding box center [437, 40] width 50 height 17
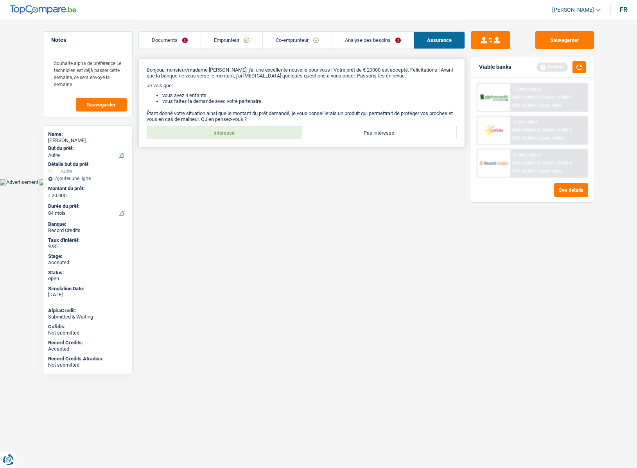
click at [239, 123] on div "Bonjour, monsieur/madame [PERSON_NAME], j'ai une excellente nouvelle pour vous …" at bounding box center [301, 103] width 326 height 89
click at [233, 128] on label "Intéressé" at bounding box center [224, 132] width 155 height 13
click at [233, 128] on input "Intéressé" at bounding box center [224, 132] width 155 height 13
radio input "true"
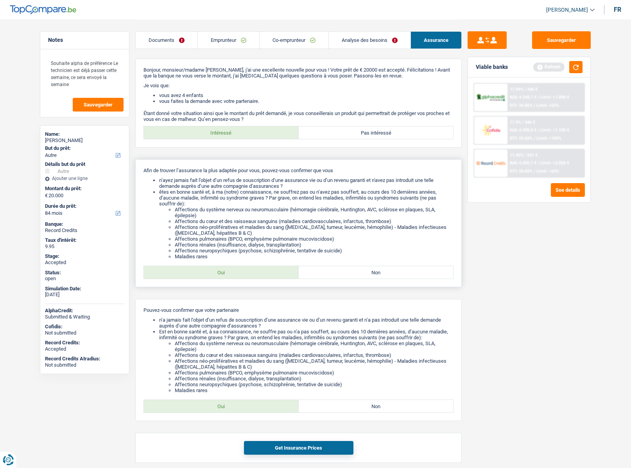
click at [203, 272] on label "Oui" at bounding box center [221, 272] width 155 height 13
click at [203, 272] on input "Oui" at bounding box center [221, 272] width 155 height 13
radio input "true"
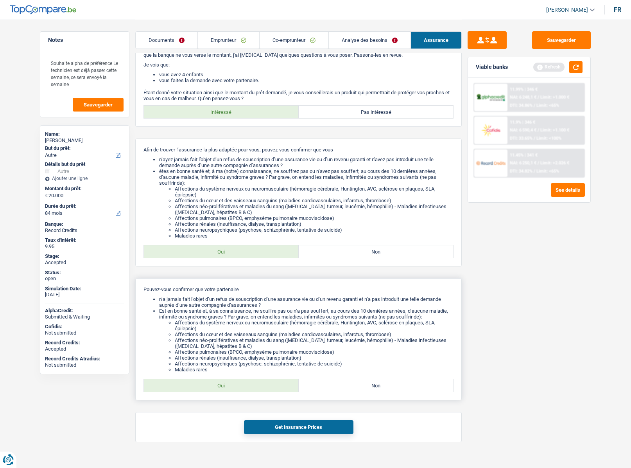
scroll to position [32, 0]
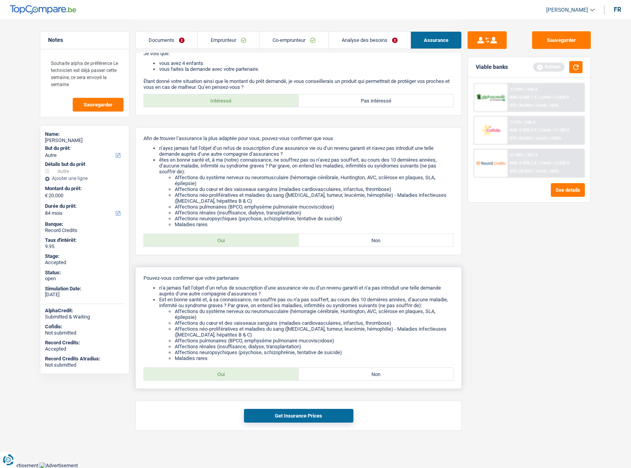
drag, startPoint x: 238, startPoint y: 369, endPoint x: 245, endPoint y: 381, distance: 14.0
click at [238, 370] on label "Oui" at bounding box center [221, 373] width 155 height 13
click at [238, 370] on input "Oui" at bounding box center [221, 373] width 155 height 13
radio input "true"
click at [266, 409] on button "Get Insurance Prices" at bounding box center [298, 416] width 109 height 14
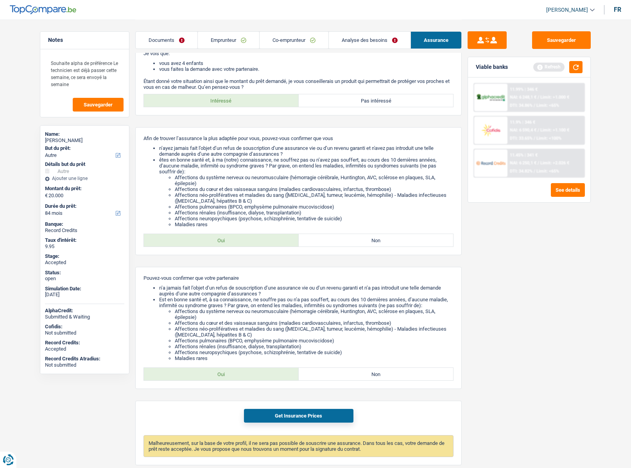
click at [219, 39] on link "Emprunteur" at bounding box center [228, 40] width 61 height 17
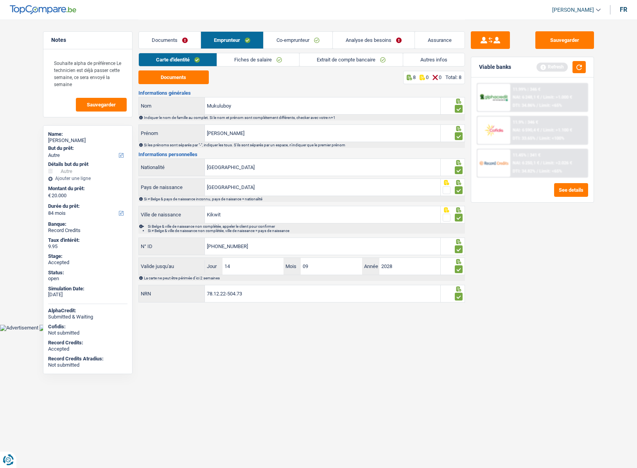
click at [372, 42] on link "Analyse des besoins" at bounding box center [374, 40] width 82 height 17
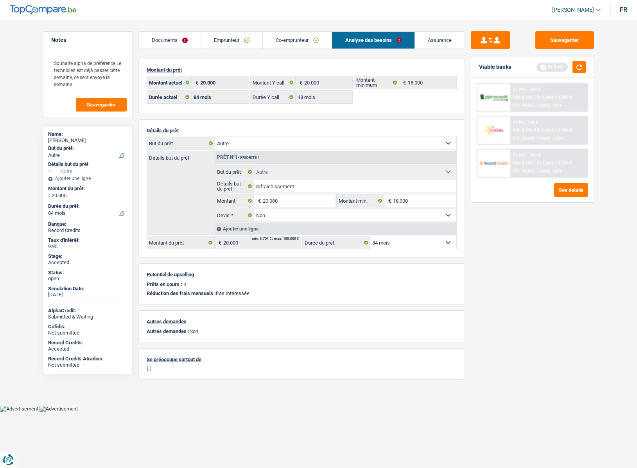
click at [54, 232] on div "Record Credits" at bounding box center [87, 230] width 79 height 6
click at [54, 231] on div "Record Credits" at bounding box center [87, 230] width 79 height 6
click at [289, 199] on input "20.000" at bounding box center [299, 200] width 72 height 13
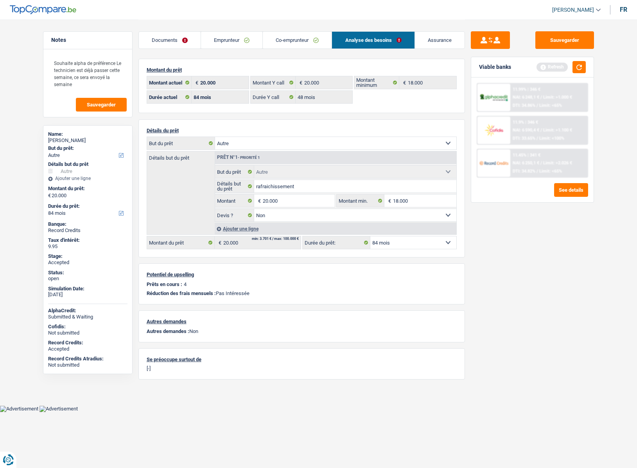
click at [234, 227] on div "Ajouter une ligne" at bounding box center [336, 228] width 242 height 11
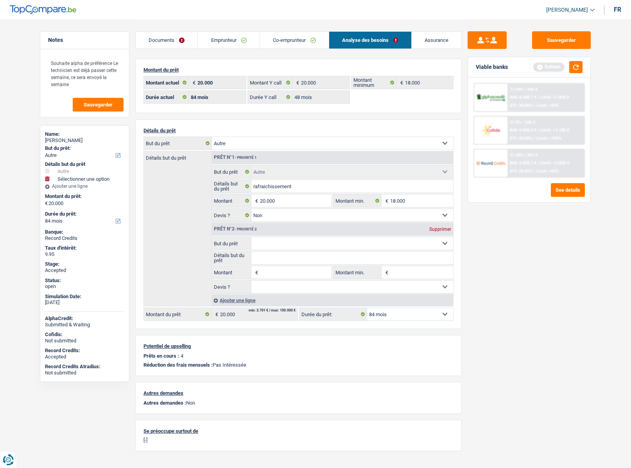
click at [267, 269] on input "Montant" at bounding box center [296, 272] width 72 height 13
type input "586"
type input "20.586"
select select "120"
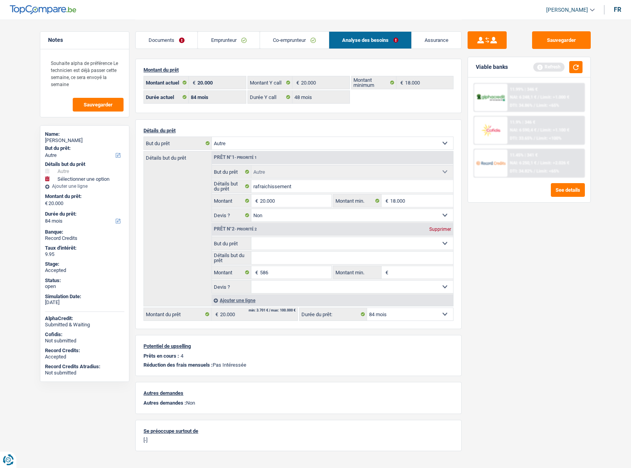
type input "20.586"
click at [265, 240] on select "Confort maison: meubles, textile, peinture, électroménager, outillage non-profe…" at bounding box center [352, 243] width 202 height 13
select select "120"
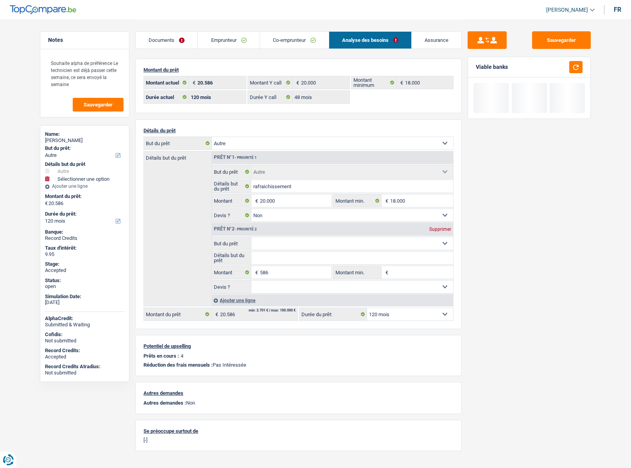
select select "insurance"
click at [251, 237] on select "Confort maison: meubles, textile, peinture, électroménager, outillage non-profe…" at bounding box center [352, 243] width 202 height 13
select select "insurance"
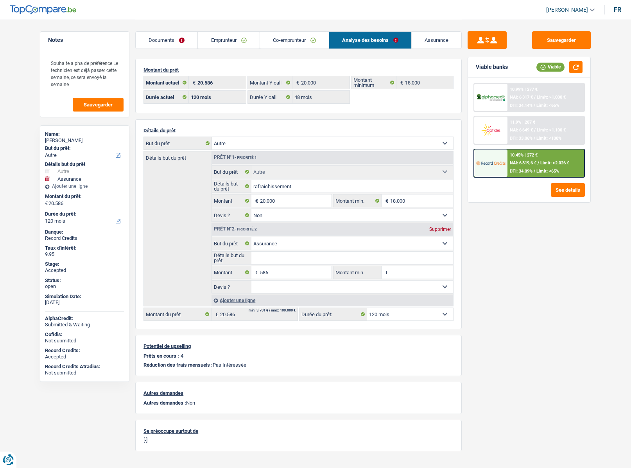
click at [390, 316] on select "12 mois 18 mois 24 mois 30 mois 36 mois 42 mois 48 mois 60 mois 72 mois 84 mois…" at bounding box center [410, 314] width 86 height 13
select select "84"
click at [367, 308] on select "12 mois 18 mois 24 mois 30 mois 36 mois 42 mois 48 mois 60 mois 72 mois 84 mois…" at bounding box center [410, 314] width 86 height 13
select select "84"
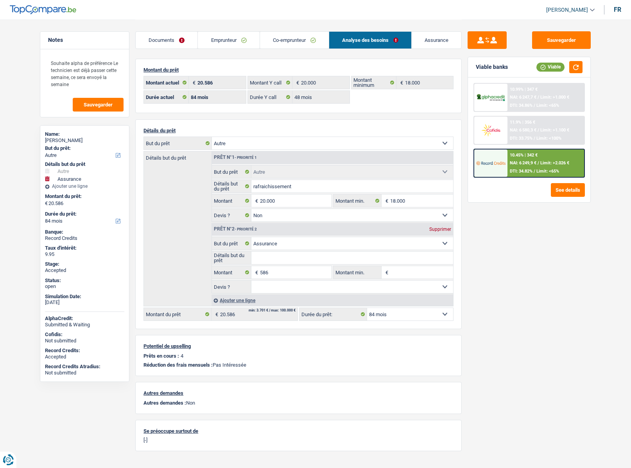
click at [507, 168] on div at bounding box center [490, 162] width 33 height 27
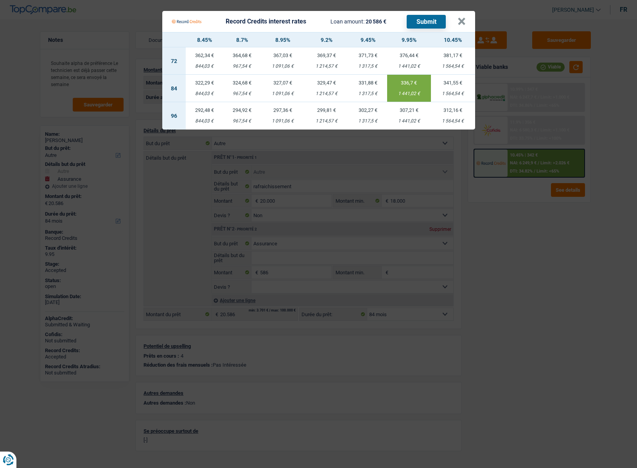
click at [416, 88] on td "336,7 € 1 441,02 €" at bounding box center [409, 88] width 44 height 27
click at [464, 18] on button "×" at bounding box center [461, 22] width 8 height 8
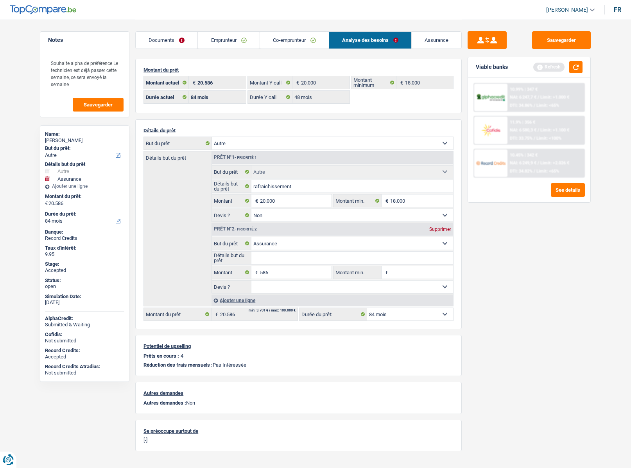
click at [389, 315] on select "12 mois 18 mois 24 mois 30 mois 36 mois 42 mois 48 mois 60 mois 72 mois 84 mois…" at bounding box center [410, 314] width 86 height 13
select select "60"
click at [367, 308] on select "12 mois 18 mois 24 mois 30 mois 36 mois 42 mois 48 mois 60 mois 72 mois 84 mois…" at bounding box center [410, 314] width 86 height 13
select select "60"
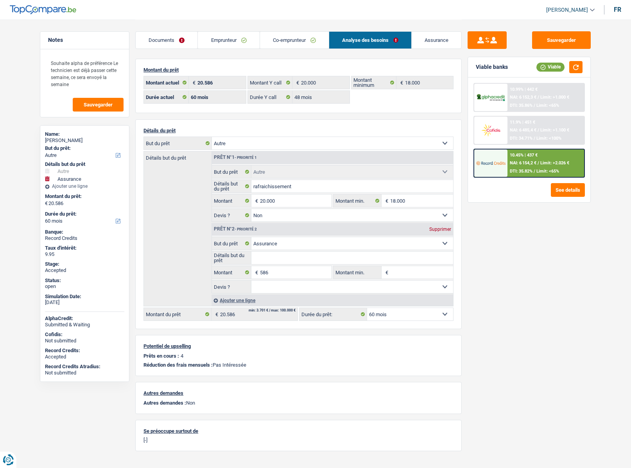
click at [514, 153] on div "10.45% | 437 €" at bounding box center [524, 154] width 28 height 5
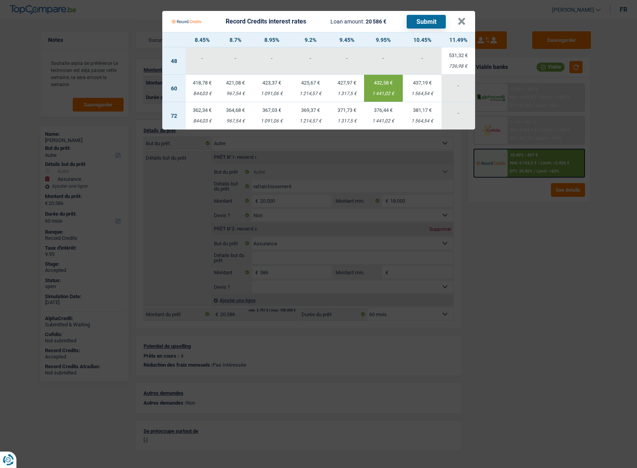
click at [382, 87] on td "432,58 € 1 441,02 €" at bounding box center [383, 88] width 39 height 27
click at [461, 21] on button "×" at bounding box center [461, 22] width 8 height 8
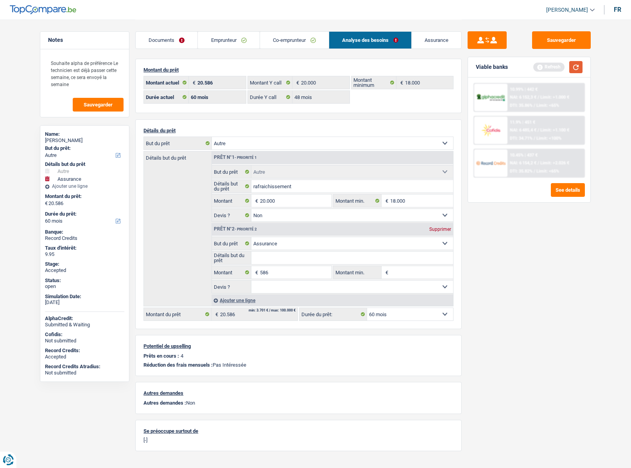
click at [575, 70] on button "button" at bounding box center [575, 67] width 13 height 12
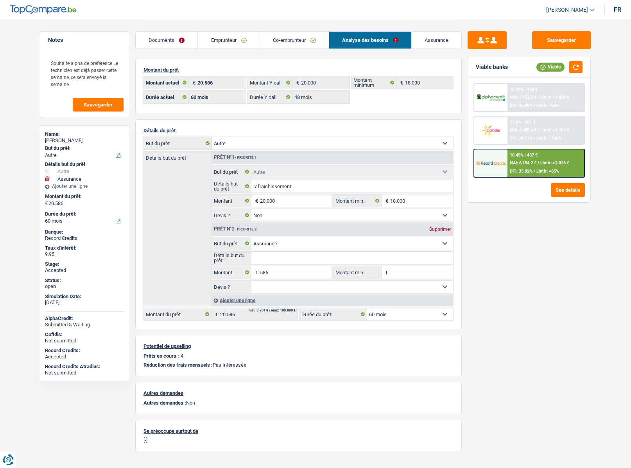
click at [430, 38] on link "Assurance" at bounding box center [437, 40] width 50 height 17
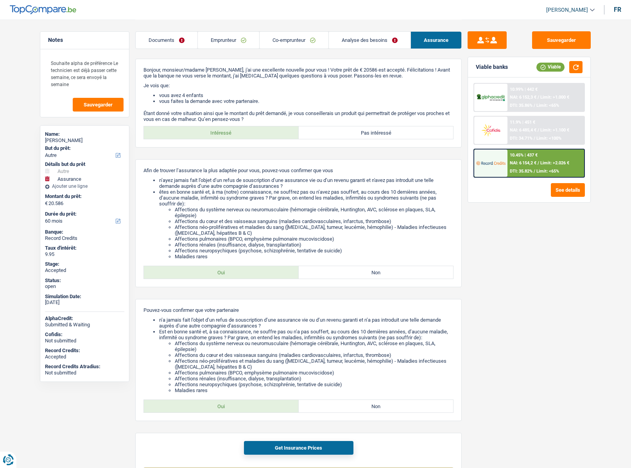
click at [346, 43] on link "Analyse des besoins" at bounding box center [370, 40] width 82 height 17
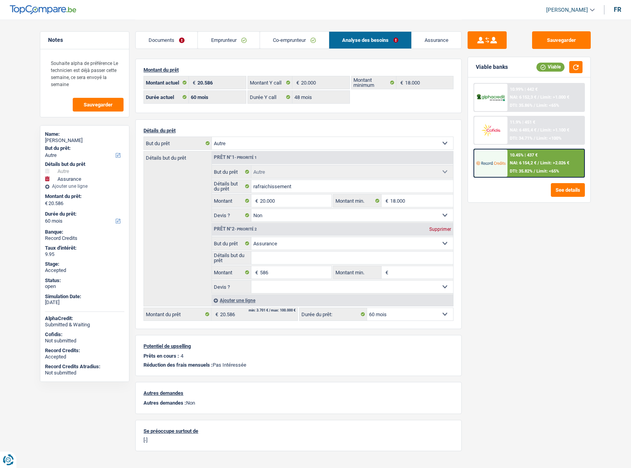
click at [439, 39] on link "Assurance" at bounding box center [437, 40] width 50 height 17
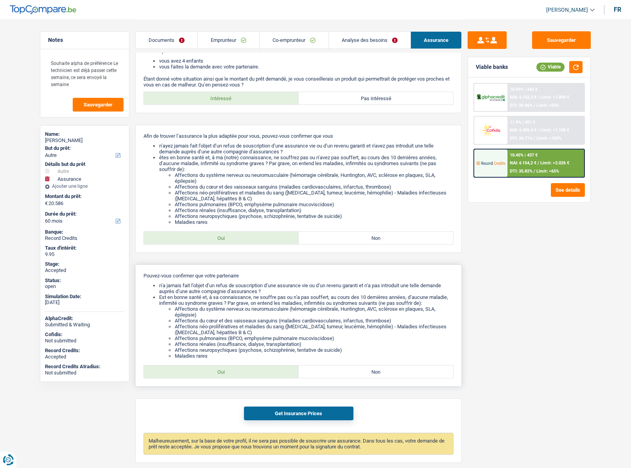
scroll to position [66, 0]
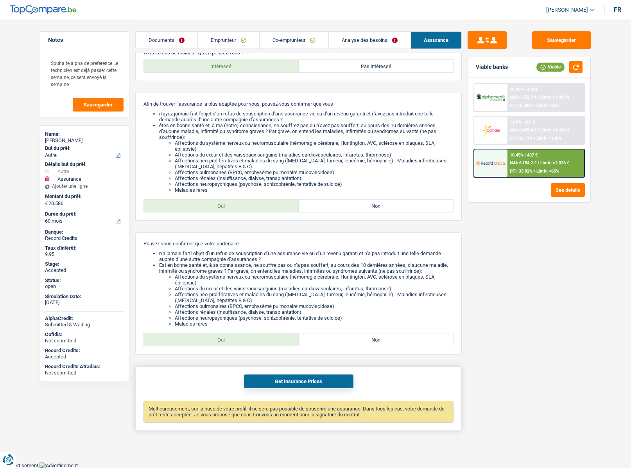
click at [263, 377] on button "Get Insurance Prices" at bounding box center [298, 381] width 109 height 14
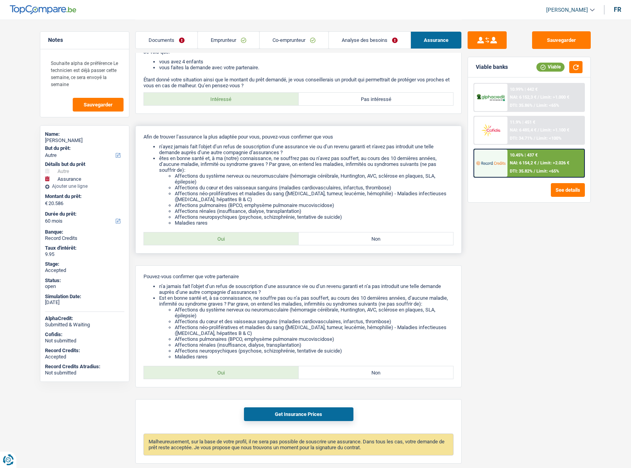
scroll to position [0, 0]
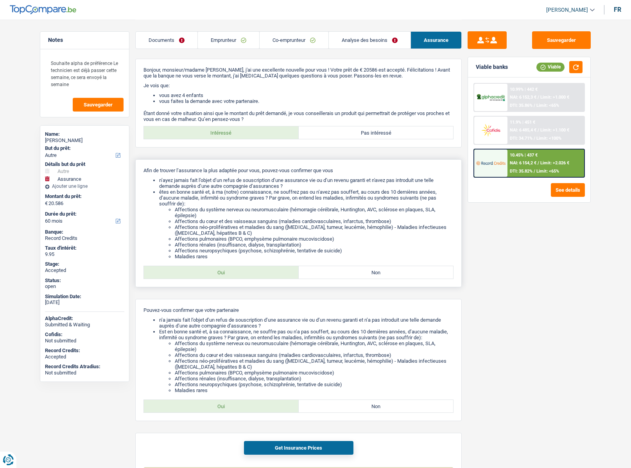
click at [343, 274] on label "Non" at bounding box center [376, 272] width 155 height 13
click at [343, 274] on input "Non" at bounding box center [376, 272] width 155 height 13
radio input "true"
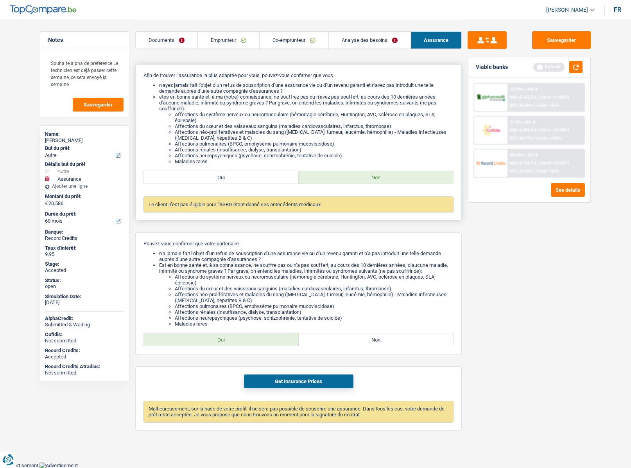
click at [213, 173] on label "Oui" at bounding box center [221, 177] width 155 height 13
click at [213, 173] on input "Oui" at bounding box center [221, 177] width 155 height 13
radio input "true"
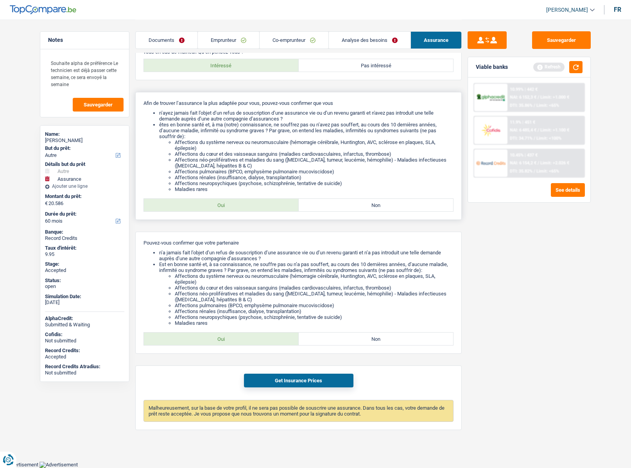
scroll to position [66, 0]
click at [293, 375] on button "Get Insurance Prices" at bounding box center [298, 381] width 109 height 14
click at [364, 40] on link "Analyse des besoins" at bounding box center [370, 40] width 82 height 17
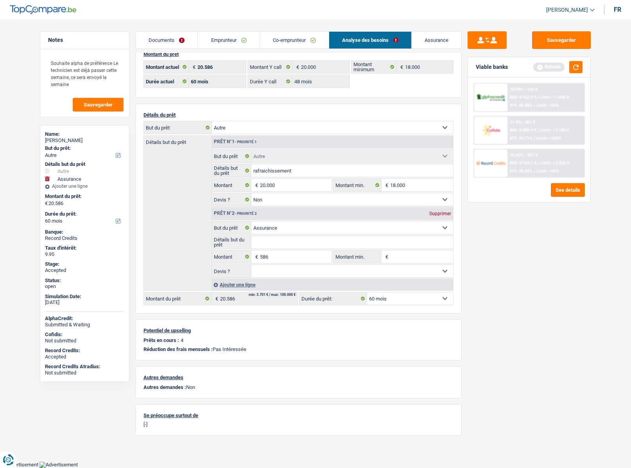
scroll to position [15, 0]
click at [489, 164] on img at bounding box center [490, 163] width 29 height 14
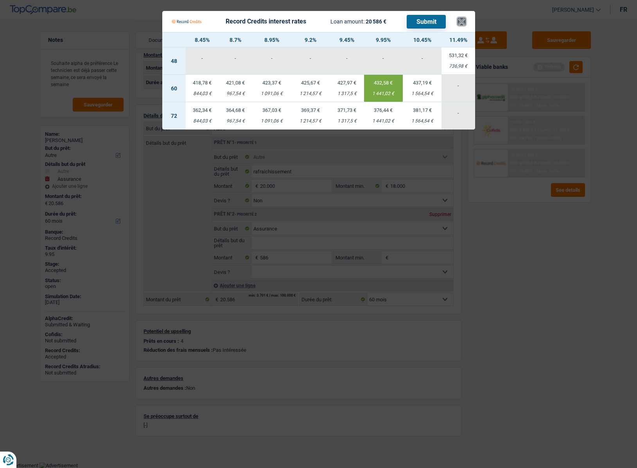
click at [460, 20] on button "×" at bounding box center [461, 22] width 8 height 8
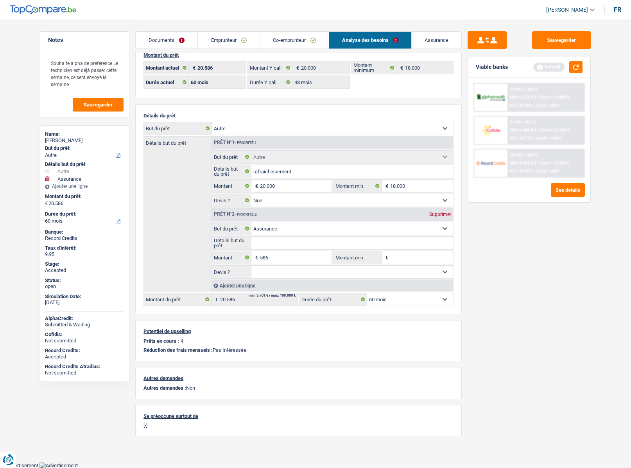
click at [219, 36] on link "Emprunteur" at bounding box center [228, 40] width 61 height 17
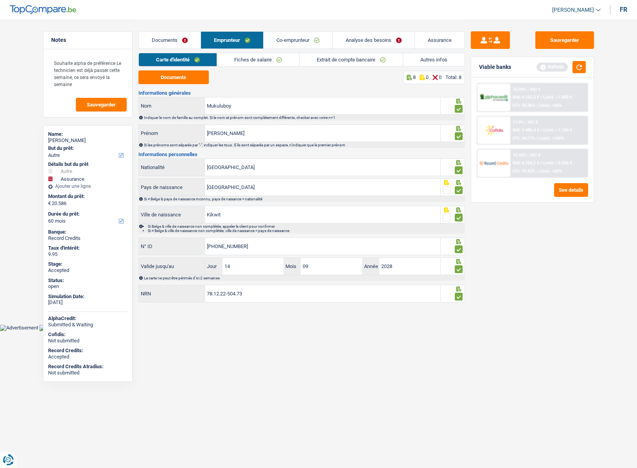
click at [244, 57] on link "Fiches de salaire" at bounding box center [258, 59] width 82 height 13
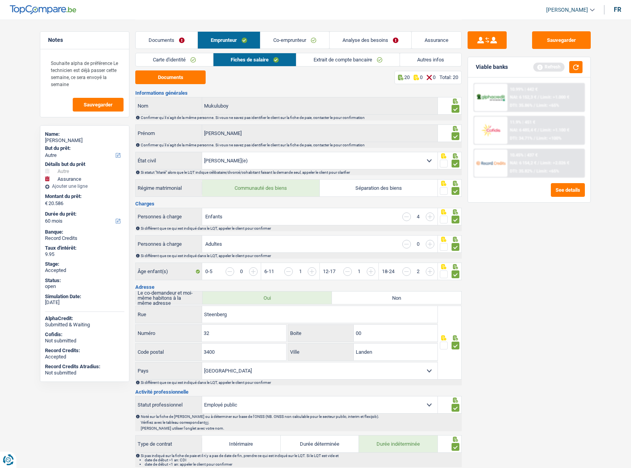
click at [283, 41] on link "Co-emprunteur" at bounding box center [294, 40] width 69 height 17
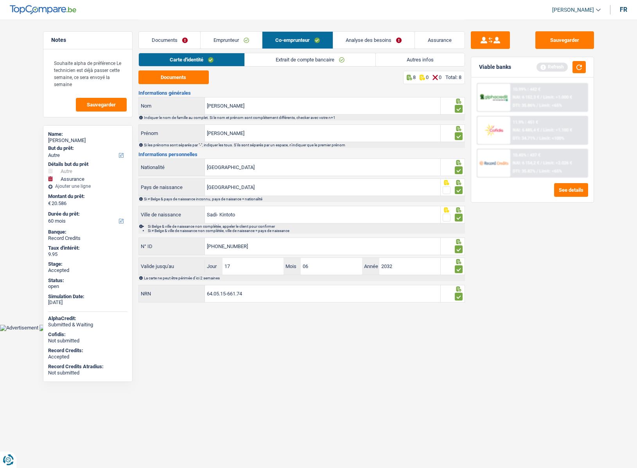
click at [286, 57] on link "Extrait de compte bancaire" at bounding box center [310, 59] width 131 height 13
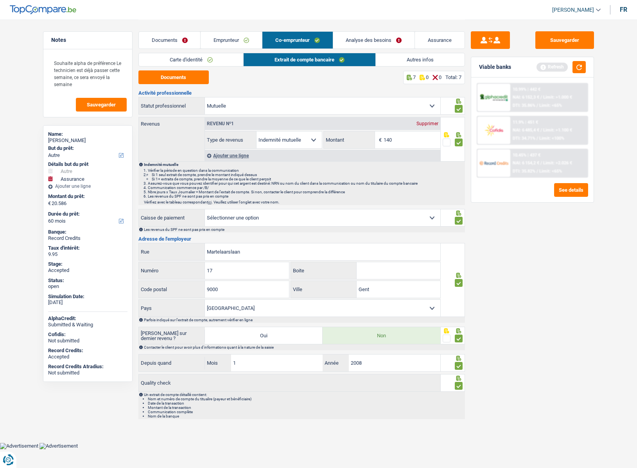
click at [236, 37] on link "Emprunteur" at bounding box center [231, 40] width 61 height 17
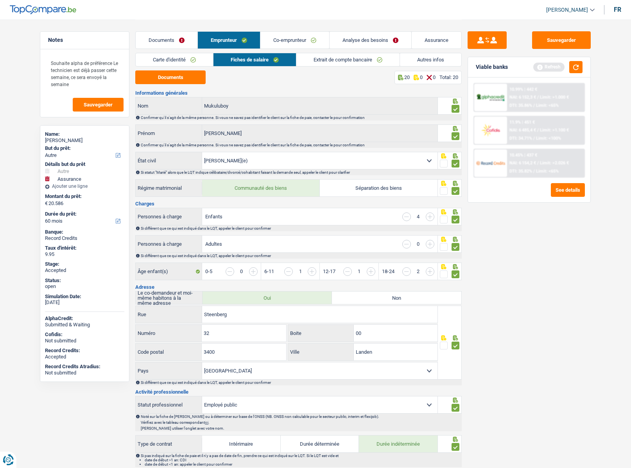
click at [443, 39] on link "Assurance" at bounding box center [437, 40] width 50 height 17
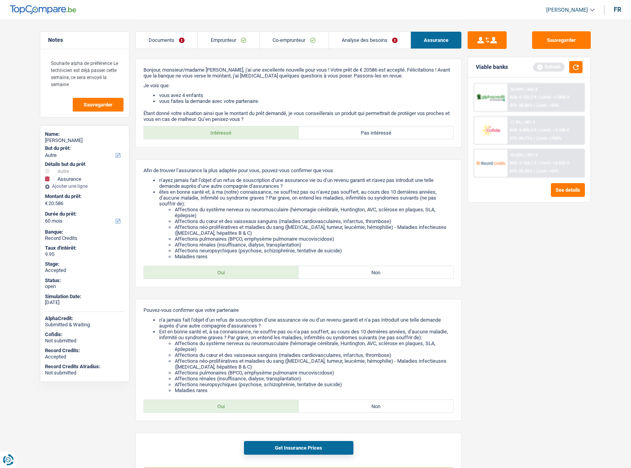
click at [488, 157] on img at bounding box center [490, 163] width 29 height 14
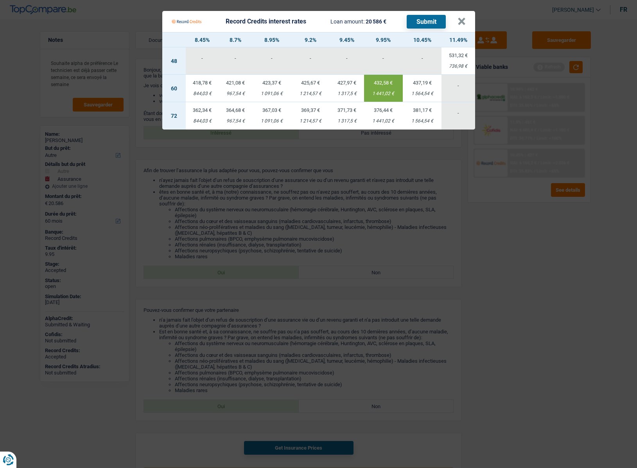
click at [238, 88] on td "421,08 € 967,54 €" at bounding box center [235, 88] width 33 height 27
click at [462, 24] on button "×" at bounding box center [461, 22] width 8 height 8
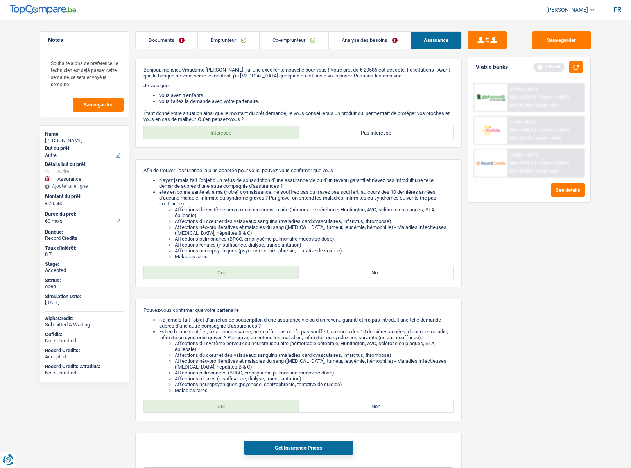
click at [495, 163] on img at bounding box center [490, 163] width 29 height 14
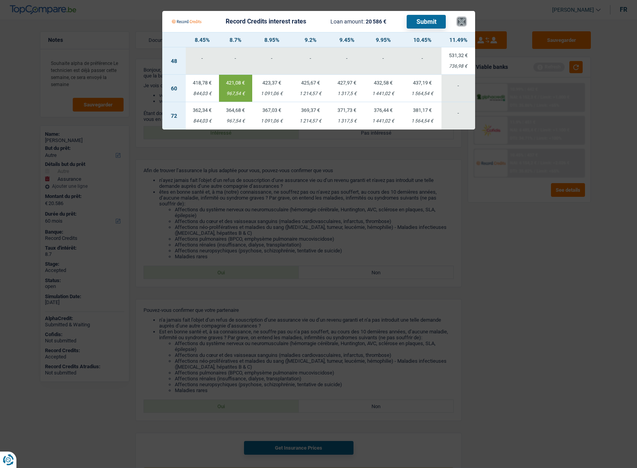
click at [461, 19] on button "×" at bounding box center [461, 22] width 8 height 8
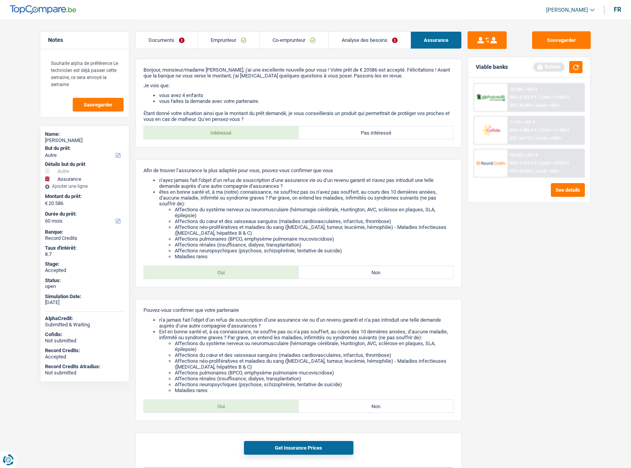
click at [516, 163] on span "NAI: 6 154,2 €" at bounding box center [523, 162] width 27 height 5
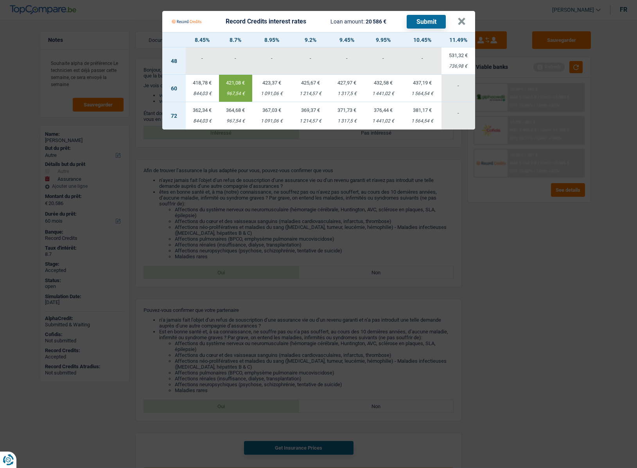
click at [466, 19] on Credits___BV_modal_header_ "Record Credits interest rates Loan amount: 20 586 € Submit ×" at bounding box center [318, 21] width 313 height 21
click at [458, 23] on button "×" at bounding box center [461, 22] width 8 height 8
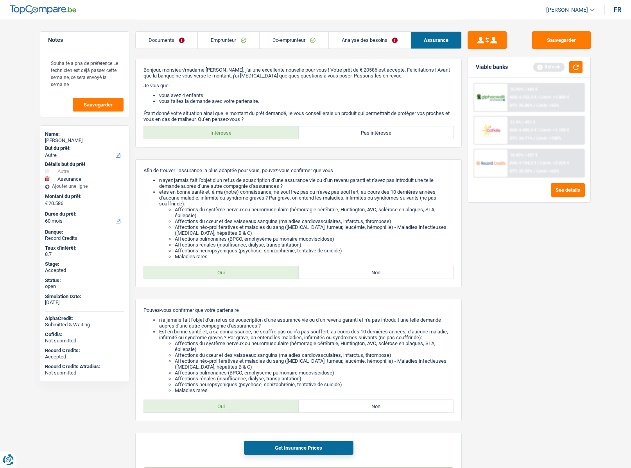
click at [371, 35] on link "Analyse des besoins" at bounding box center [370, 40] width 82 height 17
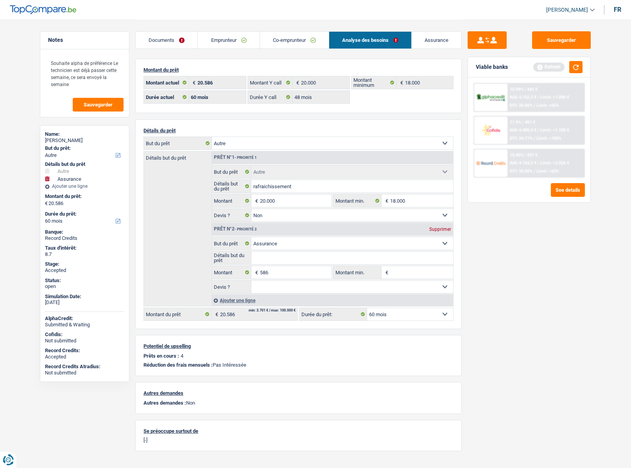
click at [421, 39] on link "Assurance" at bounding box center [437, 40] width 50 height 17
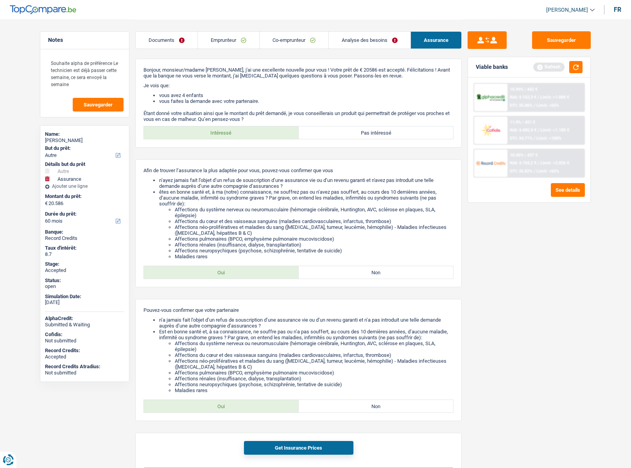
click at [363, 41] on link "Analyse des besoins" at bounding box center [370, 40] width 82 height 17
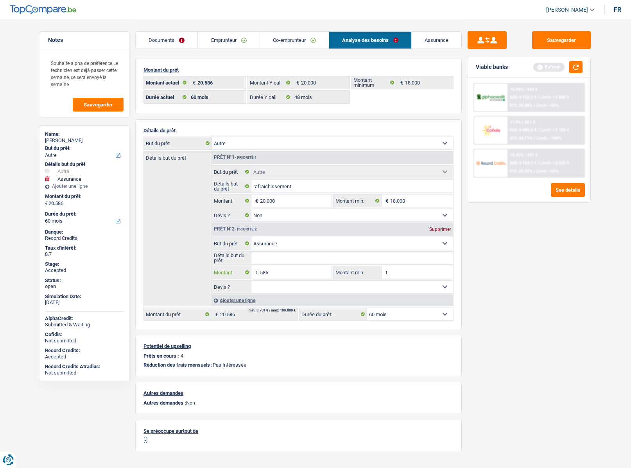
click at [272, 275] on input "586" at bounding box center [296, 272] width 72 height 13
type input "320"
type input "20.320"
select select "120"
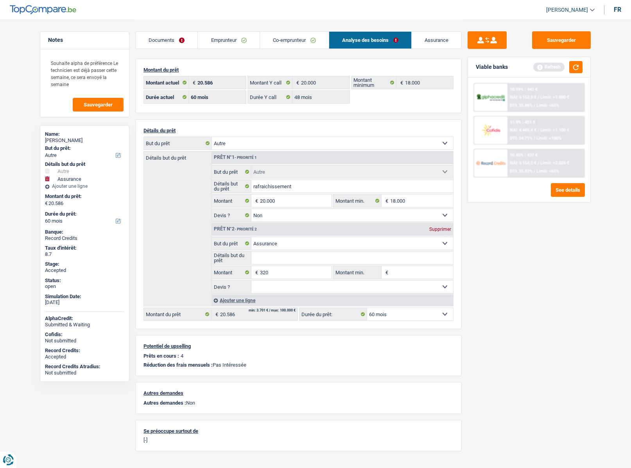
type input "20.320"
select select "120"
type input "20.320"
click at [385, 308] on select "12 mois 18 mois 24 mois 30 mois 36 mois 42 mois 48 mois 60 mois 72 mois 84 mois…" at bounding box center [410, 314] width 86 height 13
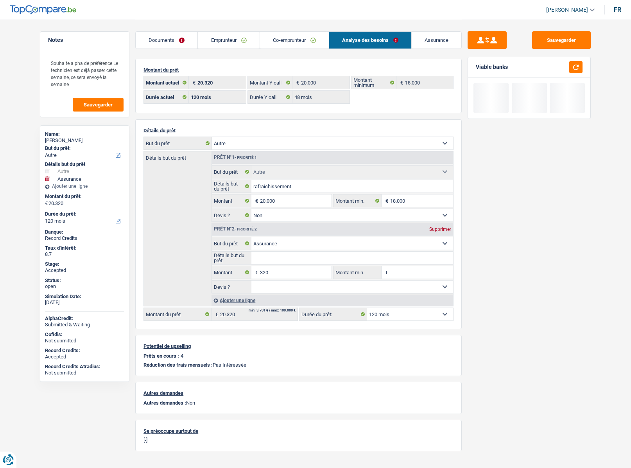
select select "60"
click at [367, 308] on select "12 mois 18 mois 24 mois 30 mois 36 mois 42 mois 48 mois 60 mois 72 mois 84 mois…" at bounding box center [410, 314] width 86 height 13
select select "60"
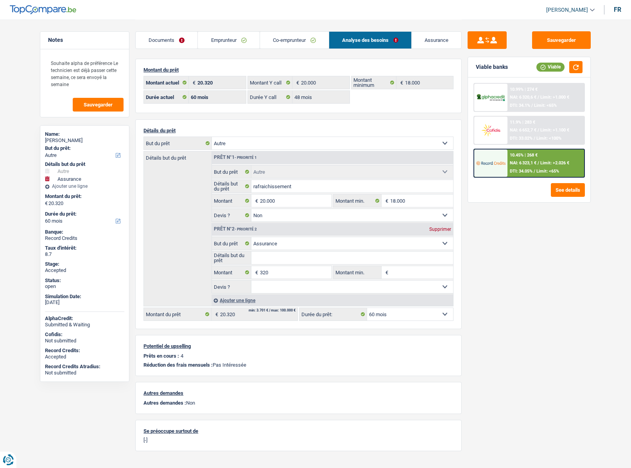
click at [542, 158] on div "10.45% | 268 € NAI: 6 323,1 € / Limit: >2.026 € DTI: 34.05% / Limit: <65%" at bounding box center [545, 162] width 77 height 27
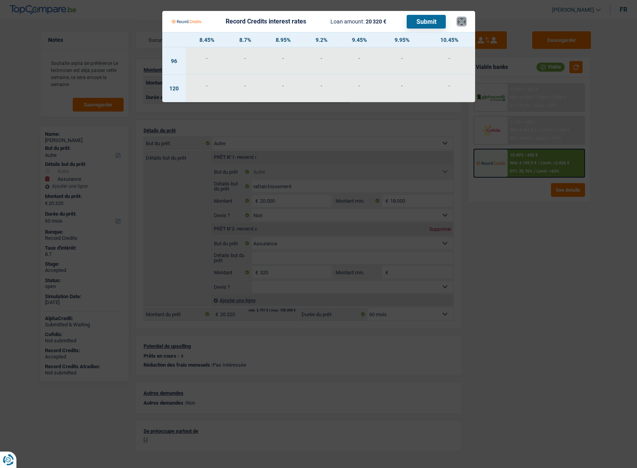
click at [461, 23] on button "×" at bounding box center [461, 22] width 8 height 8
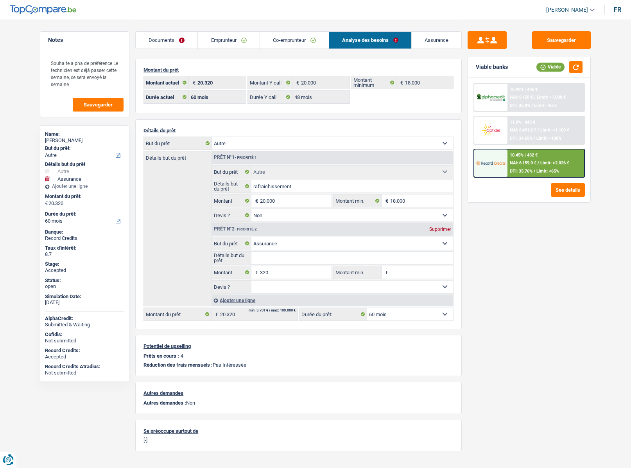
click at [489, 166] on img at bounding box center [490, 163] width 29 height 14
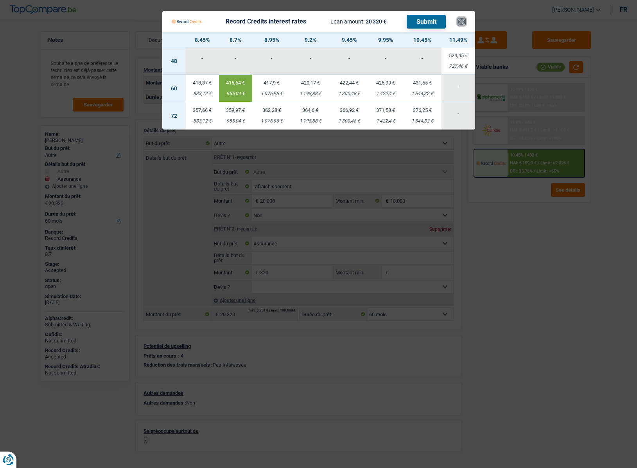
click at [463, 23] on button "×" at bounding box center [461, 22] width 8 height 8
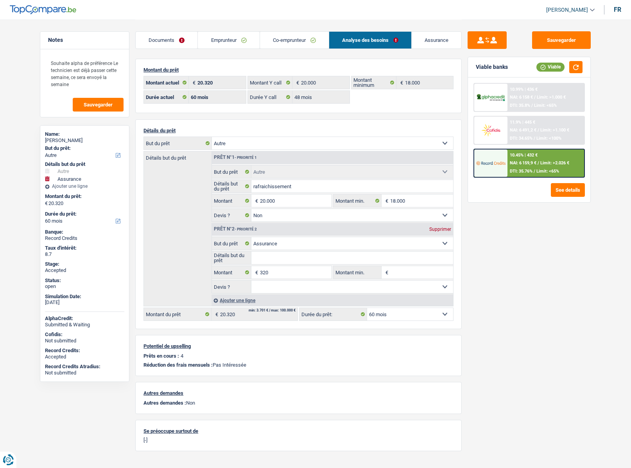
click at [215, 40] on link "Emprunteur" at bounding box center [228, 40] width 61 height 17
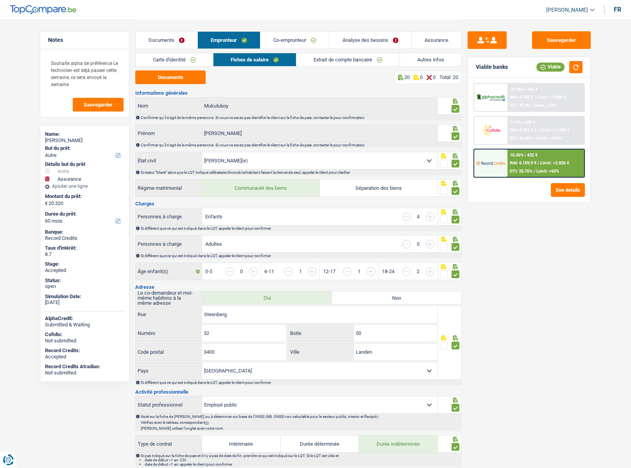
click at [160, 63] on link "Carte d'identité" at bounding box center [174, 59] width 77 height 13
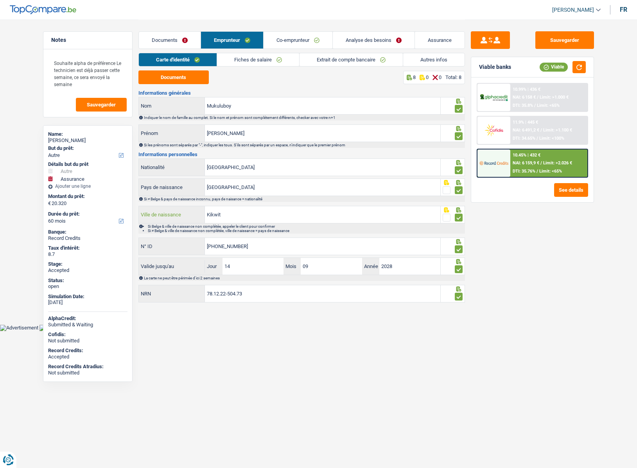
click at [222, 218] on input "Kikwit" at bounding box center [322, 214] width 235 height 17
click at [290, 40] on link "Co-emprunteur" at bounding box center [297, 40] width 69 height 17
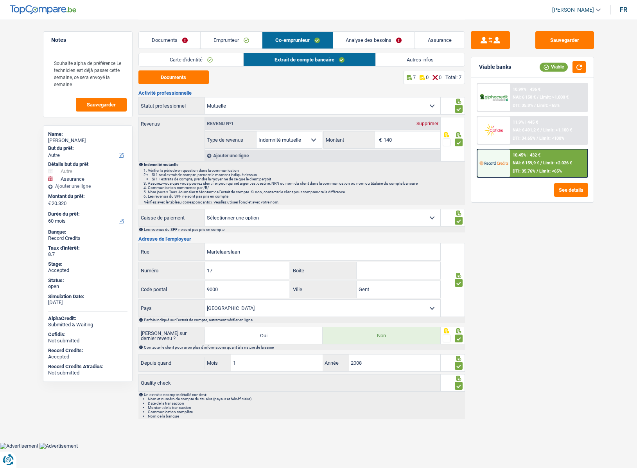
click at [192, 59] on link "Carte d'identité" at bounding box center [191, 59] width 105 height 13
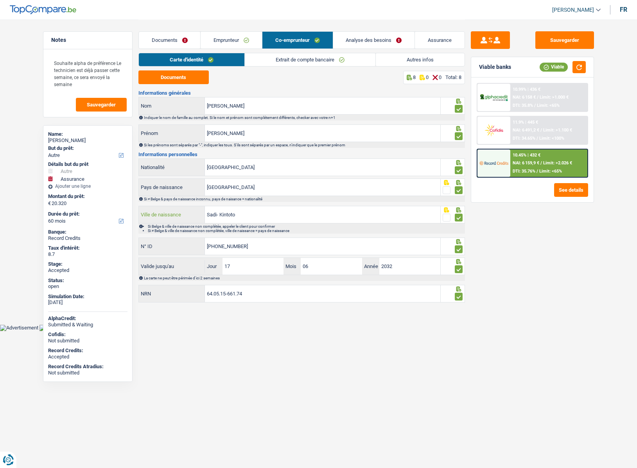
click at [244, 209] on input "Sadi- Kintoto" at bounding box center [322, 214] width 235 height 17
click at [244, 213] on input "Sadi- Kintoto" at bounding box center [322, 214] width 235 height 17
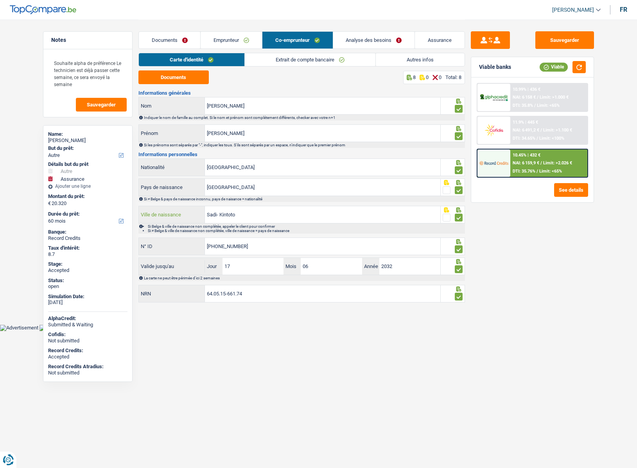
click at [244, 213] on input "Sadi- Kintoto" at bounding box center [322, 214] width 235 height 17
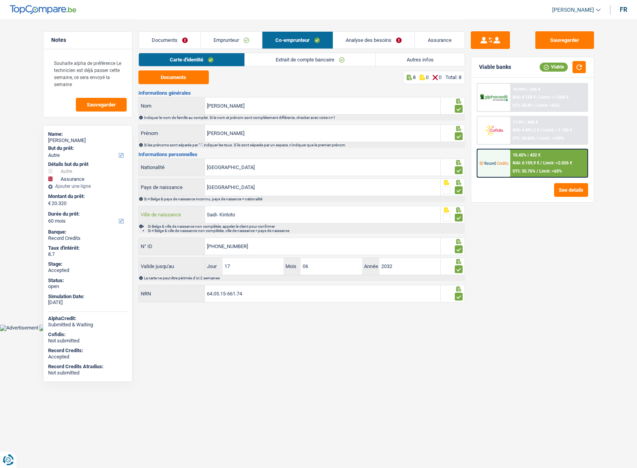
click at [244, 213] on input "Sadi- Kintoto" at bounding box center [322, 214] width 235 height 17
click at [239, 38] on link "Emprunteur" at bounding box center [231, 40] width 61 height 17
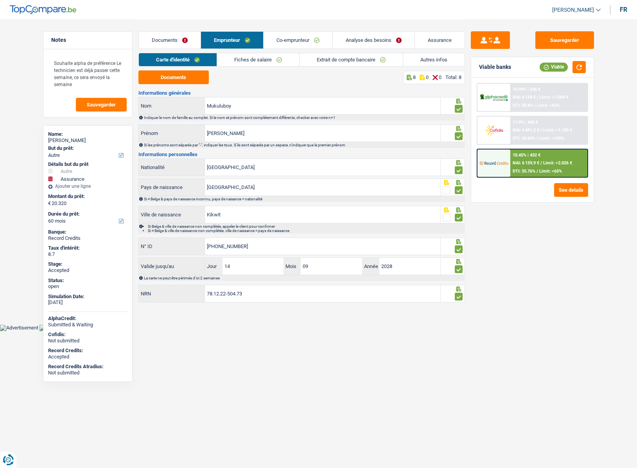
click at [325, 59] on link "Extrait de compte bancaire" at bounding box center [350, 59] width 103 height 13
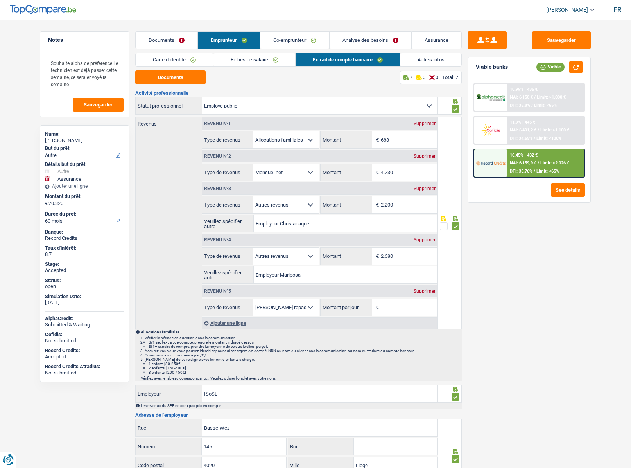
click at [181, 54] on link "Carte d'identité" at bounding box center [174, 59] width 77 height 13
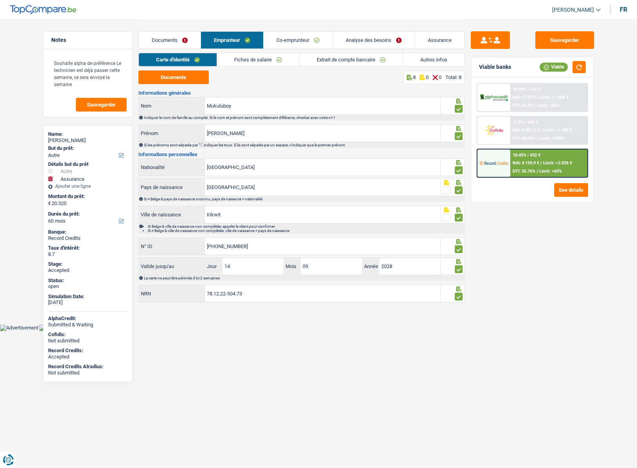
click at [433, 61] on link "Autres infos" at bounding box center [433, 59] width 61 height 13
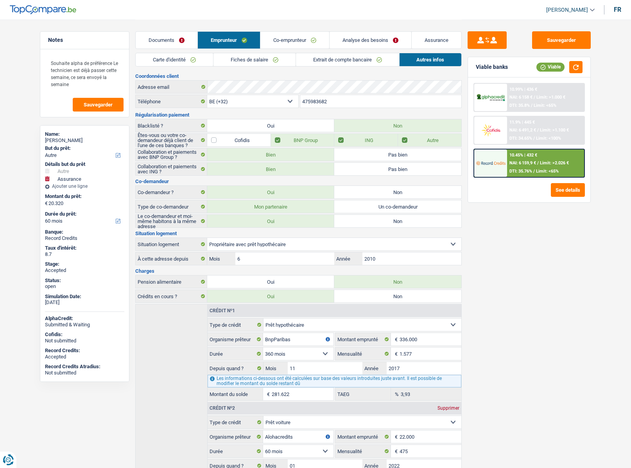
click at [61, 142] on div "Annette Mukuluboy" at bounding box center [84, 140] width 79 height 6
copy div "Annette Mukuluboy"
click at [319, 101] on input "475983682" at bounding box center [380, 101] width 161 height 13
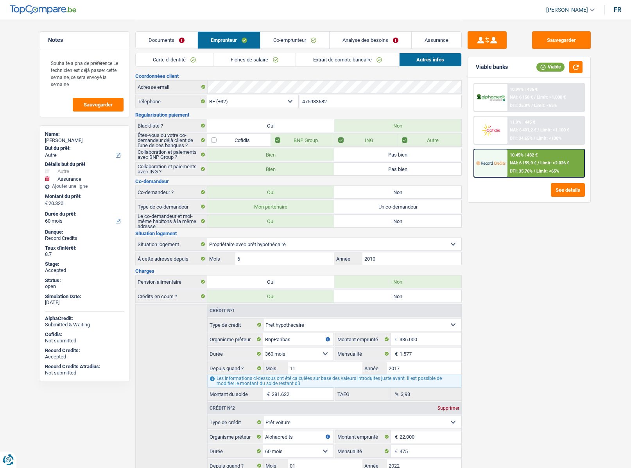
click at [319, 101] on input "475983682" at bounding box center [380, 101] width 161 height 13
click at [171, 42] on link "Documents" at bounding box center [167, 40] width 62 height 17
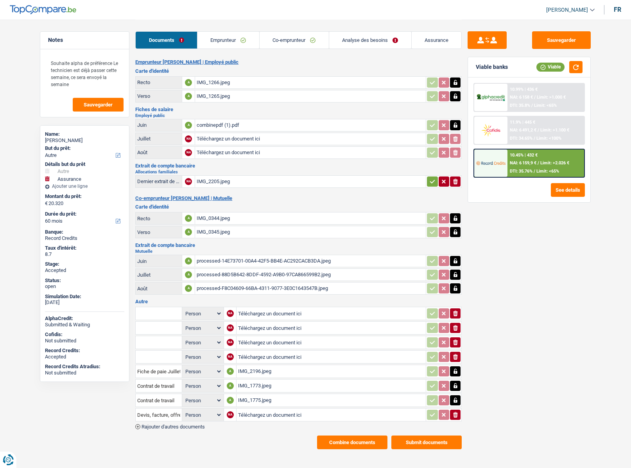
click at [349, 442] on button "Combine documents" at bounding box center [352, 442] width 70 height 14
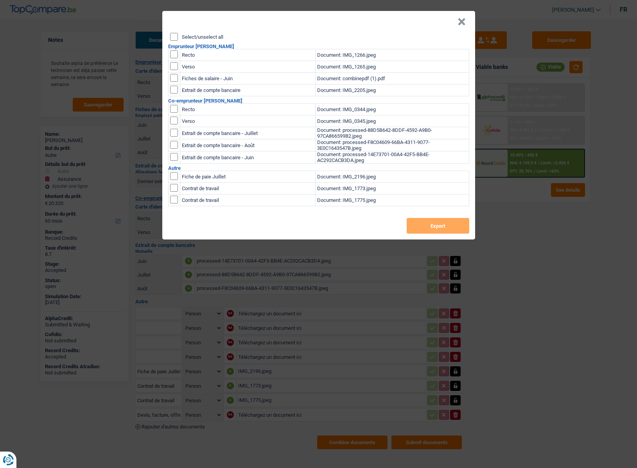
click at [176, 38] on input "Select/unselect all" at bounding box center [174, 37] width 8 height 8
checkbox input "true"
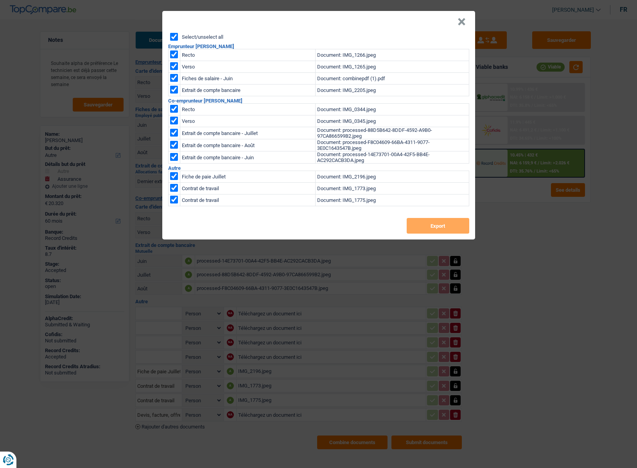
checkbox input "true"
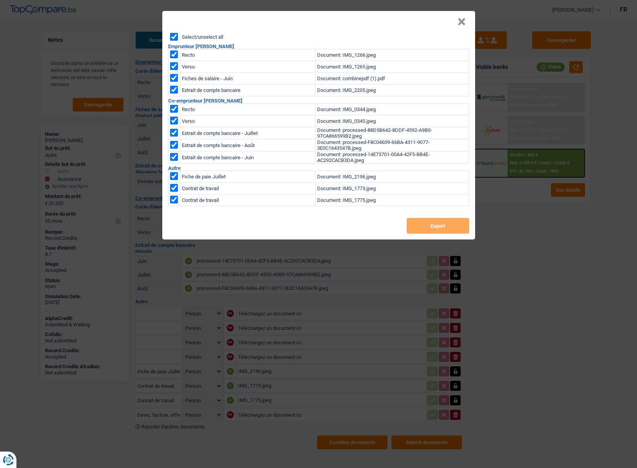
checkbox input "true"
click at [428, 225] on button "Export" at bounding box center [438, 226] width 63 height 16
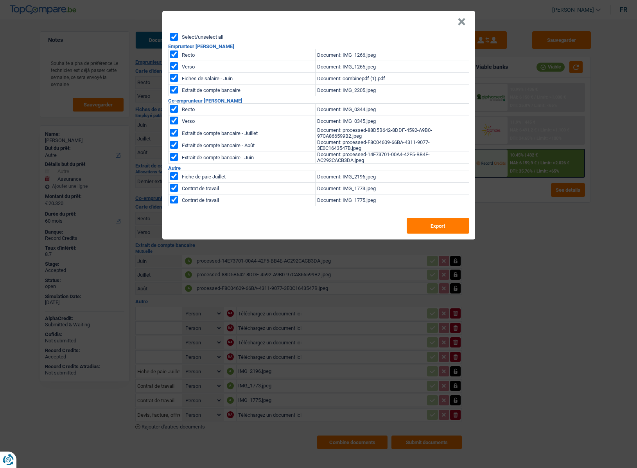
click at [460, 23] on button "×" at bounding box center [461, 22] width 8 height 8
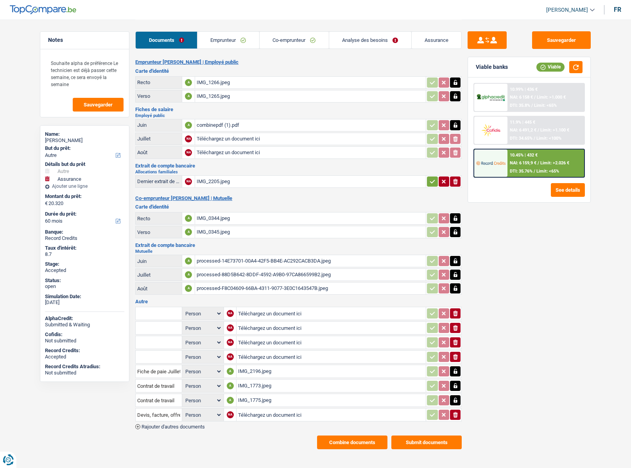
click at [430, 36] on link "Assurance" at bounding box center [437, 40] width 50 height 17
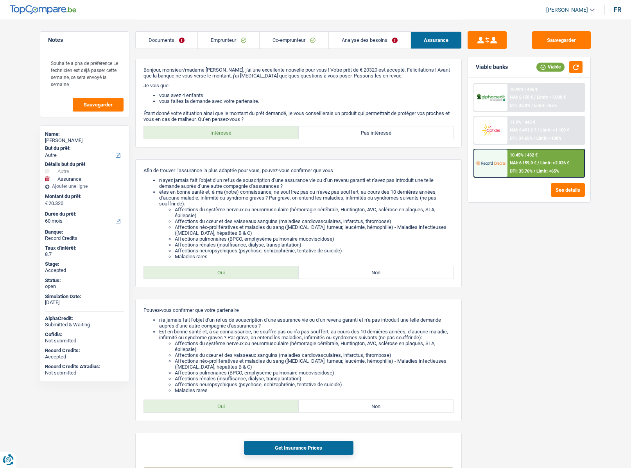
click at [482, 158] on img at bounding box center [490, 163] width 29 height 14
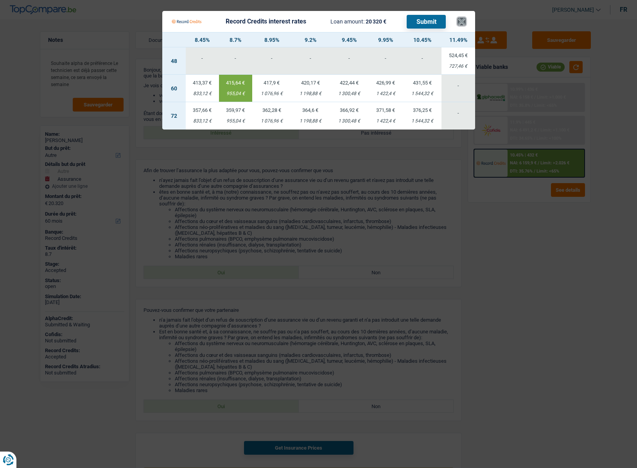
click at [462, 21] on button "×" at bounding box center [461, 22] width 8 height 8
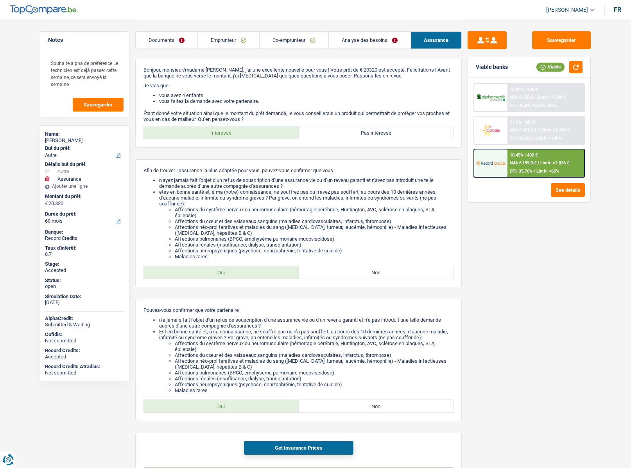
click at [354, 41] on link "Analyse des besoins" at bounding box center [370, 40] width 82 height 17
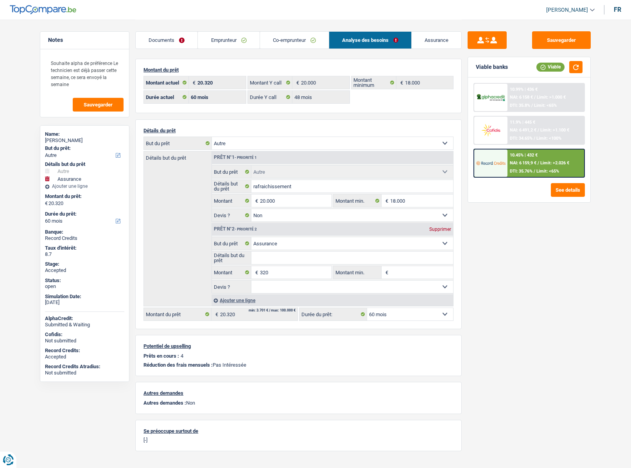
click at [436, 34] on link "Assurance" at bounding box center [437, 40] width 50 height 17
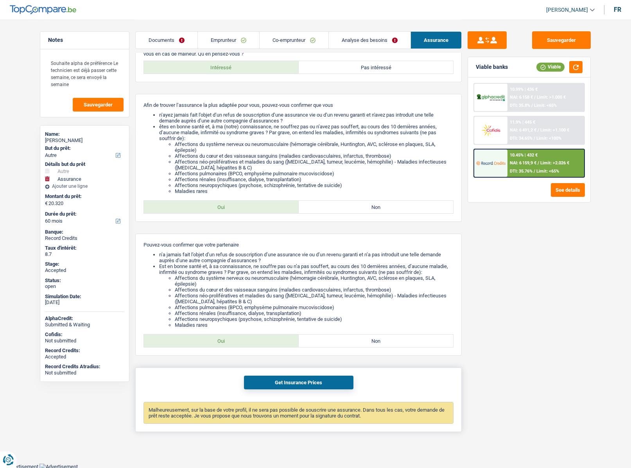
scroll to position [66, 0]
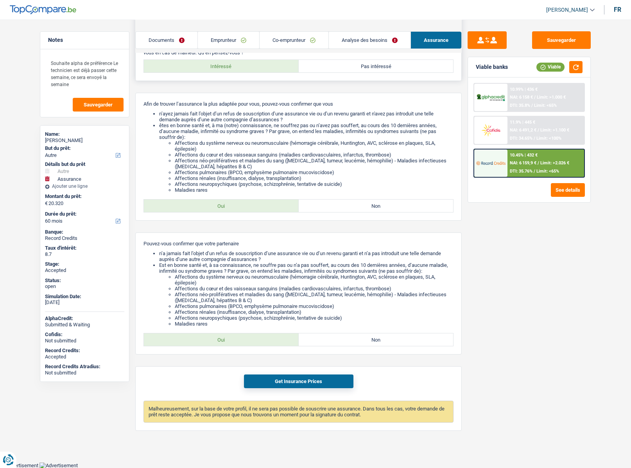
click at [373, 63] on label "Pas intéressé" at bounding box center [376, 66] width 155 height 13
click at [373, 63] on input "Pas intéressé" at bounding box center [376, 66] width 155 height 13
radio input "true"
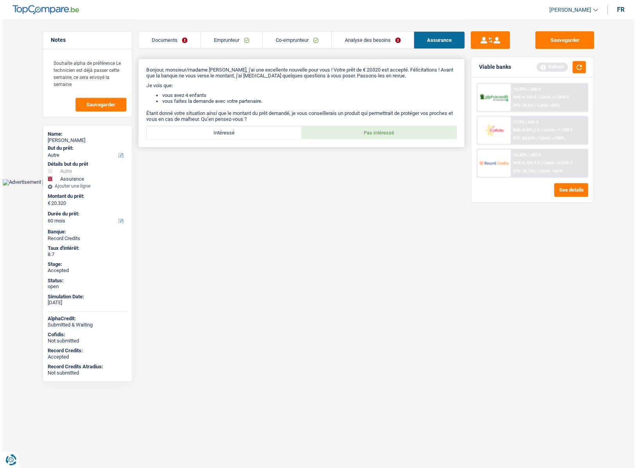
scroll to position [0, 0]
click at [568, 43] on button "Sauvegarder" at bounding box center [564, 40] width 59 height 18
click at [374, 34] on link "Analyse des besoins" at bounding box center [373, 40] width 82 height 17
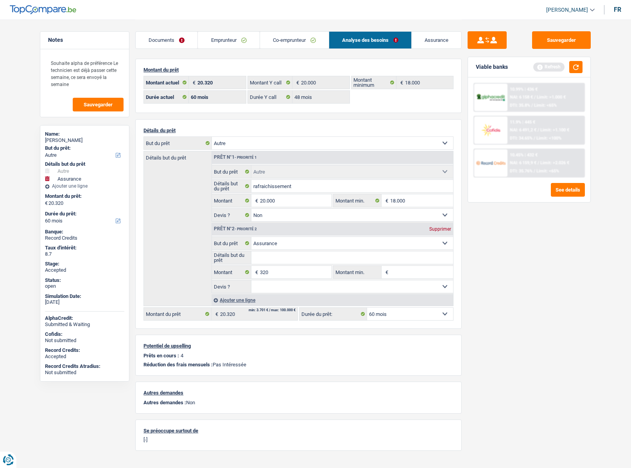
click at [436, 228] on div "Supprimer" at bounding box center [440, 229] width 26 height 5
type input "20.000"
select select "84"
type input "20.000"
select select "84"
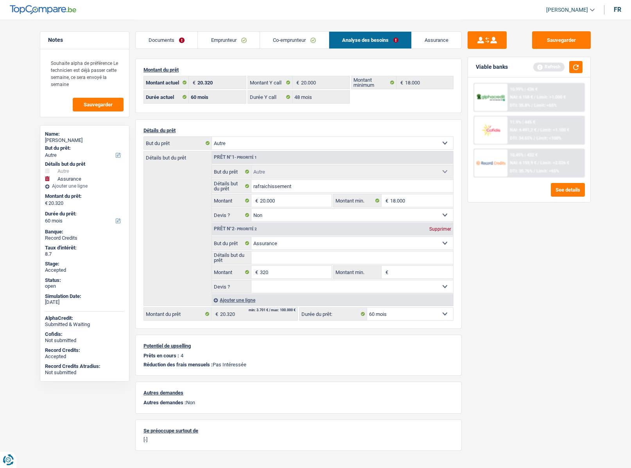
type input "20.000"
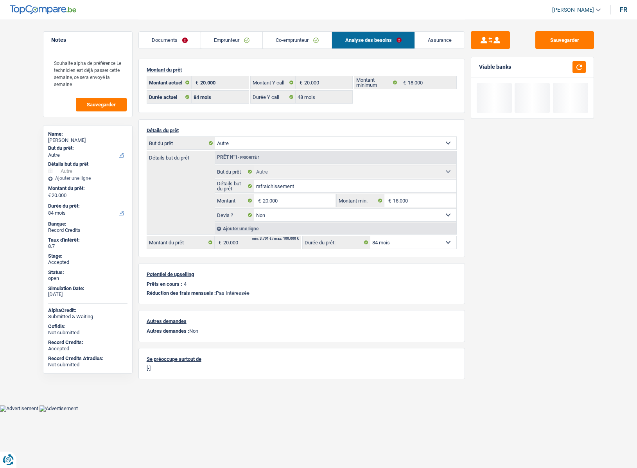
drag, startPoint x: 398, startPoint y: 244, endPoint x: 394, endPoint y: 247, distance: 5.3
click at [398, 244] on select "12 mois 18 mois 24 mois 30 mois 36 mois 42 mois 48 mois 60 mois 72 mois 84 mois…" at bounding box center [413, 242] width 86 height 13
select select "60"
click at [370, 236] on select "12 mois 18 mois 24 mois 30 mois 36 mois 42 mois 48 mois 60 mois 72 mois 84 mois…" at bounding box center [413, 242] width 86 height 13
select select "60"
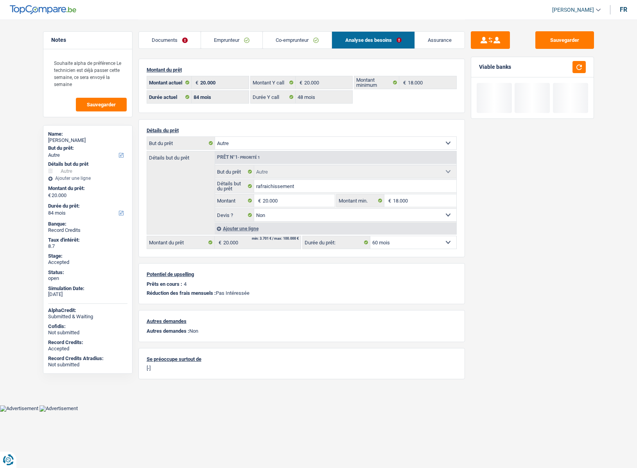
select select "60"
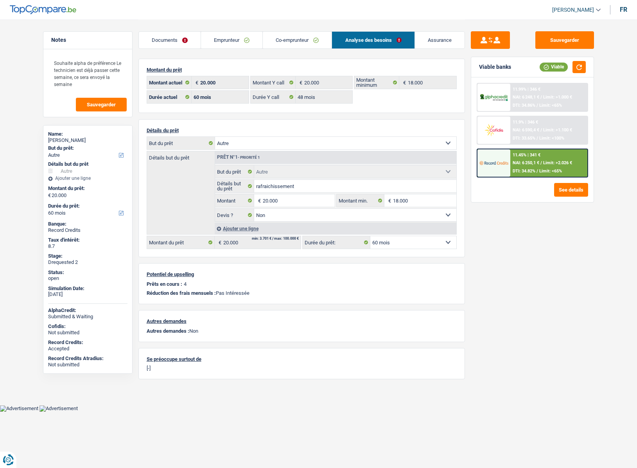
click at [488, 164] on img at bounding box center [493, 163] width 29 height 14
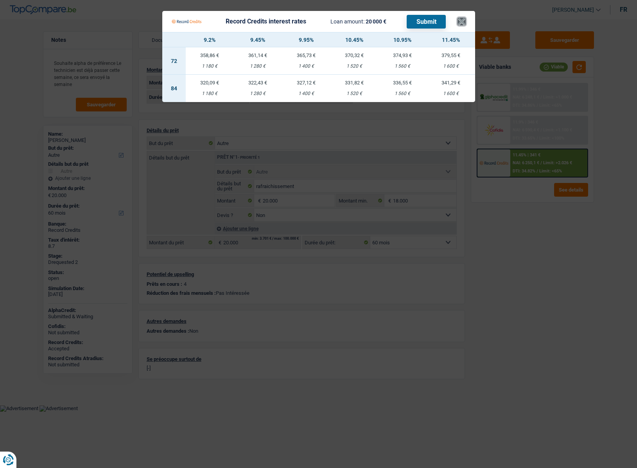
click at [461, 21] on button "×" at bounding box center [461, 22] width 8 height 8
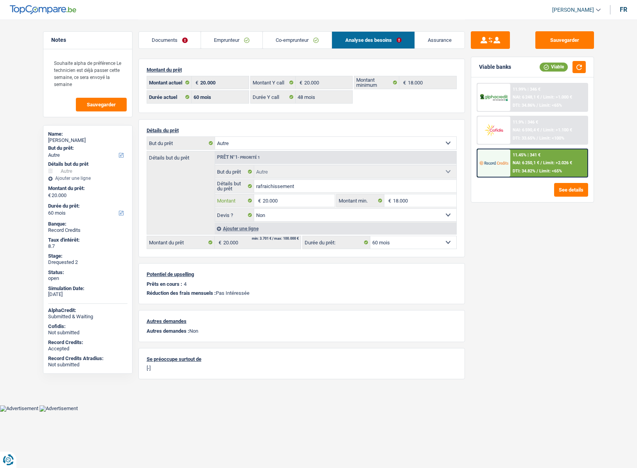
click at [276, 203] on input "20.000" at bounding box center [299, 200] width 72 height 13
click at [289, 201] on input "20.000" at bounding box center [299, 200] width 72 height 13
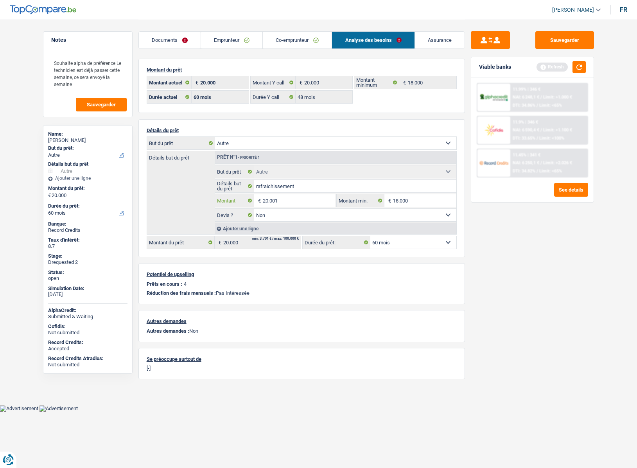
type input "20.001"
select select "120"
type input "20.001"
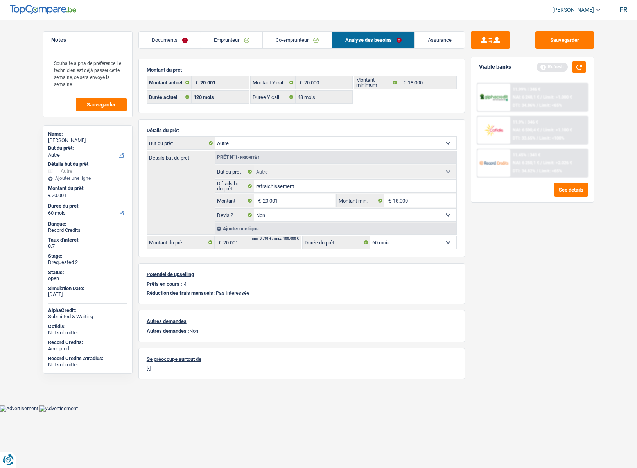
select select "120"
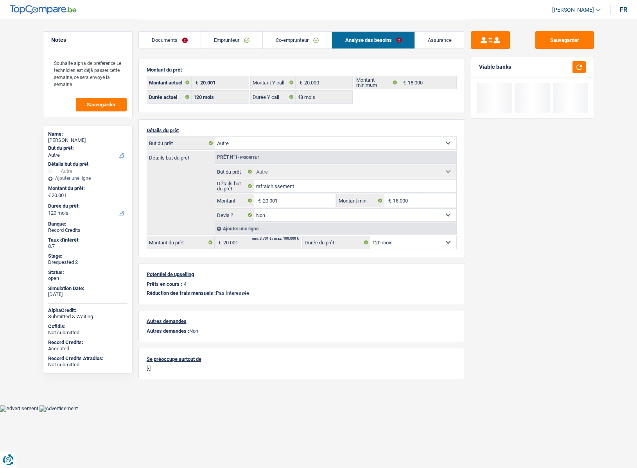
click at [392, 244] on select "12 mois 18 mois 24 mois 30 mois 36 mois 42 mois 48 mois 60 mois 72 mois 84 mois…" at bounding box center [413, 242] width 86 height 13
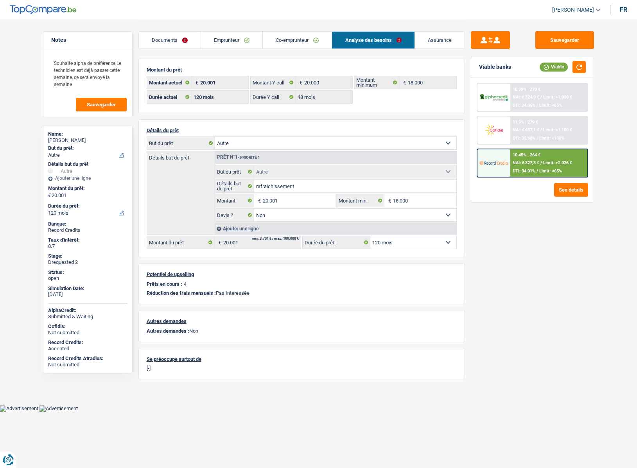
select select "60"
click at [370, 236] on select "12 mois 18 mois 24 mois 30 mois 36 mois 42 mois 48 mois 60 mois 72 mois 84 mois…" at bounding box center [413, 242] width 86 height 13
select select "60"
click at [492, 163] on img at bounding box center [493, 163] width 29 height 14
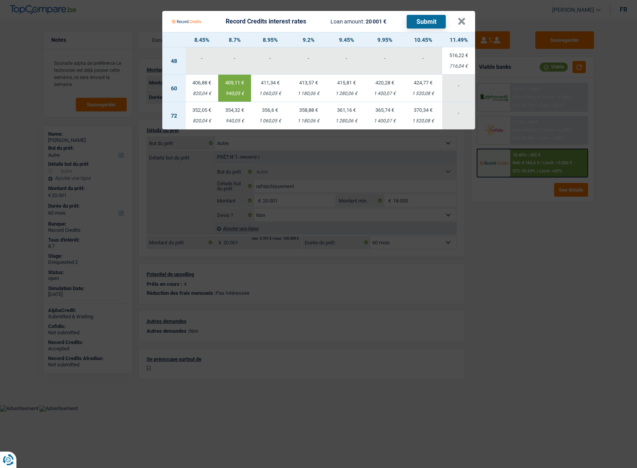
click at [454, 22] on div "Record Credits interest rates Loan amount: 20 001 € Submit" at bounding box center [315, 21] width 286 height 15
click at [463, 19] on button "×" at bounding box center [461, 22] width 8 height 8
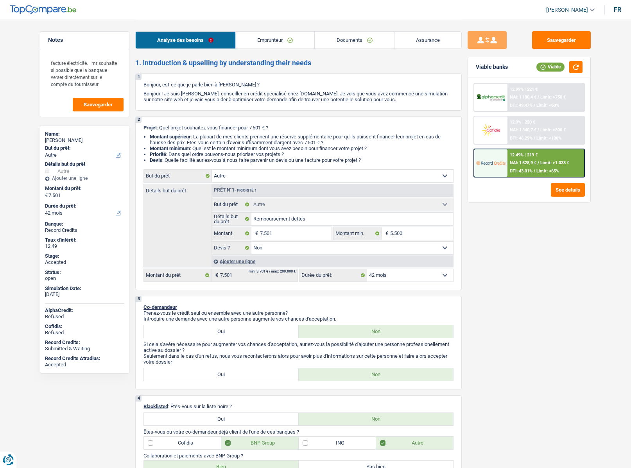
select select "other"
select select "42"
select select "other"
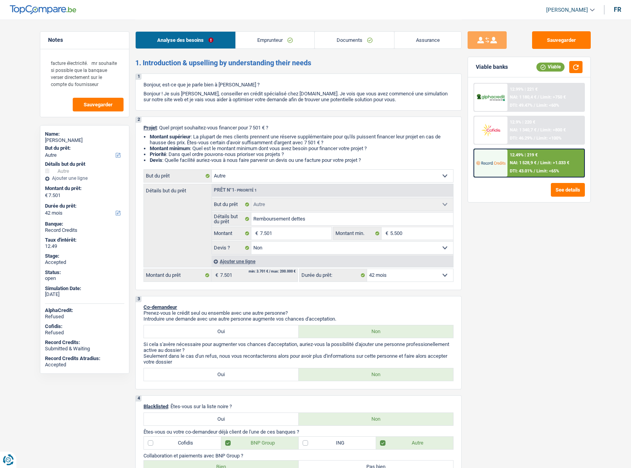
select select "false"
select select "42"
select select "privateEmployee"
select select "netSalary"
select select "mealVouchers"
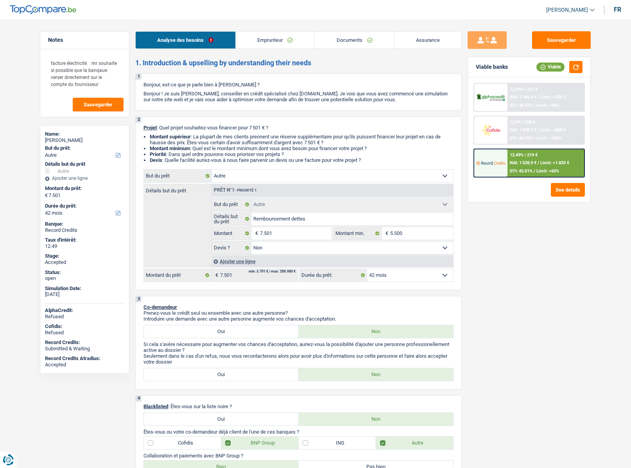
select select "rents"
select select "carLoan"
select select "72"
select select "other"
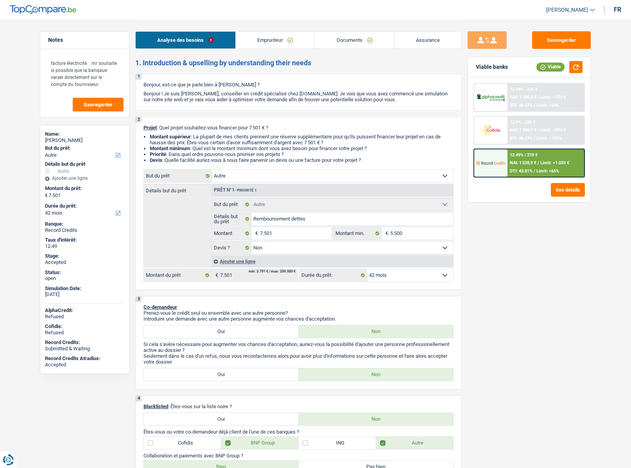
select select "false"
select select "42"
click at [564, 5] on link "[PERSON_NAME]" at bounding box center [567, 10] width 55 height 13
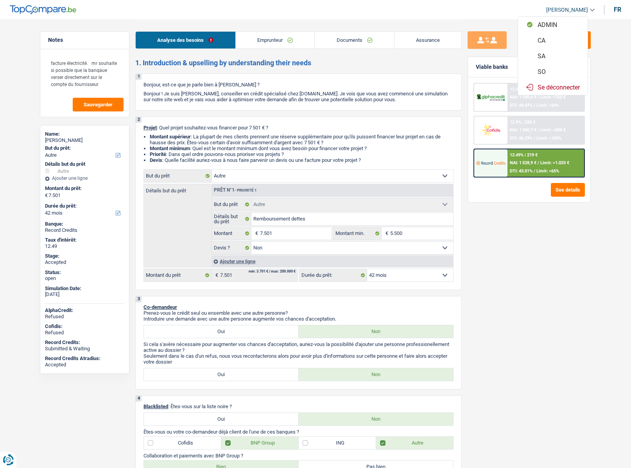
click at [550, 70] on button "SO" at bounding box center [553, 72] width 70 height 16
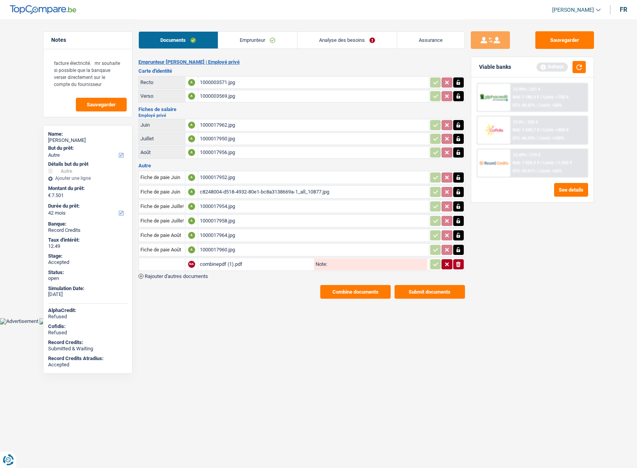
click at [265, 43] on link "Emprunteur" at bounding box center [257, 40] width 79 height 17
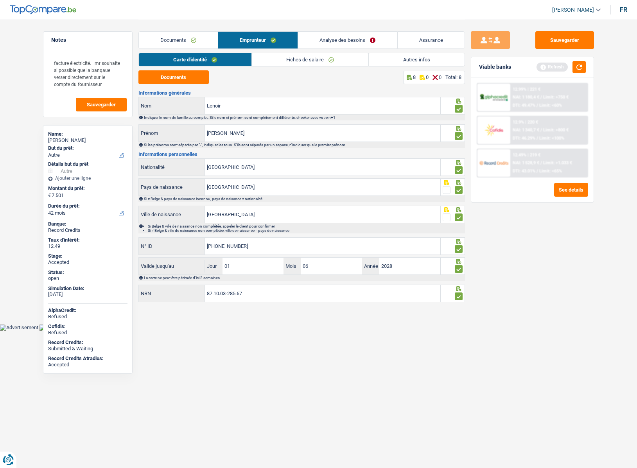
click at [164, 29] on div "Documents Emprunteur Analyse des besoins Assurance" at bounding box center [301, 36] width 326 height 33
click at [165, 38] on link "Documents" at bounding box center [178, 40] width 79 height 17
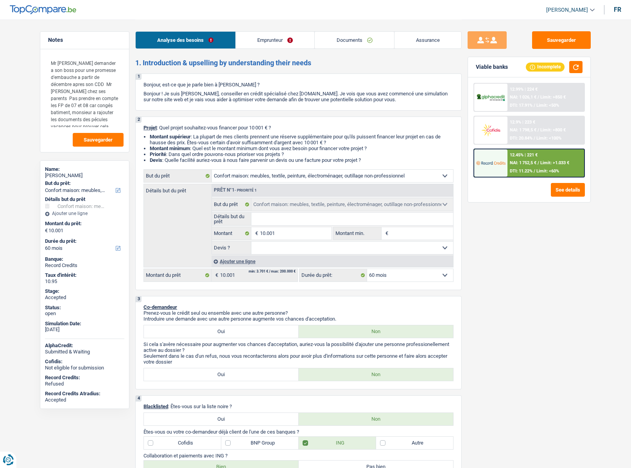
select select "household"
select select "60"
select select "household"
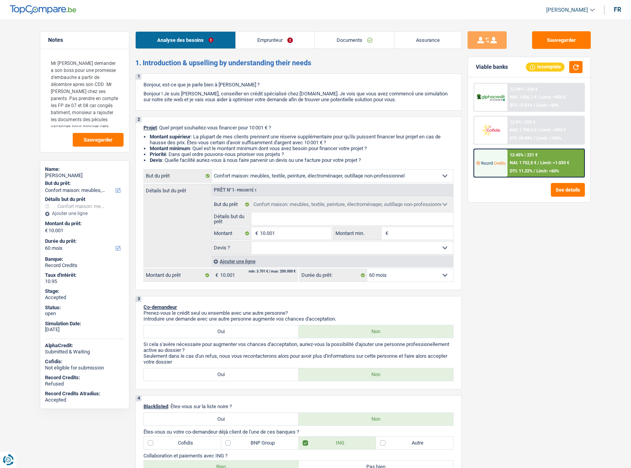
select select "60"
select select "worker"
select select "netSalary"
select select "mealVouchers"
select select "liveWithParents"
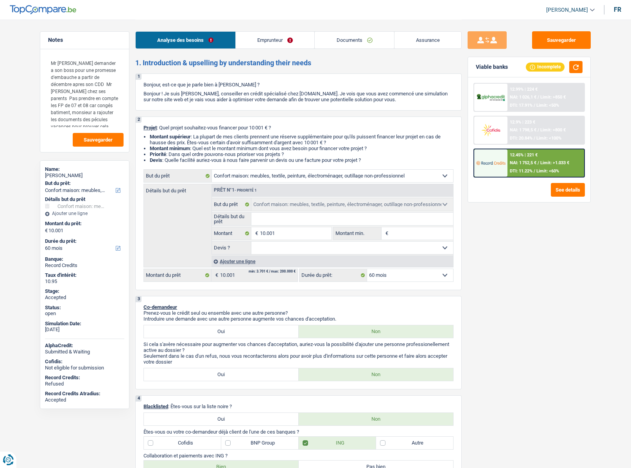
select select "household"
select select "60"
click at [265, 39] on link "Emprunteur" at bounding box center [275, 40] width 79 height 17
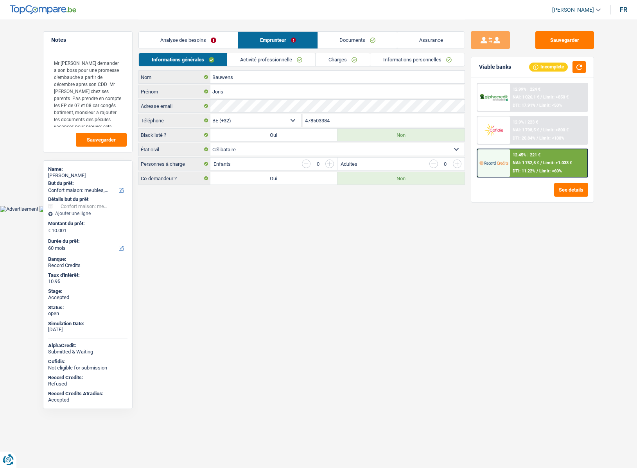
click at [557, 9] on span "[PERSON_NAME]" at bounding box center [573, 10] width 42 height 7
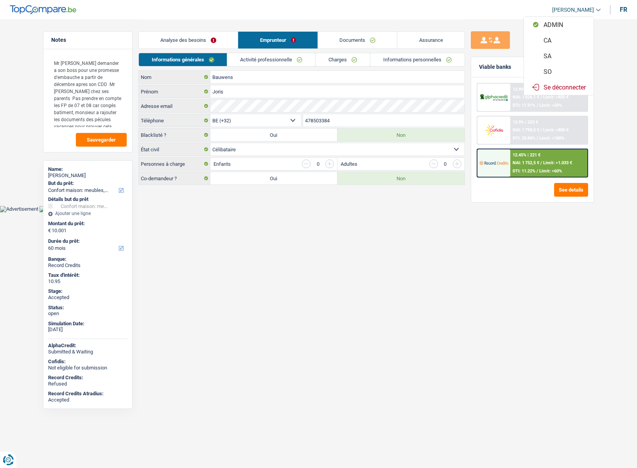
click at [555, 71] on button "SO" at bounding box center [559, 72] width 70 height 16
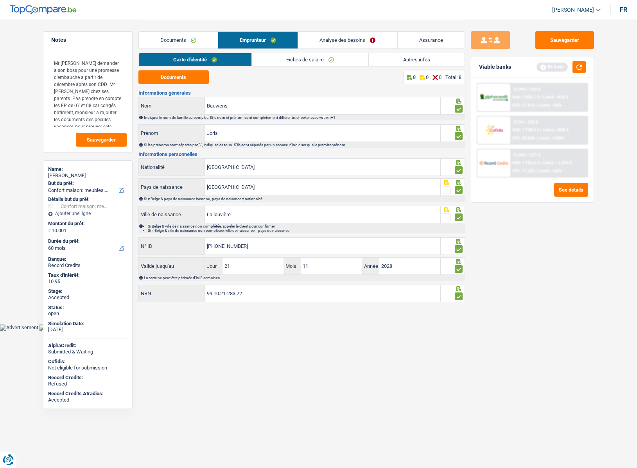
click at [178, 41] on link "Documents" at bounding box center [178, 40] width 79 height 17
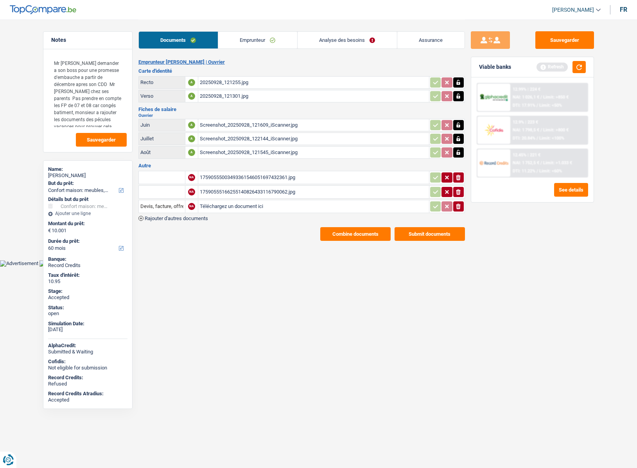
click at [363, 240] on button "Combine documents" at bounding box center [355, 234] width 70 height 14
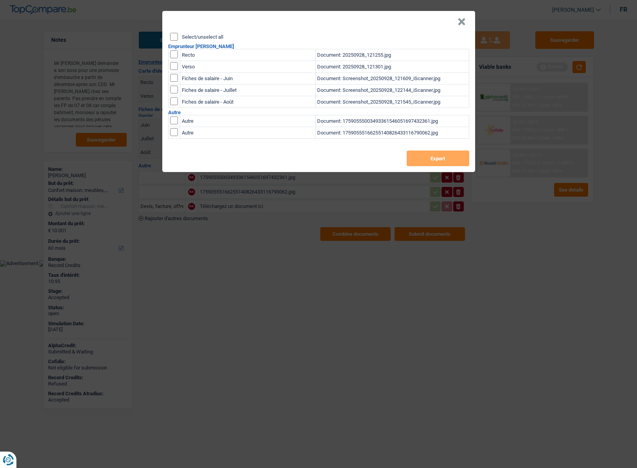
click at [199, 38] on label "Select/unselect all" at bounding box center [202, 36] width 41 height 5
click at [178, 38] on input "Select/unselect all" at bounding box center [174, 37] width 8 height 8
checkbox input "true"
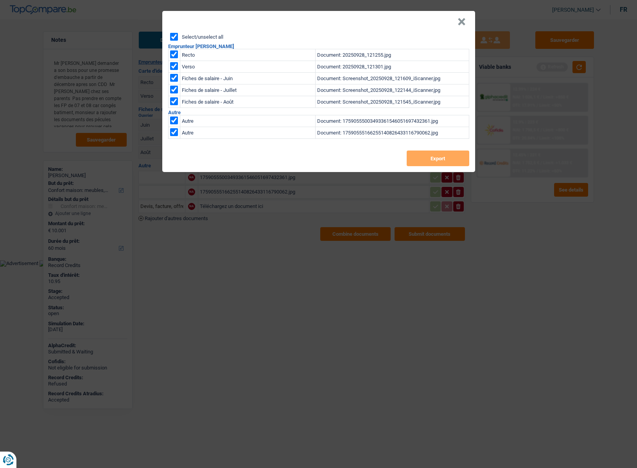
checkbox input "true"
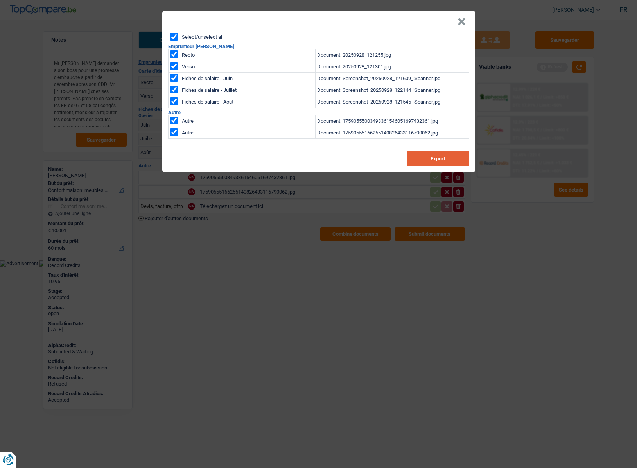
click at [441, 154] on button "Export" at bounding box center [438, 159] width 63 height 16
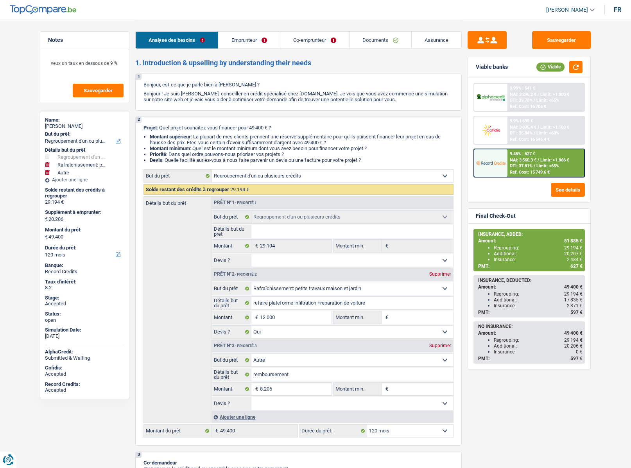
select select "refinancing"
select select "houseOrGarden"
select select "other"
select select "120"
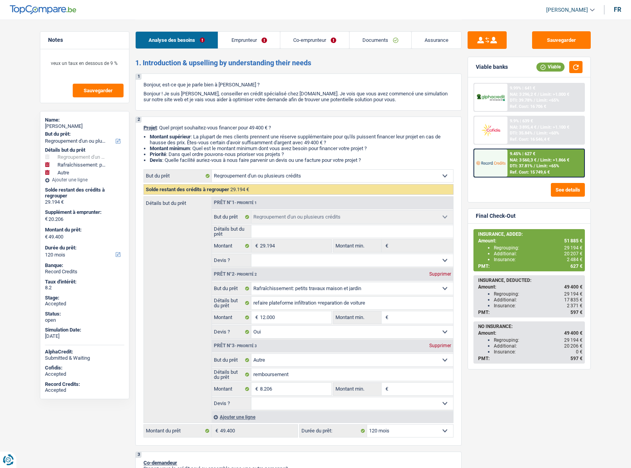
select select "refinancing"
select select "houseOrGarden"
select select "yes"
select select "other"
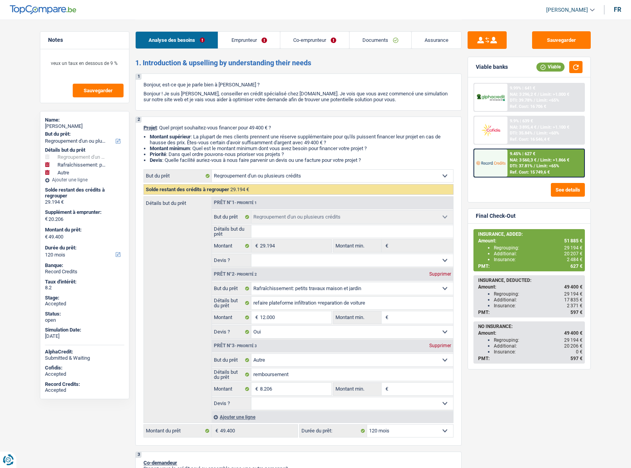
select select "120"
select select "privateEmployee"
select select "worker"
select select "familyAllowances"
select select "netSalary"
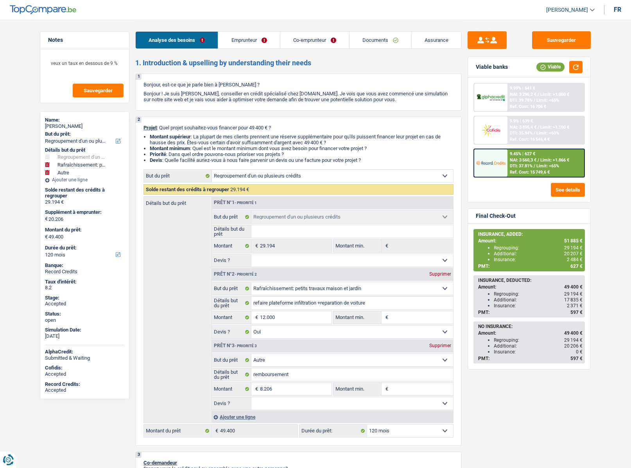
select select "mealVouchers"
select select "alimony"
select select "netSalary"
select select "mealVouchers"
select select "ownerWithMortgage"
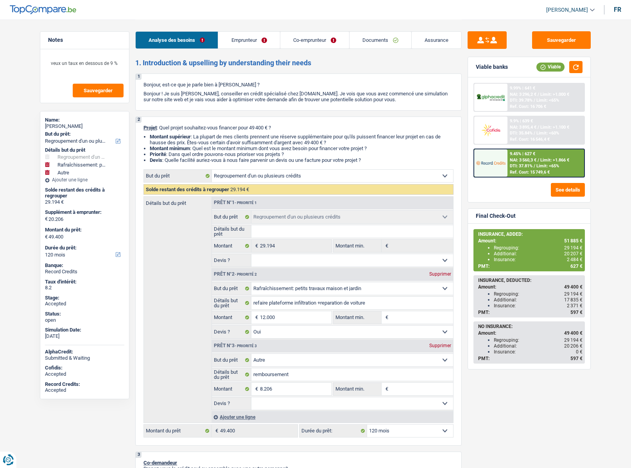
select select "mortgage"
select select "420"
select select "personalLoan"
select select "smallWorks"
select select "60"
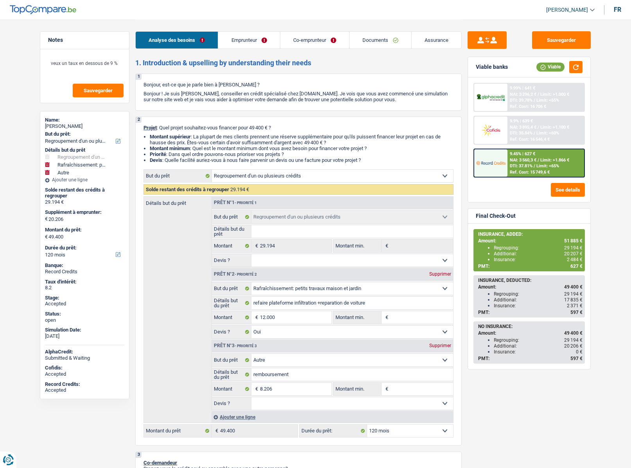
select select "personalLoan"
select select "familyEvent"
select select "24"
select select "personalLoan"
select select "familyEvent"
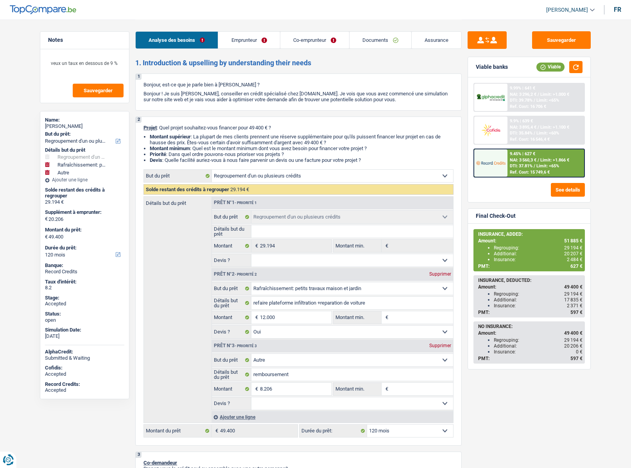
select select "120"
select select "cardOrCredit"
select select "personalLoan"
select select "other"
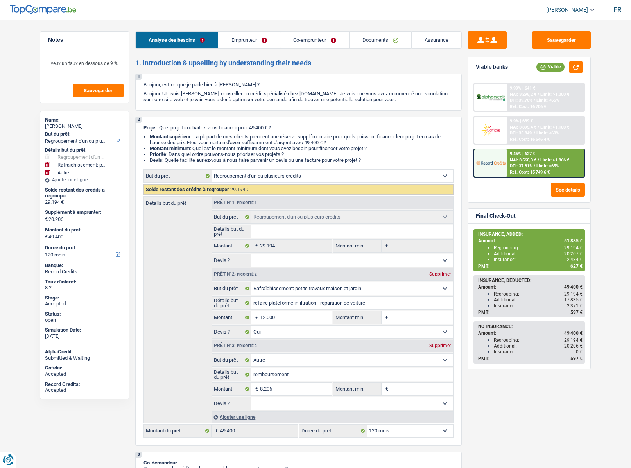
select select "24"
select select "refinancing"
select select "houseOrGarden"
select select "yes"
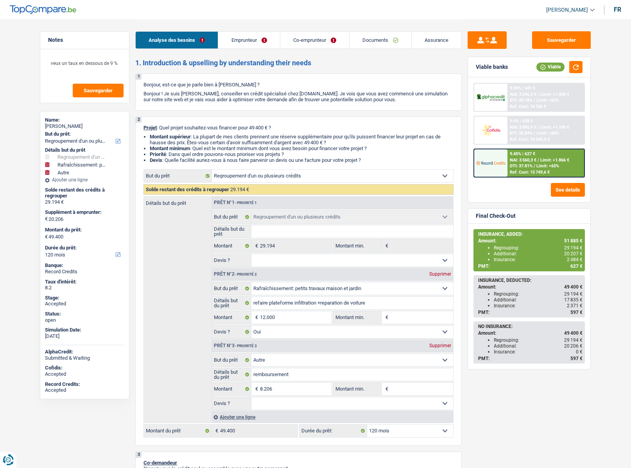
select select "other"
select select "120"
click at [574, 13] on span "[PERSON_NAME]" at bounding box center [567, 10] width 42 height 7
click at [555, 75] on button "SO" at bounding box center [553, 72] width 70 height 16
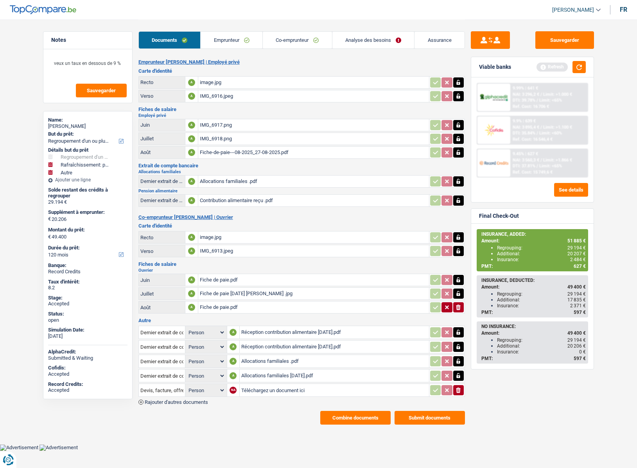
click at [355, 41] on link "Analyse des besoins" at bounding box center [373, 40] width 82 height 17
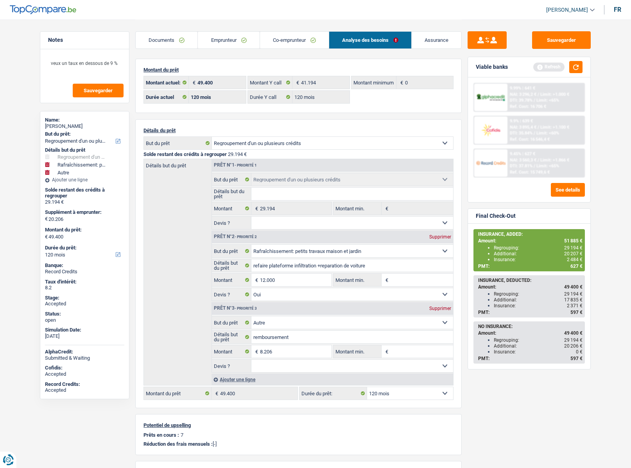
click at [575, 10] on span "[PERSON_NAME]" at bounding box center [567, 10] width 42 height 7
click at [428, 41] on link "Assurance" at bounding box center [437, 40] width 50 height 17
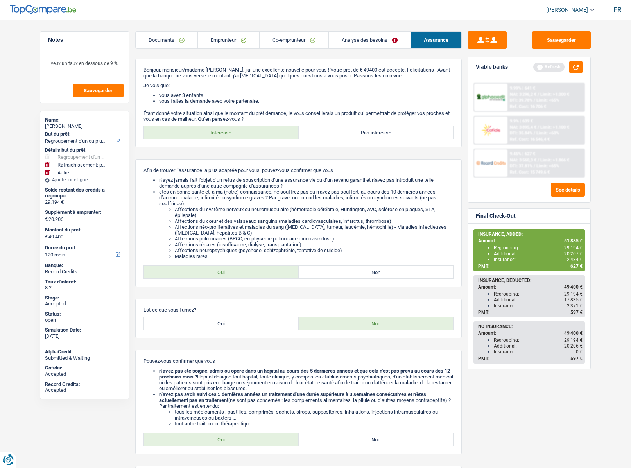
click at [230, 47] on link "Emprunteur" at bounding box center [228, 40] width 61 height 17
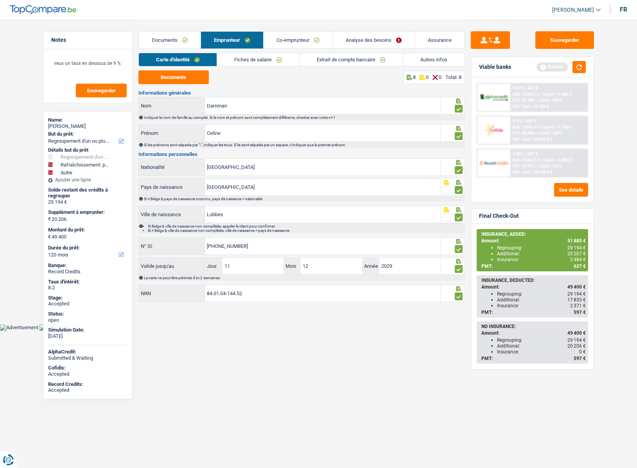
click at [263, 61] on link "Fiches de salaire" at bounding box center [258, 59] width 82 height 13
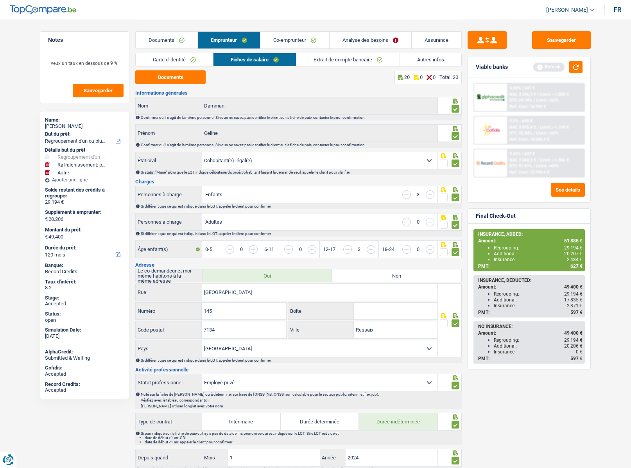
click at [419, 54] on link "Autres infos" at bounding box center [430, 59] width 61 height 13
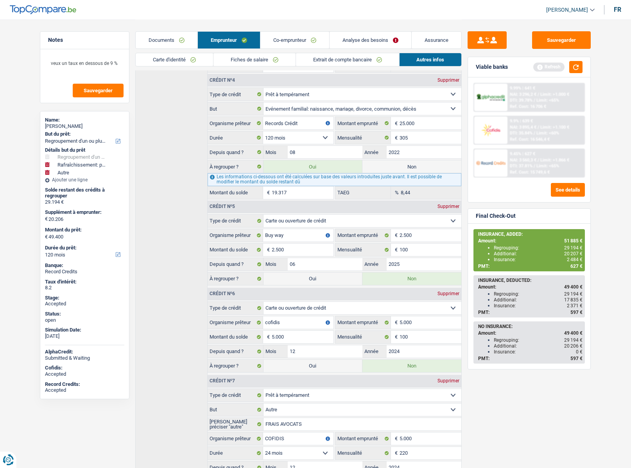
scroll to position [586, 0]
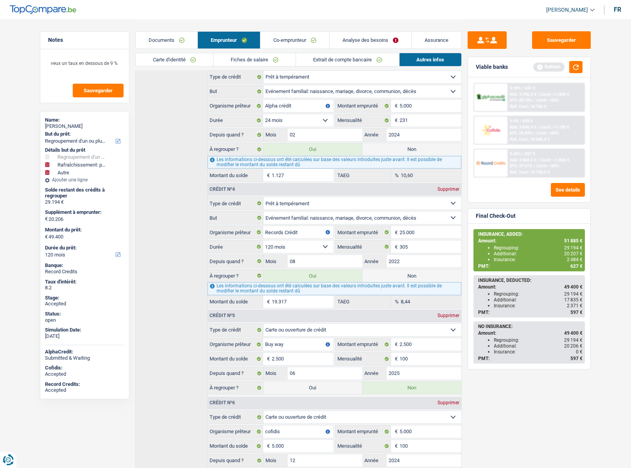
click at [358, 43] on link "Analyse des besoins" at bounding box center [371, 40] width 82 height 17
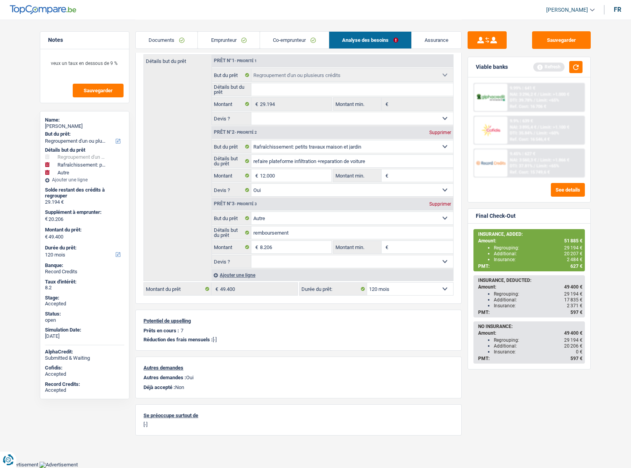
scroll to position [104, 0]
click at [569, 254] on span "20 207 €" at bounding box center [573, 253] width 18 height 5
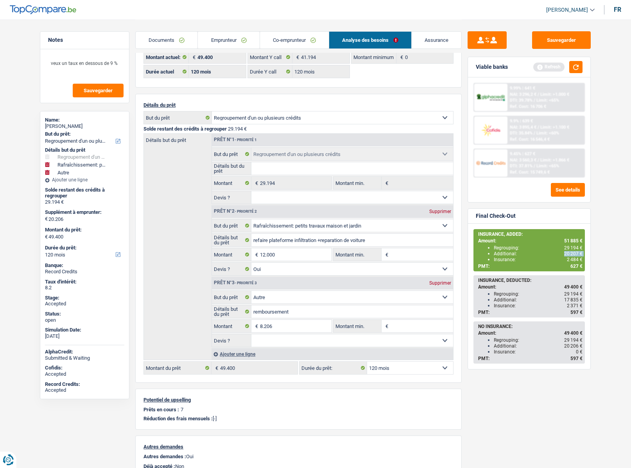
scroll to position [78, 0]
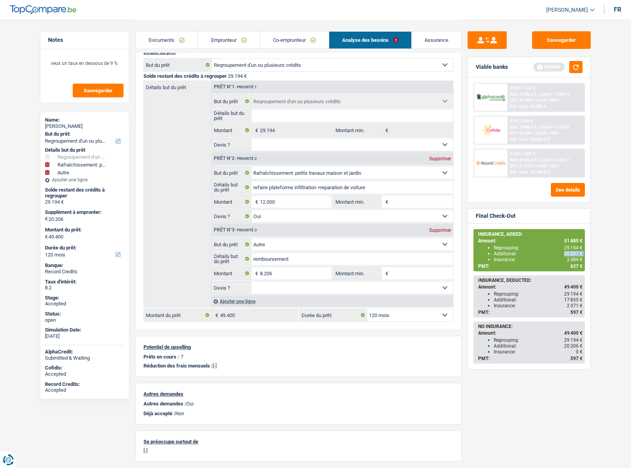
click at [431, 40] on link "Assurance" at bounding box center [437, 40] width 50 height 17
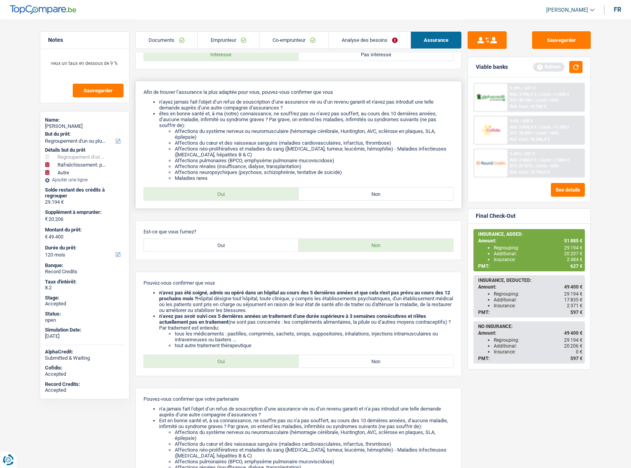
click at [215, 149] on li "Affections néo-prolifératives et maladies du sang ([MEDICAL_DATA], tumeur, leuc…" at bounding box center [314, 152] width 279 height 12
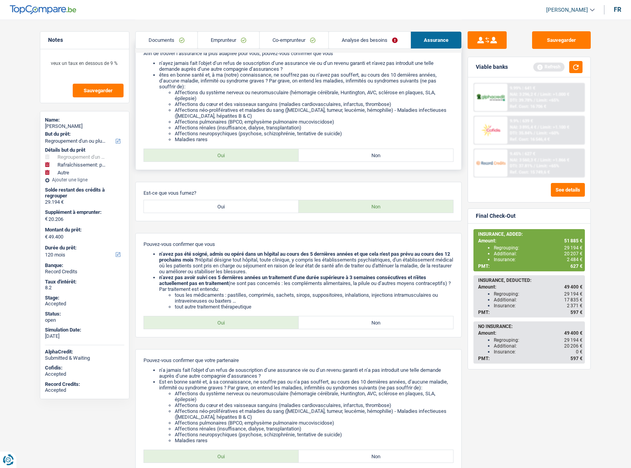
scroll to position [0, 0]
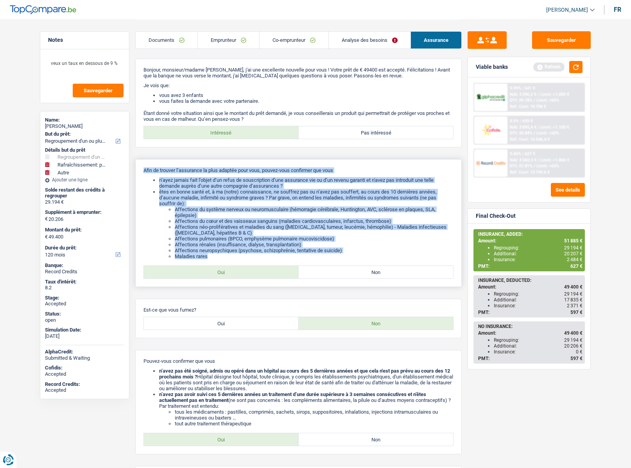
drag, startPoint x: 144, startPoint y: 168, endPoint x: 357, endPoint y: 256, distance: 230.3
click at [357, 257] on div "Afin de trouver l’assurance la plus adaptée pour vous, pouvez-vous confirmer qu…" at bounding box center [298, 223] width 326 height 128
click at [357, 255] on li "Maladies rares" at bounding box center [314, 256] width 279 height 6
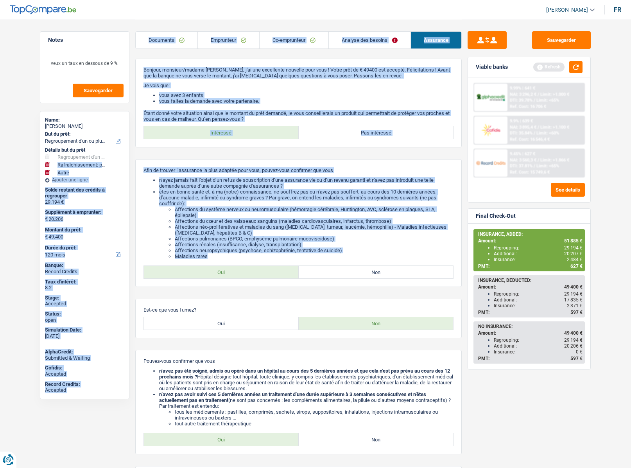
drag, startPoint x: 341, startPoint y: 255, endPoint x: 127, endPoint y: 164, distance: 231.6
click at [209, 201] on li "êtes en bonne santé et, à ma (notre) connaissance, ne souffrez pas ou n’avez pa…" at bounding box center [306, 224] width 294 height 70
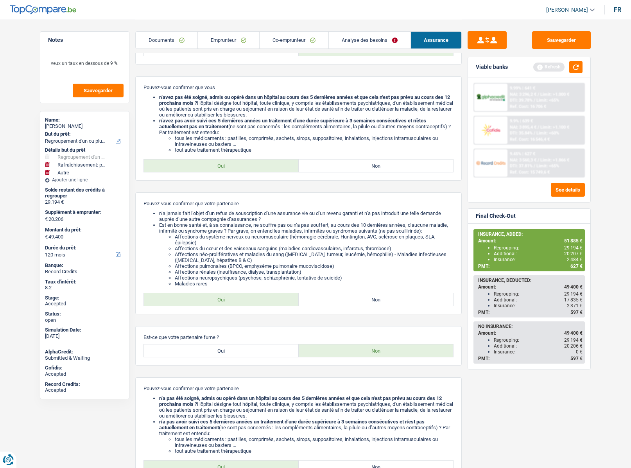
scroll to position [391, 0]
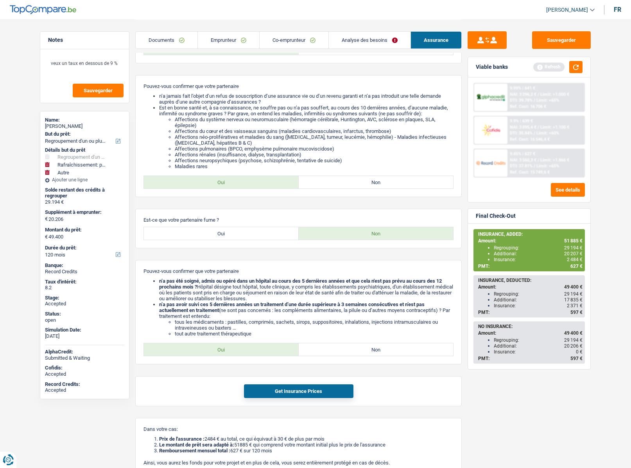
click at [574, 267] on span "627 €" at bounding box center [576, 265] width 12 height 5
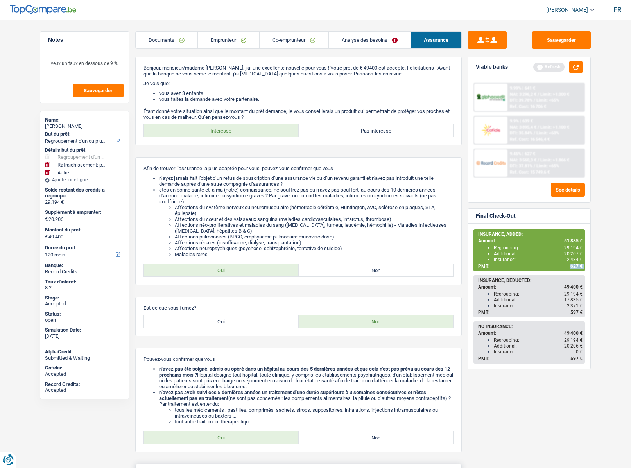
scroll to position [0, 0]
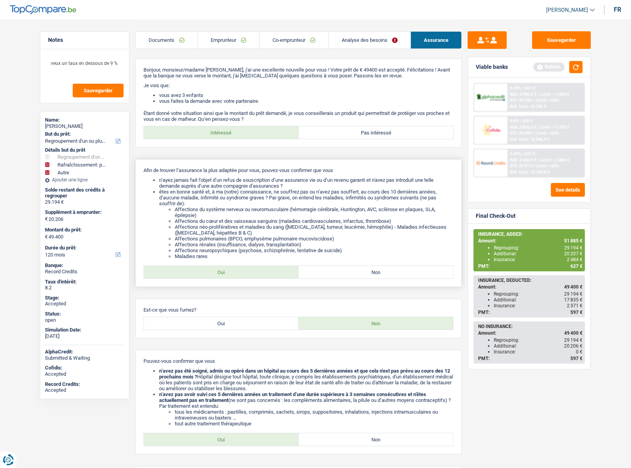
click at [396, 229] on li "Affections néo-prolifératives et maladies du sang ([MEDICAL_DATA], tumeur, leuc…" at bounding box center [314, 230] width 279 height 12
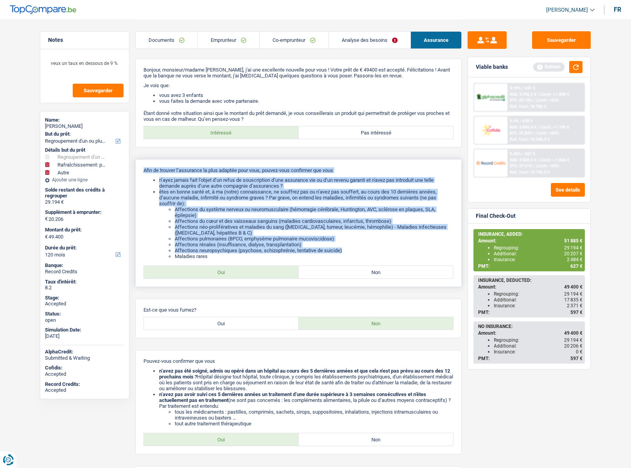
drag, startPoint x: 346, startPoint y: 251, endPoint x: 136, endPoint y: 168, distance: 226.6
click at [136, 168] on div "Afin de trouver l’assurance la plus adaptée pour vous, pouvez-vous confirmer qu…" at bounding box center [298, 223] width 326 height 128
click at [231, 221] on li "Affections du cœur et des vaisseaux sanguins (maladies cardiovasculaires, infar…" at bounding box center [314, 221] width 279 height 6
drag, startPoint x: 210, startPoint y: 256, endPoint x: 137, endPoint y: 166, distance: 115.6
click at [137, 166] on div "Afin de trouver l’assurance la plus adaptée pour vous, pouvez-vous confirmer qu…" at bounding box center [298, 223] width 326 height 128
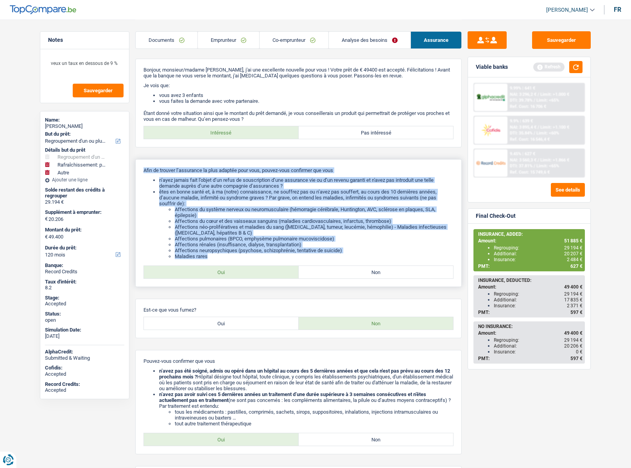
click at [205, 192] on li "êtes en bonne santé et, à ma (notre) connaissance, ne souffrez pas ou n’avez pa…" at bounding box center [306, 224] width 294 height 70
click at [221, 41] on link "Emprunteur" at bounding box center [228, 40] width 61 height 17
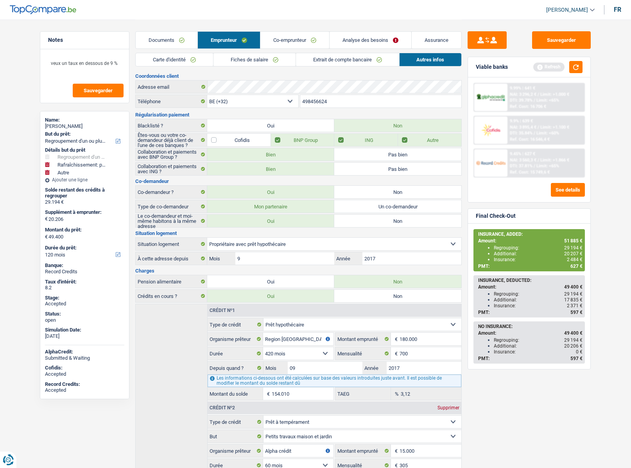
click at [155, 61] on link "Carte d'identité" at bounding box center [174, 59] width 77 height 13
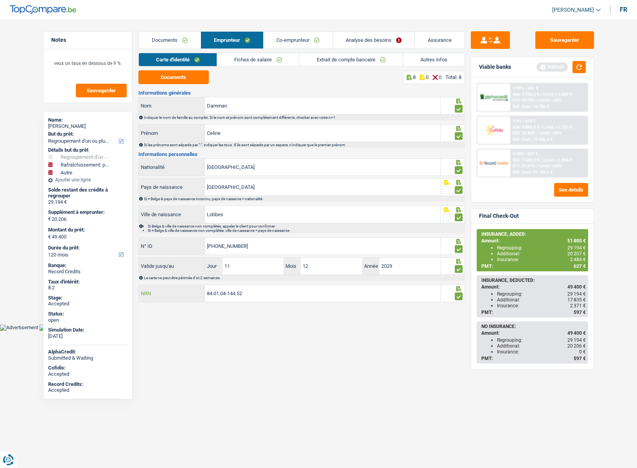
click at [230, 292] on input "84.01.04-144.52" at bounding box center [322, 293] width 235 height 17
click at [431, 57] on link "Autres infos" at bounding box center [433, 59] width 61 height 13
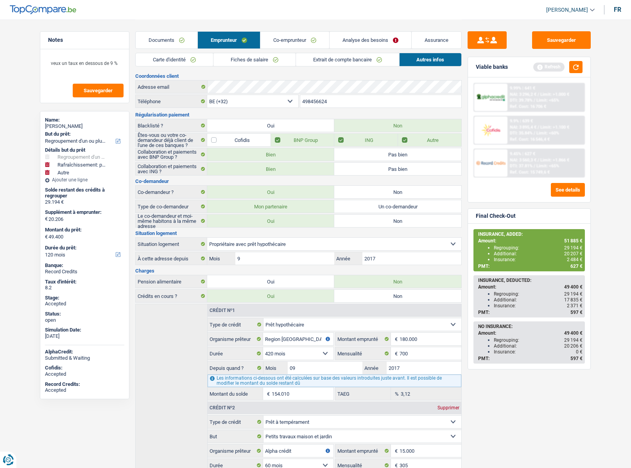
click at [72, 126] on div "[PERSON_NAME]" at bounding box center [84, 126] width 79 height 6
copy div "[PERSON_NAME]"
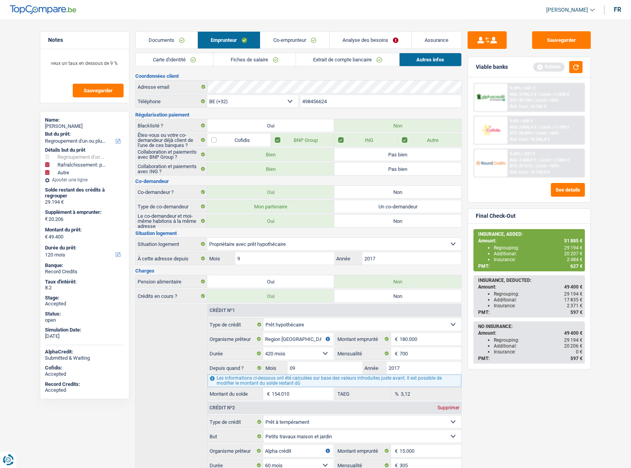
click at [315, 101] on input "498456624" at bounding box center [380, 101] width 161 height 13
click at [370, 37] on link "Analyse des besoins" at bounding box center [371, 40] width 82 height 17
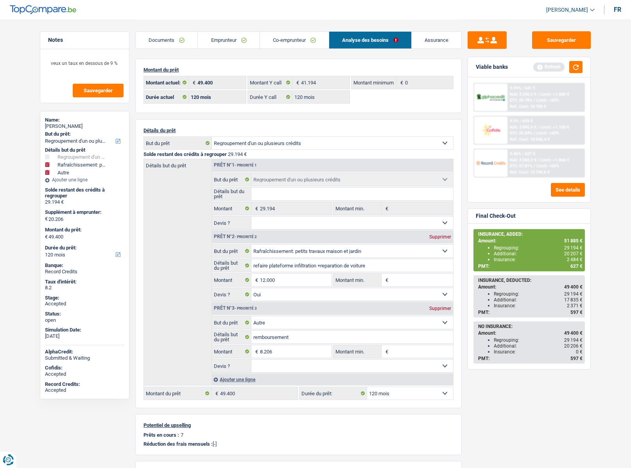
click at [434, 35] on link "Assurance" at bounding box center [437, 40] width 50 height 17
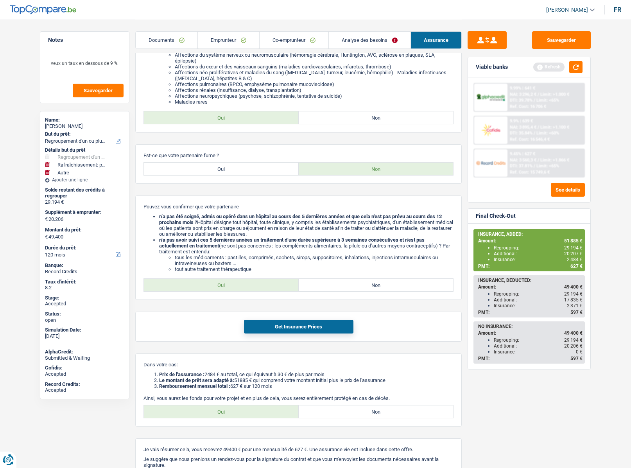
scroll to position [384, 0]
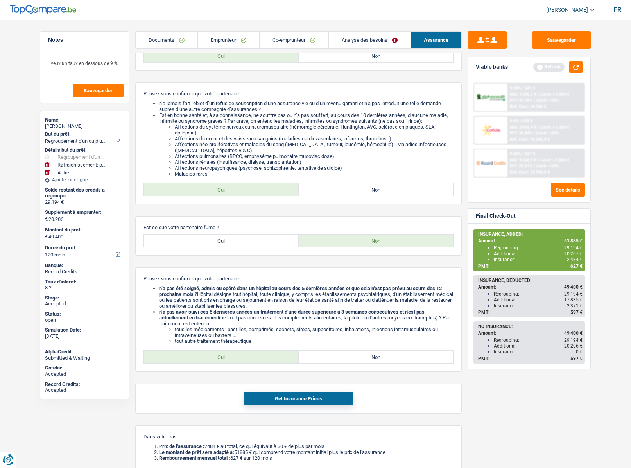
click at [179, 38] on link "Documents" at bounding box center [167, 40] width 62 height 17
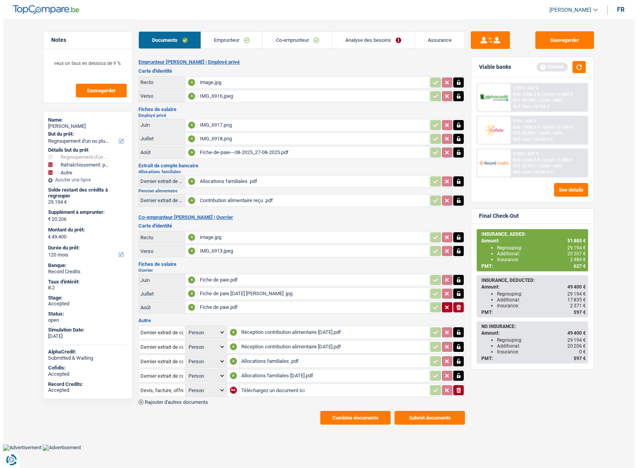
scroll to position [0, 0]
click at [331, 416] on button "Combine documents" at bounding box center [355, 418] width 70 height 14
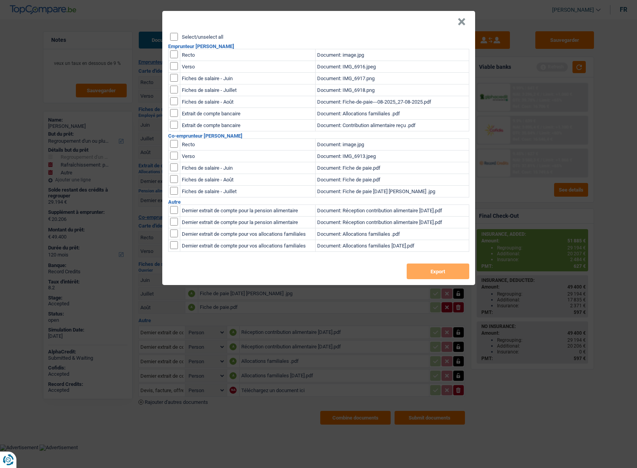
click at [203, 38] on label "Select/unselect all" at bounding box center [202, 36] width 41 height 5
click at [178, 38] on input "Select/unselect all" at bounding box center [174, 37] width 8 height 8
checkbox input "true"
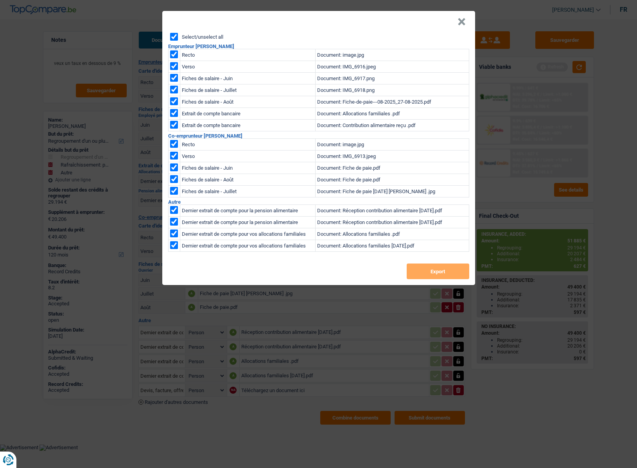
checkbox input "true"
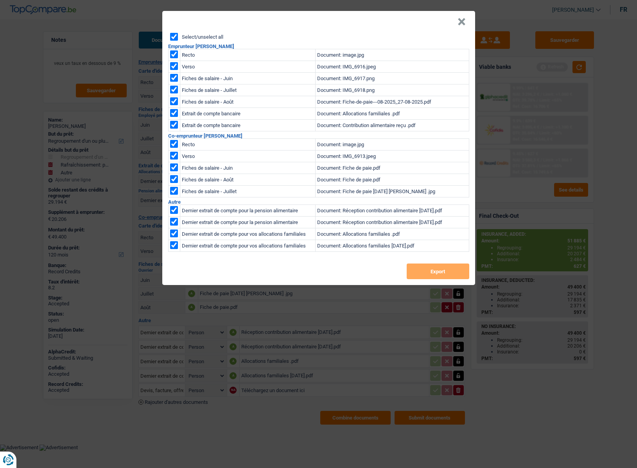
checkbox input "true"
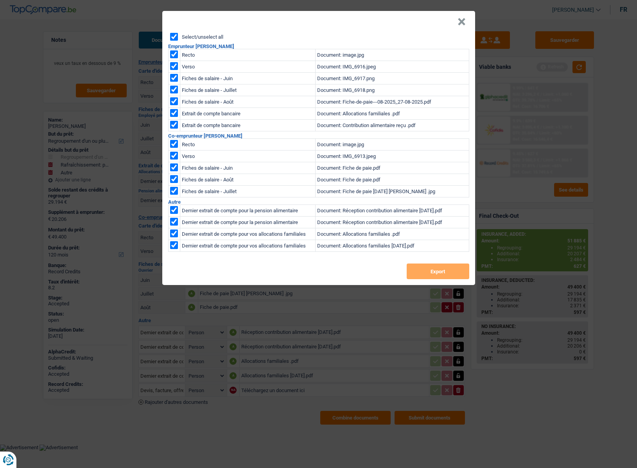
checkbox input "true"
click at [464, 23] on button "×" at bounding box center [461, 22] width 8 height 8
